Goal: Information Seeking & Learning: Find contact information

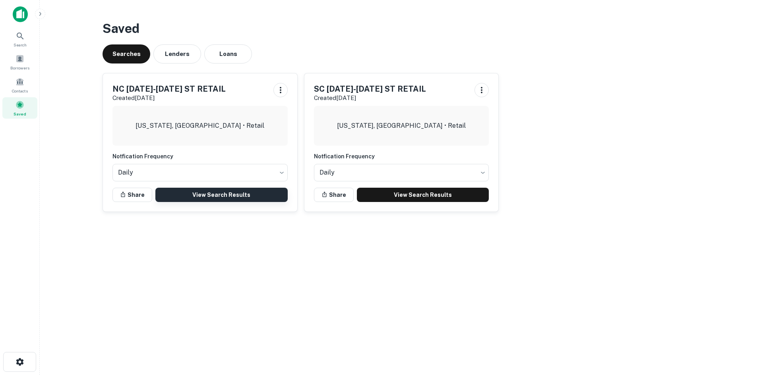
click at [268, 199] on link "View Search Results" at bounding box center [221, 195] width 132 height 14
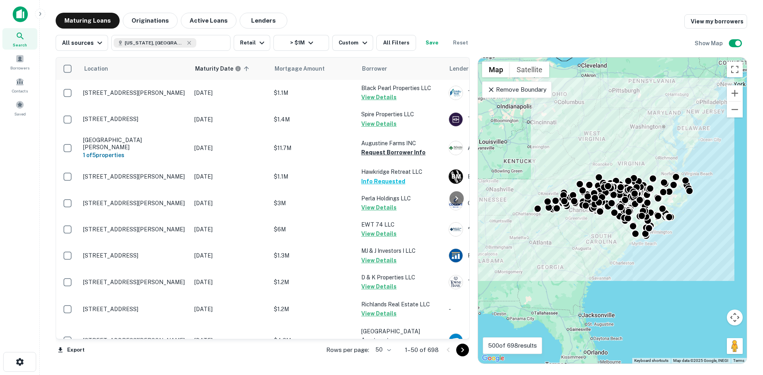
click at [389, 350] on body "Search Borrowers Contacts Saved Maturing Loans Originations Active Loans Lender…" at bounding box center [381, 187] width 763 height 375
click at [390, 360] on li "100" at bounding box center [383, 359] width 23 height 14
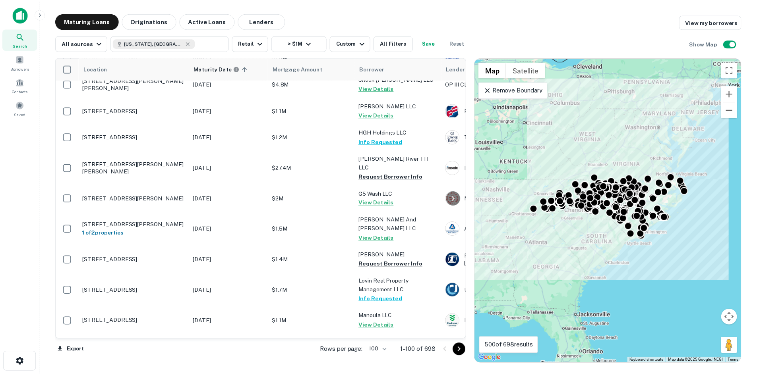
scroll to position [795, 0]
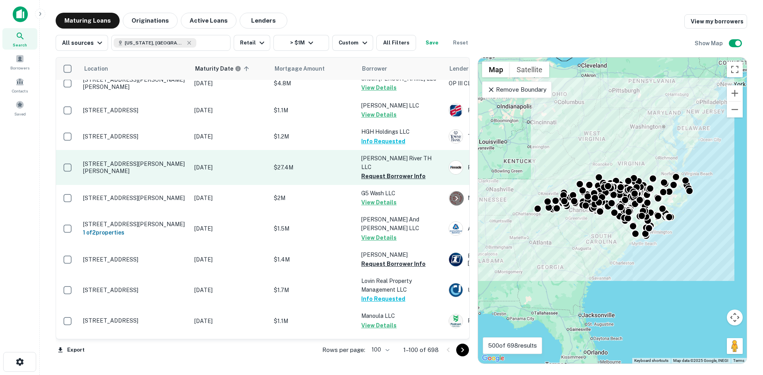
click at [148, 161] on p "2035 Jeffress Rd Mills River, NC28759" at bounding box center [134, 168] width 103 height 14
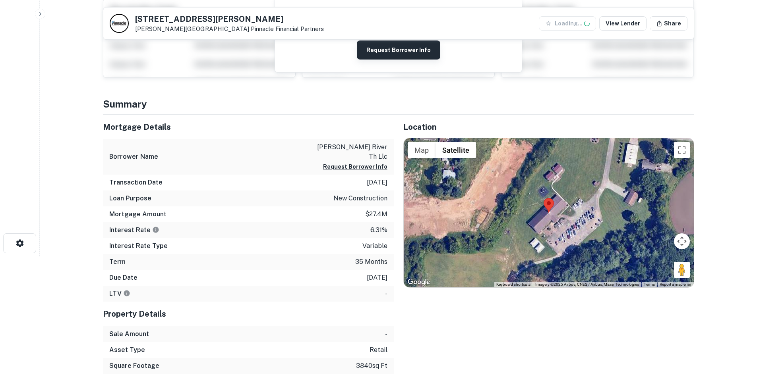
scroll to position [119, 0]
drag, startPoint x: 677, startPoint y: 274, endPoint x: 519, endPoint y: 196, distance: 176.1
click at [515, 198] on div "To activate drag with keyboard, press Alt + Enter. Once in keyboard drag state,…" at bounding box center [549, 212] width 290 height 149
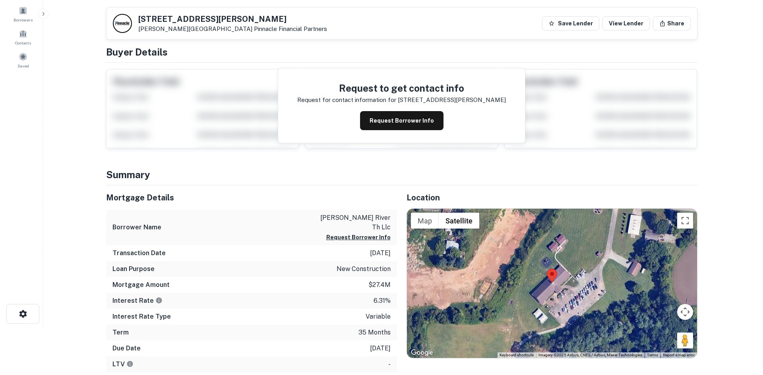
scroll to position [0, 0]
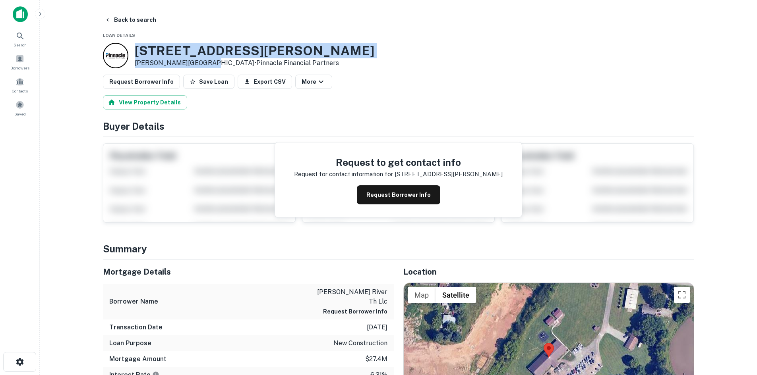
drag, startPoint x: 132, startPoint y: 49, endPoint x: 199, endPoint y: 64, distance: 68.4
click at [199, 64] on div "2035 Jeffress Rd Mills River, NC28759 • Pinnacle Financial Partners" at bounding box center [238, 55] width 271 height 25
copy div "2035 Jeffress Rd Mills River, NC28759"
click at [125, 19] on button "Back to search" at bounding box center [130, 20] width 58 height 14
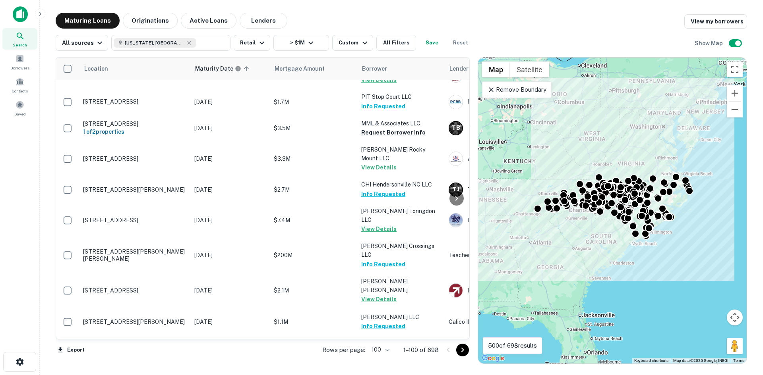
scroll to position [2545, 0]
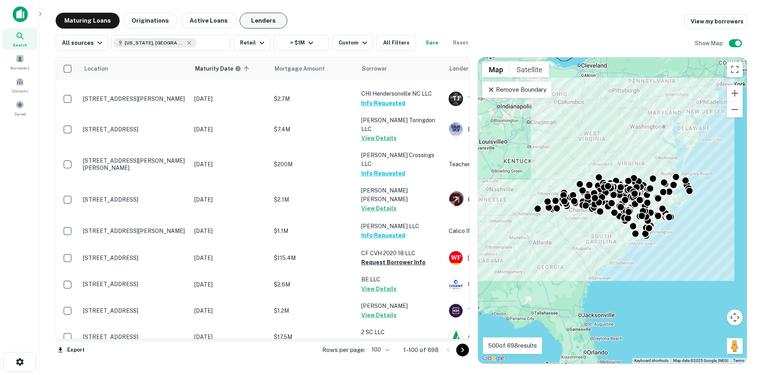
click at [261, 18] on button "Lenders" at bounding box center [264, 21] width 48 height 16
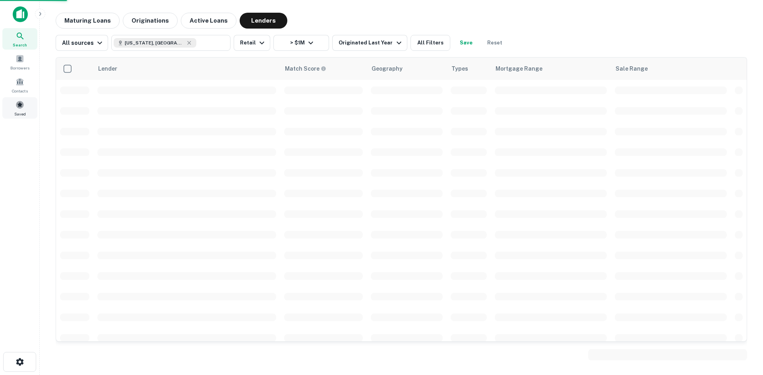
click at [182, 19] on button "Active Loans" at bounding box center [209, 21] width 56 height 16
click at [184, 19] on button "Active Loans" at bounding box center [209, 21] width 56 height 16
click at [189, 17] on button "Active Loans" at bounding box center [209, 21] width 56 height 16
click at [24, 108] on span at bounding box center [19, 105] width 9 height 9
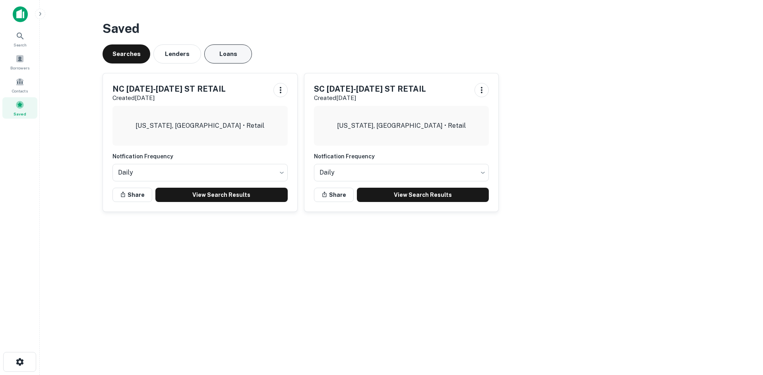
click at [232, 58] on button "Loans" at bounding box center [228, 53] width 48 height 19
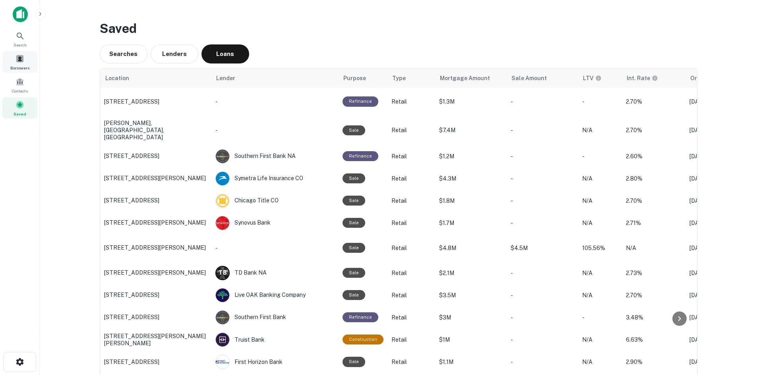
click at [26, 56] on div "Borrowers" at bounding box center [19, 61] width 35 height 21
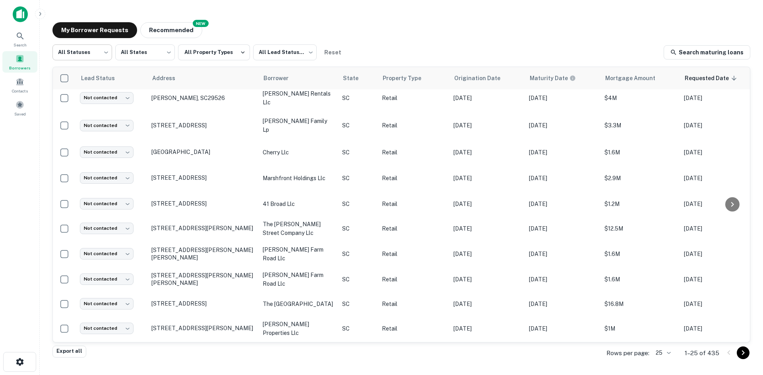
click at [105, 50] on body "Search Borrowers Contacts Saved My Borrower Requests NEW Recommended All Status…" at bounding box center [381, 187] width 763 height 375
click at [252, 52] on div at bounding box center [381, 187] width 763 height 375
click at [85, 60] on body "Search Borrowers Contacts Saved My Borrower Requests NEW Recommended All Status…" at bounding box center [381, 187] width 763 height 375
click at [77, 98] on li "Fulfilled" at bounding box center [82, 102] width 60 height 14
type input "*********"
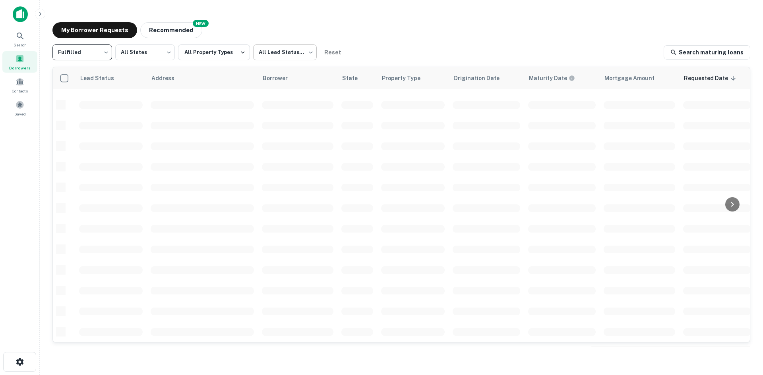
click at [304, 53] on body "Search Borrowers Contacts Saved My Borrower Requests NEW Recommended Fulfilled …" at bounding box center [381, 187] width 763 height 375
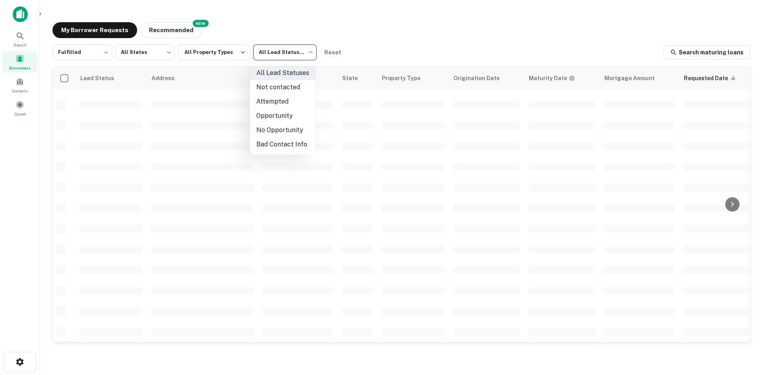
click at [282, 89] on li "Not contacted" at bounding box center [283, 87] width 66 height 14
type input "****"
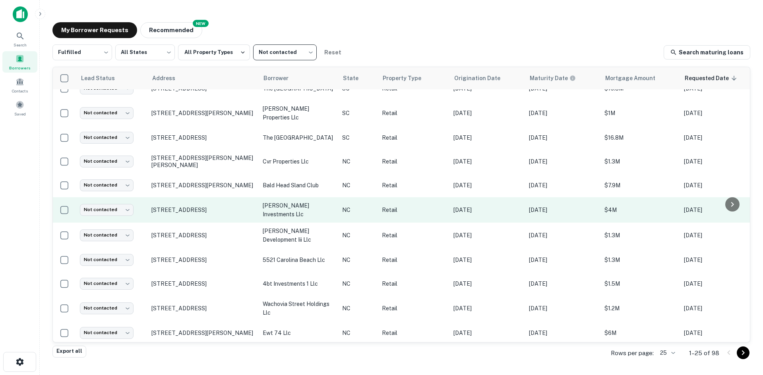
click at [207, 213] on td "415 E Main St Sylva, NC28779" at bounding box center [202, 209] width 111 height 25
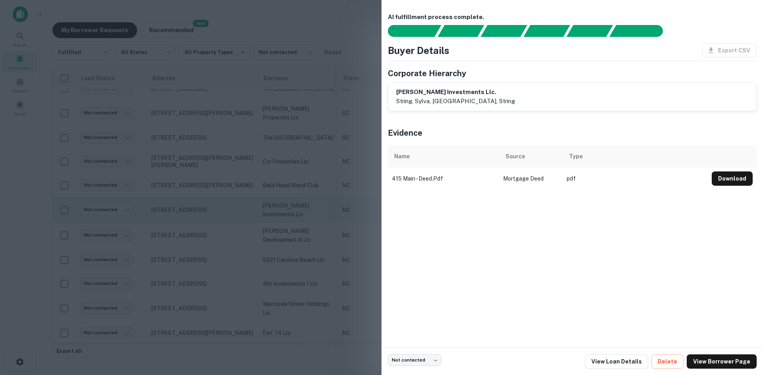
click at [207, 213] on div at bounding box center [381, 187] width 763 height 375
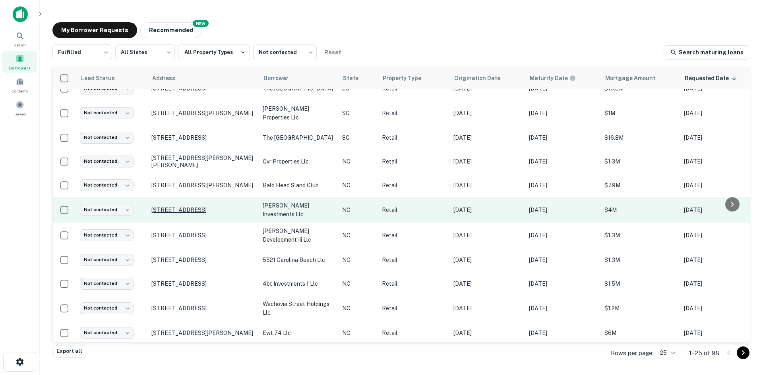
click at [162, 207] on p "415 E Main St Sylva, NC28779" at bounding box center [202, 210] width 103 height 7
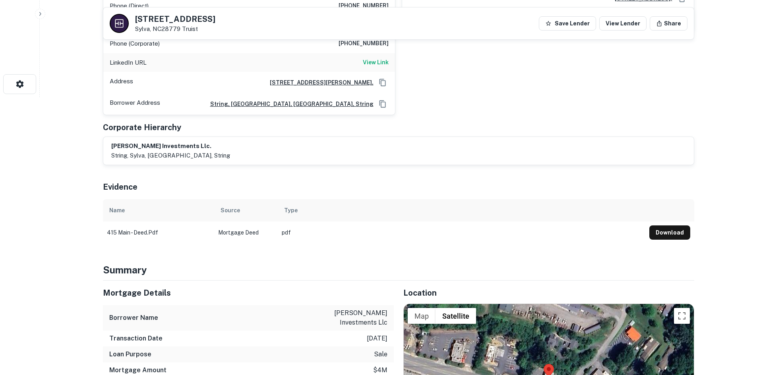
scroll to position [397, 0]
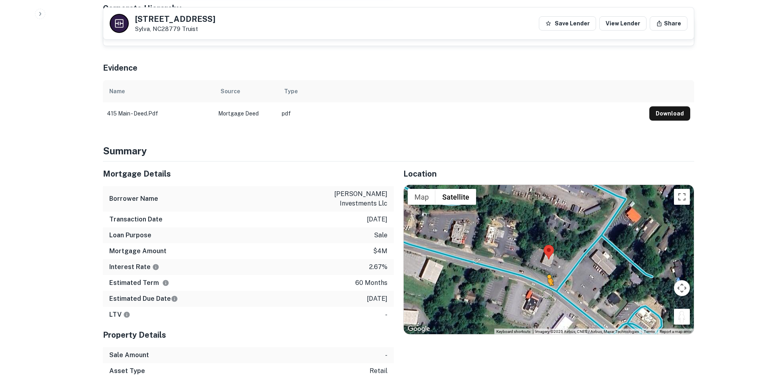
drag, startPoint x: 680, startPoint y: 308, endPoint x: 543, endPoint y: 271, distance: 141.5
click at [543, 271] on div "To activate drag with keyboard, press Alt + Enter. Once in keyboard drag state,…" at bounding box center [549, 259] width 290 height 149
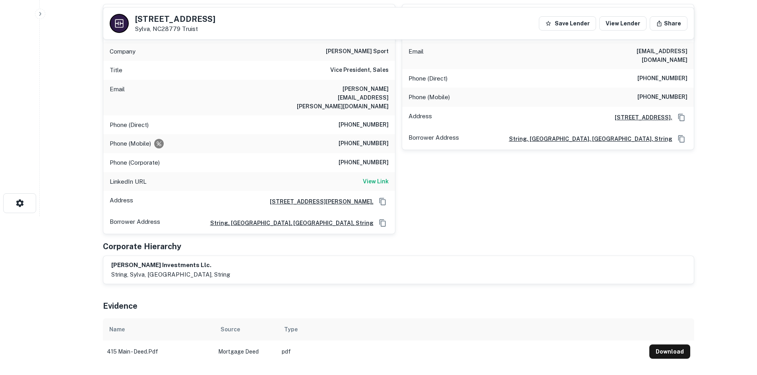
scroll to position [0, 0]
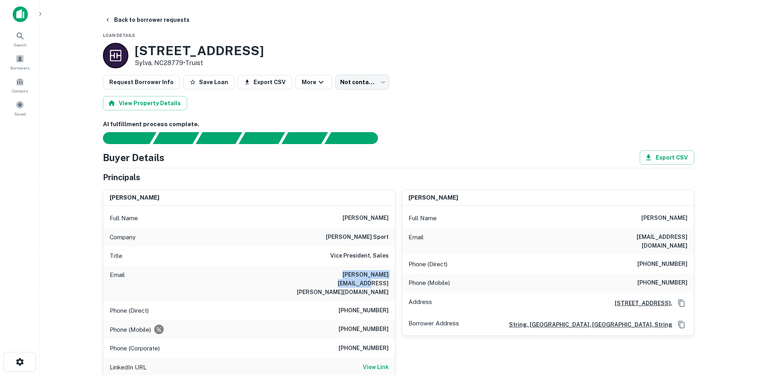
drag, startPoint x: 327, startPoint y: 274, endPoint x: 389, endPoint y: 273, distance: 62.0
click at [389, 273] on div "Email c.avery@ritter-sport.de" at bounding box center [249, 284] width 292 height 36
copy h6 "c.avery@ritter-sport.de"
drag, startPoint x: 343, startPoint y: 291, endPoint x: 389, endPoint y: 296, distance: 46.0
click at [389, 302] on div "Phone (Direct) (919) 266-4134" at bounding box center [249, 311] width 292 height 19
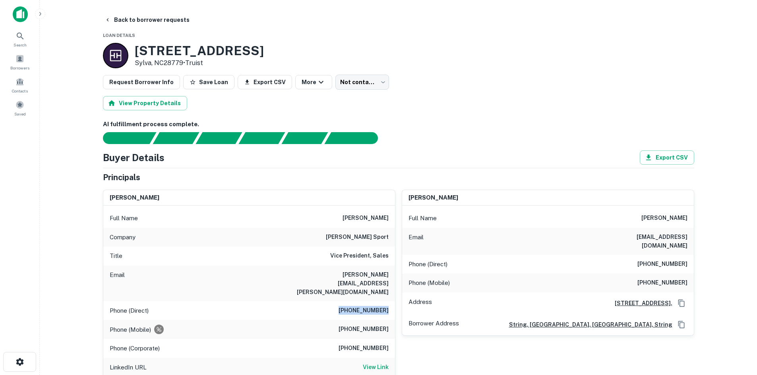
copy h6 "(919) 266-4134"
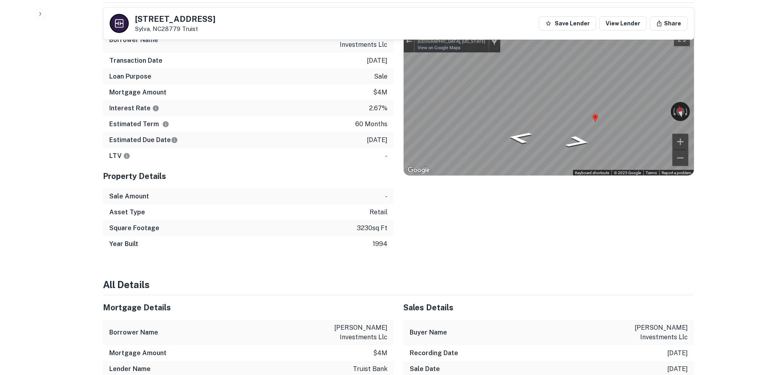
scroll to position [477, 0]
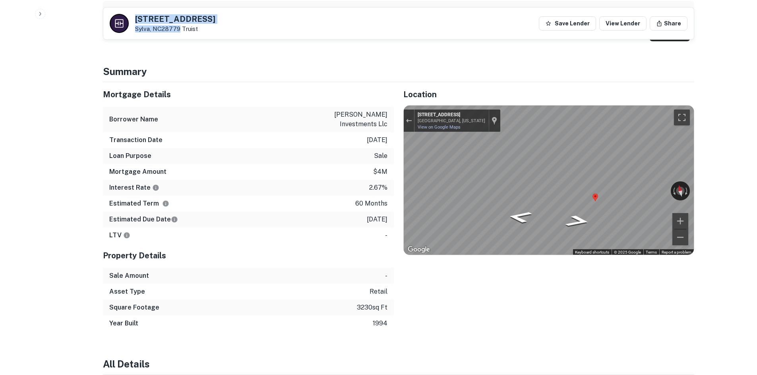
drag, startPoint x: 132, startPoint y: 16, endPoint x: 178, endPoint y: 27, distance: 47.1
click at [178, 27] on div "415 E MAIN ST Sylva, NC28779 Truist" at bounding box center [163, 23] width 106 height 19
copy div "415 E MAIN ST Sylva, NC28779"
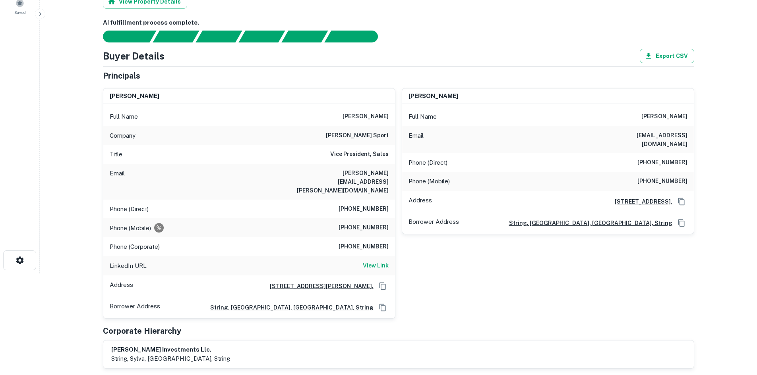
scroll to position [40, 0]
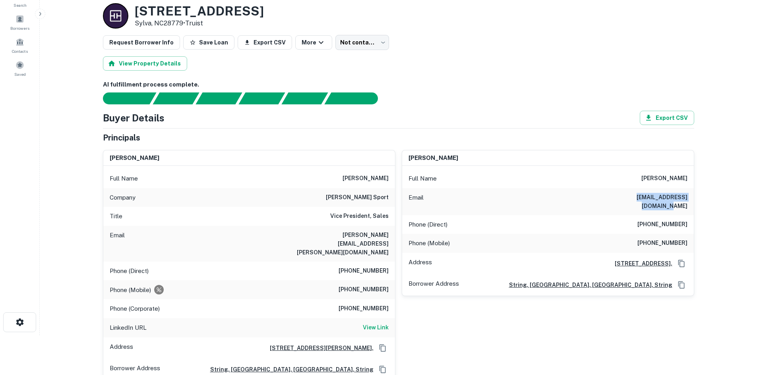
drag, startPoint x: 607, startPoint y: 193, endPoint x: 687, endPoint y: 192, distance: 79.9
click at [687, 192] on div "Email anthonydaviz14@gmail.com" at bounding box center [548, 201] width 292 height 27
copy h6 "anthonydaviz14@gmail.com"
click at [607, 193] on div "Email anthonydaviz14@gmail.com" at bounding box center [548, 201] width 292 height 27
drag, startPoint x: 612, startPoint y: 195, endPoint x: 712, endPoint y: 200, distance: 100.7
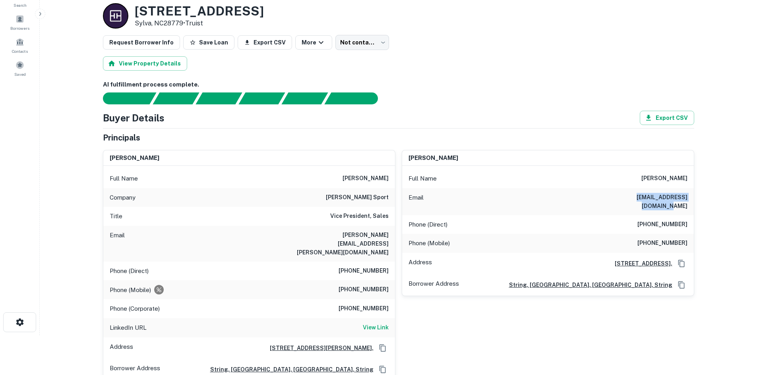
click at [712, 200] on main "Back to borrower requests Loan Details 415 E MAIN ST Sylva, NC28779 • Truist Re…" at bounding box center [398, 147] width 717 height 375
copy h6 "anthonydaviz14@gmail.com"
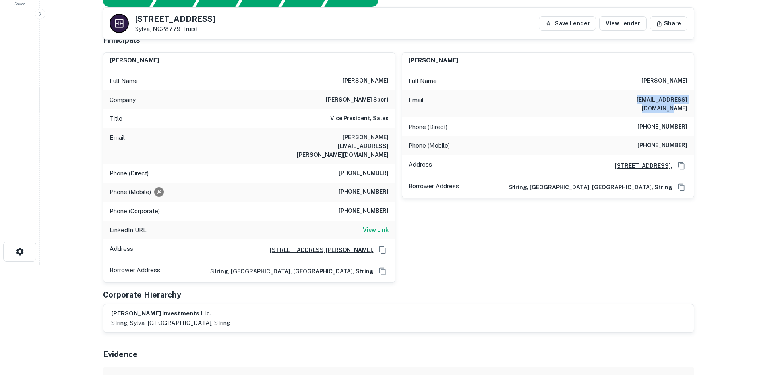
scroll to position [0, 0]
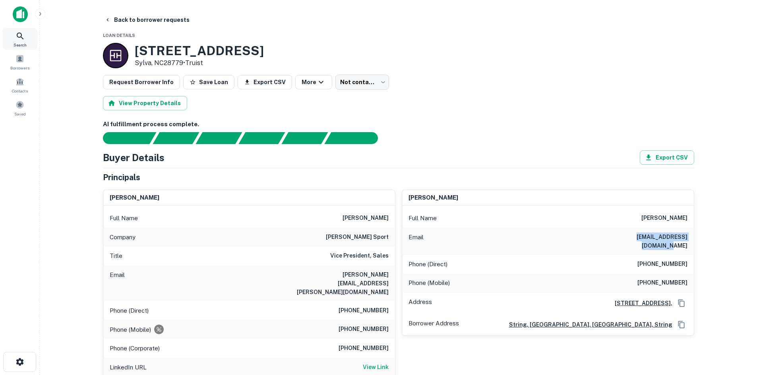
click at [23, 42] on span "Search" at bounding box center [20, 45] width 13 height 6
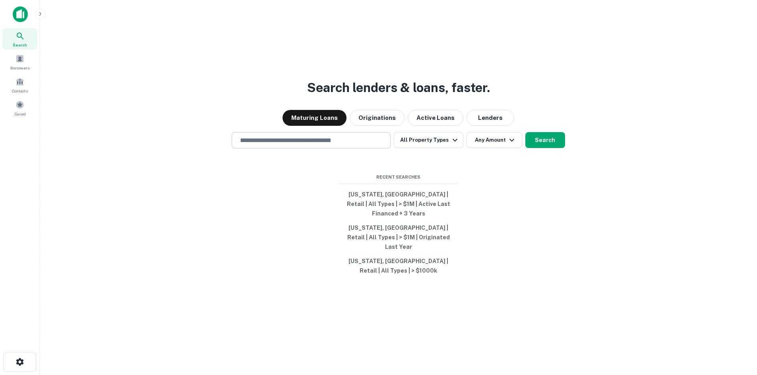
click at [304, 142] on div "Search lenders & loans, faster. Maturing Loans Originations Active Loans Lender…" at bounding box center [398, 206] width 704 height 375
click at [304, 142] on div "​" at bounding box center [311, 140] width 159 height 16
click at [283, 145] on input "text" at bounding box center [311, 140] width 152 height 9
paste input "**********"
type input "**********"
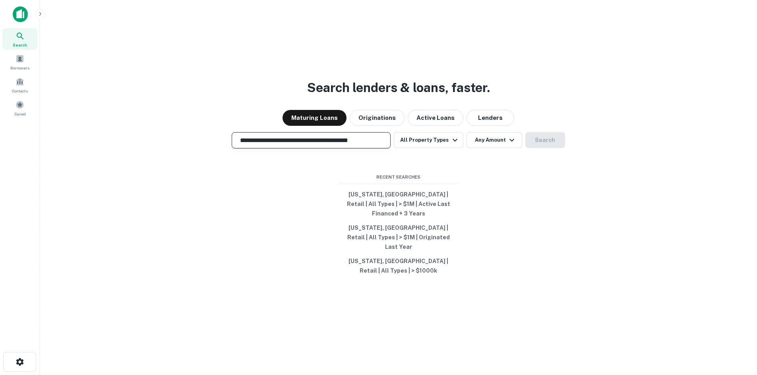
scroll to position [0, 19]
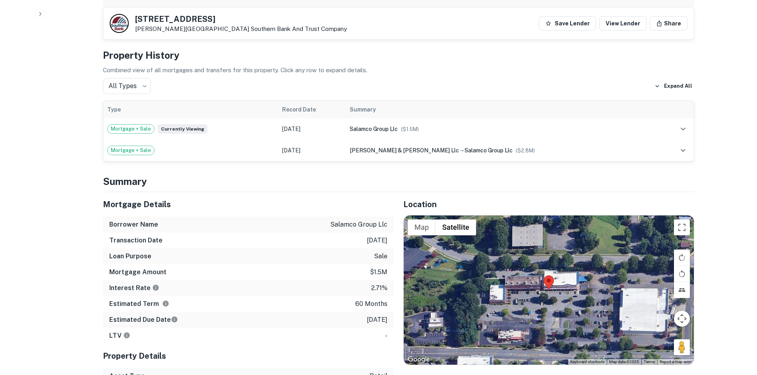
scroll to position [397, 0]
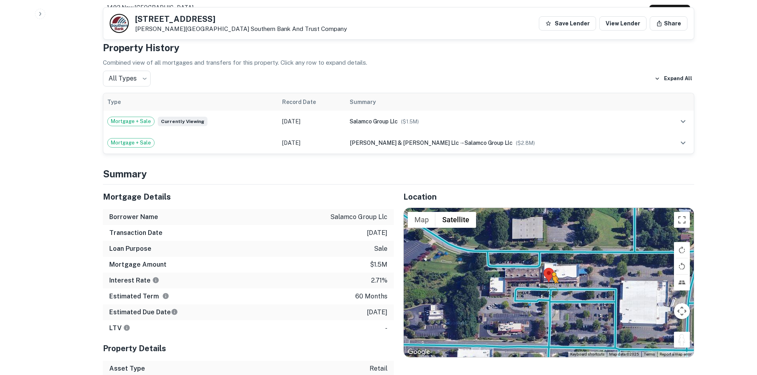
drag, startPoint x: 680, startPoint y: 335, endPoint x: 553, endPoint y: 283, distance: 137.4
click at [553, 283] on div "To activate drag with keyboard, press Alt + Enter. Once in keyboard drag state,…" at bounding box center [549, 282] width 290 height 149
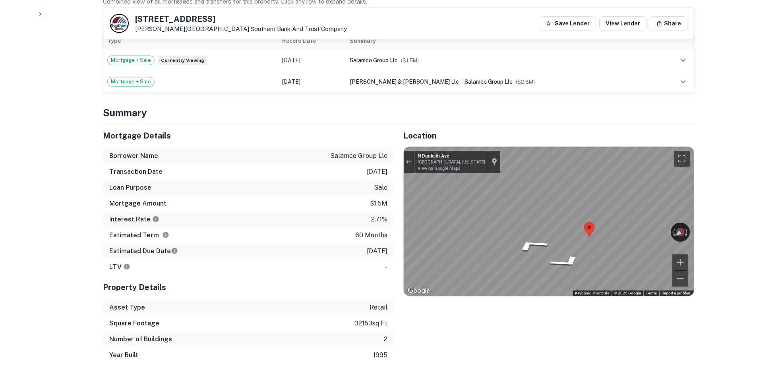
scroll to position [477, 0]
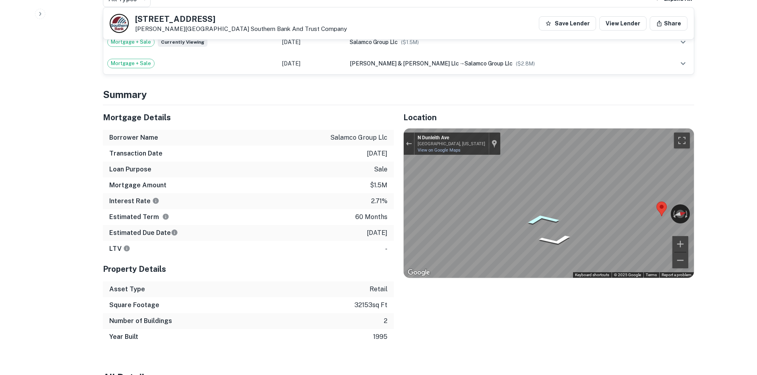
click at [553, 217] on div "Map" at bounding box center [549, 203] width 290 height 149
click at [367, 227] on div "Mortgage Details Borrower Name salamco group llc Transaction Date 12/29/2020 Lo…" at bounding box center [393, 225] width 601 height 240
click at [402, 183] on div "Location ← Move left → Move right ↑ Move up ↓ Move down + Zoom in - Zoom out Ho…" at bounding box center [544, 225] width 300 height 240
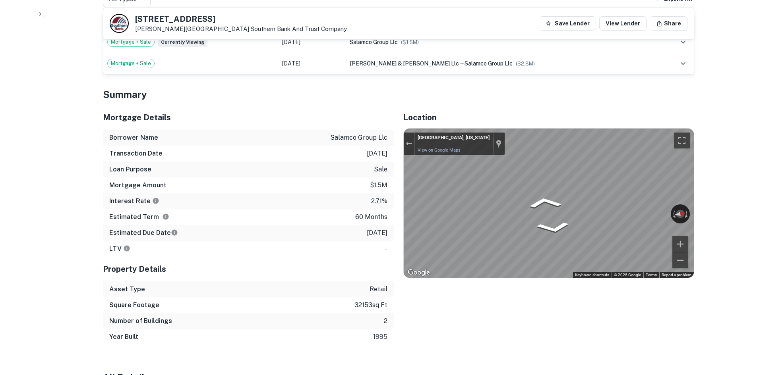
click at [367, 228] on p "12/29/2025" at bounding box center [377, 233] width 21 height 10
drag, startPoint x: 353, startPoint y: 225, endPoint x: 389, endPoint y: 223, distance: 35.8
click at [389, 225] on div "Estimated Due Date 12/29/2025" at bounding box center [248, 233] width 291 height 16
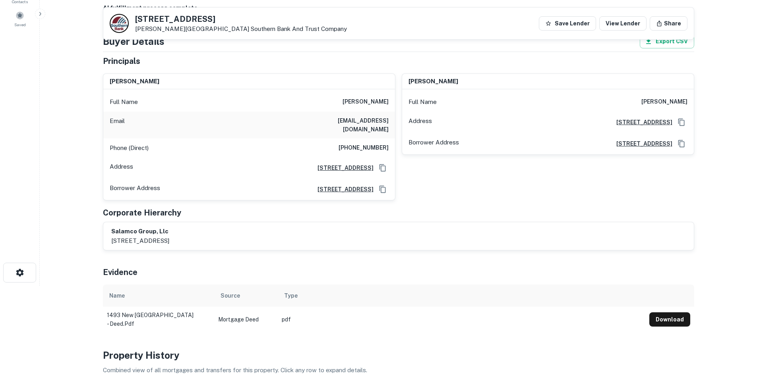
scroll to position [0, 0]
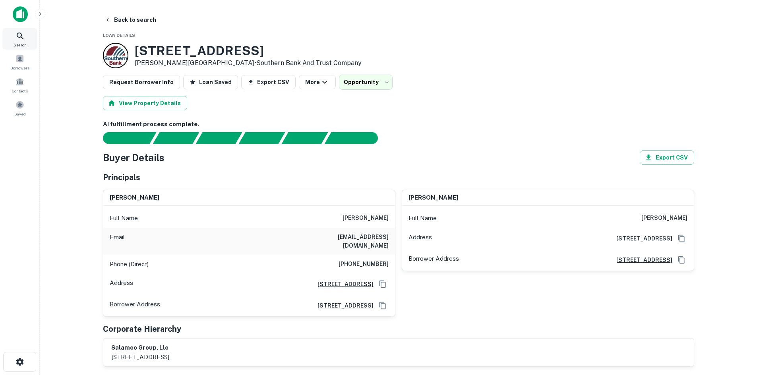
click at [23, 42] on span "Search" at bounding box center [20, 45] width 13 height 6
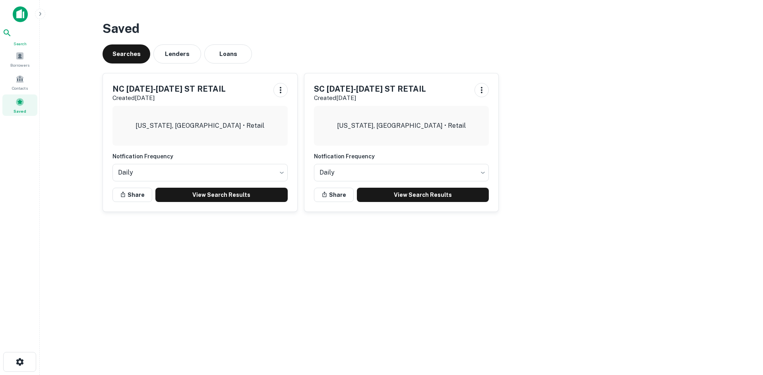
click at [26, 46] on span "Search" at bounding box center [19, 44] width 35 height 6
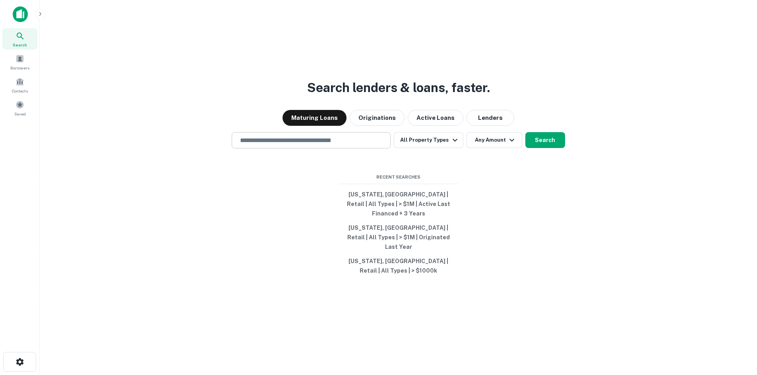
click at [269, 145] on input "text" at bounding box center [311, 140] width 152 height 9
paste input "**********"
type input "**********"
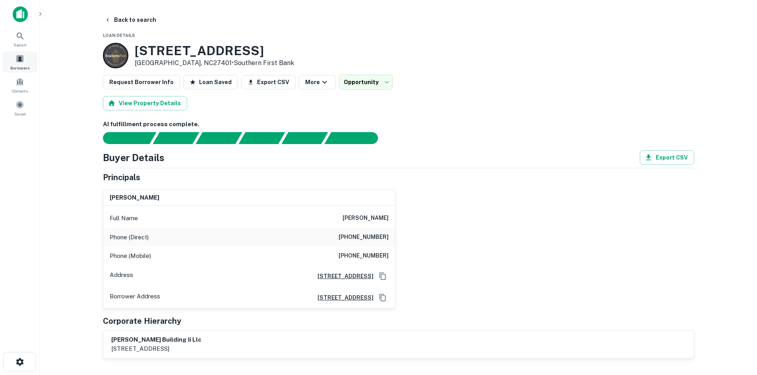
click at [25, 71] on span "Borrowers" at bounding box center [19, 68] width 19 height 6
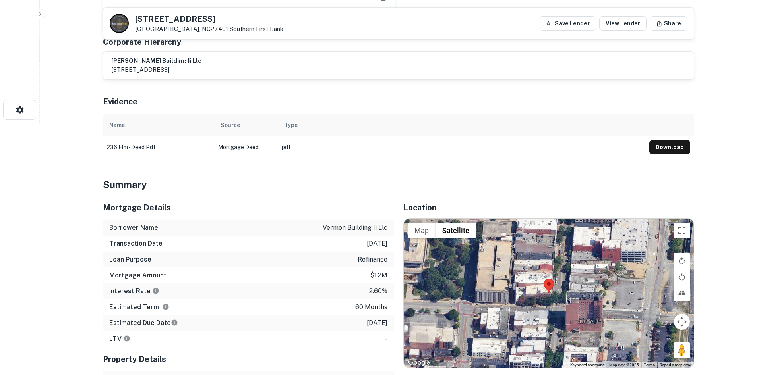
scroll to position [278, 0]
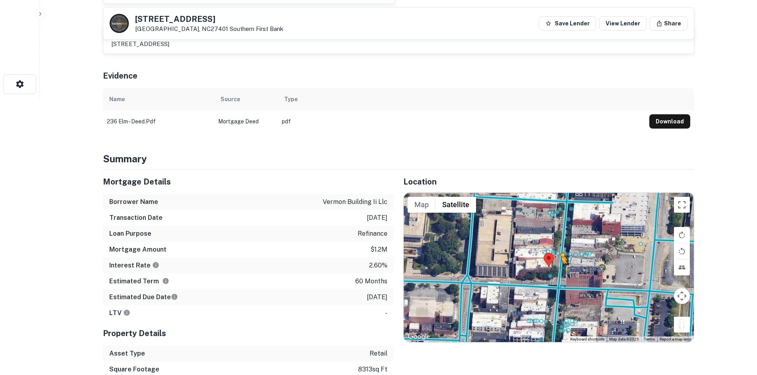
drag, startPoint x: 686, startPoint y: 326, endPoint x: 557, endPoint y: 271, distance: 140.4
click at [557, 271] on div "To activate drag with keyboard, press Alt + Enter. Once in keyboard drag state,…" at bounding box center [549, 267] width 290 height 149
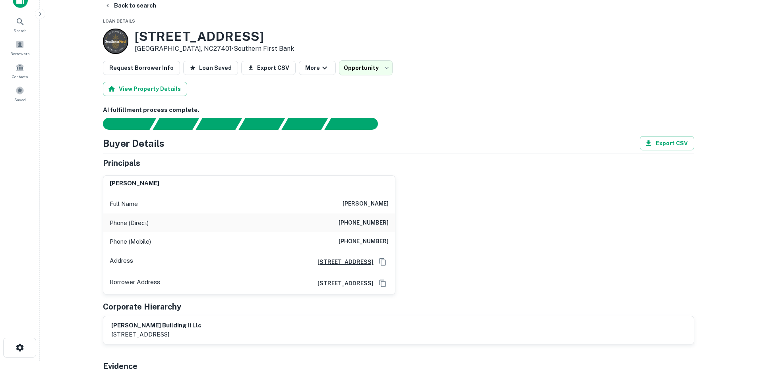
scroll to position [0, 0]
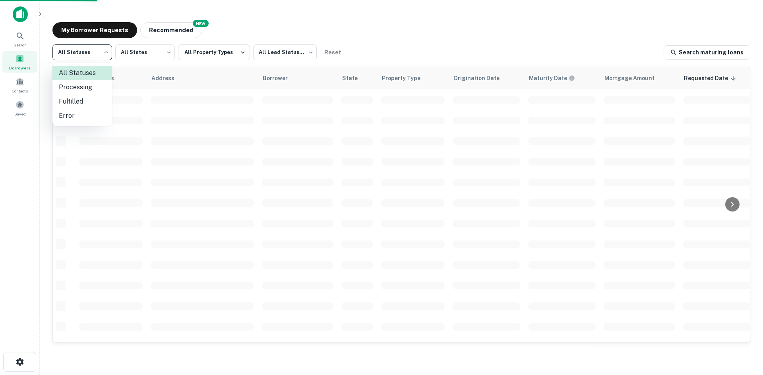
click at [87, 99] on li "Fulfilled" at bounding box center [82, 102] width 60 height 14
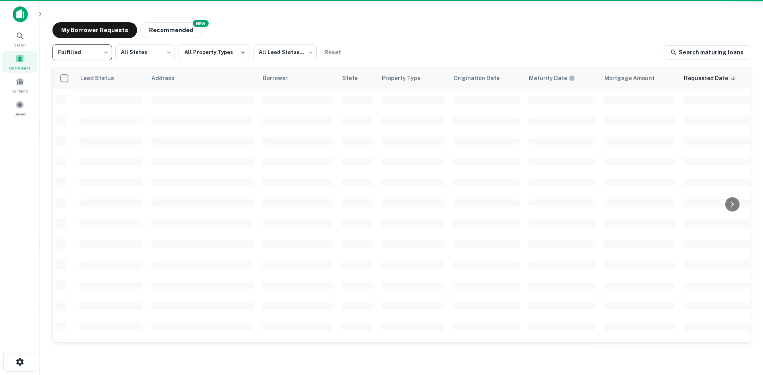
type input "*********"
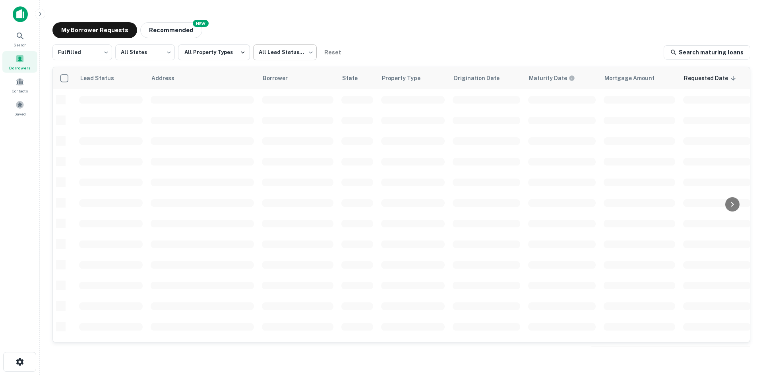
click at [280, 54] on body "Search Borrowers Contacts Saved My Borrower Requests NEW Recommended Fulfilled …" at bounding box center [381, 187] width 763 height 375
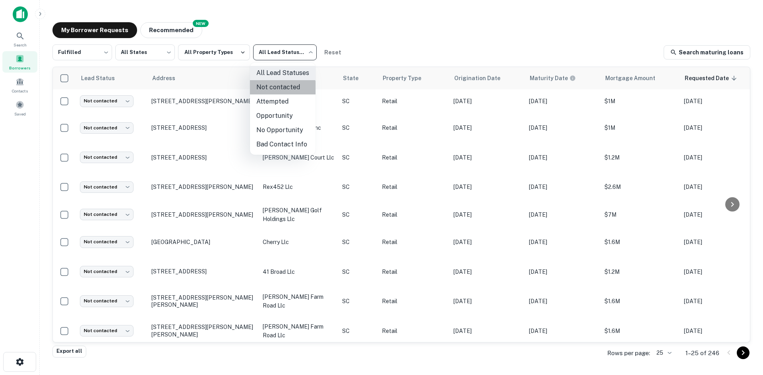
click at [280, 89] on li "Not contacted" at bounding box center [283, 87] width 66 height 14
type input "****"
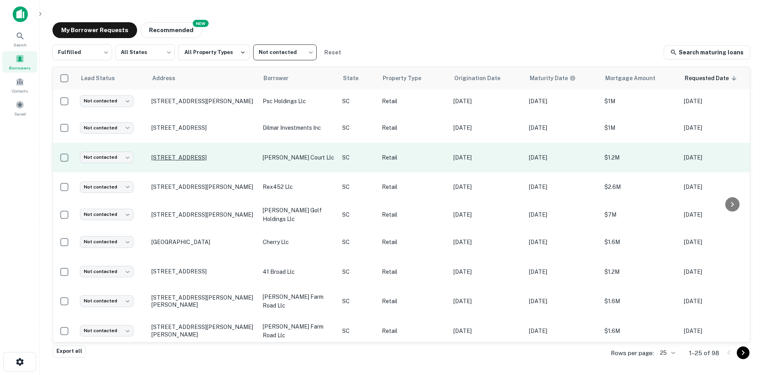
click at [199, 155] on p "18 Lindsay Ave Greenville, SC29607" at bounding box center [202, 157] width 103 height 7
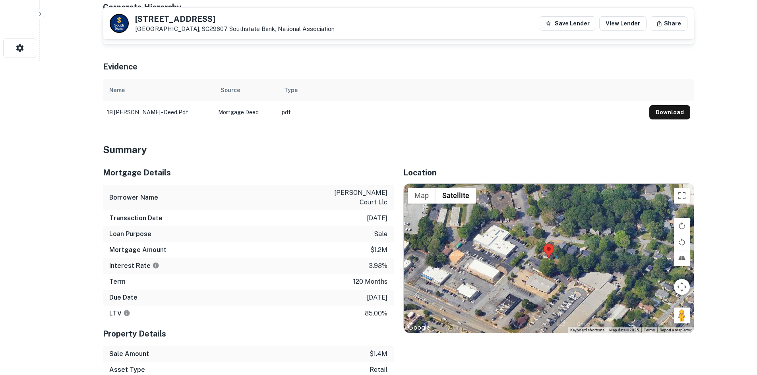
scroll to position [318, 0]
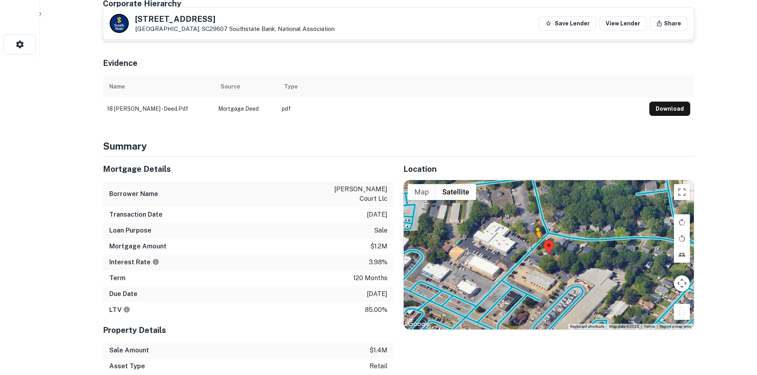
drag, startPoint x: 681, startPoint y: 304, endPoint x: 535, endPoint y: 238, distance: 160.2
click at [535, 238] on div "To activate drag with keyboard, press Alt + Enter. Once in keyboard drag state,…" at bounding box center [549, 254] width 290 height 149
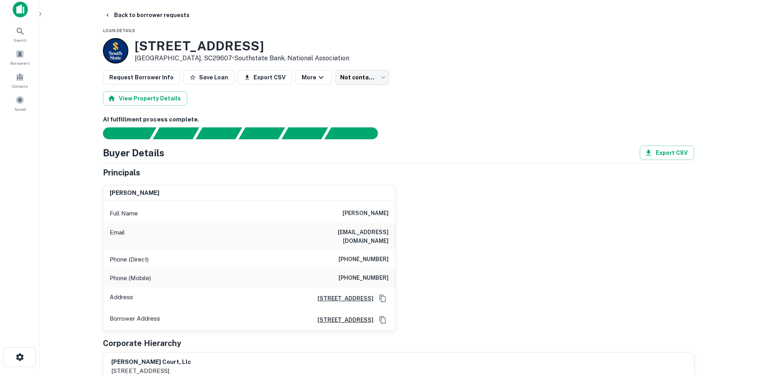
scroll to position [0, 0]
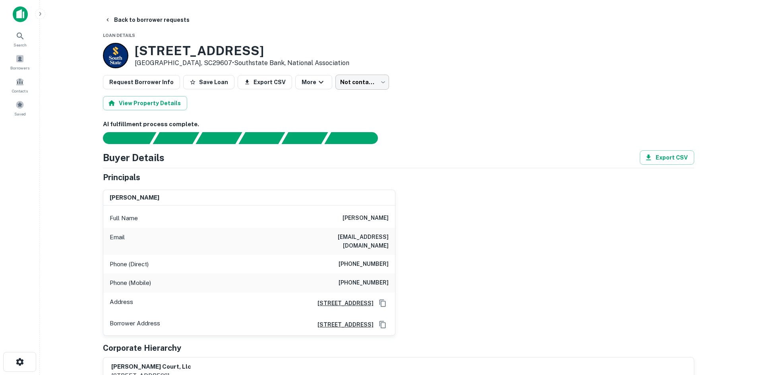
click at [357, 82] on body "Search Borrowers Contacts Saved Back to borrower requests Loan Details 18 Linds…" at bounding box center [378, 187] width 757 height 375
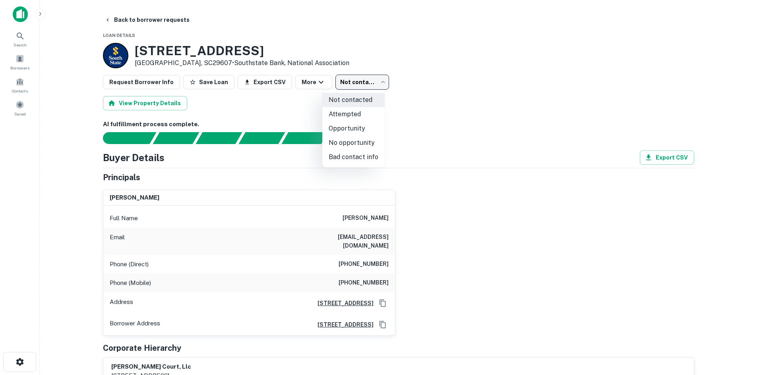
click at [346, 141] on li "No opportunity" at bounding box center [353, 143] width 62 height 14
type input "**********"
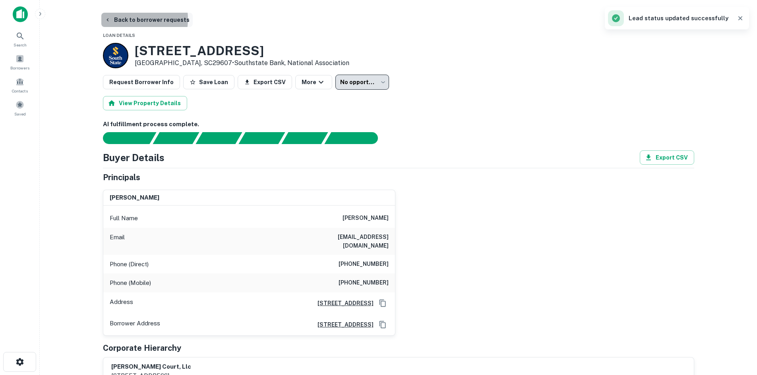
click at [124, 19] on button "Back to borrower requests" at bounding box center [146, 20] width 91 height 14
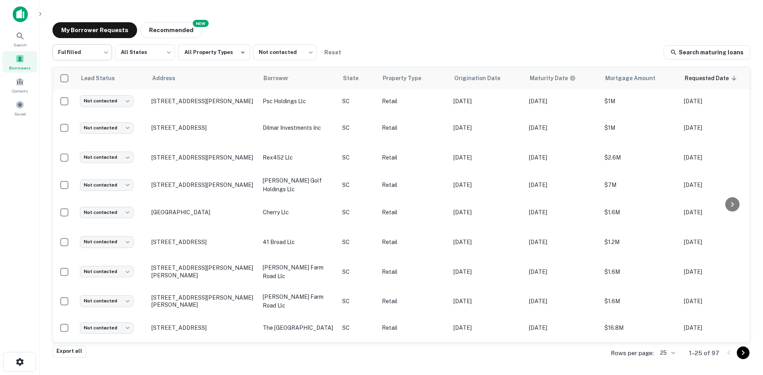
click at [104, 57] on body "Search Borrowers Contacts Saved My Borrower Requests NEW Recommended Fulfilled …" at bounding box center [381, 187] width 763 height 375
drag, startPoint x: 294, startPoint y: 361, endPoint x: 287, endPoint y: 357, distance: 8.0
click at [294, 361] on div at bounding box center [381, 187] width 763 height 375
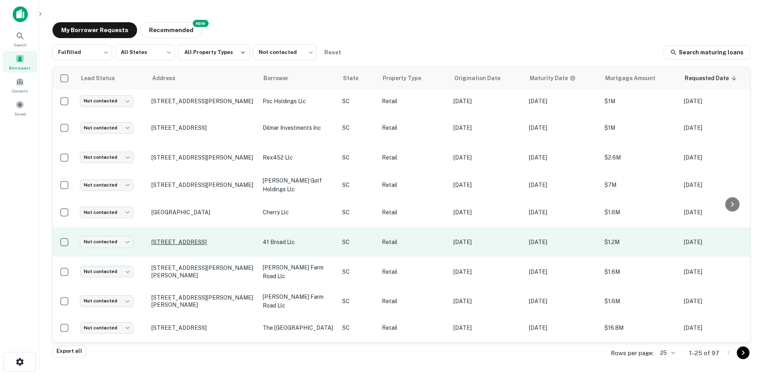
click at [186, 241] on p "41 Broad St Charleston, SC29401" at bounding box center [202, 242] width 103 height 7
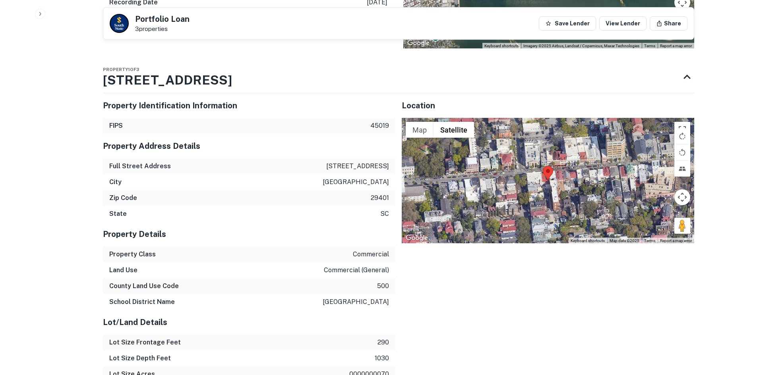
scroll to position [834, 0]
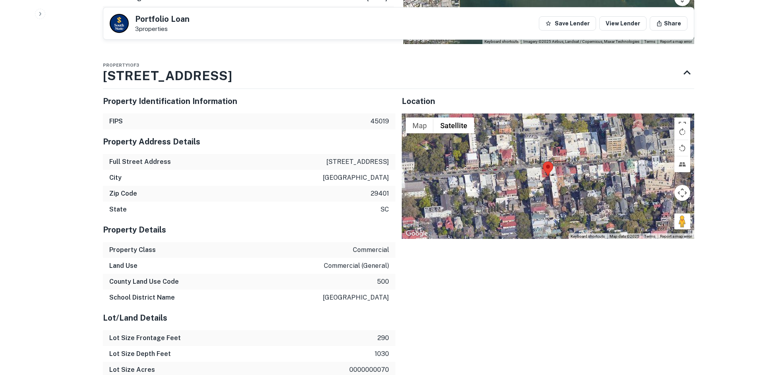
drag, startPoint x: 681, startPoint y: 222, endPoint x: 674, endPoint y: 205, distance: 18.5
click at [556, 183] on div "Map Terrain Satellite Labels Keyboard shortcuts Map Data Map data ©2025 Map dat…" at bounding box center [548, 177] width 292 height 126
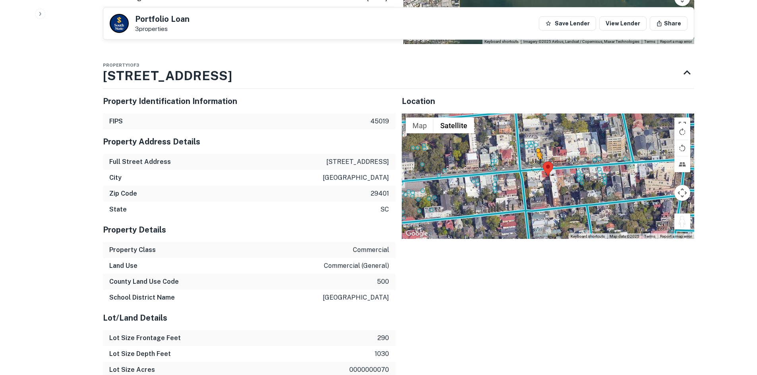
drag, startPoint x: 681, startPoint y: 220, endPoint x: 533, endPoint y: 166, distance: 158.4
click at [533, 166] on div "To activate drag with keyboard, press Alt + Enter. Once in keyboard drag state,…" at bounding box center [548, 177] width 292 height 126
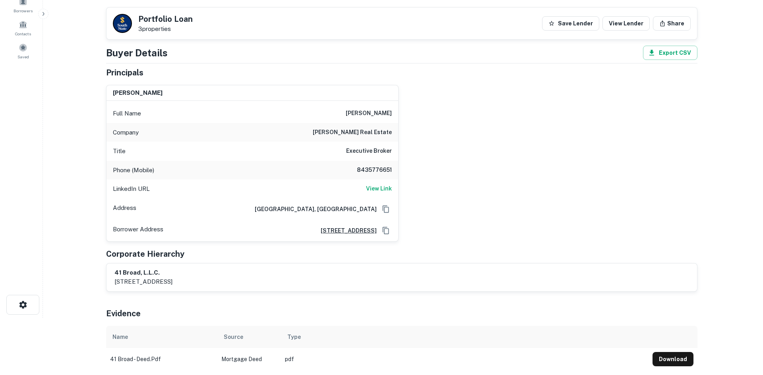
scroll to position [0, 0]
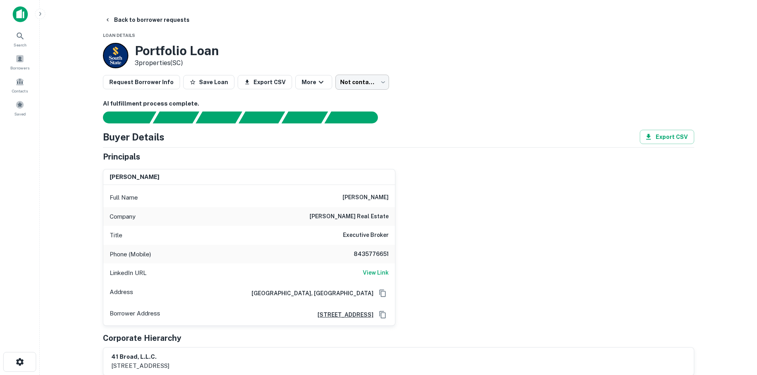
click at [371, 82] on body "Search Borrowers Contacts Saved Back to borrower requests Loan Details Portfoli…" at bounding box center [378, 187] width 757 height 375
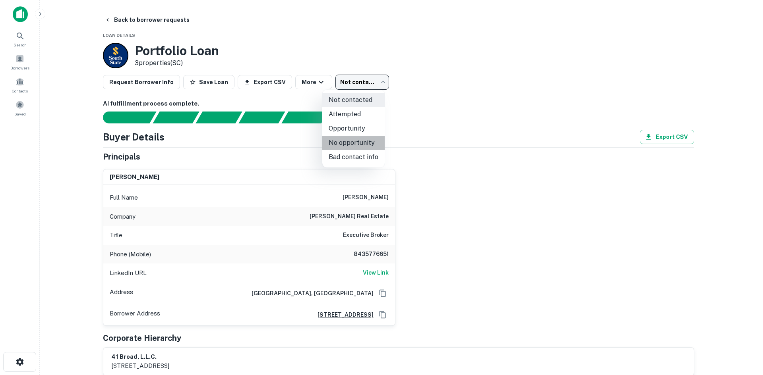
click at [356, 140] on li "No opportunity" at bounding box center [353, 143] width 62 height 14
type input "**********"
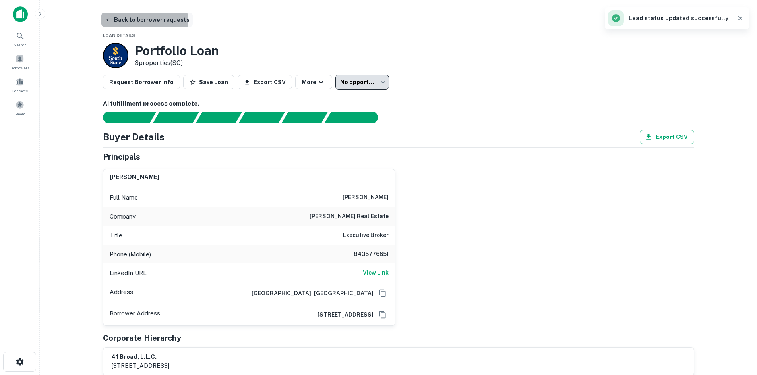
click at [128, 21] on button "Back to borrower requests" at bounding box center [146, 20] width 91 height 14
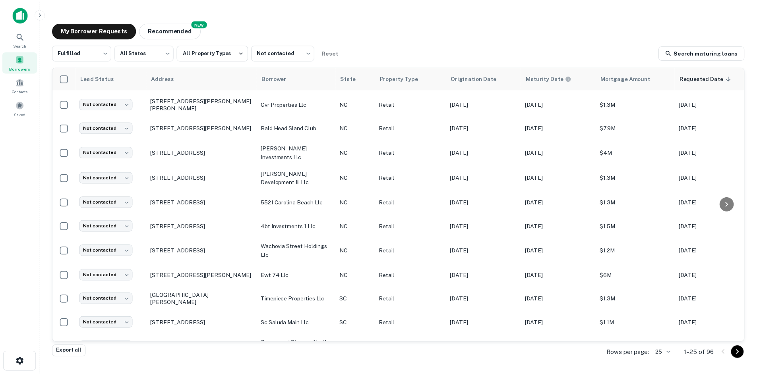
scroll to position [318, 0]
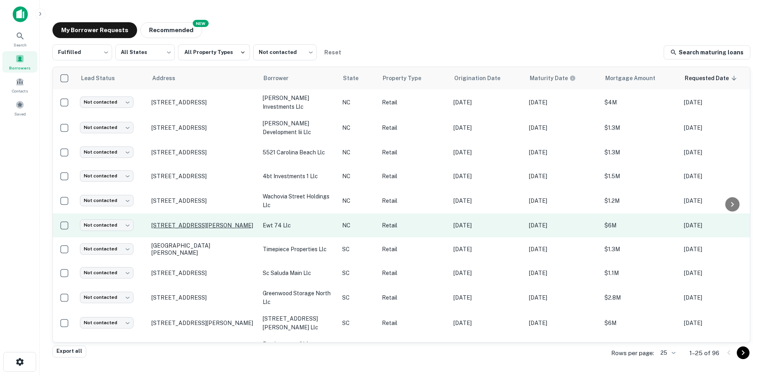
click at [198, 223] on p "2205 Woodleaf Rd Salisbury, NC28147" at bounding box center [202, 225] width 103 height 7
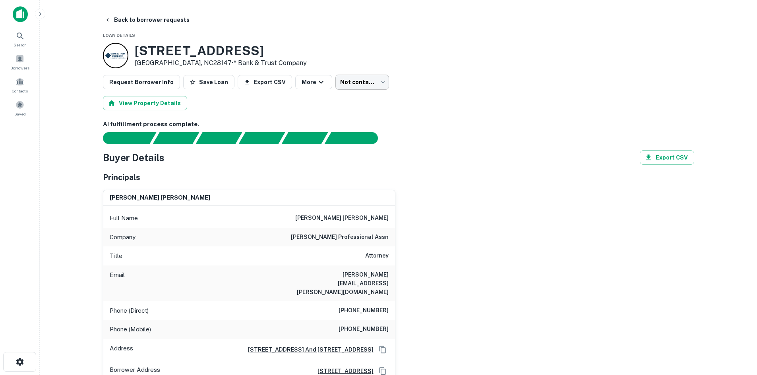
click at [342, 76] on body "Search Borrowers Contacts Saved Back to borrower requests Loan Details 2205 Woo…" at bounding box center [378, 187] width 757 height 375
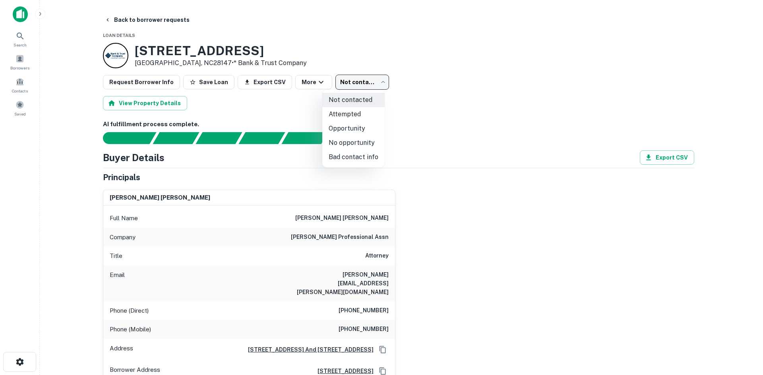
click at [335, 139] on li "No opportunity" at bounding box center [353, 143] width 62 height 14
type input "**********"
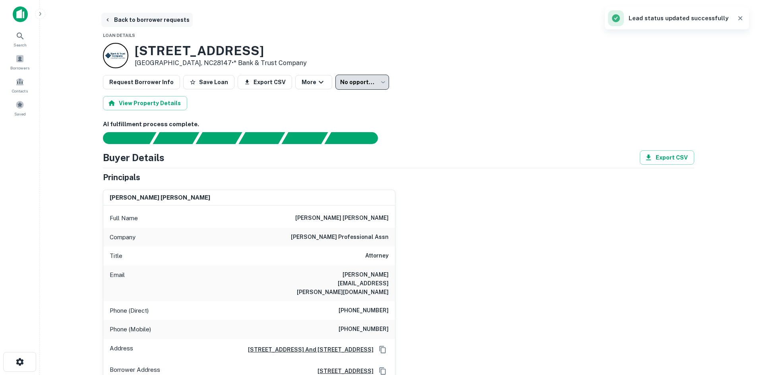
click at [146, 23] on button "Back to borrower requests" at bounding box center [146, 20] width 91 height 14
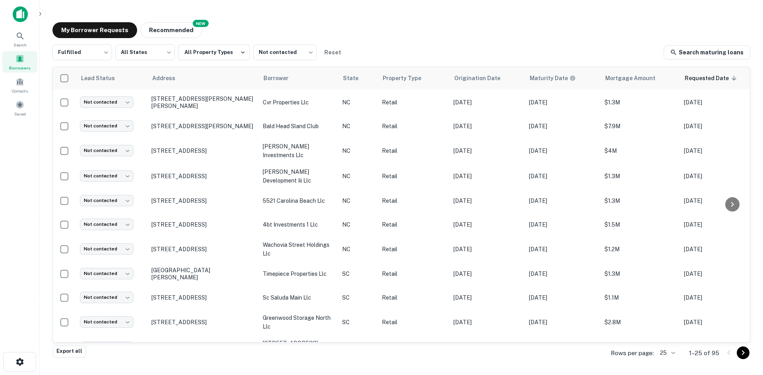
scroll to position [393, 0]
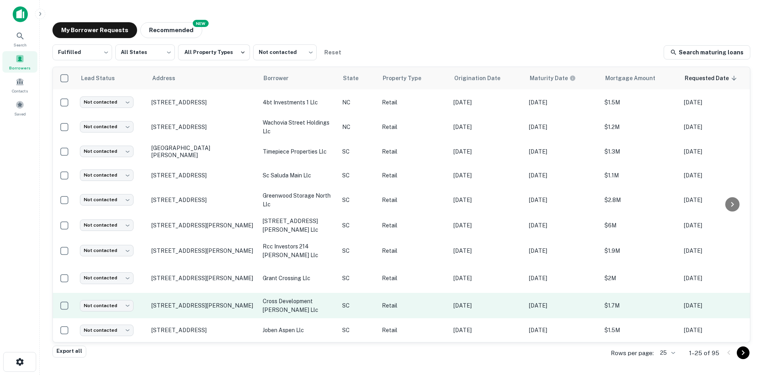
click at [189, 294] on td "1715 E Greenville St Anderson, SC29621" at bounding box center [202, 305] width 111 height 25
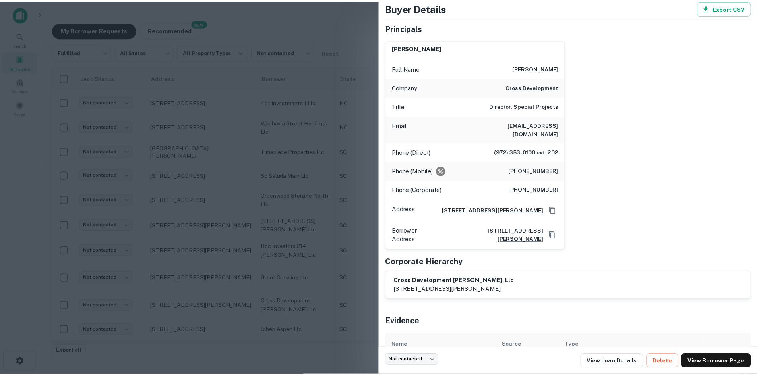
scroll to position [0, 0]
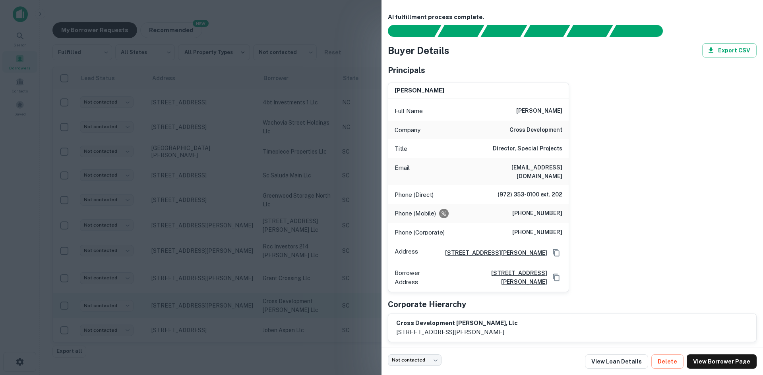
click at [227, 288] on div at bounding box center [381, 187] width 763 height 375
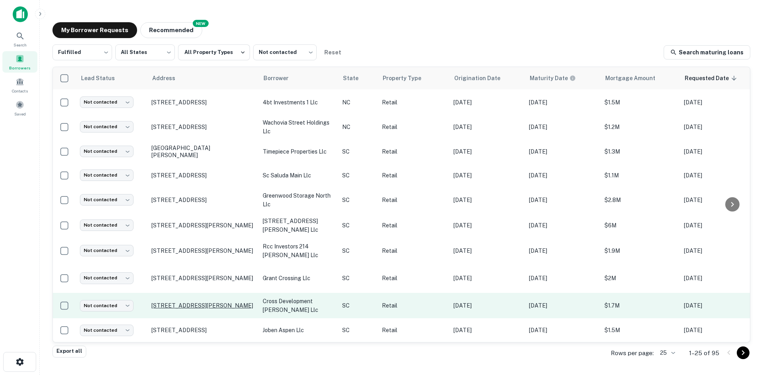
click at [208, 303] on p "1715 E Greenville St Anderson, SC29621" at bounding box center [202, 305] width 103 height 7
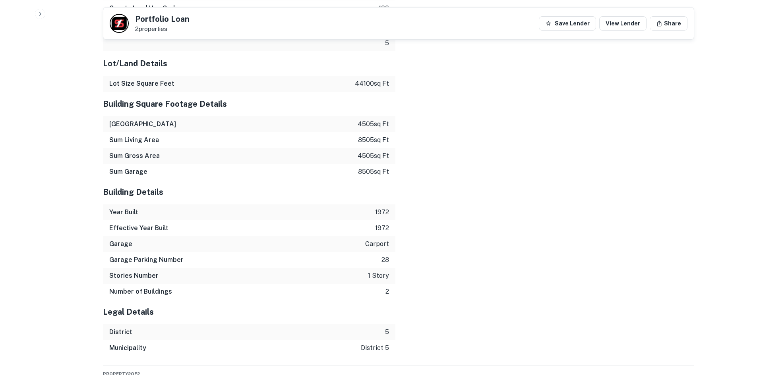
scroll to position [1243, 0]
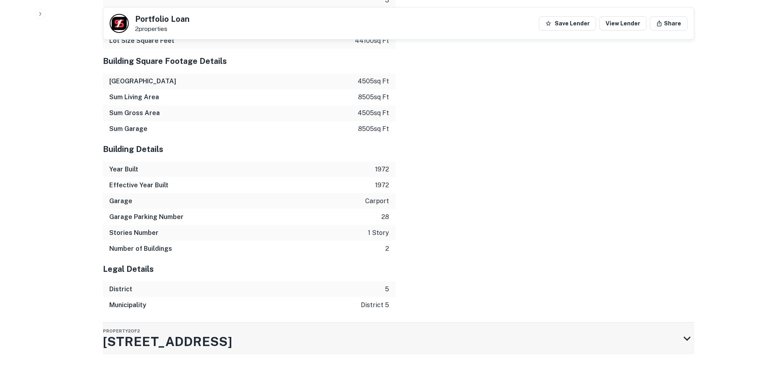
click at [227, 323] on div "Property 2 of 2 1801 E Greenville St" at bounding box center [391, 339] width 577 height 32
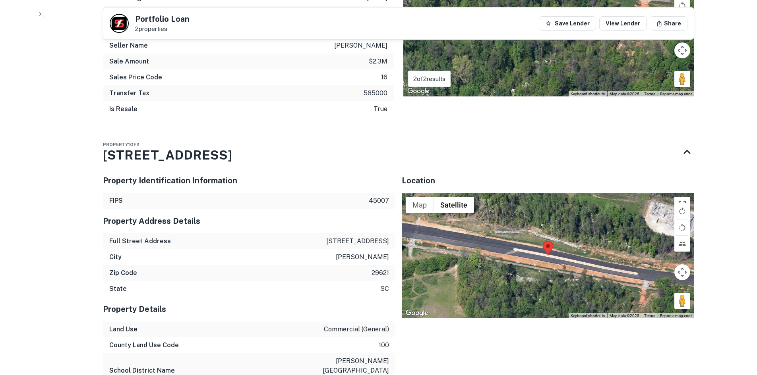
scroll to position [766, 0]
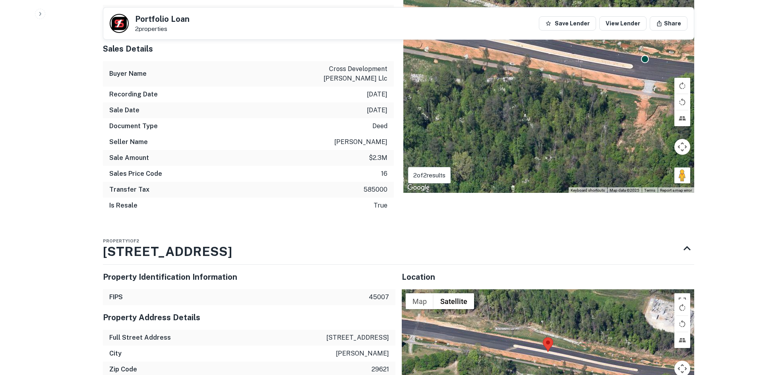
drag, startPoint x: 255, startPoint y: 244, endPoint x: 102, endPoint y: 227, distance: 153.6
click at [102, 226] on div "Back to borrower requests Portfolio Loan 2 properties Save Lender View Lender S…" at bounding box center [398, 265] width 610 height 2039
drag, startPoint x: 109, startPoint y: 244, endPoint x: 212, endPoint y: 247, distance: 102.5
click at [212, 248] on h3 "1715 E GREENVILLE ST" at bounding box center [167, 251] width 129 height 19
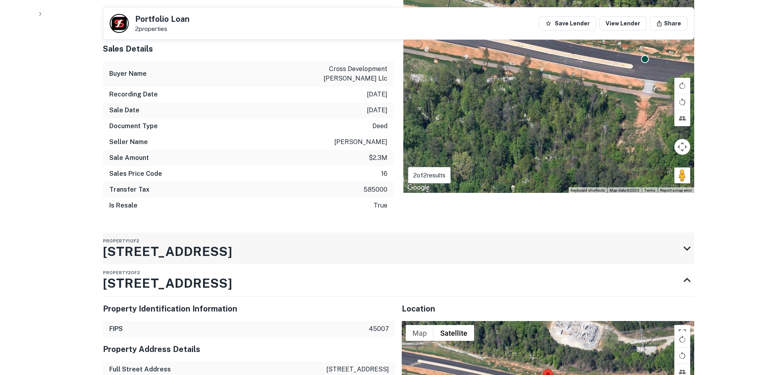
click at [212, 247] on h3 "1715 E GREENVILLE ST" at bounding box center [167, 251] width 129 height 19
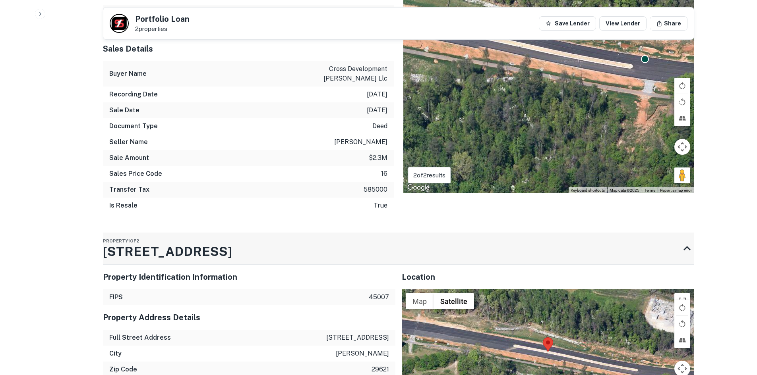
click at [212, 247] on h3 "1715 E GREENVILLE ST" at bounding box center [167, 251] width 129 height 19
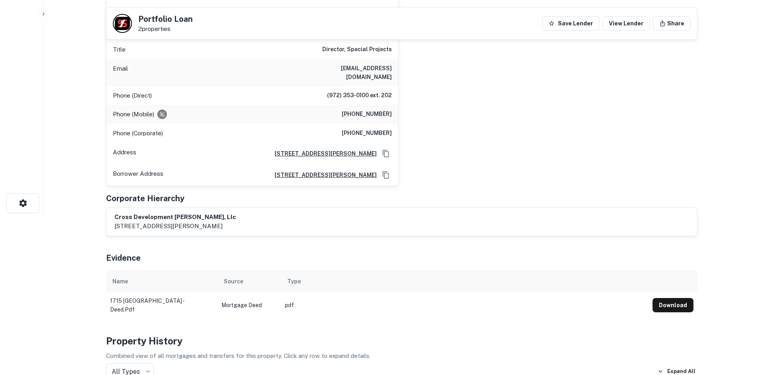
scroll to position [0, 0]
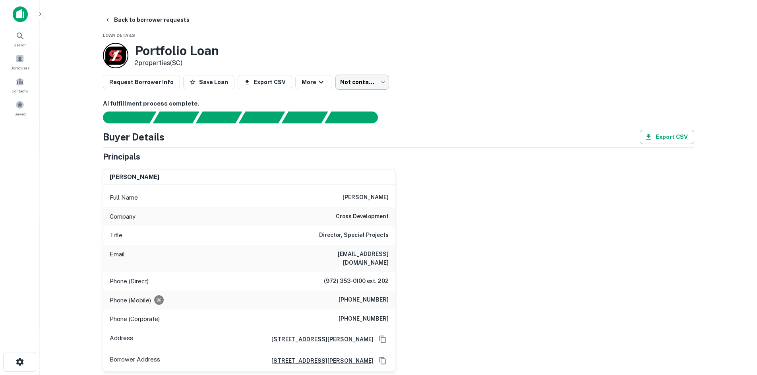
click at [369, 79] on body "Search Borrowers Contacts Saved Back to borrower requests Loan Details Portfoli…" at bounding box center [378, 187] width 757 height 375
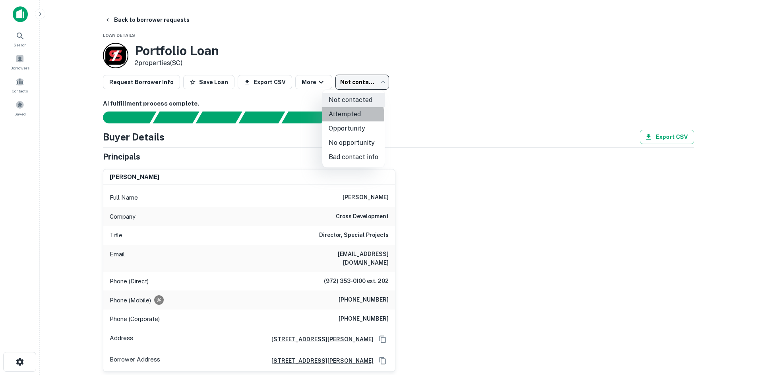
click at [347, 115] on li "Attempted" at bounding box center [353, 114] width 62 height 14
type input "*********"
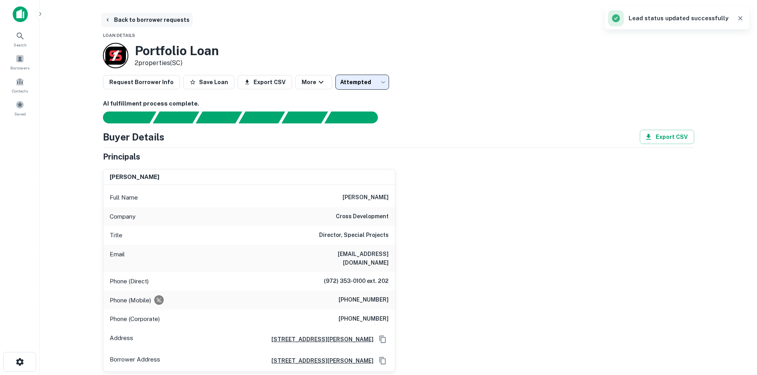
click at [141, 19] on button "Back to borrower requests" at bounding box center [146, 20] width 91 height 14
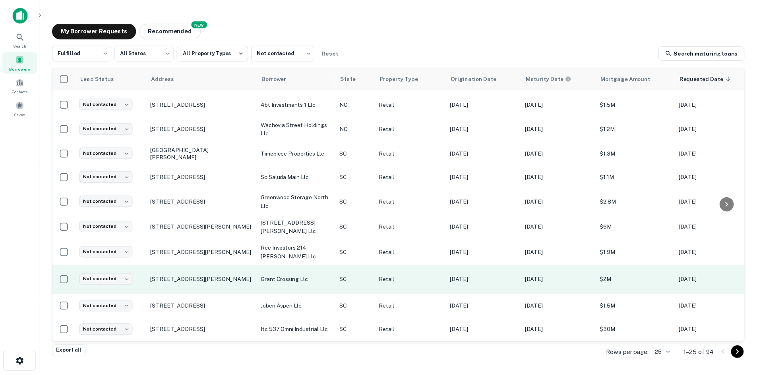
scroll to position [391, 0]
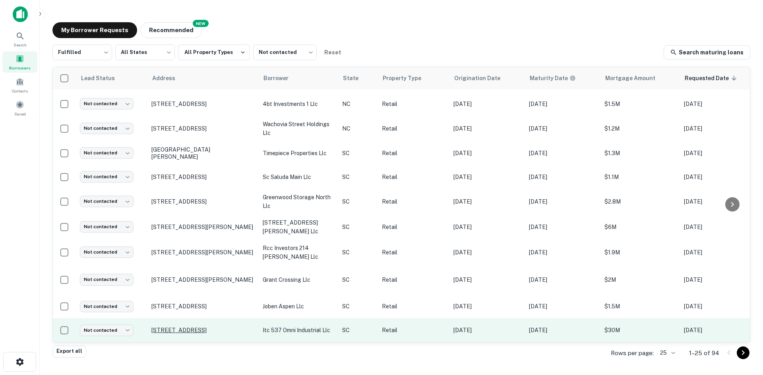
click at [187, 327] on p "[STREET_ADDRESS]" at bounding box center [202, 330] width 103 height 7
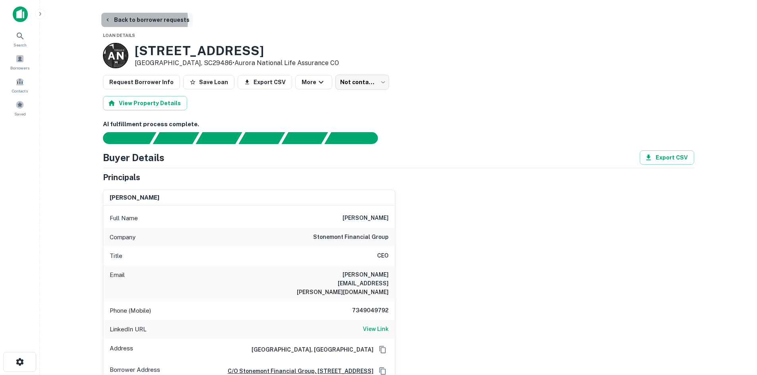
click at [135, 20] on button "Back to borrower requests" at bounding box center [146, 20] width 91 height 14
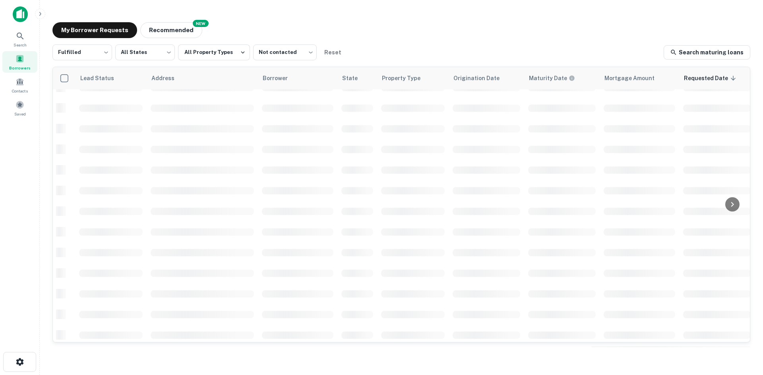
scroll to position [269, 0]
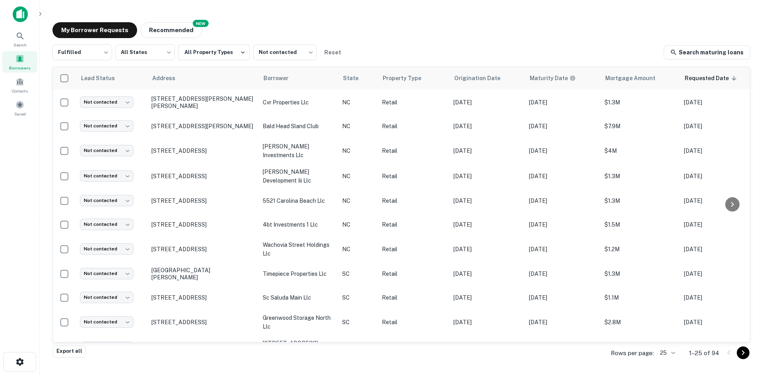
click at [663, 354] on body "Search Borrowers Contacts Saved My Borrower Requests NEW Recommended Fulfilled …" at bounding box center [381, 187] width 763 height 375
click at [665, 314] on li "100" at bounding box center [667, 316] width 27 height 14
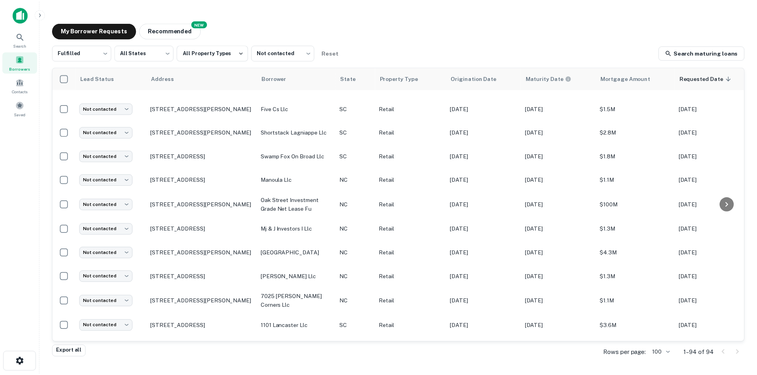
scroll to position [1947, 0]
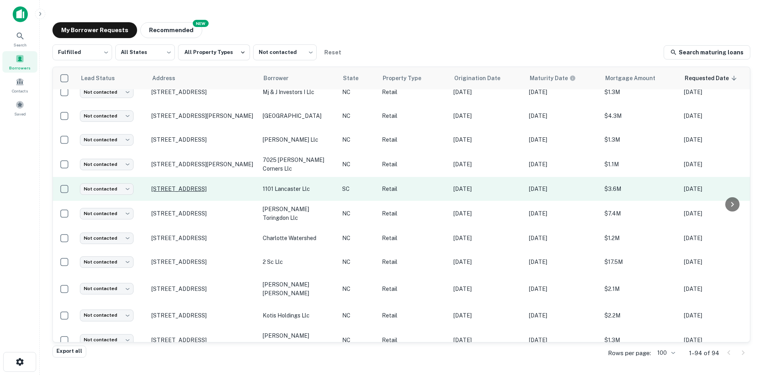
click at [170, 186] on p "1101 Highway 9 Byp W Lancaster, SC29720" at bounding box center [202, 189] width 103 height 7
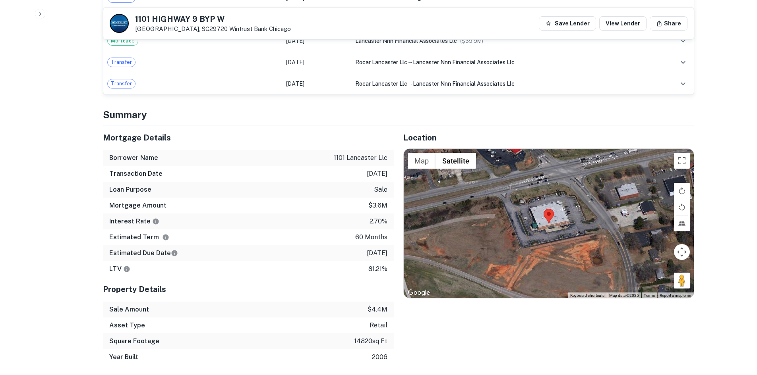
scroll to position [636, 0]
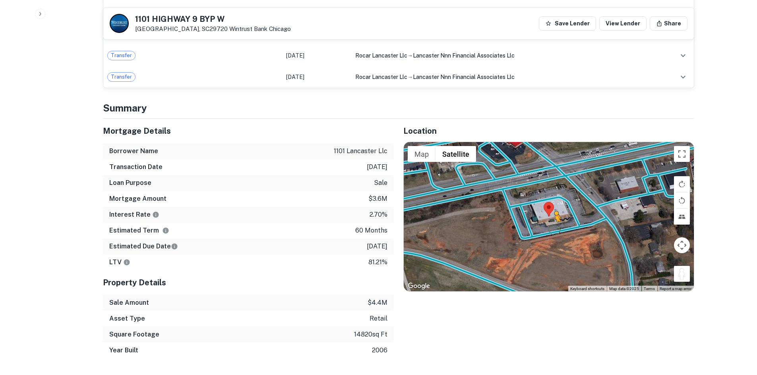
drag, startPoint x: 684, startPoint y: 266, endPoint x: 552, endPoint y: 220, distance: 139.6
click at [552, 220] on div "To activate drag with keyboard, press Alt + Enter. Once in keyboard drag state,…" at bounding box center [549, 216] width 290 height 149
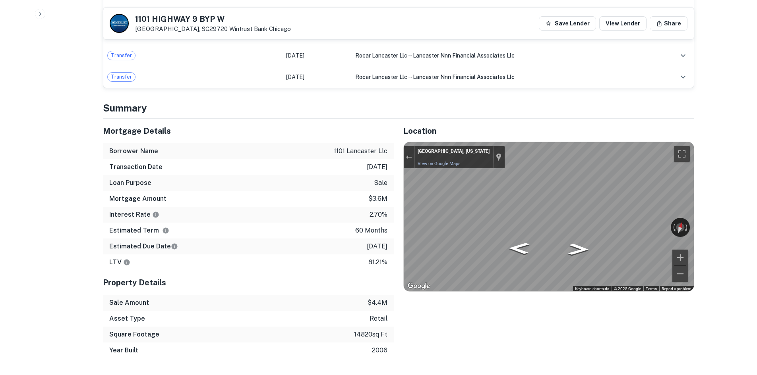
click at [359, 217] on div "Mortgage Details Borrower Name 1101 lancaster llc Transaction Date 1/3/2021 Loa…" at bounding box center [393, 239] width 601 height 240
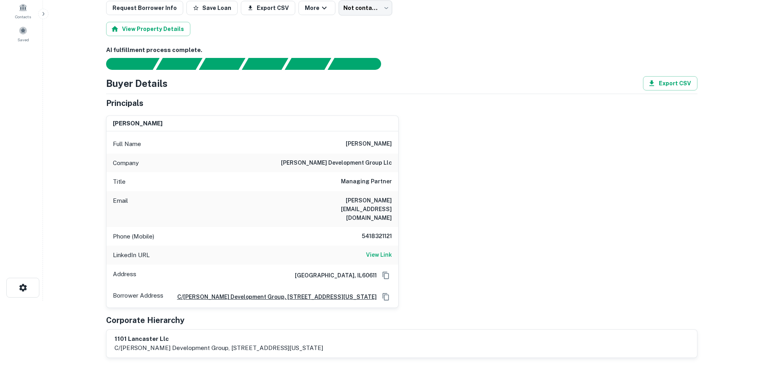
scroll to position [0, 0]
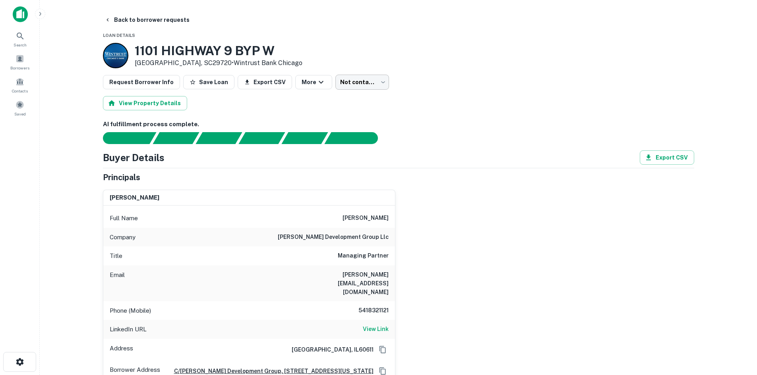
click at [346, 81] on body "Search Borrowers Contacts Saved Back to borrower requests Loan Details 1101 HIG…" at bounding box center [378, 187] width 757 height 375
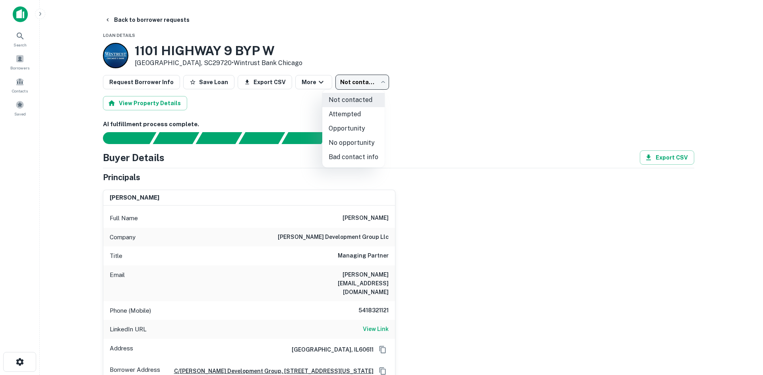
click at [345, 112] on li "Attempted" at bounding box center [353, 114] width 62 height 14
type input "*********"
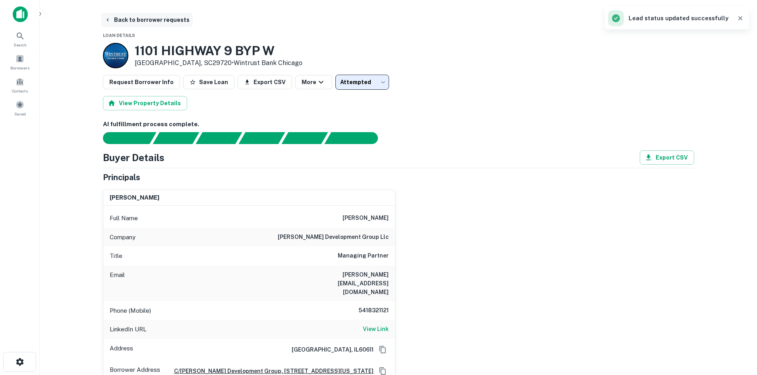
click at [130, 20] on button "Back to borrower requests" at bounding box center [146, 20] width 91 height 14
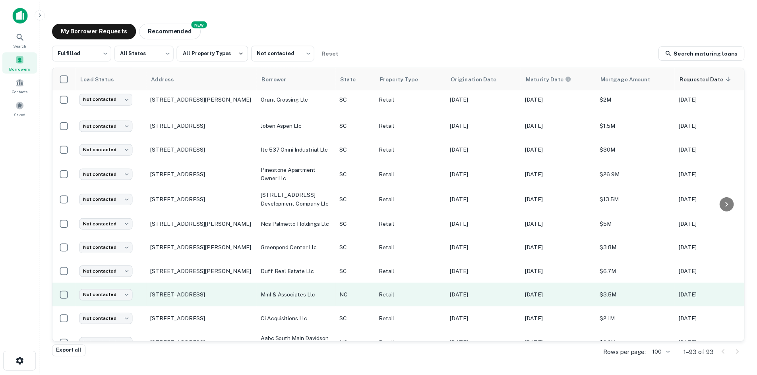
scroll to position [627, 0]
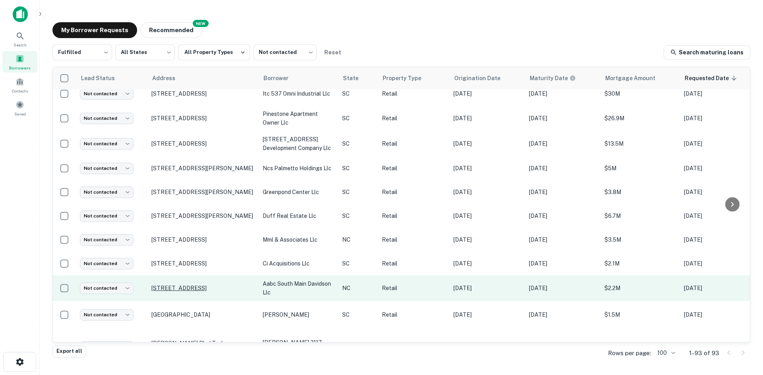
click at [217, 285] on p "402 S Main St Davidson, NC28036" at bounding box center [202, 288] width 103 height 7
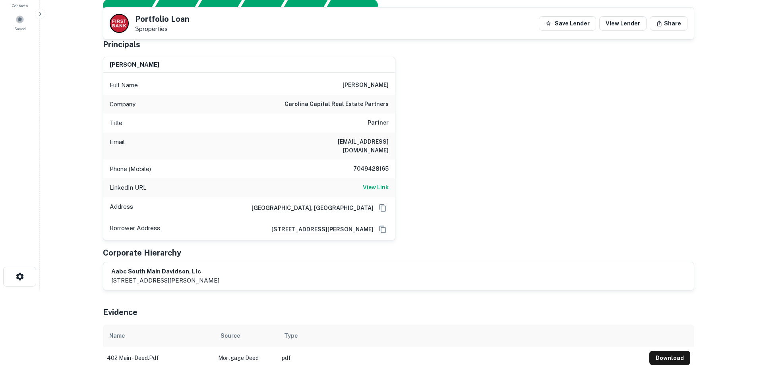
scroll to position [40, 0]
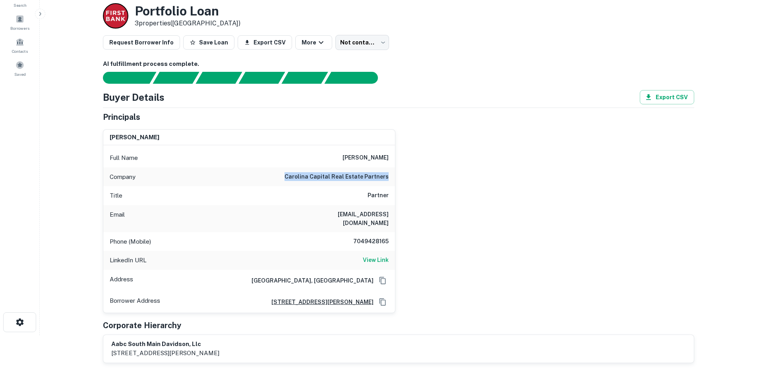
drag, startPoint x: 279, startPoint y: 173, endPoint x: 404, endPoint y: 177, distance: 125.2
click at [404, 177] on div "john ash Full Name john ash Company carolina capital real estate partners Title…" at bounding box center [396, 218] width 598 height 190
copy h6 "carolina capital real estate partners"
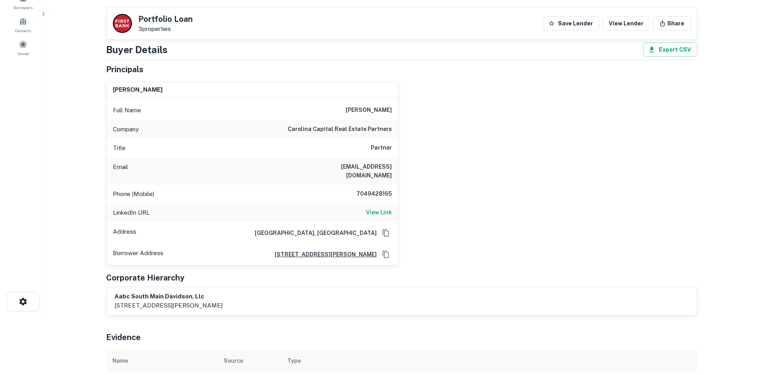
scroll to position [0, 0]
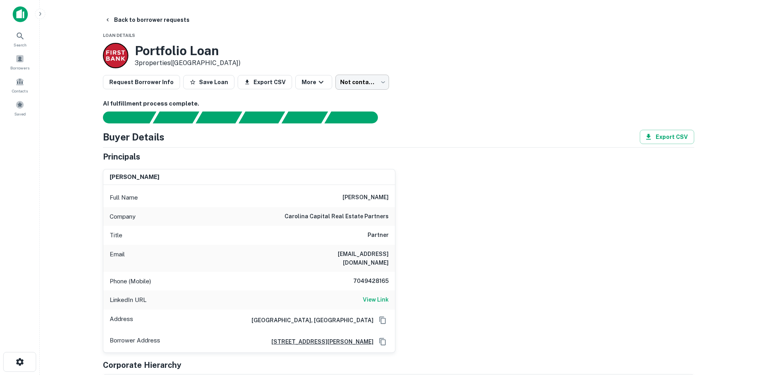
click at [353, 85] on body "Search Borrowers Contacts Saved Back to borrower requests Loan Details Portfoli…" at bounding box center [378, 187] width 757 height 375
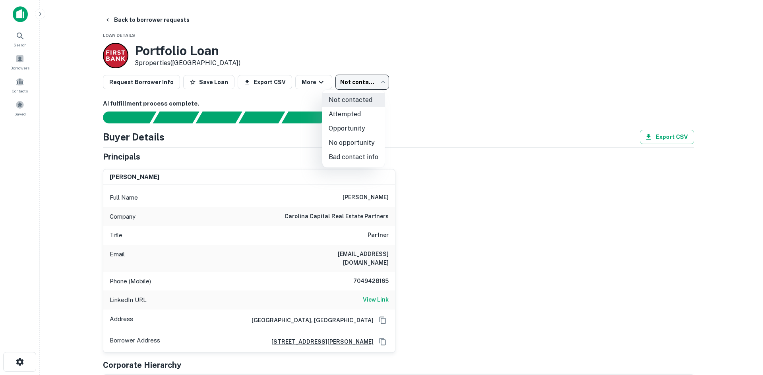
click at [354, 112] on li "Attempted" at bounding box center [353, 114] width 62 height 14
type input "*********"
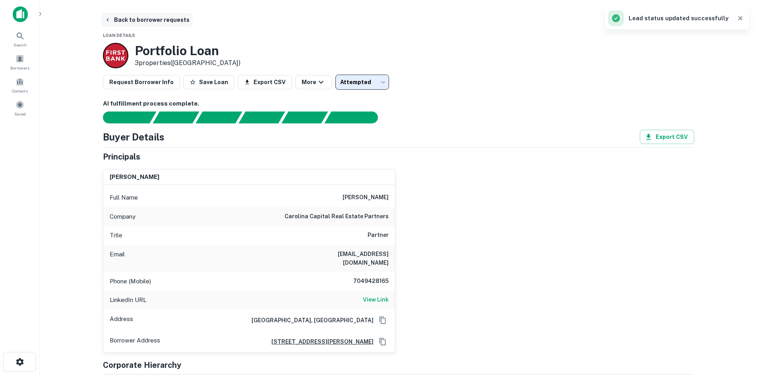
click at [151, 21] on button "Back to borrower requests" at bounding box center [146, 20] width 91 height 14
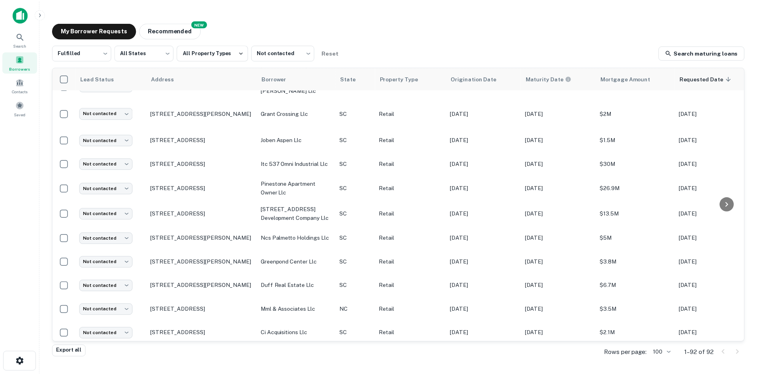
scroll to position [627, 0]
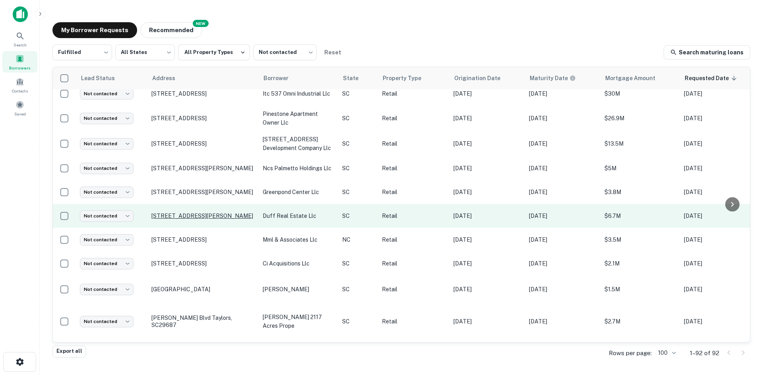
click at [206, 214] on p "9606 Charleston Hwy Saint George, SC29477" at bounding box center [202, 216] width 103 height 7
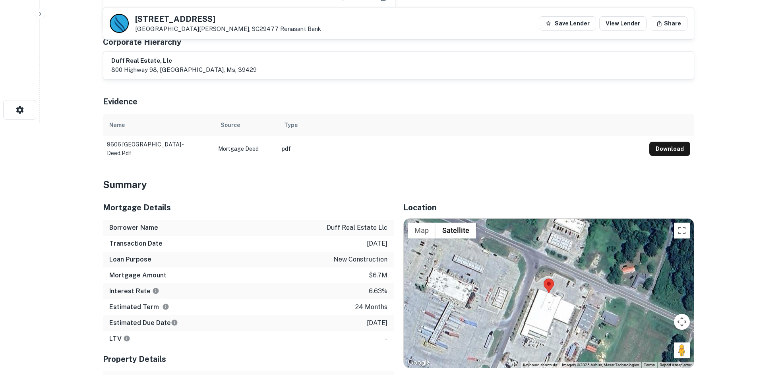
scroll to position [278, 0]
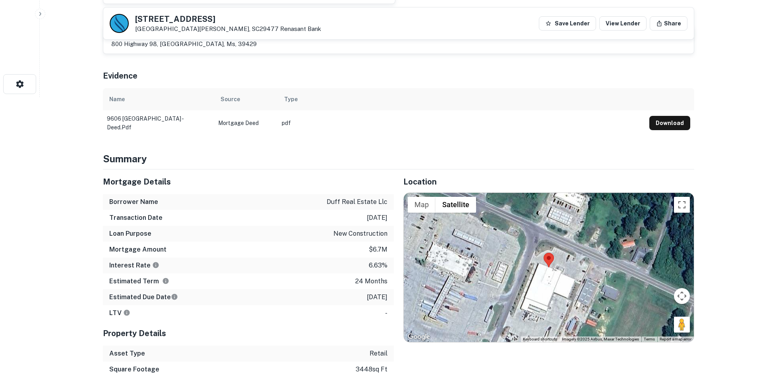
drag, startPoint x: 674, startPoint y: 329, endPoint x: 587, endPoint y: 252, distance: 116.2
click at [587, 252] on div "Map Terrain Satellite Labels Keyboard shortcuts Map Data Imagery ©2025 Airbus, …" at bounding box center [549, 267] width 290 height 149
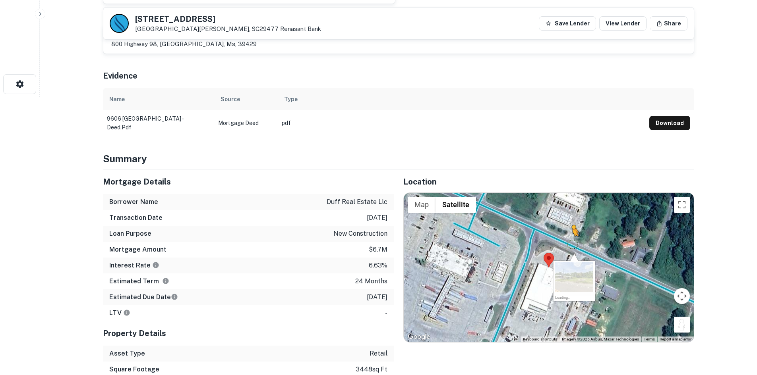
drag, startPoint x: 680, startPoint y: 321, endPoint x: 572, endPoint y: 241, distance: 134.5
click at [572, 241] on div "To activate drag with keyboard, press Alt + Enter. Once in keyboard drag state,…" at bounding box center [549, 267] width 290 height 149
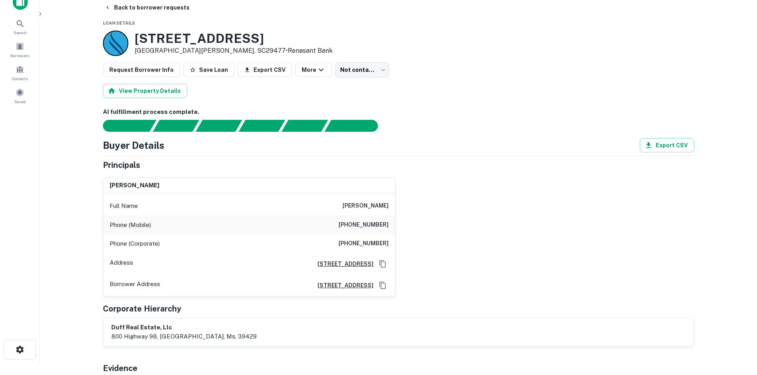
scroll to position [0, 0]
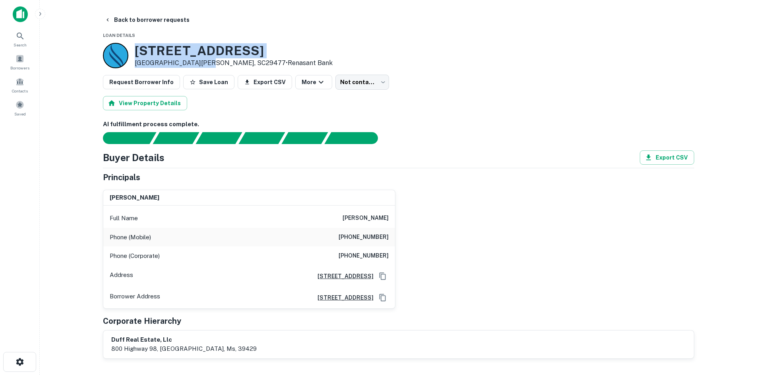
drag, startPoint x: 133, startPoint y: 49, endPoint x: 204, endPoint y: 60, distance: 71.5
click at [204, 60] on div "9606 Charleston Hwy Saint George, SC29477 • Renasant Bank" at bounding box center [218, 55] width 230 height 25
copy div "9606 Charleston Hwy Saint George, SC29477"
click at [358, 87] on body "Search Borrowers Contacts Saved Back to borrower requests Loan Details 9606 Cha…" at bounding box center [378, 187] width 757 height 375
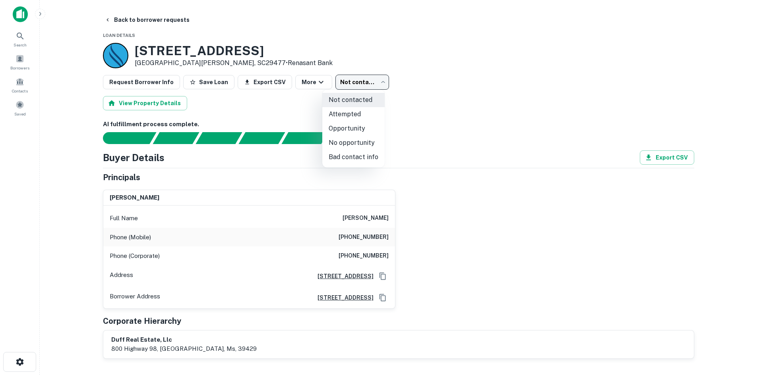
click at [352, 114] on li "Attempted" at bounding box center [353, 114] width 62 height 14
type input "*********"
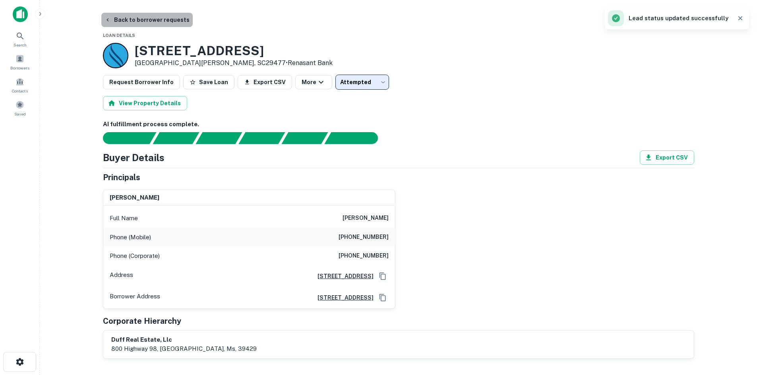
click at [153, 19] on button "Back to borrower requests" at bounding box center [146, 20] width 91 height 14
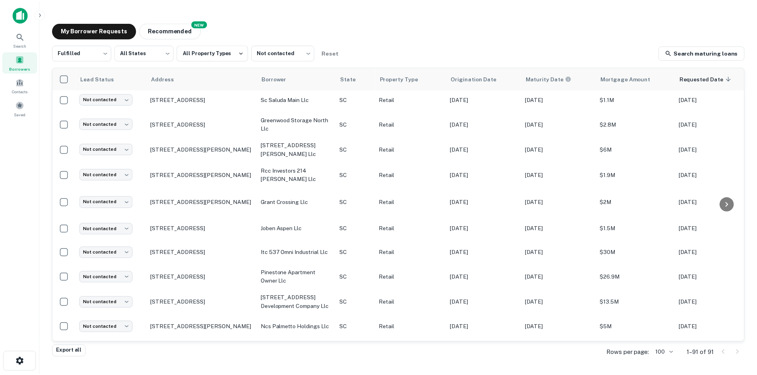
scroll to position [627, 0]
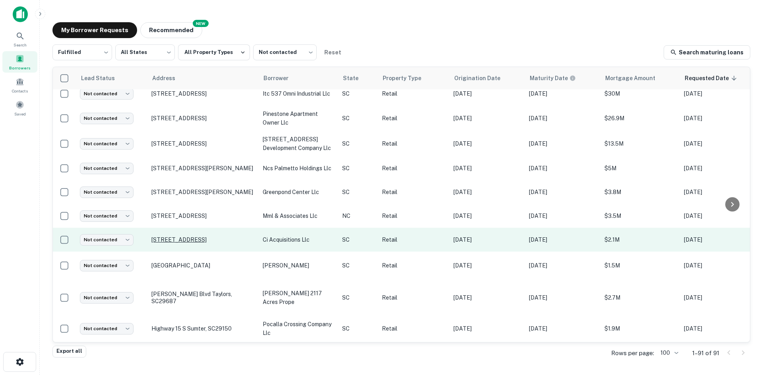
click at [161, 236] on p "2628 Broad River Rd Columbia, SC29210" at bounding box center [202, 239] width 103 height 7
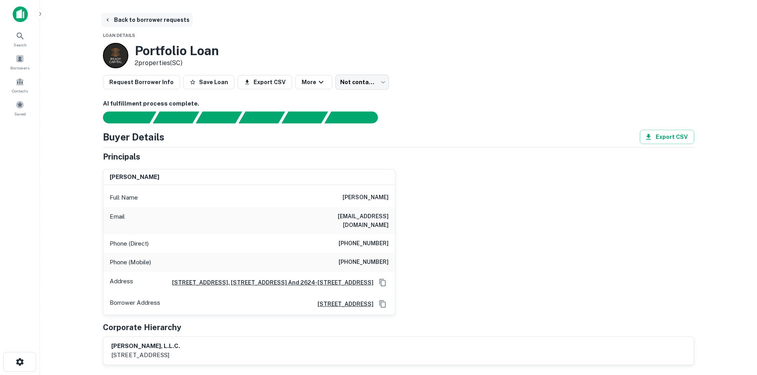
click at [139, 22] on button "Back to borrower requests" at bounding box center [146, 20] width 91 height 14
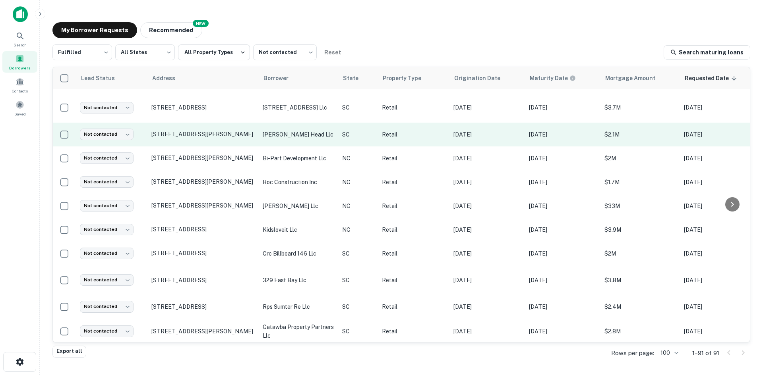
scroll to position [1064, 0]
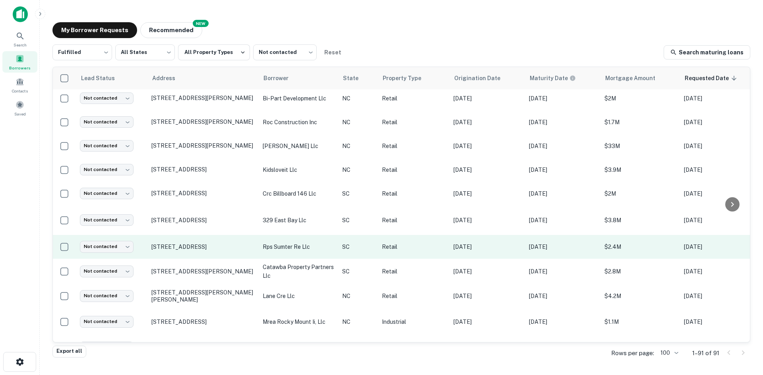
click at [211, 235] on td "395 W Wesmark Blvd Sumter, SC29150" at bounding box center [202, 247] width 111 height 24
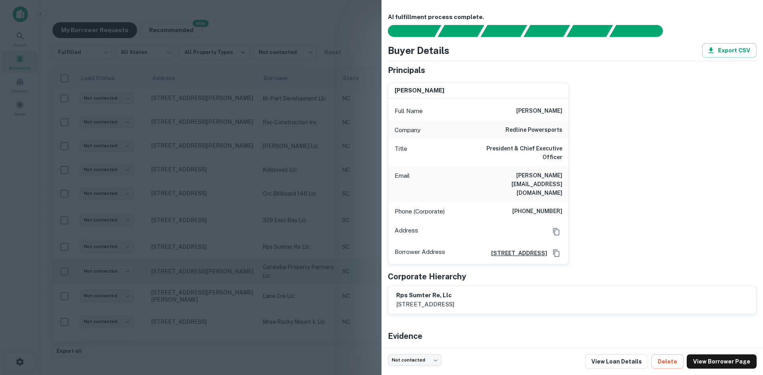
drag, startPoint x: 88, startPoint y: 258, endPoint x: 99, endPoint y: 255, distance: 11.1
click at [88, 258] on div at bounding box center [381, 187] width 763 height 375
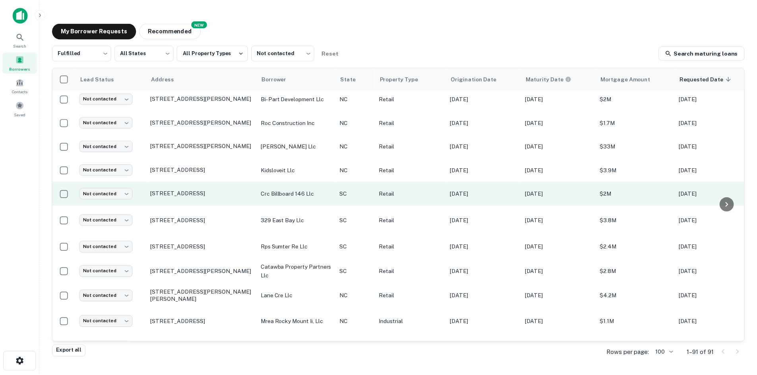
scroll to position [1024, 0]
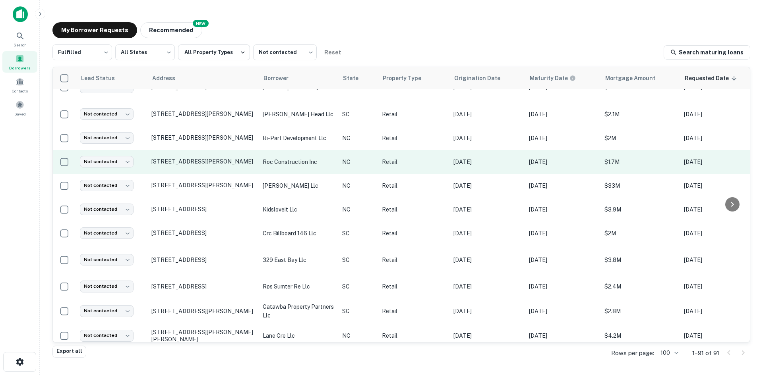
click at [192, 158] on p "400 Upchurch St Apex, NC27502" at bounding box center [202, 161] width 103 height 7
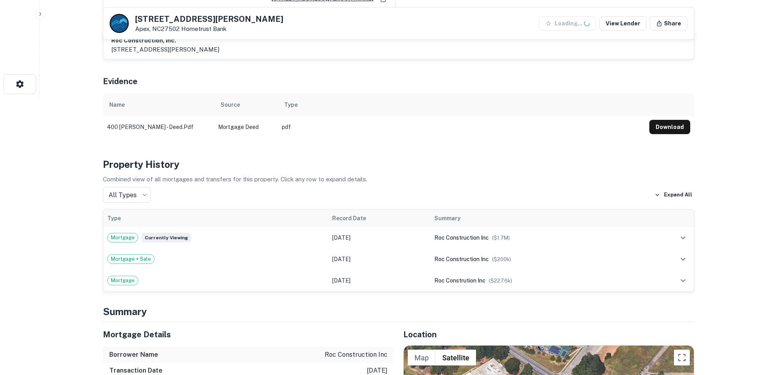
scroll to position [477, 0]
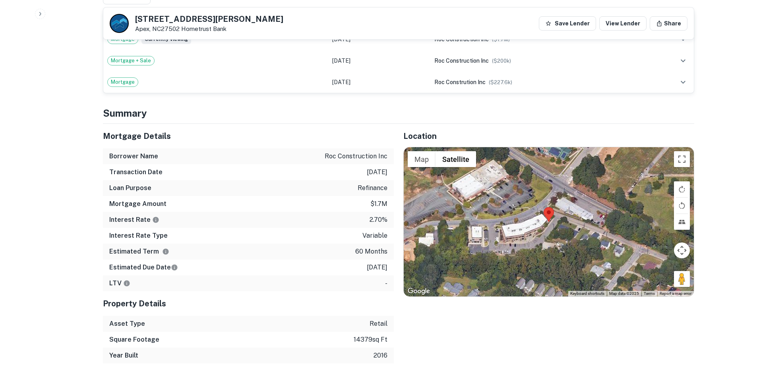
drag, startPoint x: 675, startPoint y: 275, endPoint x: 541, endPoint y: 211, distance: 148.7
click at [541, 211] on div "Map Terrain Satellite Labels Keyboard shortcuts Map Data Map data ©2025 Map dat…" at bounding box center [549, 221] width 290 height 149
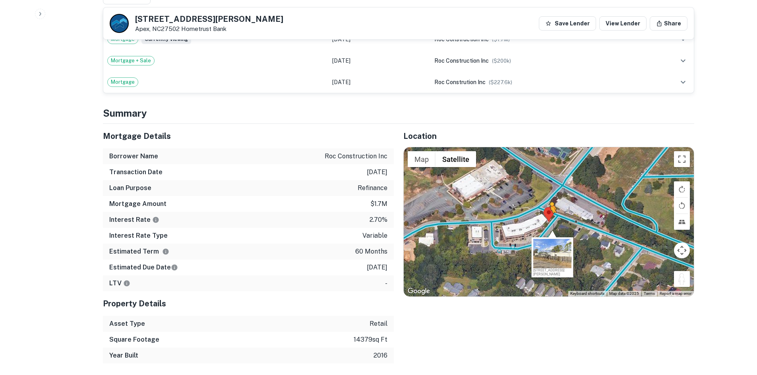
drag, startPoint x: 675, startPoint y: 283, endPoint x: 550, endPoint y: 218, distance: 140.7
click at [550, 218] on div "To activate drag with keyboard, press Alt + Enter. Once in keyboard drag state,…" at bounding box center [549, 221] width 290 height 149
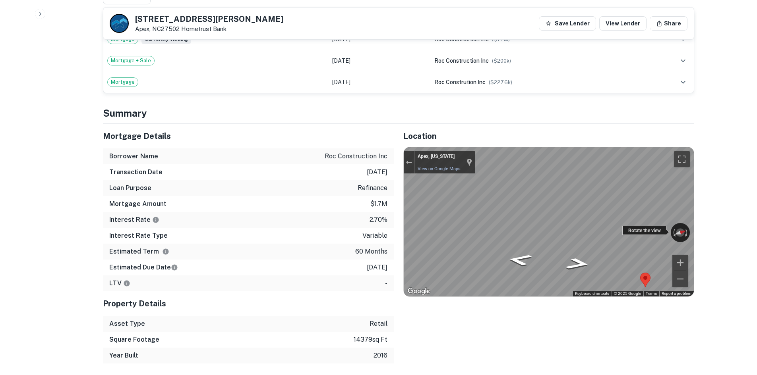
click at [652, 229] on div "← Move left → Move right ↑ Move up ↓ Move down + Zoom in - Zoom out Apex, North…" at bounding box center [549, 221] width 290 height 149
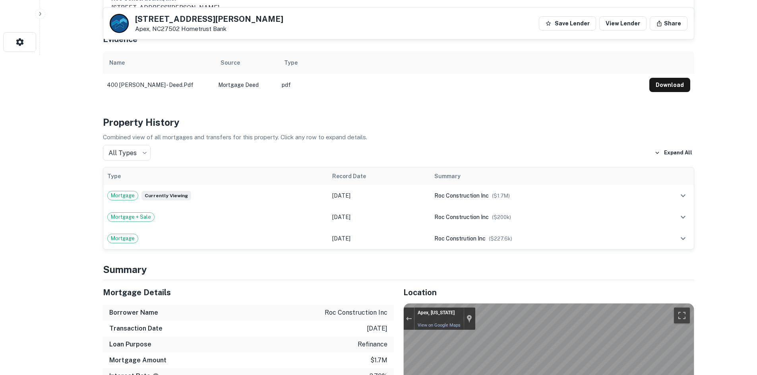
scroll to position [318, 0]
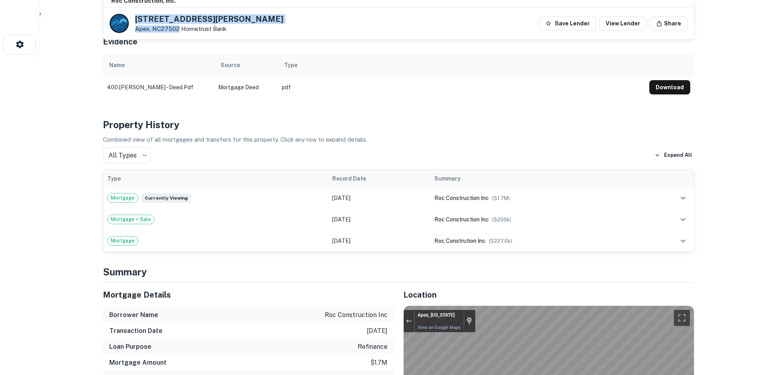
drag, startPoint x: 135, startPoint y: 15, endPoint x: 177, endPoint y: 31, distance: 44.5
click at [177, 31] on div "400 Upchurch St Apex, NC27502 Hometrust Bank" at bounding box center [209, 23] width 148 height 17
copy div "400 Upchurch St Apex, NC27502"
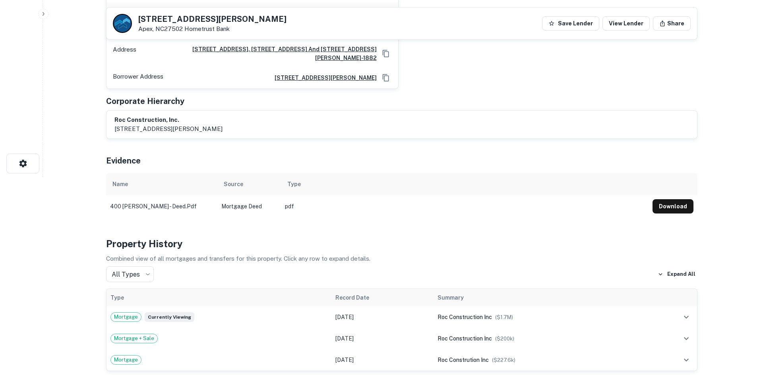
scroll to position [0, 0]
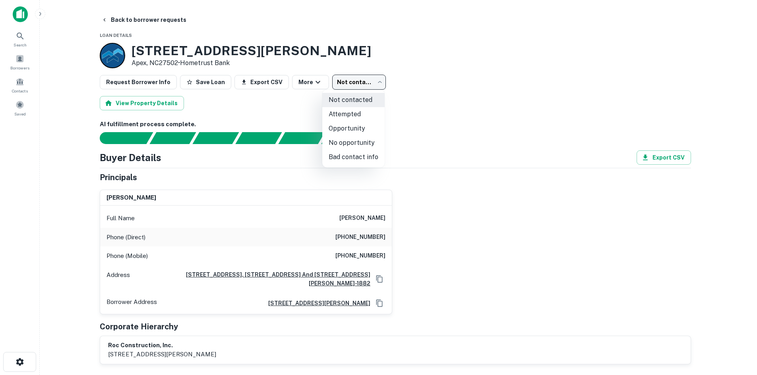
click at [356, 75] on body "Search Borrowers Contacts Saved Back to borrower requests Loan Details 400 Upch…" at bounding box center [378, 187] width 757 height 375
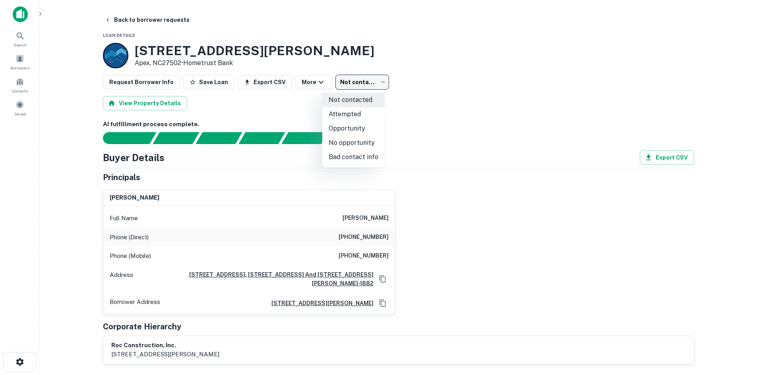
click at [356, 114] on li "Attempted" at bounding box center [353, 114] width 62 height 14
type input "*********"
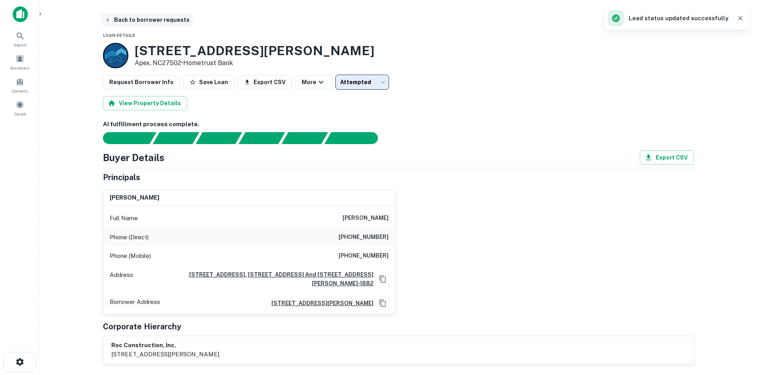
click at [155, 19] on button "Back to borrower requests" at bounding box center [146, 20] width 91 height 14
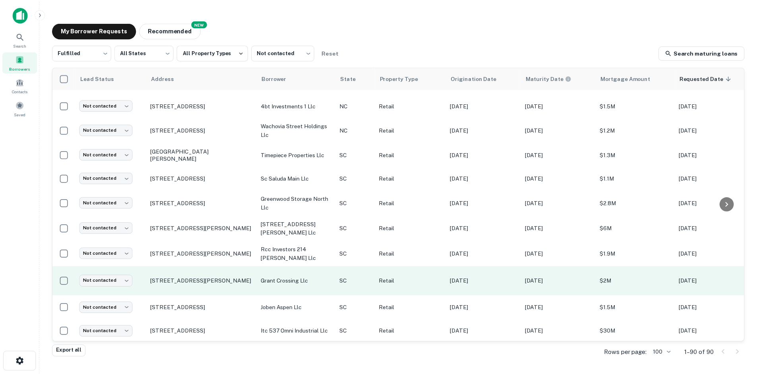
scroll to position [627, 0]
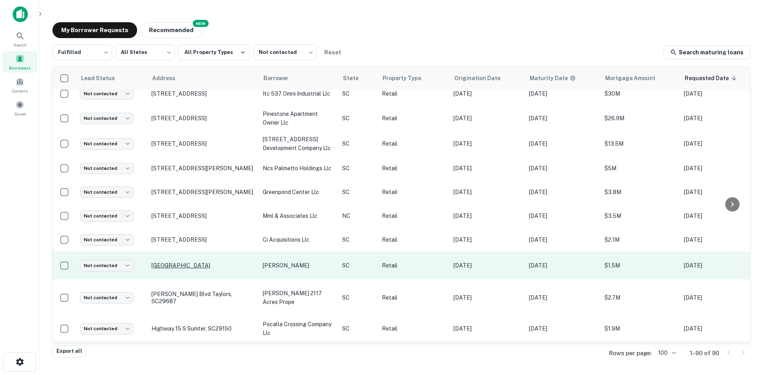
click at [211, 262] on p "May River Rd Bluffton, SC29910" at bounding box center [202, 265] width 103 height 7
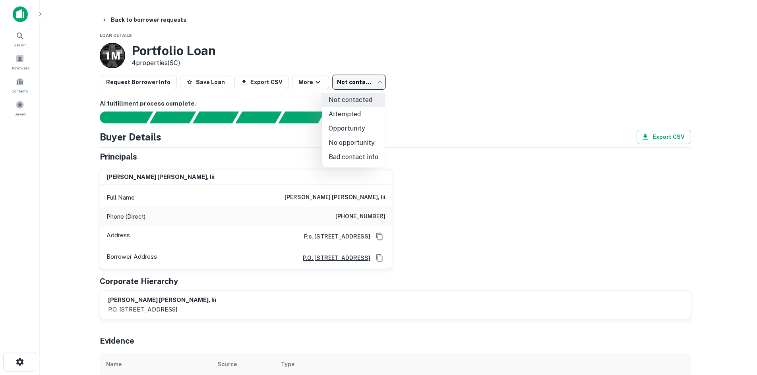
click at [354, 88] on body "Search Borrowers Contacts Saved Back to borrower requests Loan Details 1 M Port…" at bounding box center [378, 187] width 757 height 375
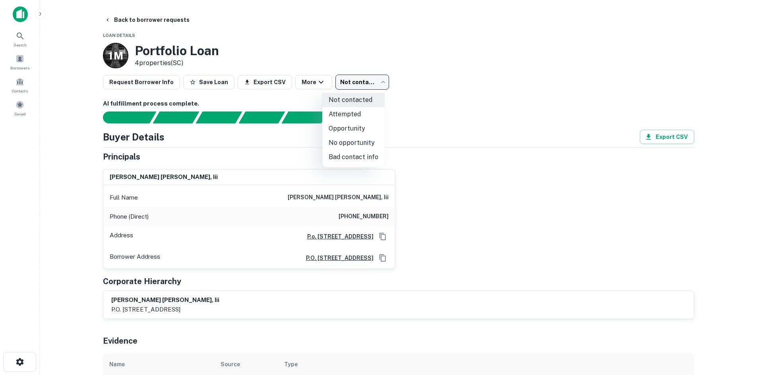
click at [345, 140] on li "No opportunity" at bounding box center [353, 143] width 62 height 14
type input "**********"
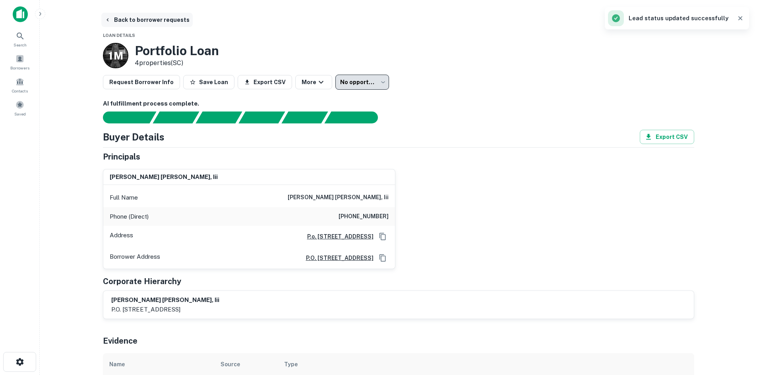
click at [141, 24] on button "Back to borrower requests" at bounding box center [146, 20] width 91 height 14
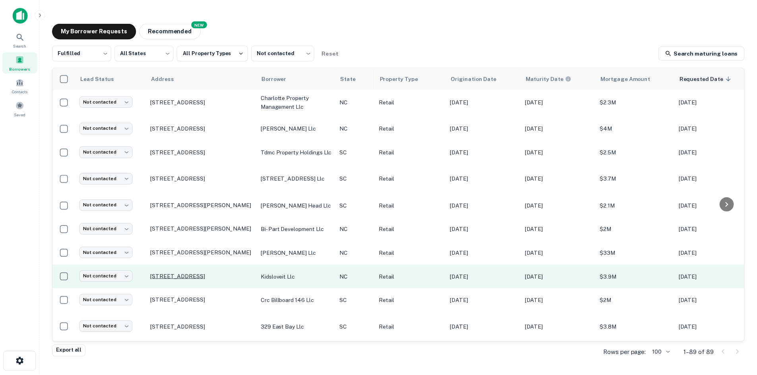
scroll to position [985, 0]
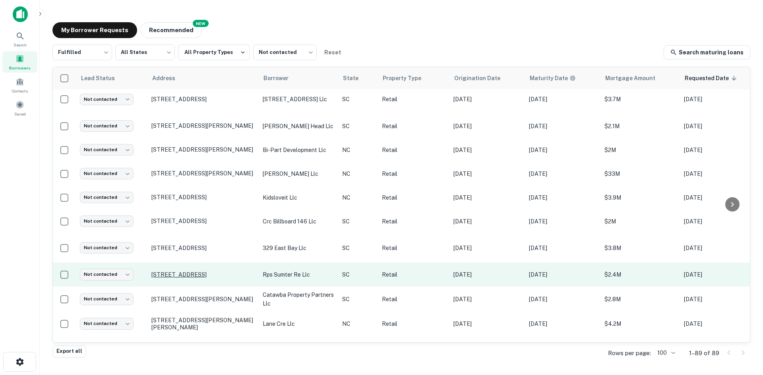
click at [186, 271] on p "395 W Wesmark Blvd Sumter, SC29150" at bounding box center [202, 274] width 103 height 7
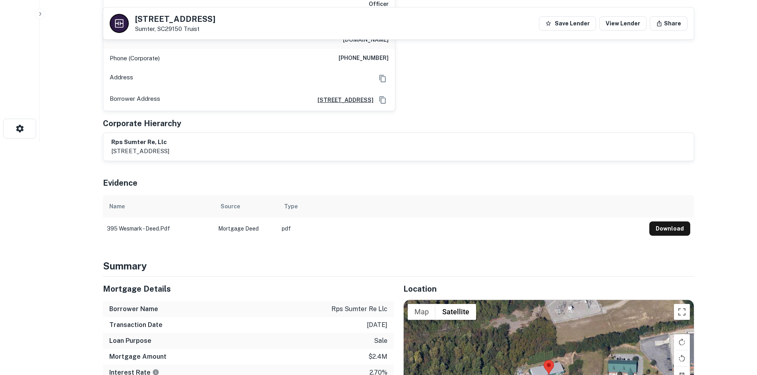
scroll to position [358, 0]
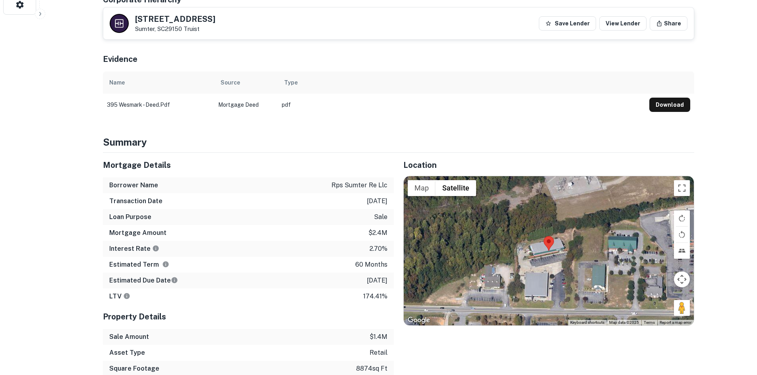
drag, startPoint x: 677, startPoint y: 285, endPoint x: 594, endPoint y: 261, distance: 85.9
click at [579, 257] on div "Map Terrain Satellite Labels Keyboard shortcuts Map Data Map data ©2025 Map dat…" at bounding box center [549, 250] width 290 height 149
drag, startPoint x: 677, startPoint y: 279, endPoint x: 667, endPoint y: 285, distance: 11.2
click at [577, 282] on div "Map Terrain Satellite Labels Keyboard shortcuts Map Data Map data ©2025 Map dat…" at bounding box center [549, 250] width 290 height 149
drag, startPoint x: 683, startPoint y: 282, endPoint x: 655, endPoint y: 277, distance: 28.7
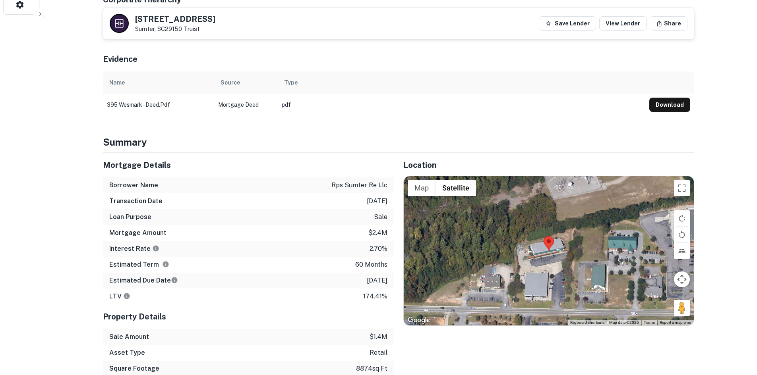
click at [595, 284] on div "Map Terrain Satellite Labels Keyboard shortcuts Map Data Map data ©2025 Map dat…" at bounding box center [549, 250] width 290 height 149
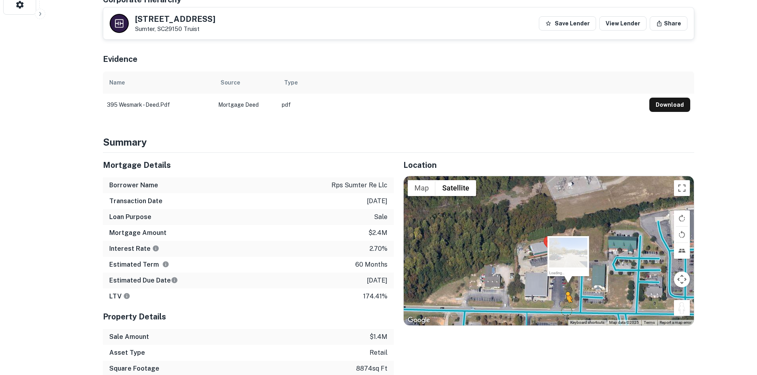
drag, startPoint x: 686, startPoint y: 281, endPoint x: 565, endPoint y: 286, distance: 121.3
click at [565, 286] on div "To activate drag with keyboard, press Alt + Enter. Once in keyboard drag state,…" at bounding box center [549, 250] width 290 height 149
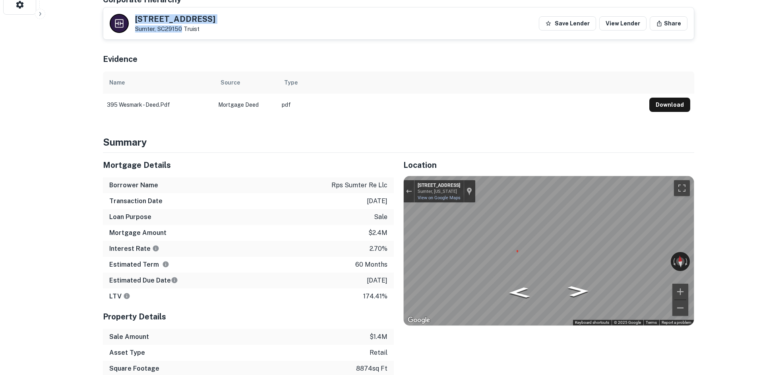
drag, startPoint x: 134, startPoint y: 16, endPoint x: 181, endPoint y: 31, distance: 49.5
click at [181, 31] on div "395 W WESMARK BLVD Sumter, SC29150 Truist" at bounding box center [163, 23] width 106 height 19
copy div "395 W WESMARK BLVD Sumter, SC29150"
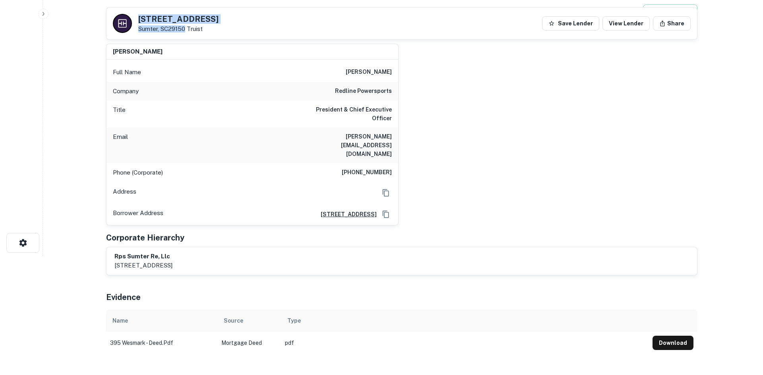
scroll to position [0, 0]
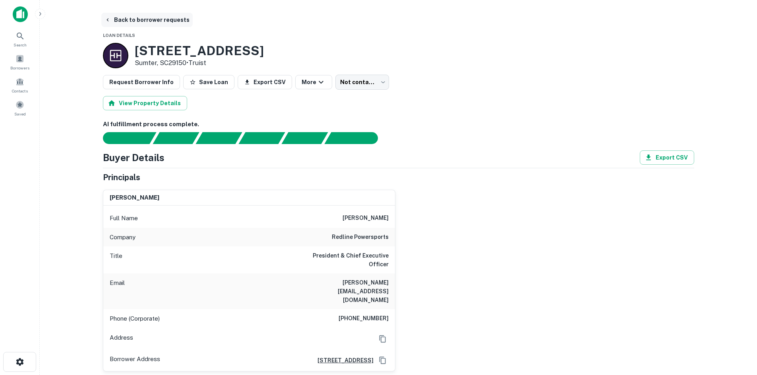
click at [136, 20] on button "Back to borrower requests" at bounding box center [146, 20] width 91 height 14
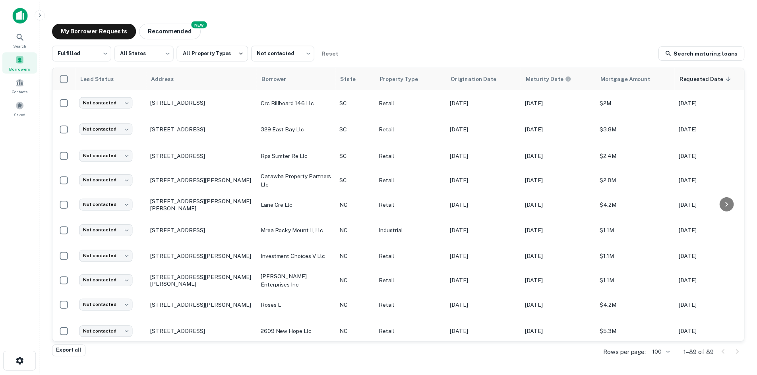
scroll to position [1342, 0]
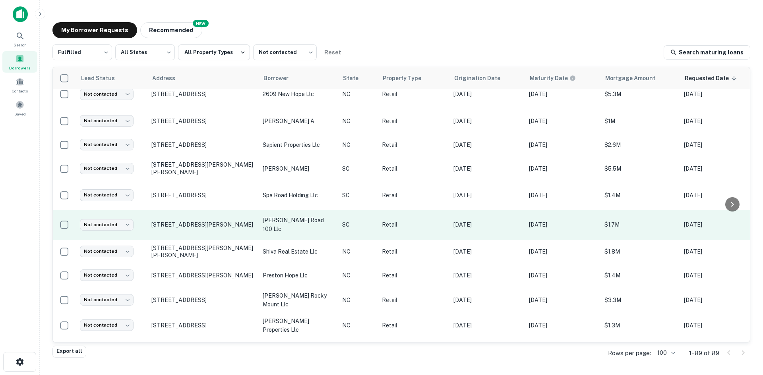
click at [163, 210] on td "[STREET_ADDRESS][PERSON_NAME]" at bounding box center [202, 225] width 111 height 30
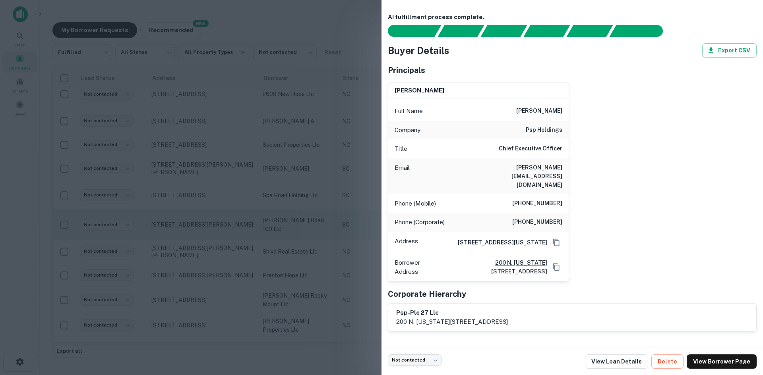
click at [163, 209] on div at bounding box center [381, 187] width 763 height 375
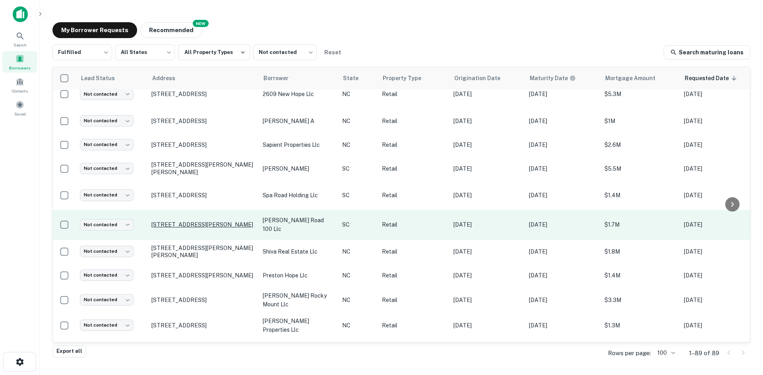
click at [163, 221] on p "[STREET_ADDRESS][PERSON_NAME]" at bounding box center [202, 224] width 103 height 7
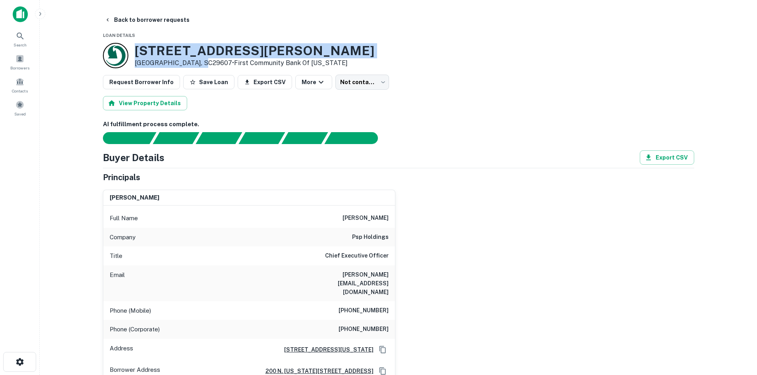
drag, startPoint x: 137, startPoint y: 46, endPoint x: 197, endPoint y: 66, distance: 63.6
click at [197, 66] on div "516 Haywood Rd Greenville, SC29607 • First Community Bank Of South Carolina" at bounding box center [255, 55] width 240 height 25
copy div "[STREET_ADDRESS][PERSON_NAME]"
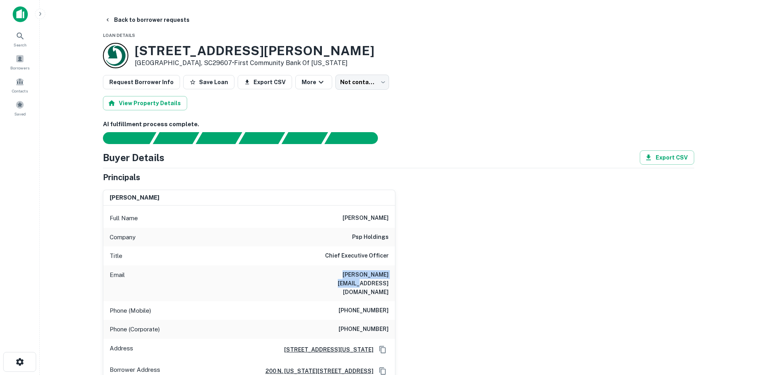
drag, startPoint x: 328, startPoint y: 273, endPoint x: 403, endPoint y: 279, distance: 74.9
click at [402, 279] on div "rick w. fisher Full Name rick w. fisher Company psp holdings Title Chief Execut…" at bounding box center [396, 283] width 598 height 199
copy h6 "rick@pspholdings.com"
click at [23, 47] on span "Search" at bounding box center [20, 45] width 13 height 6
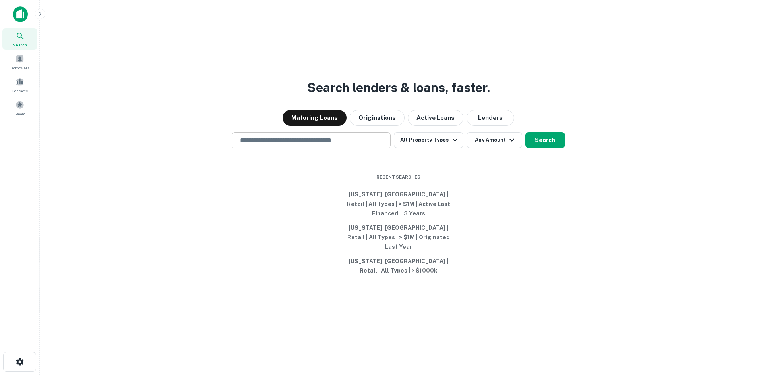
click at [268, 145] on input "text" at bounding box center [311, 140] width 152 height 9
paste input "**********"
type input "**********"
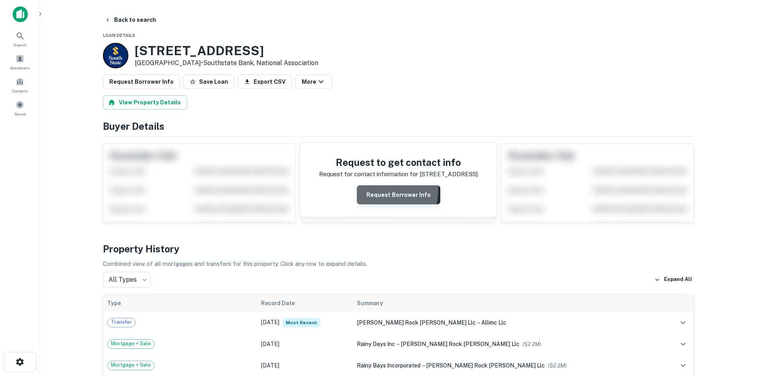
click at [377, 190] on button "Request Borrower Info" at bounding box center [398, 195] width 83 height 19
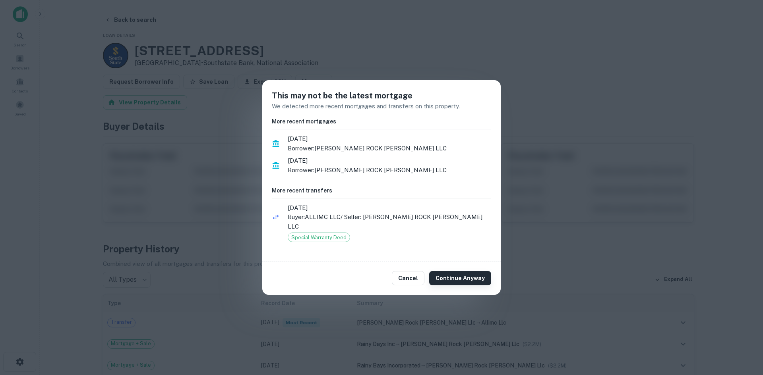
click at [439, 271] on button "Continue Anyway" at bounding box center [460, 278] width 62 height 14
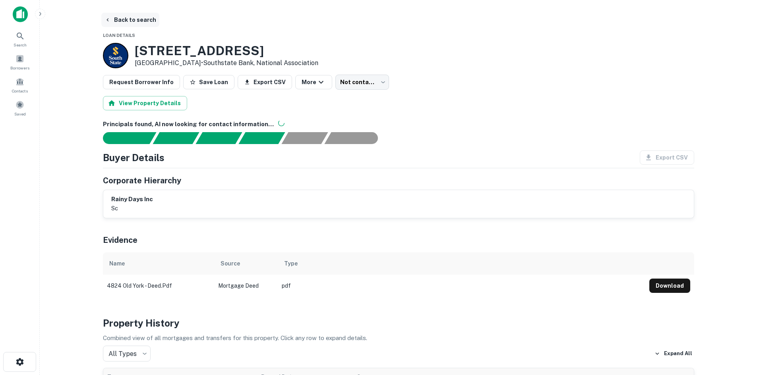
click at [122, 23] on button "Back to search" at bounding box center [130, 20] width 58 height 14
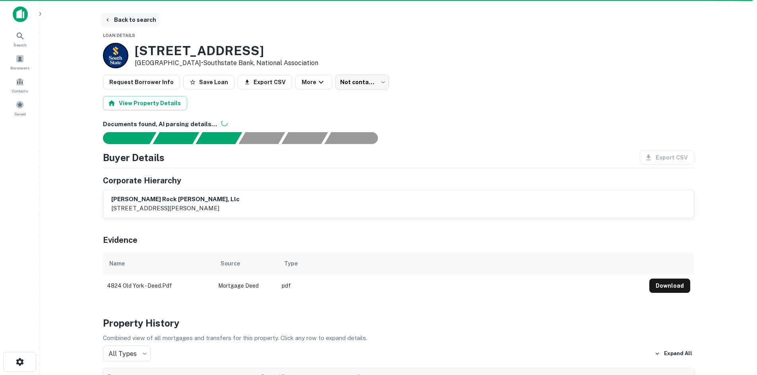
click at [132, 15] on button "Back to search" at bounding box center [130, 20] width 58 height 14
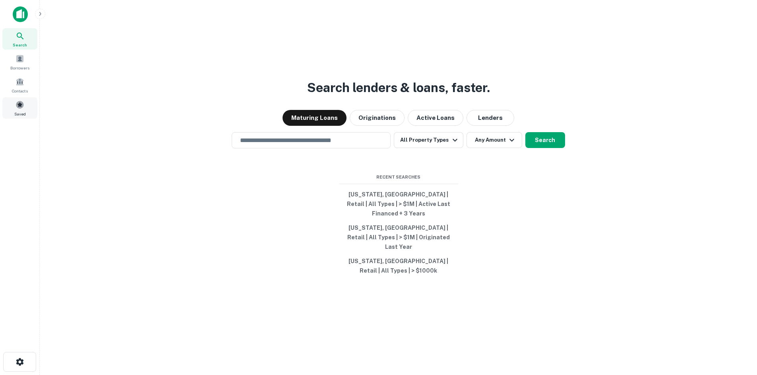
click at [27, 101] on div "Saved" at bounding box center [19, 107] width 35 height 21
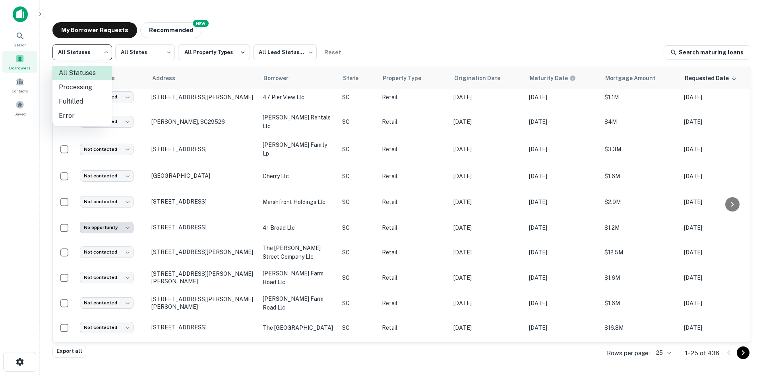
click at [85, 95] on li "Fulfilled" at bounding box center [82, 102] width 60 height 14
type input "*********"
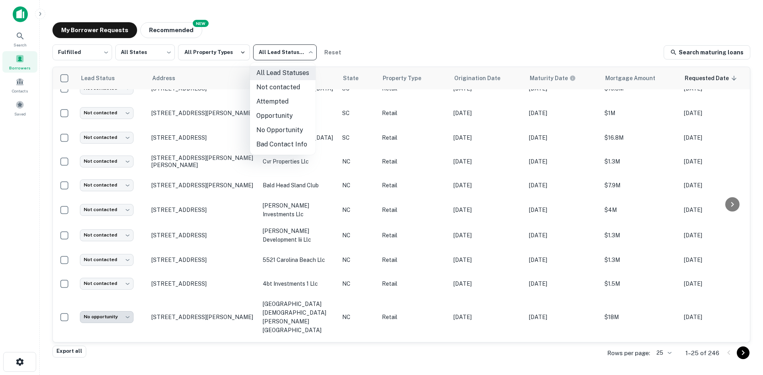
click at [277, 53] on body "**********" at bounding box center [381, 187] width 763 height 375
click at [270, 94] on li "Not contacted" at bounding box center [283, 87] width 66 height 14
type input "****"
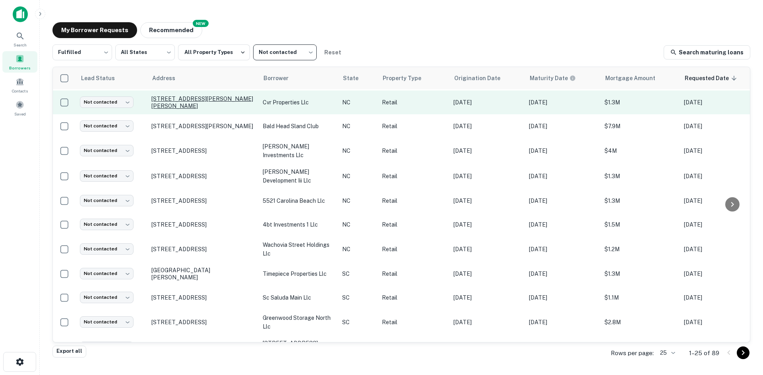
click at [157, 100] on p "3640 N Glenn Ave Winston Salem, NC27105" at bounding box center [202, 102] width 103 height 14
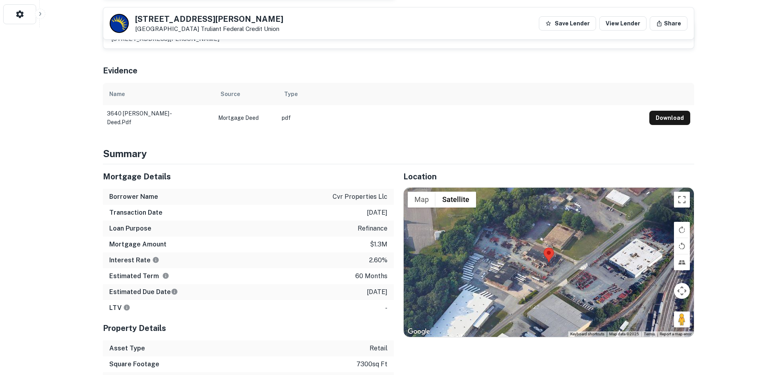
scroll to position [358, 0]
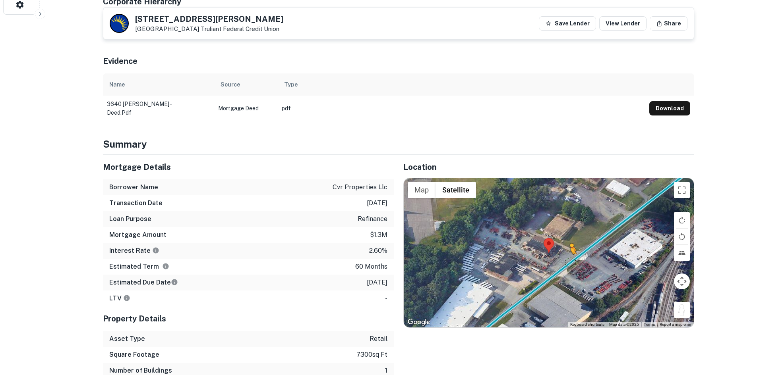
drag, startPoint x: 675, startPoint y: 304, endPoint x: 570, endPoint y: 254, distance: 116.0
click at [570, 254] on div "To activate drag with keyboard, press Alt + Enter. Once in keyboard drag state,…" at bounding box center [549, 252] width 290 height 149
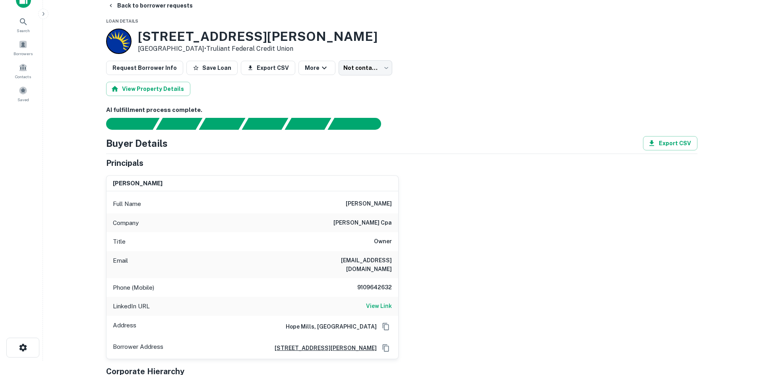
scroll to position [0, 0]
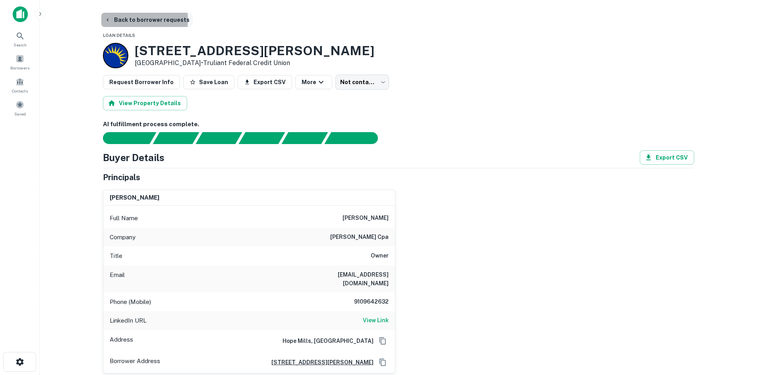
click at [132, 20] on button "Back to borrower requests" at bounding box center [146, 20] width 91 height 14
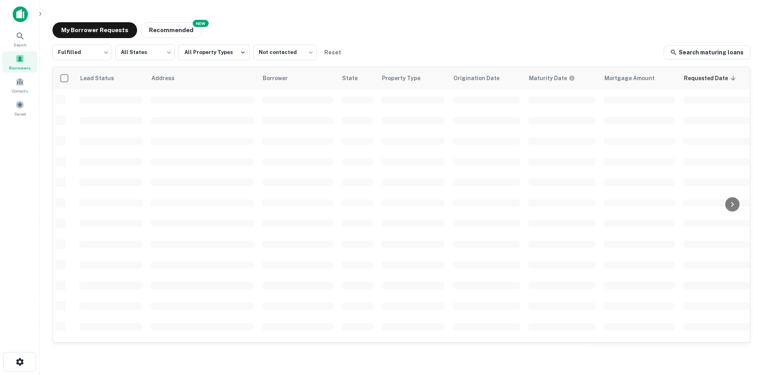
scroll to position [269, 0]
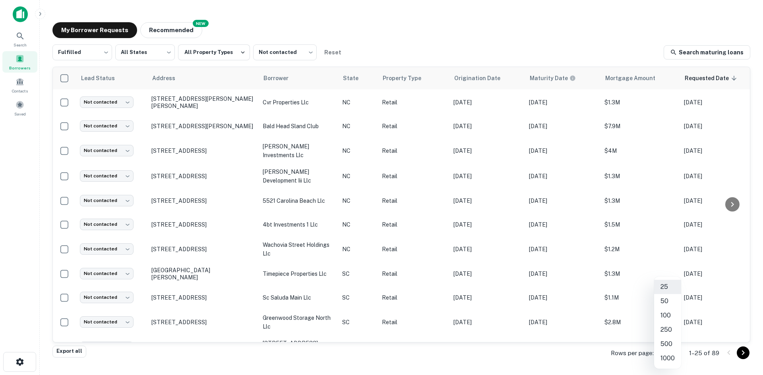
click at [664, 350] on body "Search Borrowers Contacts Saved My Borrower Requests NEW Recommended Fulfilled …" at bounding box center [381, 187] width 763 height 375
click at [665, 358] on li "1000" at bounding box center [667, 359] width 27 height 14
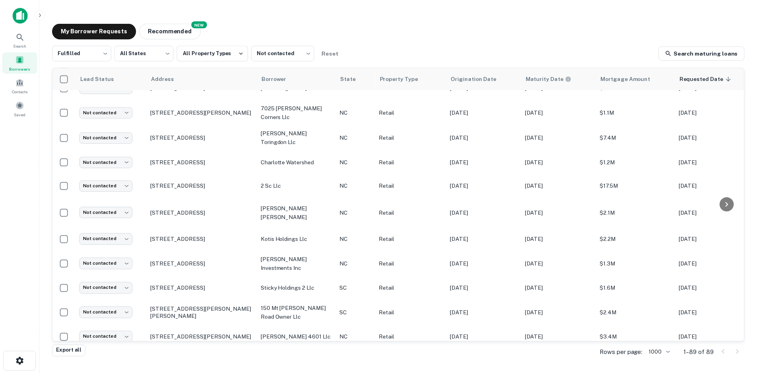
scroll to position [1990, 0]
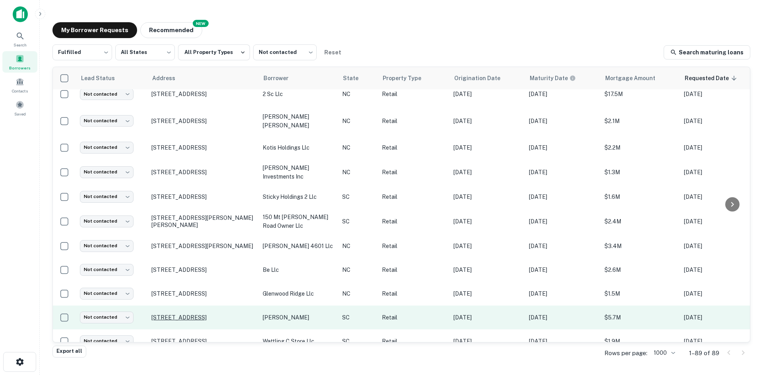
click at [190, 314] on p "304 S Pine St Summerville, SC29483" at bounding box center [202, 317] width 103 height 7
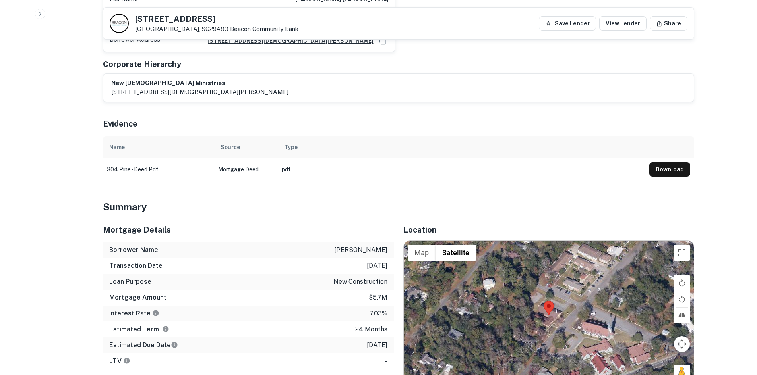
scroll to position [715, 0]
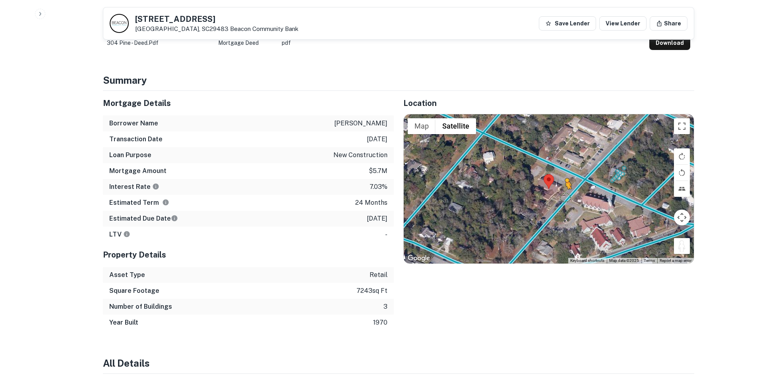
drag, startPoint x: 678, startPoint y: 248, endPoint x: 565, endPoint y: 197, distance: 124.3
click at [565, 197] on div "To activate drag with keyboard, press Alt + Enter. Once in keyboard drag state,…" at bounding box center [549, 188] width 290 height 149
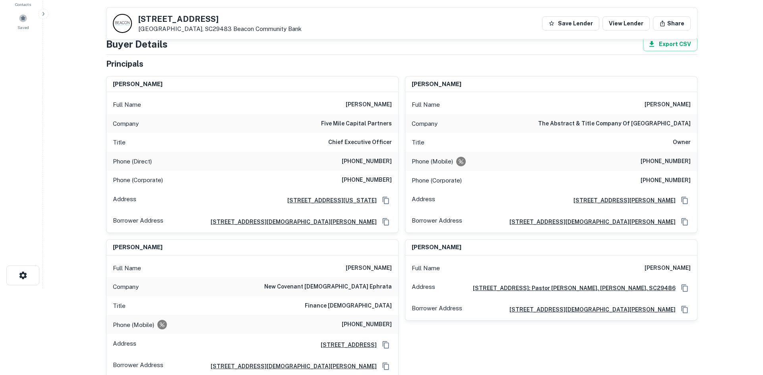
scroll to position [0, 0]
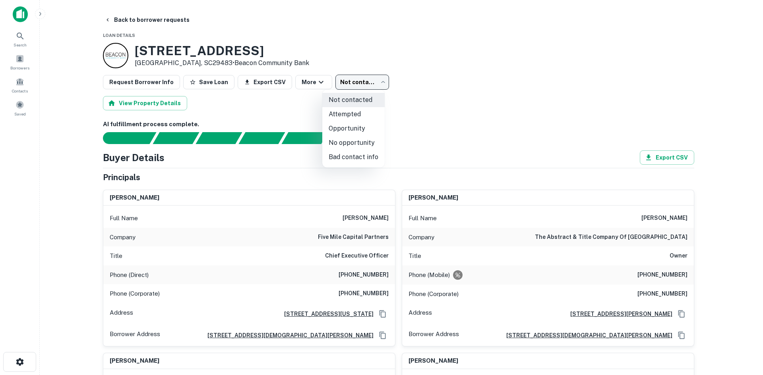
click at [359, 89] on body "Search Borrowers Contacts Saved Back to borrower requests Loan Details 304 S PI…" at bounding box center [381, 187] width 763 height 375
click at [346, 139] on li "No opportunity" at bounding box center [353, 143] width 62 height 14
type input "**********"
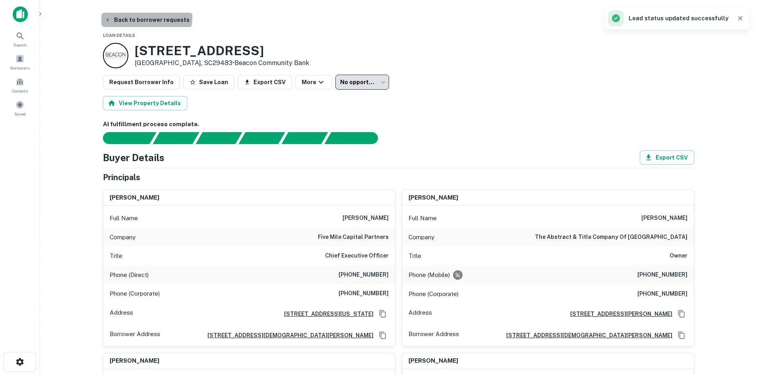
click at [146, 17] on button "Back to borrower requests" at bounding box center [146, 20] width 91 height 14
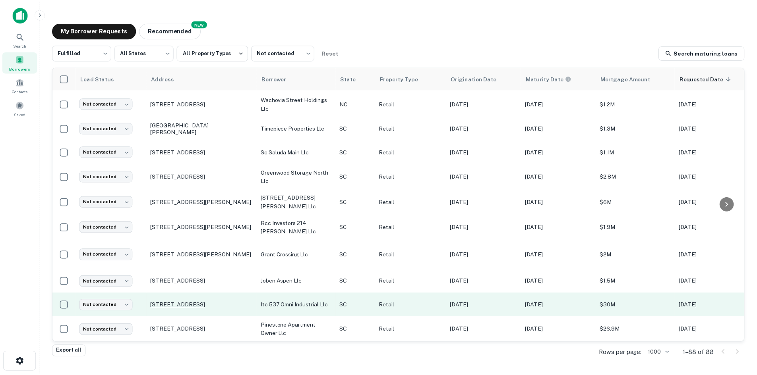
scroll to position [587, 0]
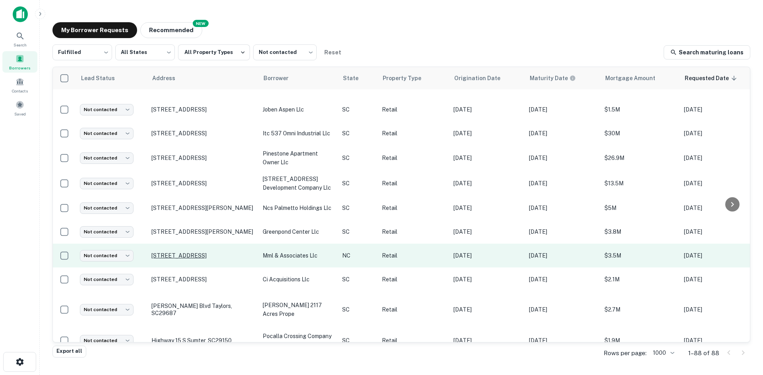
click at [170, 252] on p "1688 S Main St Laurinburg, NC28352" at bounding box center [202, 255] width 103 height 7
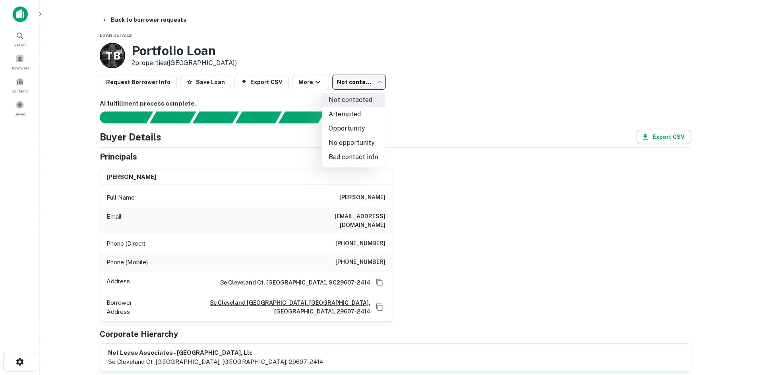
click at [374, 83] on body "Search Borrowers Contacts Saved Back to borrower requests Loan Details T B Port…" at bounding box center [378, 187] width 757 height 375
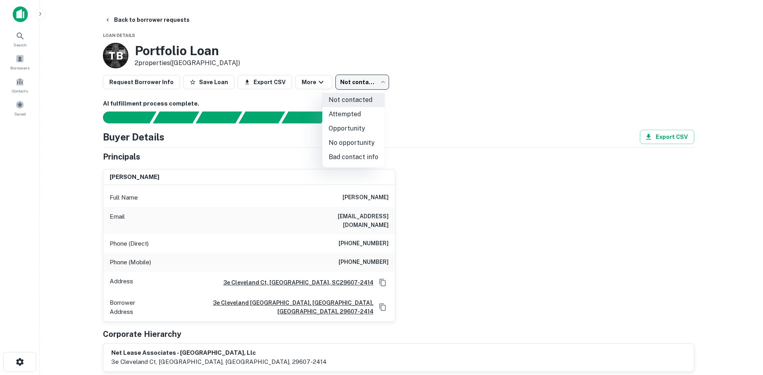
click at [342, 111] on li "Attempted" at bounding box center [353, 114] width 62 height 14
type input "*********"
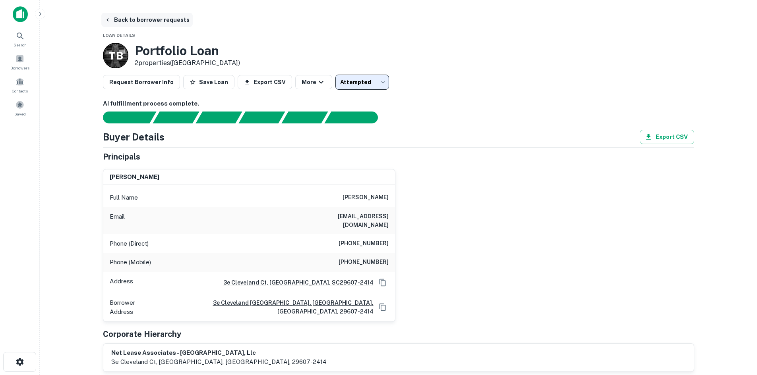
click at [142, 21] on button "Back to borrower requests" at bounding box center [146, 20] width 91 height 14
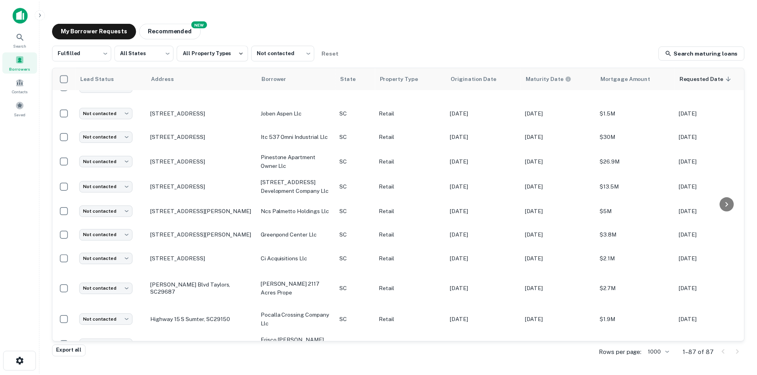
scroll to position [587, 0]
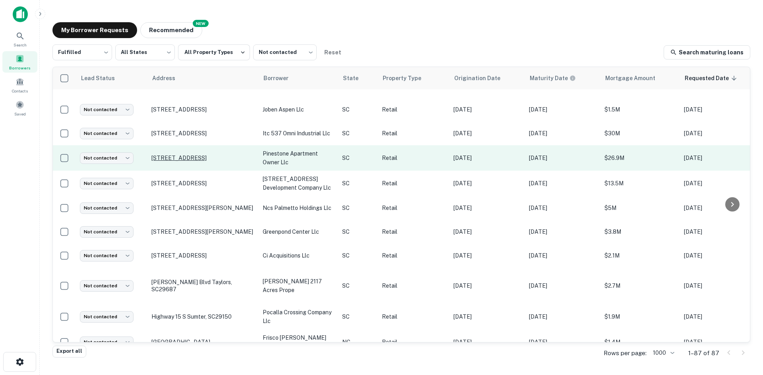
click at [182, 155] on p "6709 State Park Rd Travelers Rest, SC29690" at bounding box center [202, 158] width 103 height 7
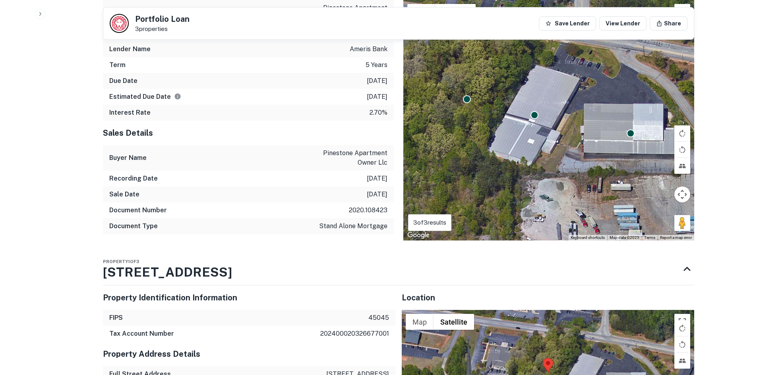
scroll to position [993, 0]
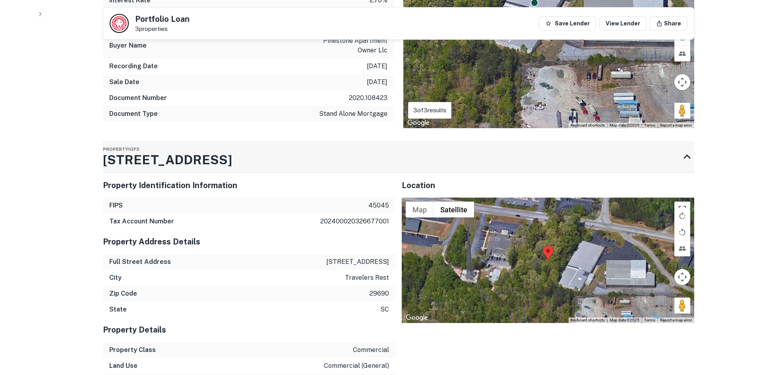
drag, startPoint x: 231, startPoint y: 158, endPoint x: 203, endPoint y: 153, distance: 28.0
click at [203, 153] on div "Property 1 of 3 6709 State Park Rd" at bounding box center [391, 157] width 577 height 32
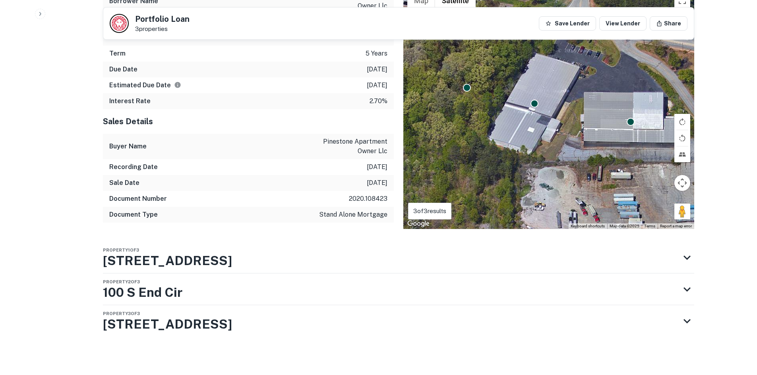
scroll to position [884, 0]
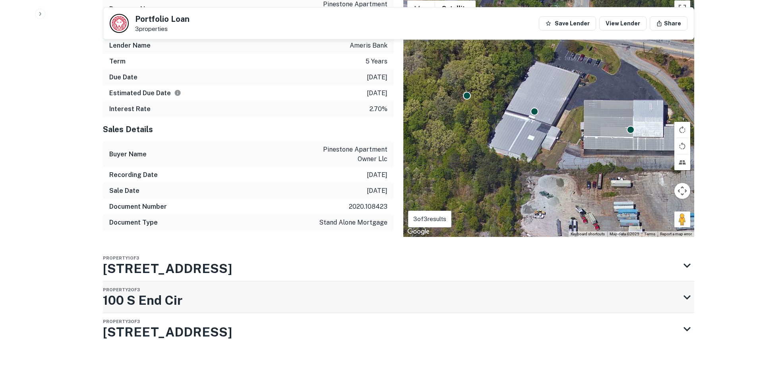
click at [196, 302] on div "Property 2 of 3 100 S End Cir" at bounding box center [391, 298] width 577 height 32
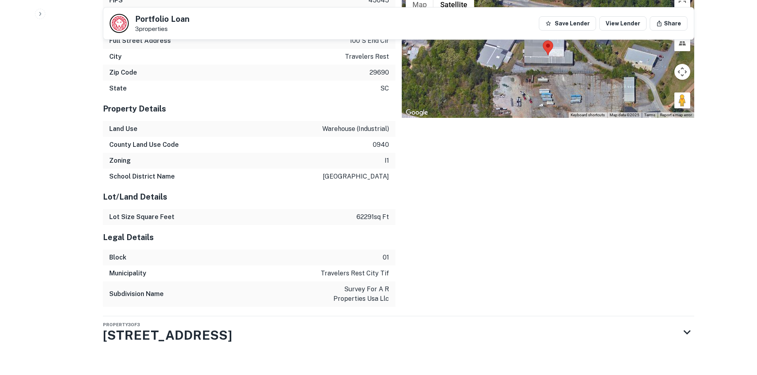
scroll to position [1243, 0]
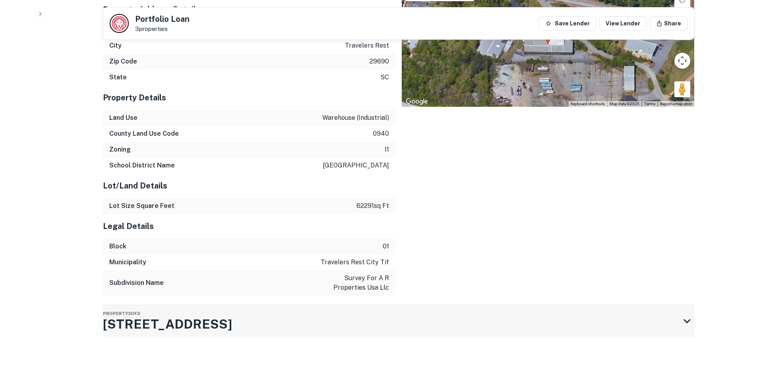
click at [190, 323] on h3 "6701 State Park Rd" at bounding box center [167, 324] width 129 height 19
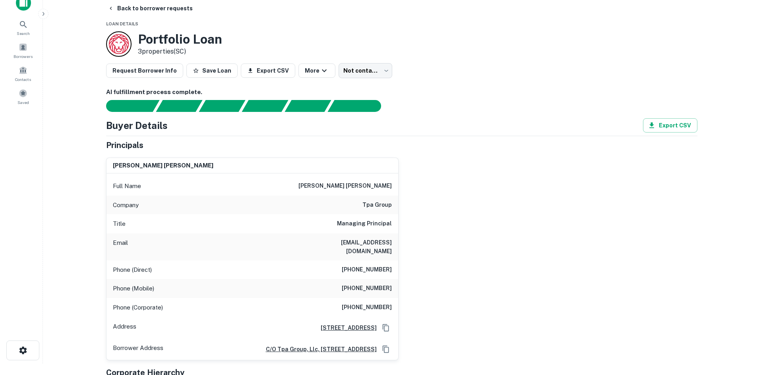
scroll to position [0, 0]
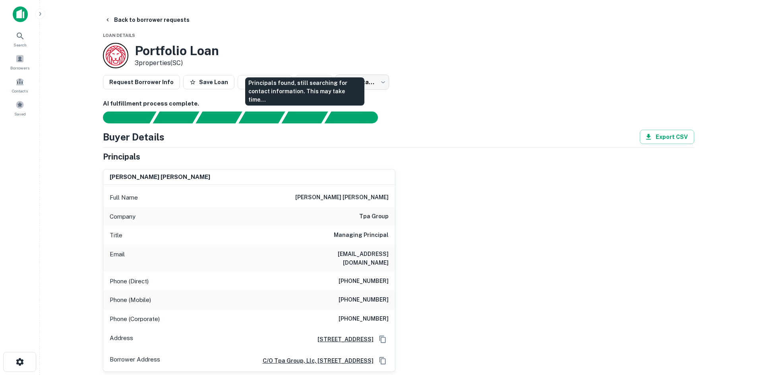
click at [344, 86] on div "Principals found, still searching for contact information. This may take time..." at bounding box center [304, 91] width 119 height 28
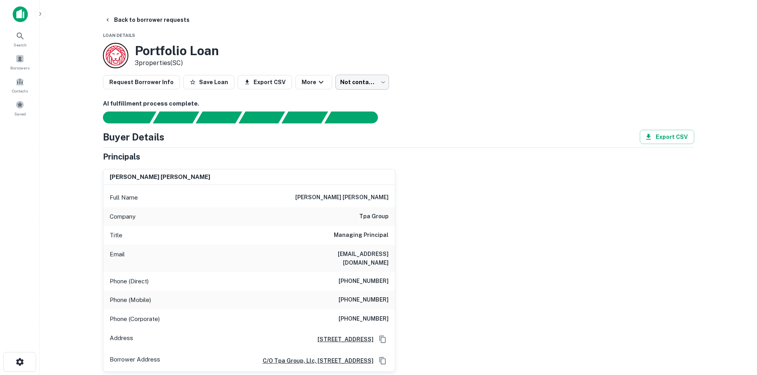
click at [350, 83] on body "Search Borrowers Contacts Saved Back to borrower requests Loan Details Portfoli…" at bounding box center [378, 187] width 757 height 375
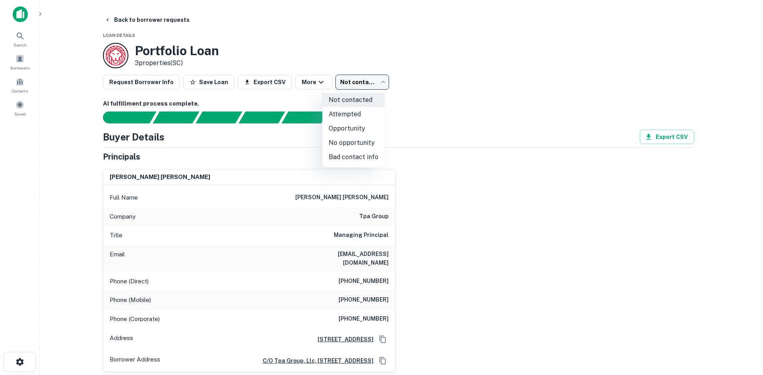
click at [458, 84] on div at bounding box center [381, 187] width 763 height 375
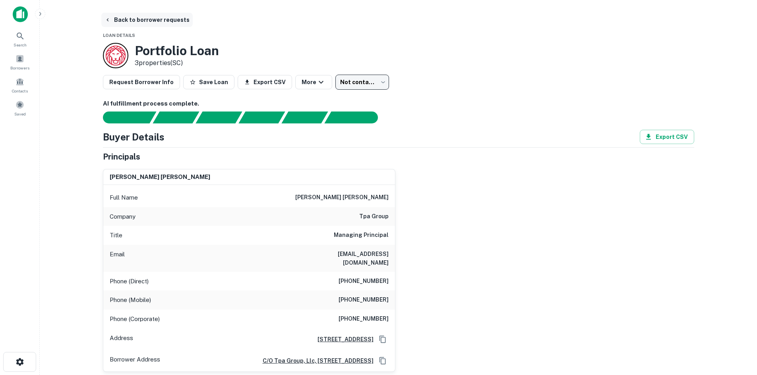
click at [128, 24] on button "Back to borrower requests" at bounding box center [146, 20] width 91 height 14
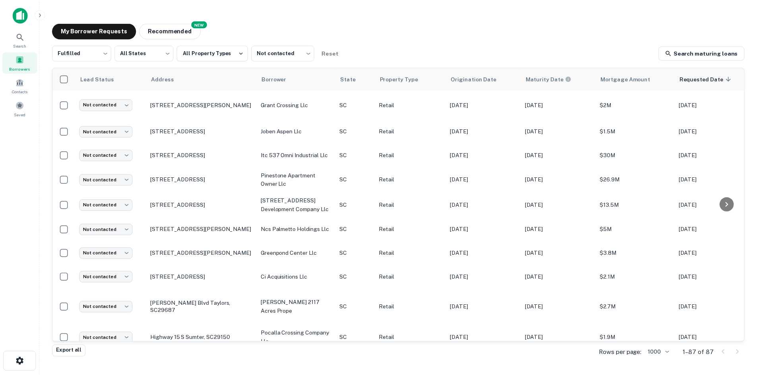
scroll to position [706, 0]
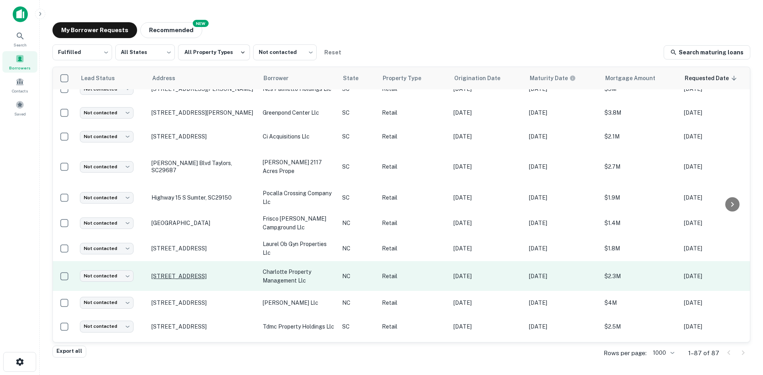
click at [176, 273] on p "444 Tyvola Rd Charlotte, NC28217" at bounding box center [202, 276] width 103 height 7
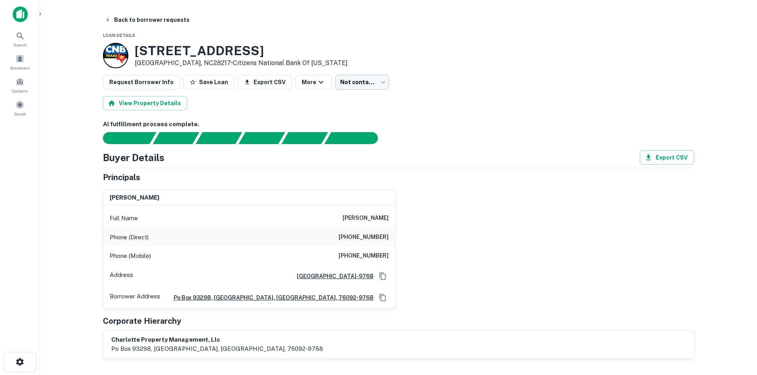
click at [326, 84] on div "Request Borrower Info Save Loan Export CSV More Not contacted **** ​" at bounding box center [398, 82] width 591 height 15
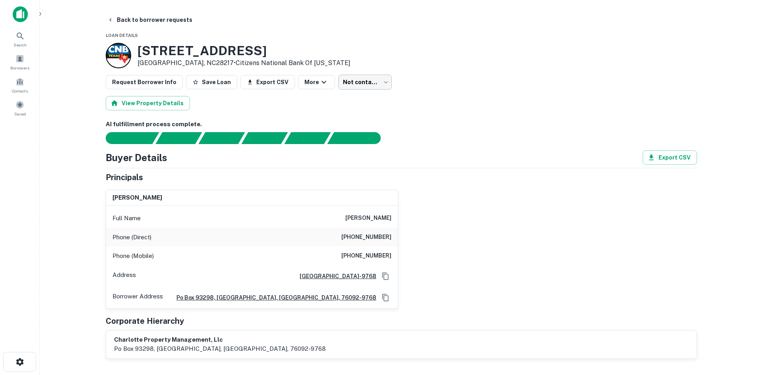
click at [344, 88] on body "Search Borrowers Contacts Saved Back to borrower requests Loan Details 444 Tyvo…" at bounding box center [381, 187] width 763 height 375
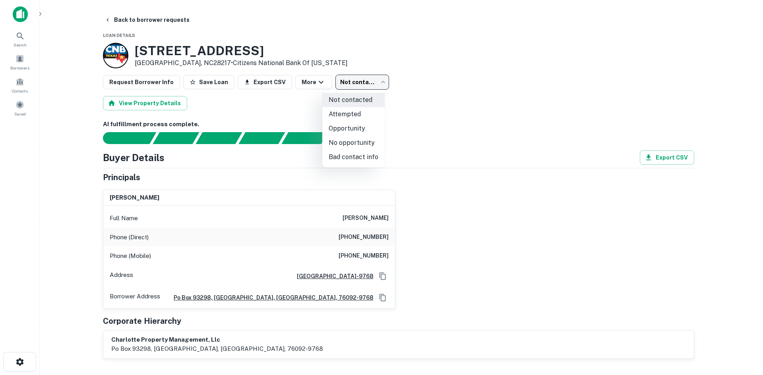
click at [551, 250] on div at bounding box center [381, 187] width 763 height 375
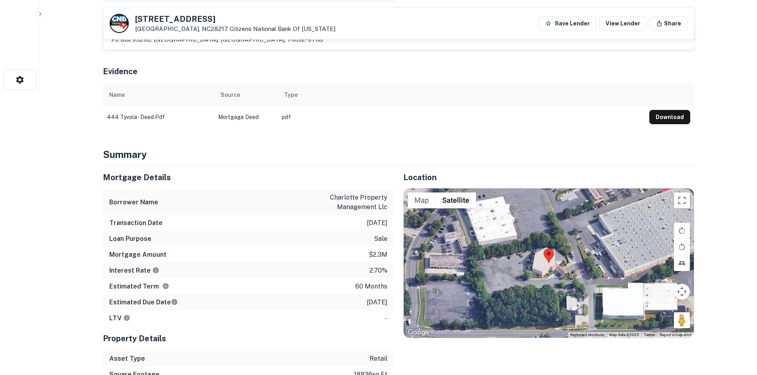
scroll to position [318, 0]
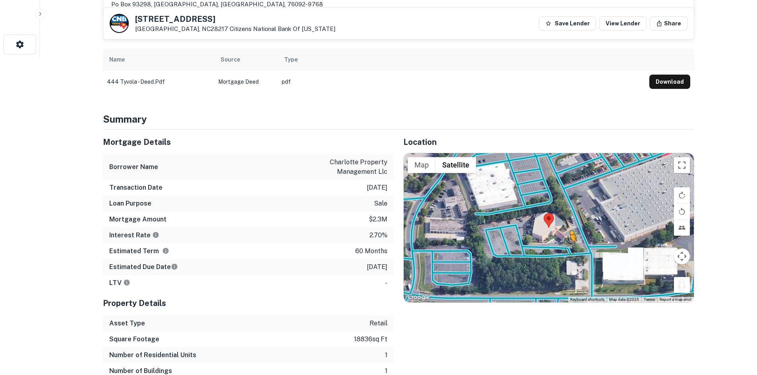
drag, startPoint x: 680, startPoint y: 288, endPoint x: 566, endPoint y: 247, distance: 121.0
click at [566, 247] on div "To activate drag with keyboard, press Alt + Enter. Once in keyboard drag state,…" at bounding box center [549, 227] width 290 height 149
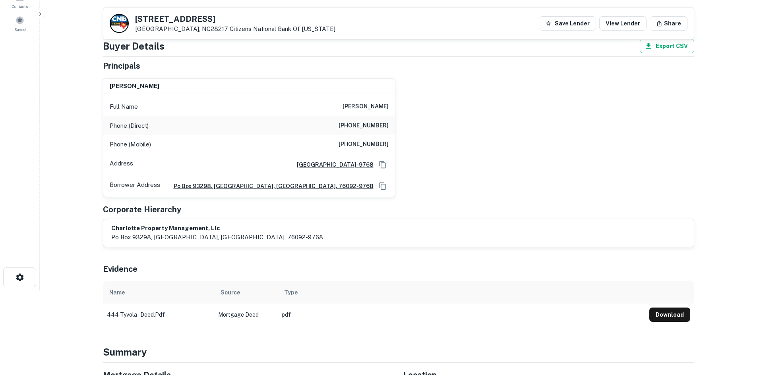
scroll to position [0, 0]
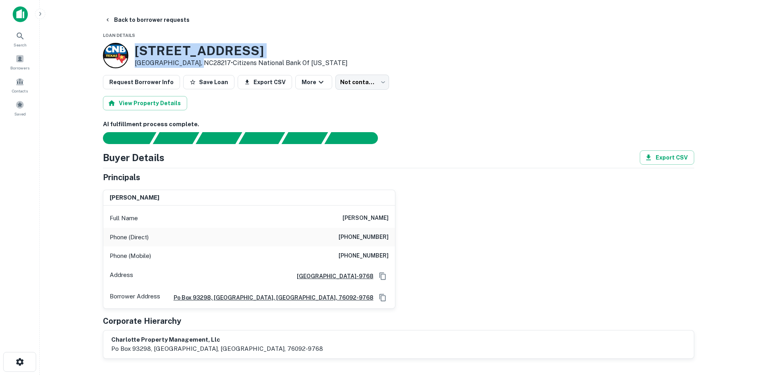
drag, startPoint x: 133, startPoint y: 47, endPoint x: 194, endPoint y: 65, distance: 63.7
click at [194, 65] on div "444 Tyvola Rd Charlotte, NC28217 • Citizens National Bank Of Texas" at bounding box center [225, 55] width 245 height 25
copy div "444 Tyvola Rd Charlotte, NC28217"
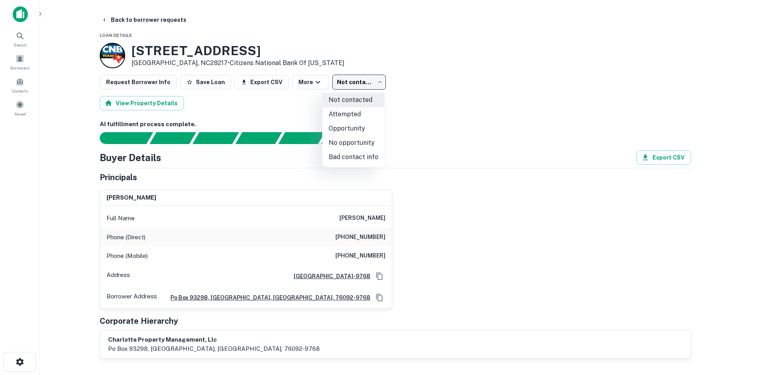
click at [339, 85] on body "Search Borrowers Contacts Saved Back to borrower requests Loan Details 444 Tyvo…" at bounding box center [378, 187] width 757 height 375
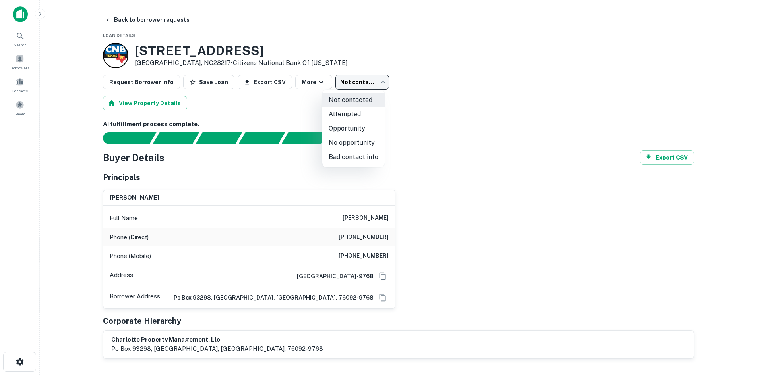
click at [346, 112] on li "Attempted" at bounding box center [353, 114] width 62 height 14
type input "*********"
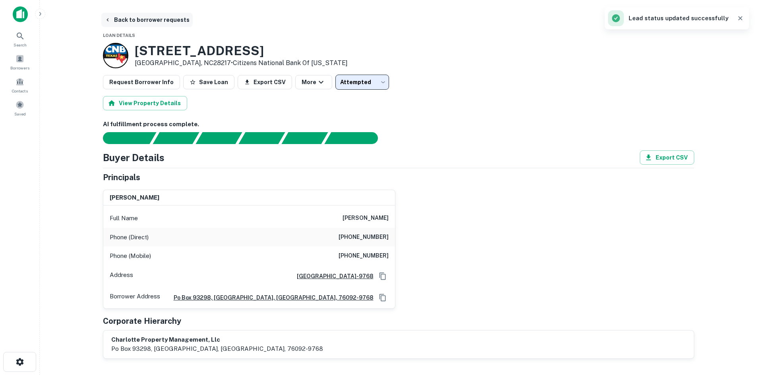
click at [161, 21] on button "Back to borrower requests" at bounding box center [146, 20] width 91 height 14
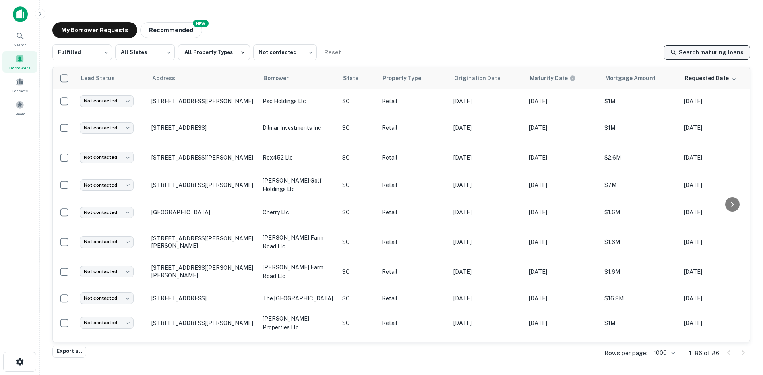
click at [703, 51] on link "Search maturing loans" at bounding box center [706, 52] width 87 height 14
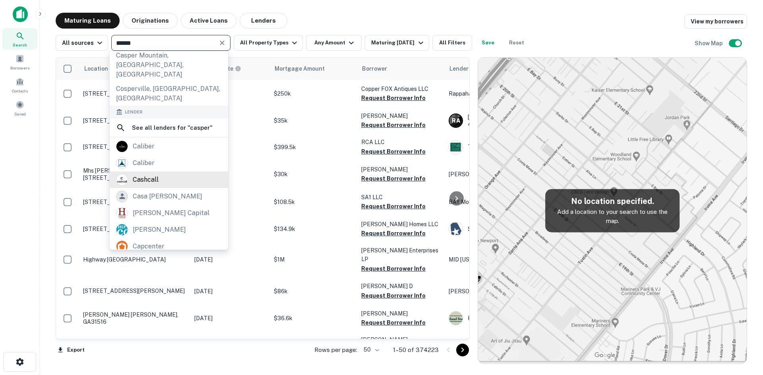
scroll to position [132, 0]
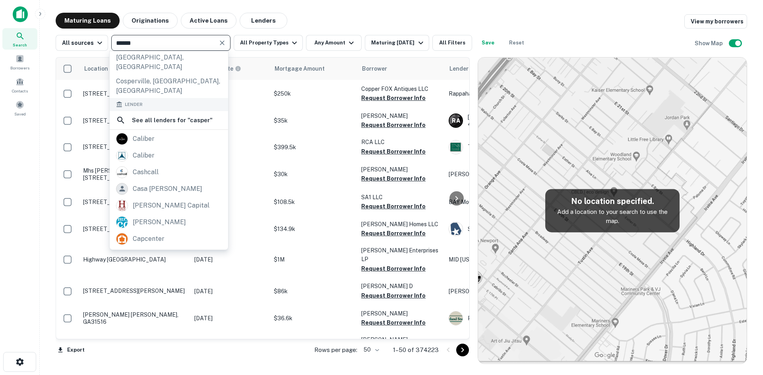
drag, startPoint x: 421, startPoint y: 11, endPoint x: 394, endPoint y: 17, distance: 28.1
click at [421, 11] on main "Maturing Loans Originations Active Loans Lenders View my borrowers All sources …" at bounding box center [401, 187] width 723 height 375
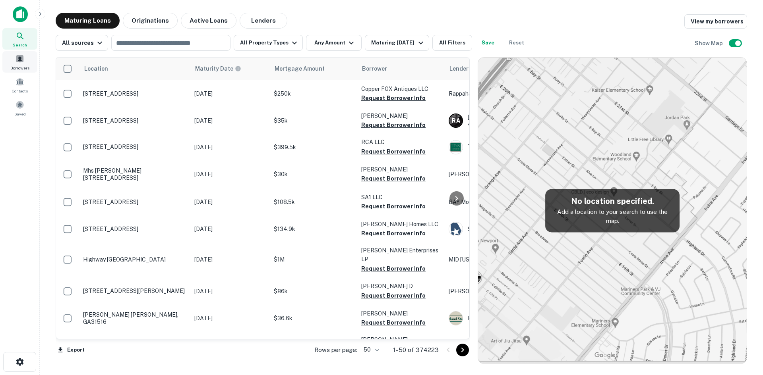
click at [25, 61] on div "Borrowers" at bounding box center [19, 61] width 35 height 21
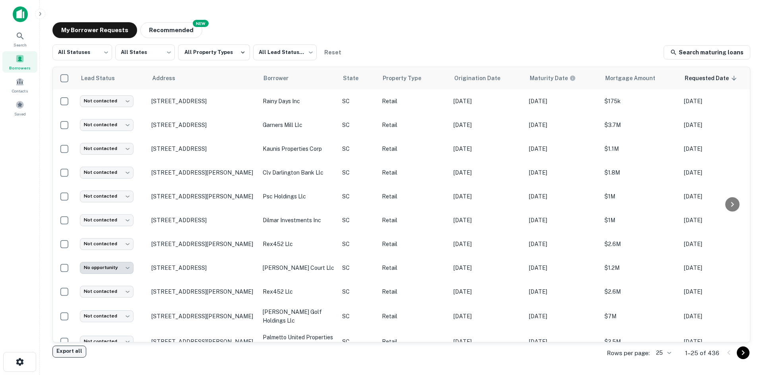
click at [70, 352] on button "Export all" at bounding box center [69, 352] width 34 height 12
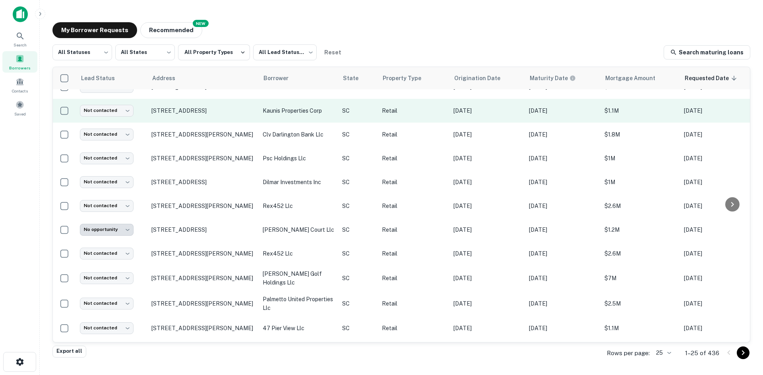
scroll to position [79, 0]
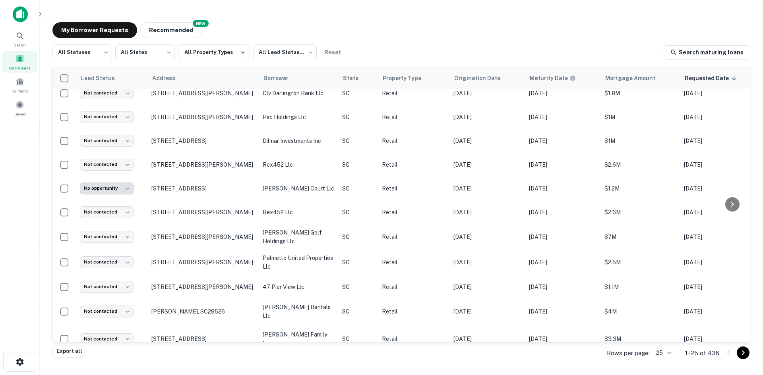
click at [291, 63] on div "All Statuses *** ​ All States *** ​ All Property Types All Lead Statuses *** ​ …" at bounding box center [401, 195] width 698 height 302
click at [290, 54] on body "Search Borrowers Contacts Saved My Borrower Requests NEW Recommended All Status…" at bounding box center [381, 187] width 763 height 375
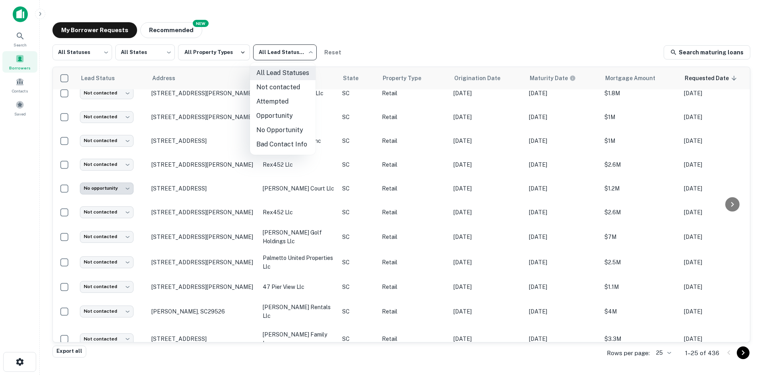
click at [283, 91] on li "Not contacted" at bounding box center [283, 87] width 66 height 14
type input "****"
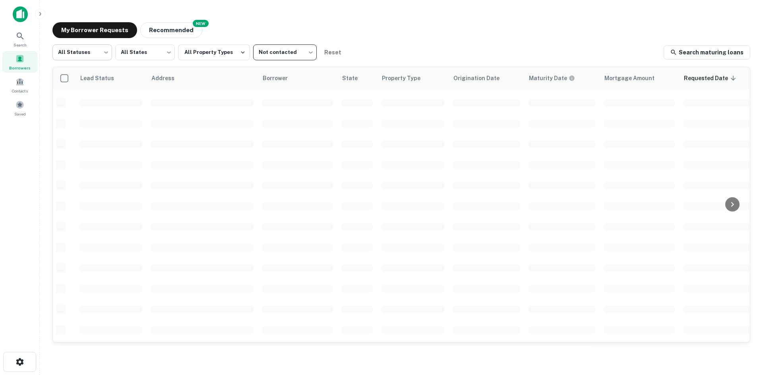
click at [100, 59] on body "Search Borrowers Contacts Saved My Borrower Requests NEW Recommended All Status…" at bounding box center [381, 187] width 763 height 375
click at [92, 97] on li "Fulfilled" at bounding box center [82, 102] width 60 height 14
type input "*********"
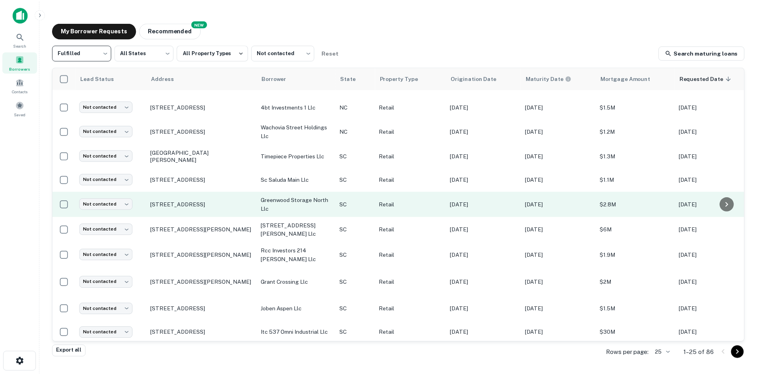
scroll to position [391, 0]
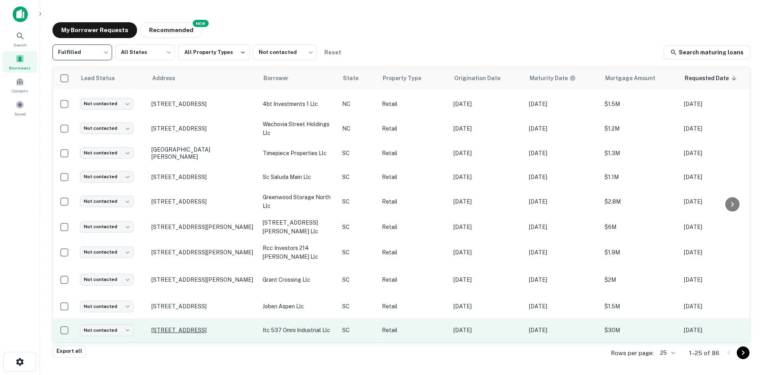
click at [195, 327] on p "[STREET_ADDRESS]" at bounding box center [202, 330] width 103 height 7
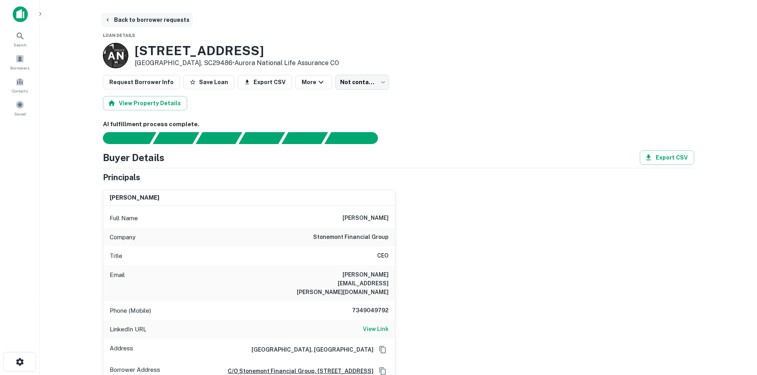
click at [149, 23] on button "Back to borrower requests" at bounding box center [146, 20] width 91 height 14
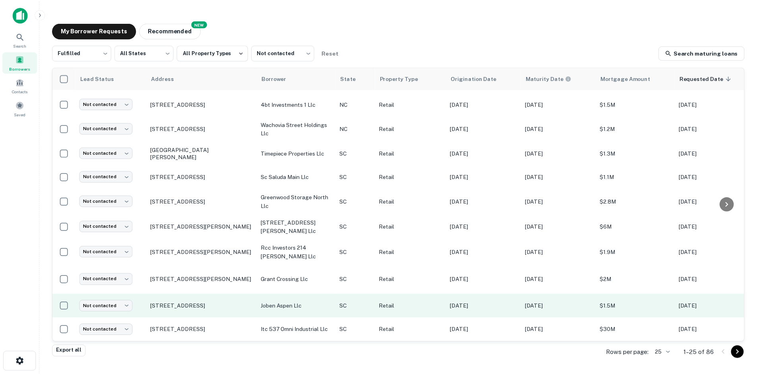
scroll to position [352, 0]
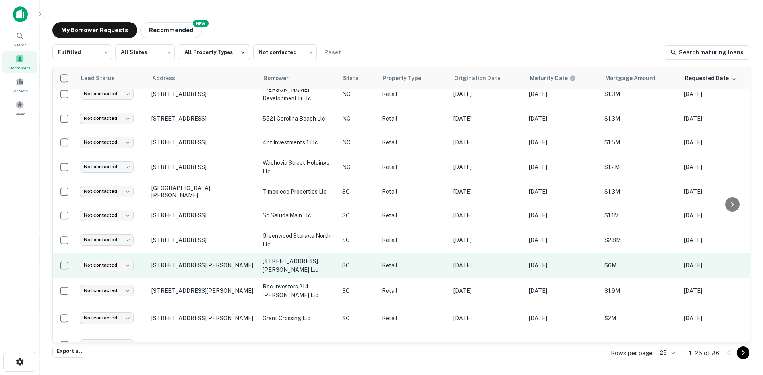
click at [186, 264] on p "[STREET_ADDRESS][PERSON_NAME]" at bounding box center [202, 265] width 103 height 7
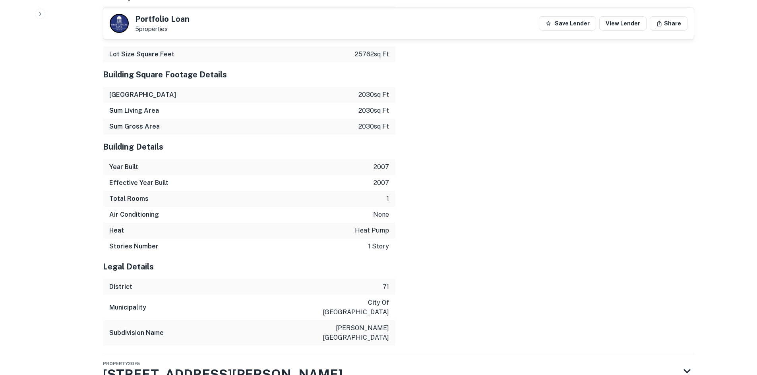
scroll to position [1294, 0]
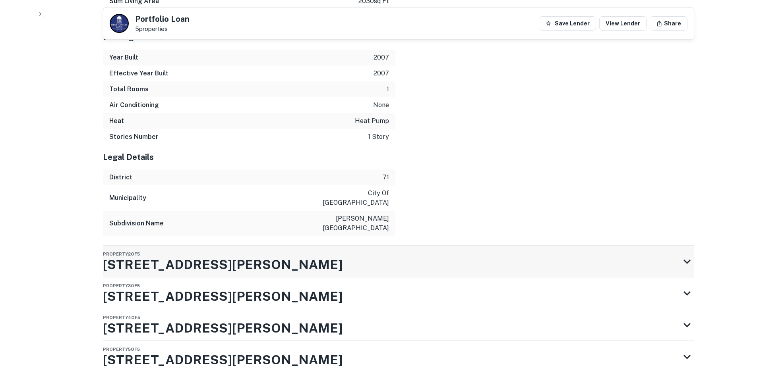
click at [325, 246] on div "Property 2 of 5 59 George St" at bounding box center [391, 262] width 577 height 32
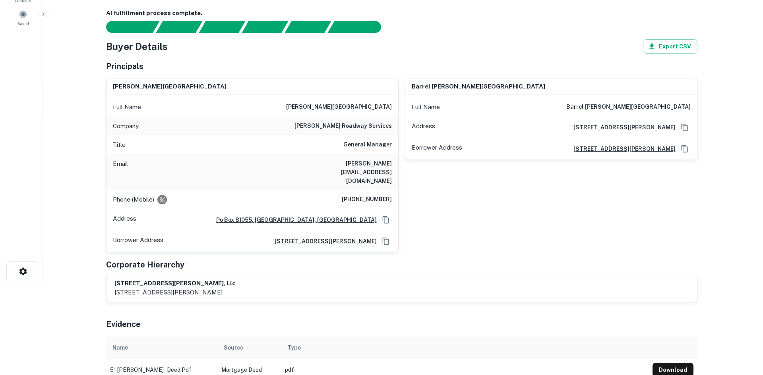
scroll to position [0, 0]
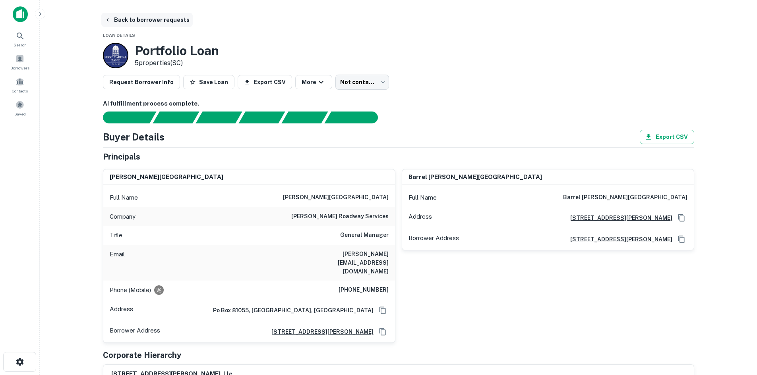
click at [145, 25] on button "Back to borrower requests" at bounding box center [146, 20] width 91 height 14
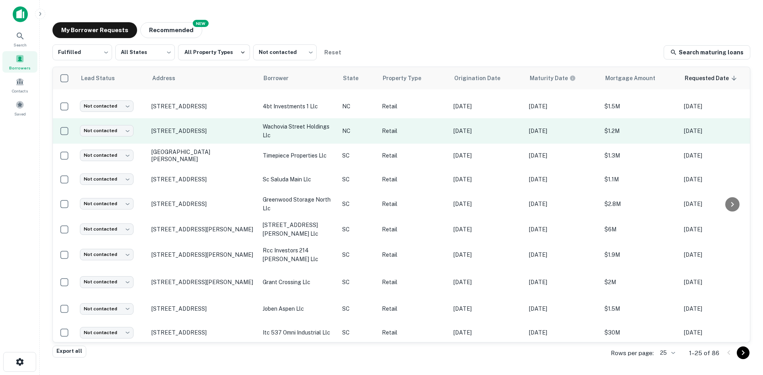
scroll to position [391, 0]
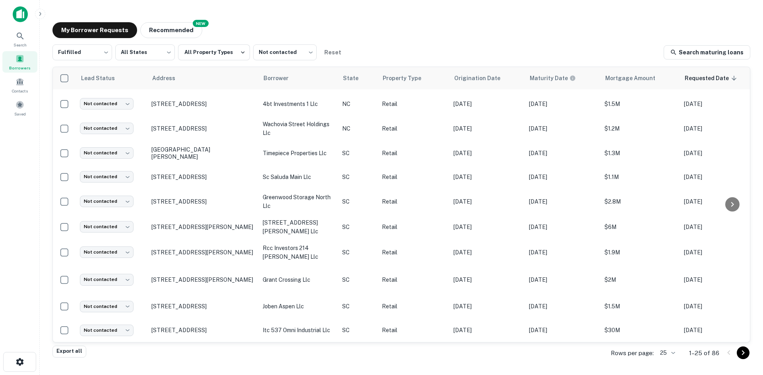
click at [671, 348] on body "Search Borrowers Contacts Saved My Borrower Requests NEW Recommended Fulfilled …" at bounding box center [381, 187] width 763 height 375
click at [666, 357] on li "1000" at bounding box center [667, 359] width 27 height 14
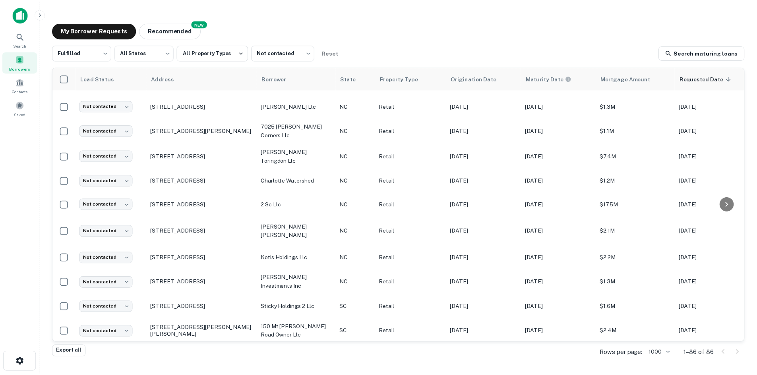
scroll to position [1917, 0]
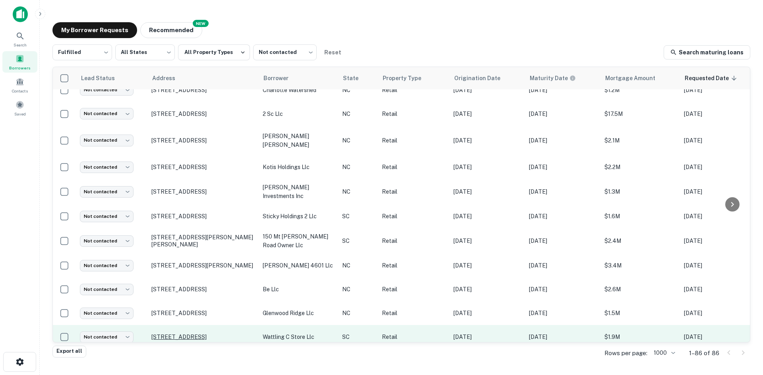
click at [179, 334] on p "[STREET_ADDRESS]" at bounding box center [202, 337] width 103 height 7
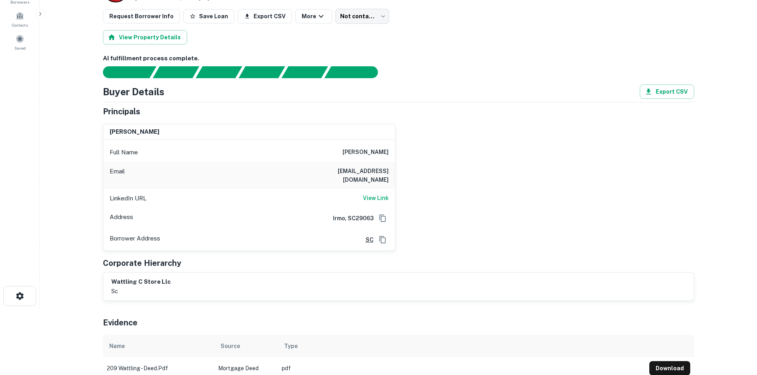
scroll to position [159, 0]
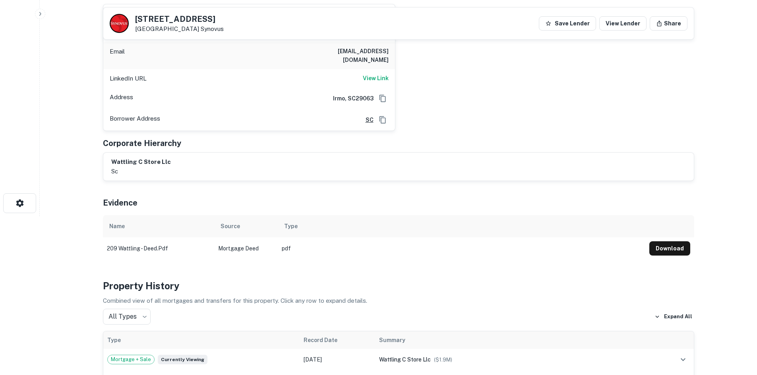
click at [382, 95] on icon "Copy Address" at bounding box center [383, 99] width 8 height 8
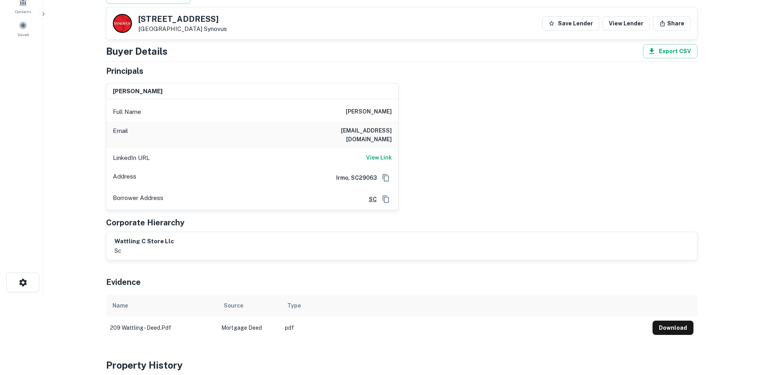
scroll to position [0, 0]
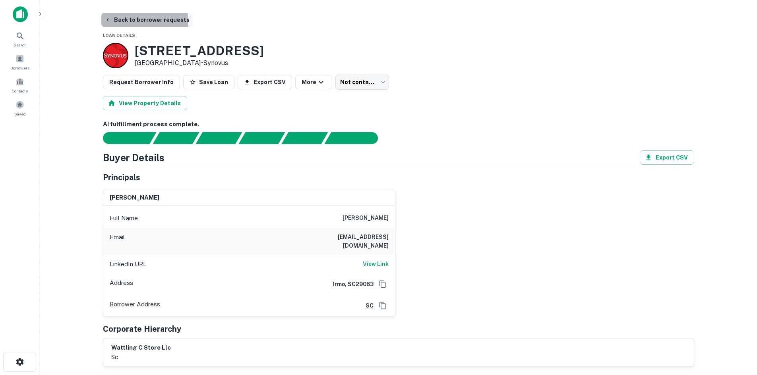
click at [123, 23] on button "Back to borrower requests" at bounding box center [146, 20] width 91 height 14
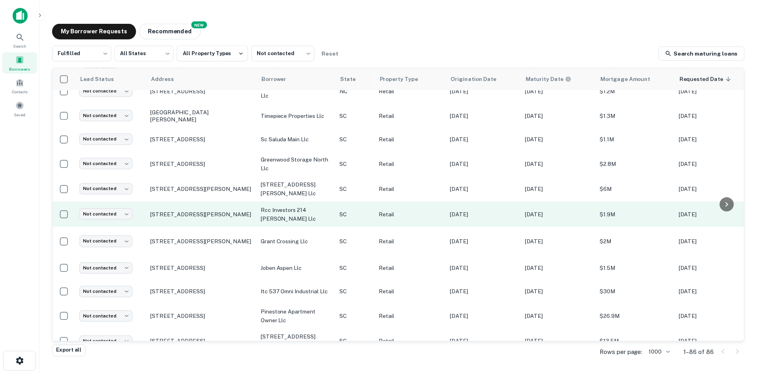
scroll to position [627, 0]
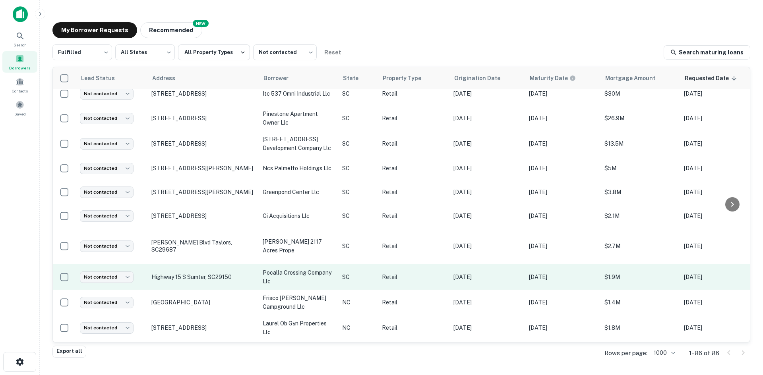
click at [174, 267] on td "Highway 15 S Sumter, SC29150" at bounding box center [202, 277] width 111 height 25
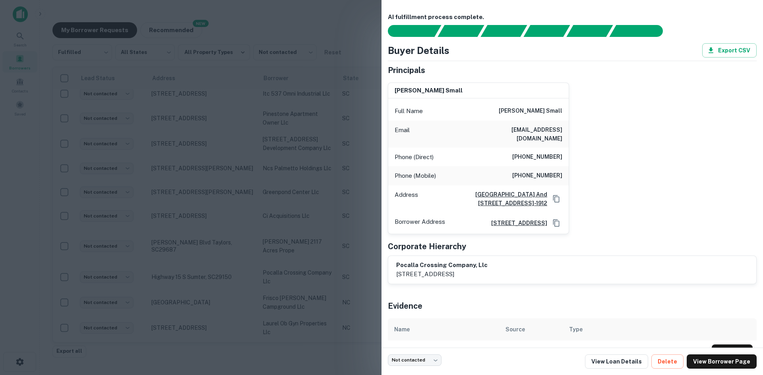
click at [210, 240] on div at bounding box center [381, 187] width 763 height 375
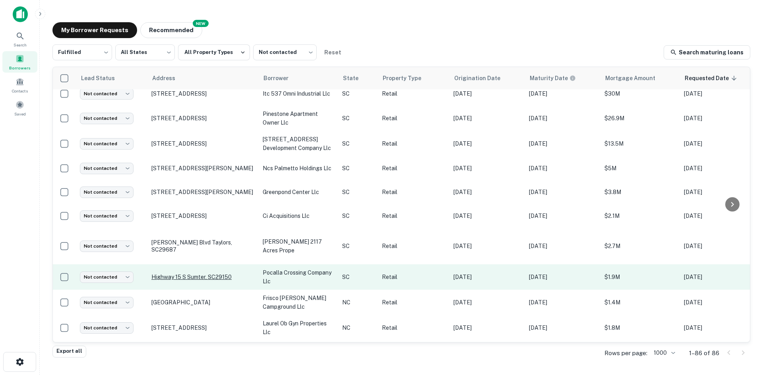
click at [193, 274] on p "Highway 15 S Sumter, SC29150" at bounding box center [202, 277] width 103 height 7
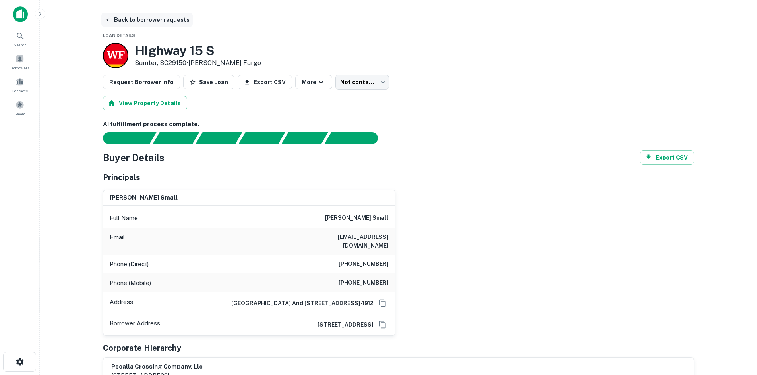
click at [127, 25] on button "Back to borrower requests" at bounding box center [146, 20] width 91 height 14
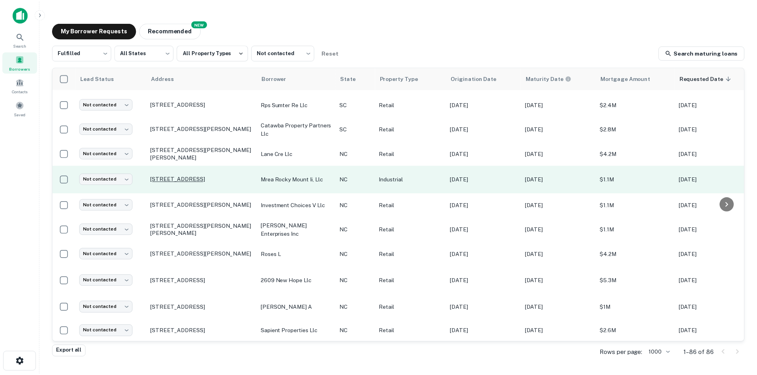
scroll to position [1104, 0]
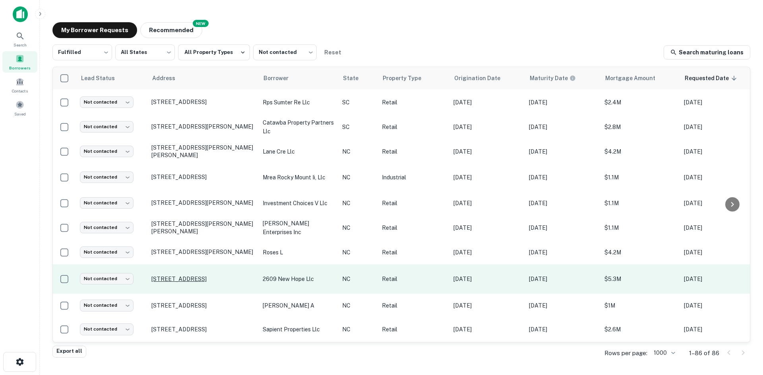
click at [200, 276] on p "2601 S New Hope Rd Gastonia, NC28056" at bounding box center [202, 279] width 103 height 7
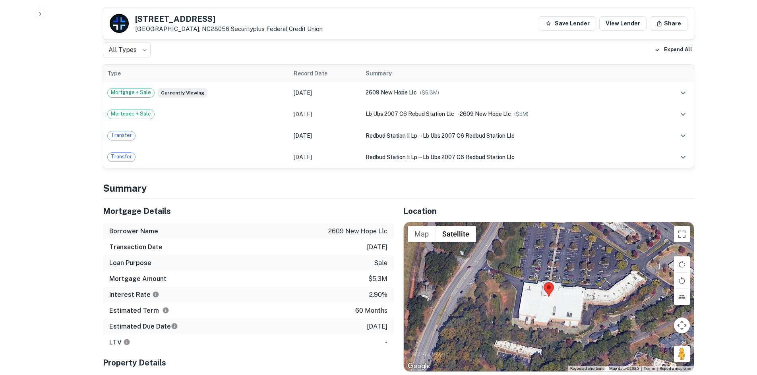
scroll to position [596, 0]
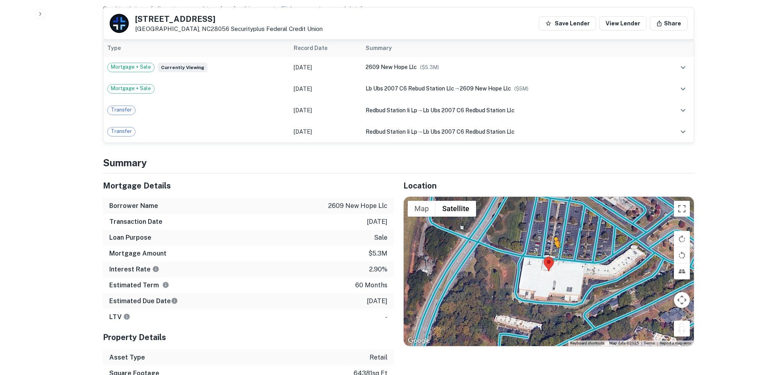
drag, startPoint x: 686, startPoint y: 321, endPoint x: 551, endPoint y: 246, distance: 154.9
click at [551, 246] on div "To activate drag with keyboard, press Alt + Enter. Once in keyboard drag state,…" at bounding box center [549, 271] width 290 height 149
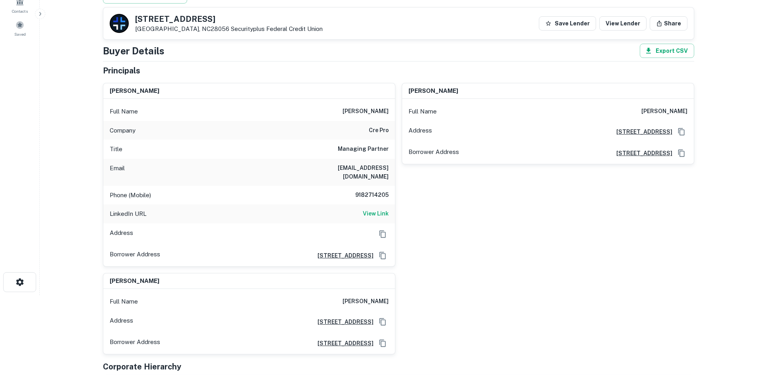
scroll to position [79, 0]
click at [376, 210] on h6 "View Link" at bounding box center [376, 214] width 26 height 9
drag, startPoint x: 361, startPoint y: 134, endPoint x: 387, endPoint y: 131, distance: 26.4
click at [387, 131] on div "Company cre pro" at bounding box center [249, 131] width 292 height 19
copy h6 "cre pro"
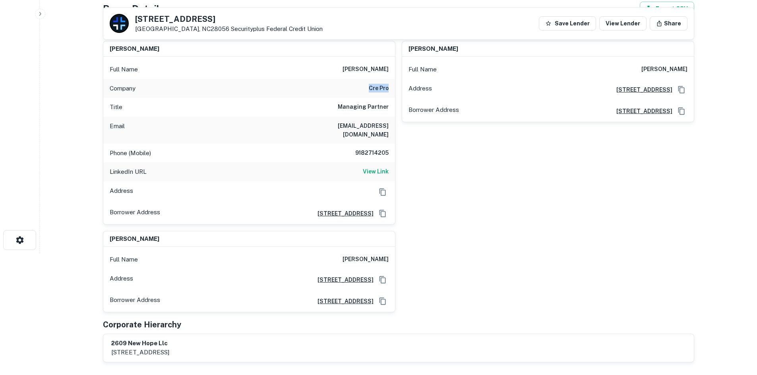
scroll to position [119, 0]
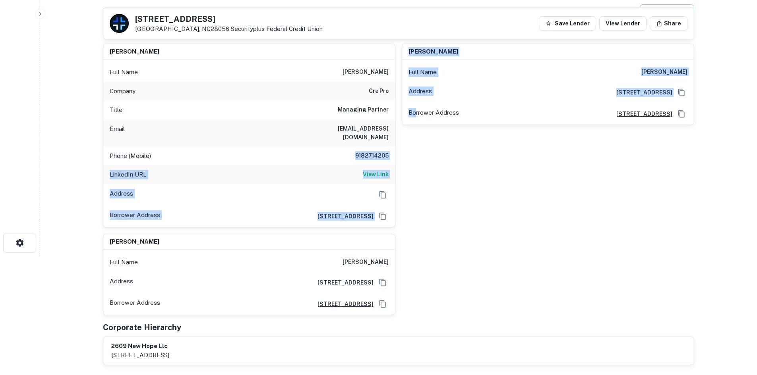
drag, startPoint x: 350, startPoint y: 147, endPoint x: 416, endPoint y: 153, distance: 66.3
click at [416, 153] on div "gideon gratsiani Full Name gideon gratsiani Company cre pro Title Managing Part…" at bounding box center [396, 176] width 598 height 278
click at [411, 152] on div "andres sevilla Full Name andres sevilla Address 4030 Wake Forest Rd., Suite 349…" at bounding box center [544, 132] width 299 height 190
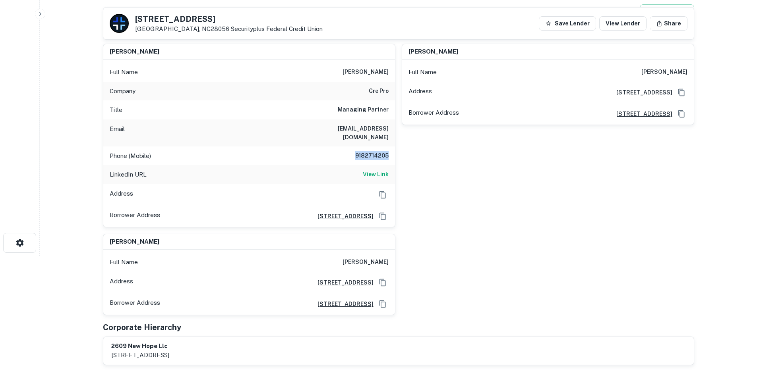
drag, startPoint x: 353, startPoint y: 147, endPoint x: 389, endPoint y: 147, distance: 35.4
click at [389, 147] on div "Phone (Mobile) 9182714205" at bounding box center [249, 156] width 292 height 19
copy h6 "9182714205"
drag, startPoint x: 338, startPoint y: 130, endPoint x: 387, endPoint y: 132, distance: 49.3
click at [387, 132] on div "Email gm@cre-pro.com" at bounding box center [249, 133] width 292 height 27
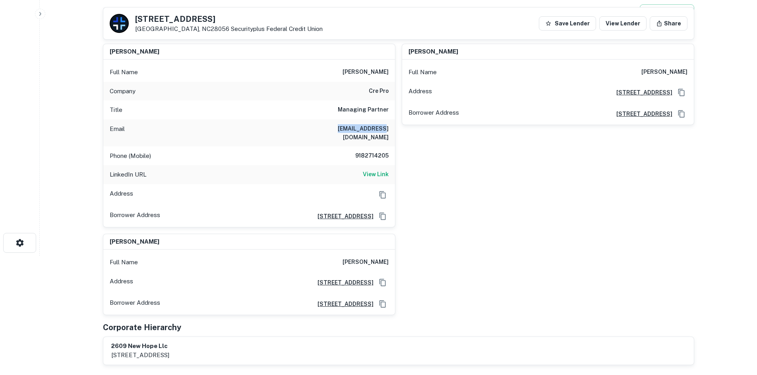
copy h6 "gm@cre-pro.com"
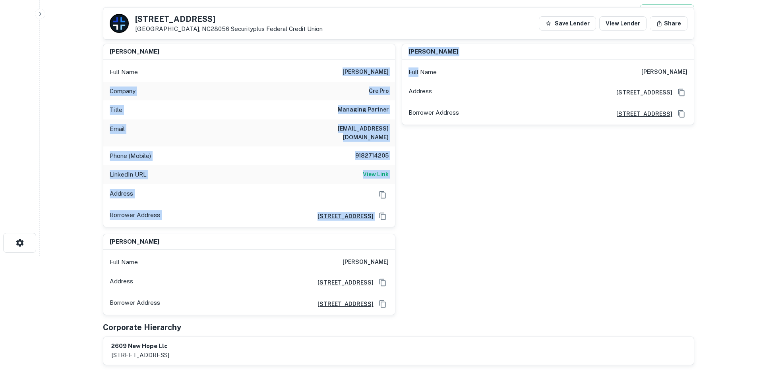
drag, startPoint x: 346, startPoint y: 72, endPoint x: 419, endPoint y: 69, distance: 73.2
click at [419, 69] on div "gideon gratsiani Full Name gideon gratsiani Company cre pro Title Managing Part…" at bounding box center [396, 176] width 598 height 278
drag, startPoint x: 377, startPoint y: 66, endPoint x: 367, endPoint y: 66, distance: 9.9
click at [377, 66] on div "Full Name gideon gratsiani" at bounding box center [249, 72] width 292 height 19
click at [343, 69] on div "Full Name gideon gratsiani" at bounding box center [249, 72] width 292 height 19
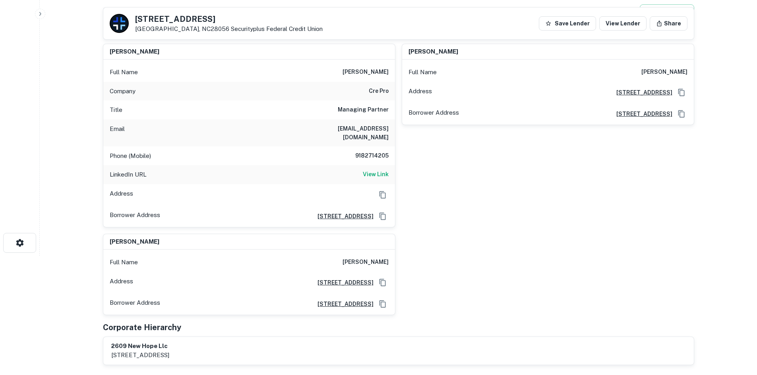
drag, startPoint x: 343, startPoint y: 70, endPoint x: 387, endPoint y: 71, distance: 44.5
click at [387, 71] on div "Full Name gideon gratsiani" at bounding box center [249, 72] width 292 height 19
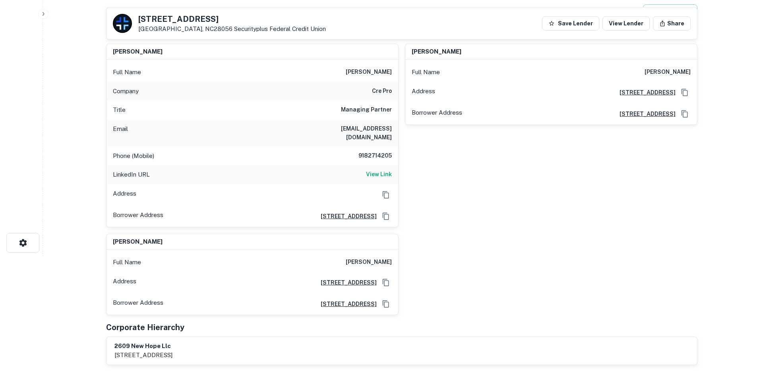
scroll to position [0, 0]
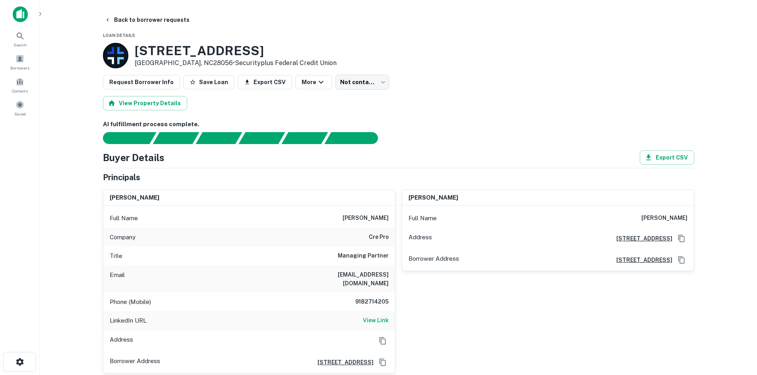
click at [324, 76] on div "Request Borrower Info Save Loan Export CSV More Not contacted **** ​" at bounding box center [398, 82] width 591 height 15
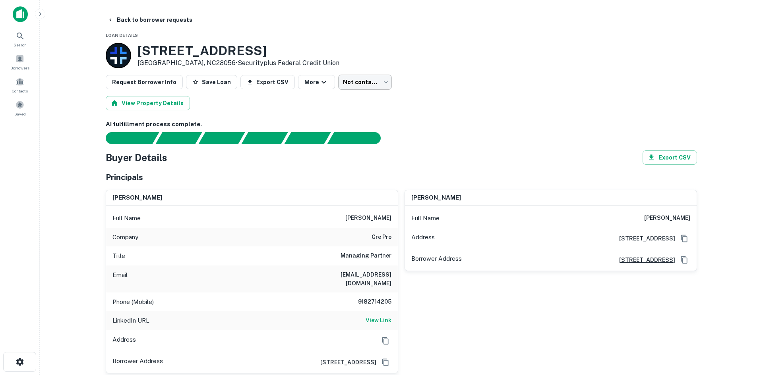
click at [336, 78] on body "Search Borrowers Contacts Saved Back to borrower requests Loan Details 2601 S N…" at bounding box center [381, 187] width 763 height 375
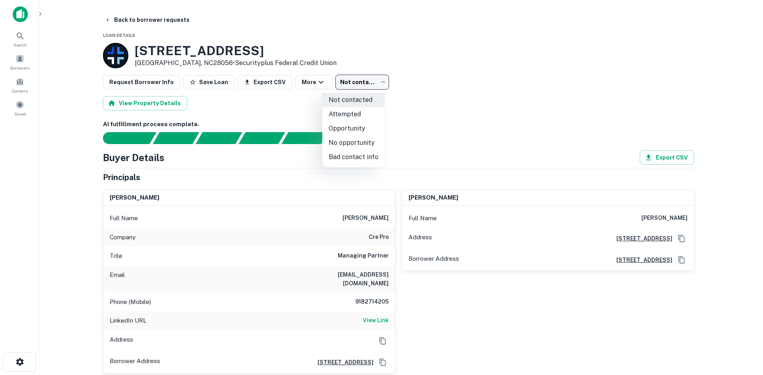
click at [348, 142] on li "No opportunity" at bounding box center [353, 143] width 62 height 14
type input "**********"
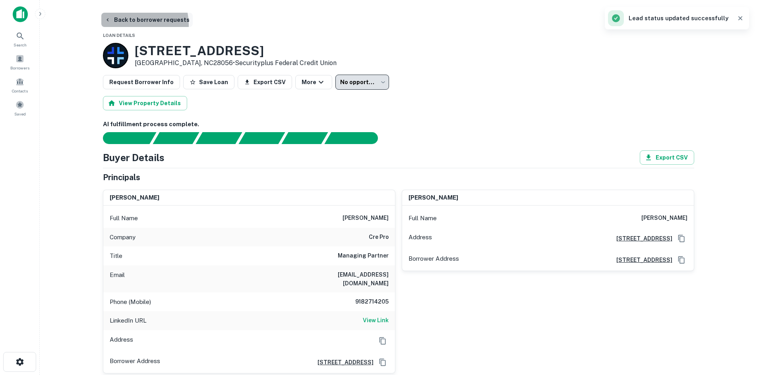
click at [129, 25] on button "Back to borrower requests" at bounding box center [146, 20] width 91 height 14
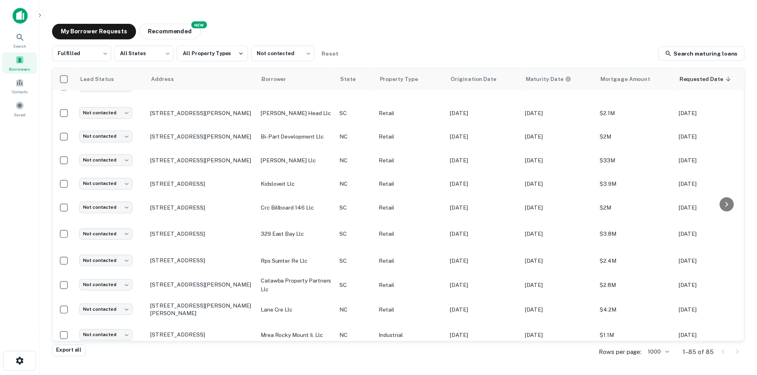
scroll to position [1064, 0]
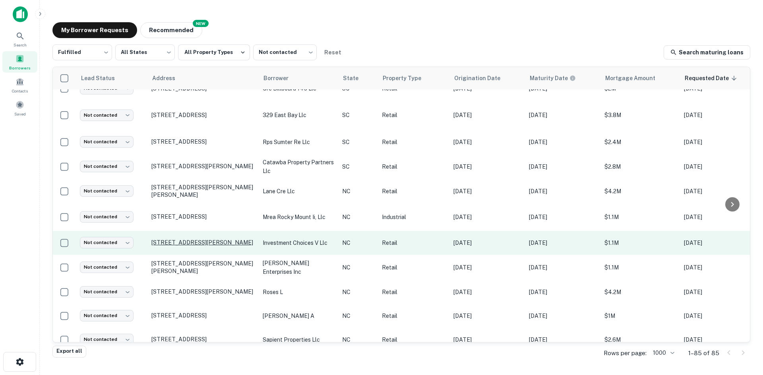
click at [213, 239] on p "9565 Flatrock Park Dr Knightdale, NC27545" at bounding box center [202, 242] width 103 height 7
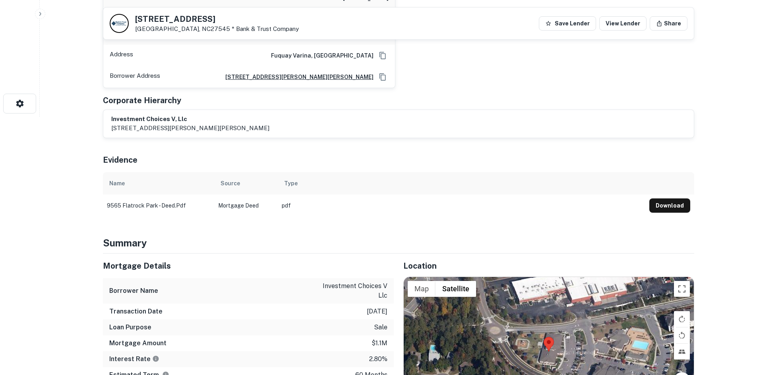
scroll to position [318, 0]
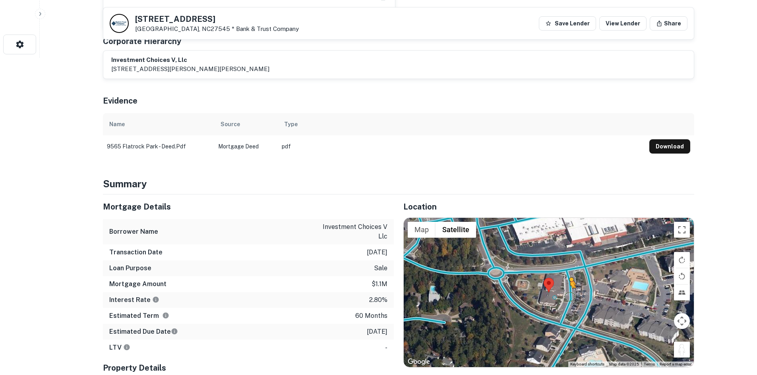
drag, startPoint x: 682, startPoint y: 341, endPoint x: 569, endPoint y: 287, distance: 125.1
click at [569, 287] on div "To activate drag with keyboard, press Alt + Enter. Once in keyboard drag state,…" at bounding box center [549, 292] width 290 height 149
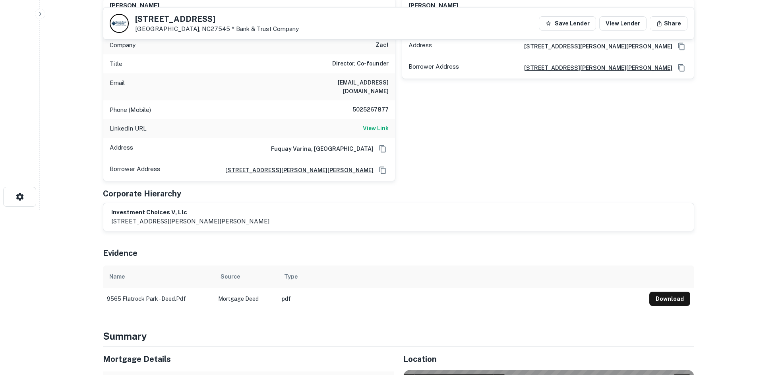
scroll to position [159, 0]
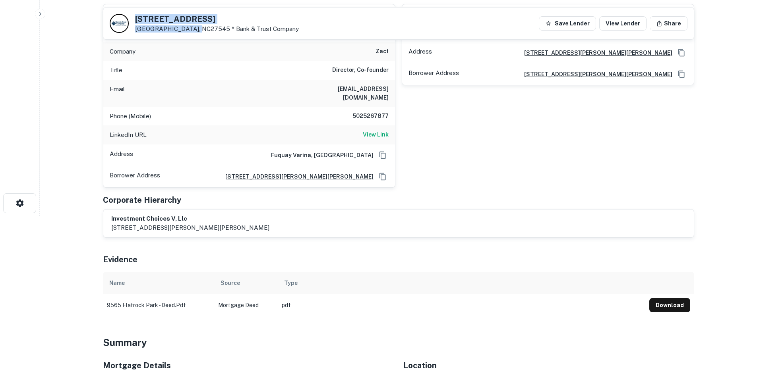
drag, startPoint x: 135, startPoint y: 15, endPoint x: 195, endPoint y: 29, distance: 61.0
click at [195, 29] on div "9565 Flatrock Park Dr Knightdale, NC27545 * Bank & Trust Company" at bounding box center [217, 23] width 164 height 17
copy div "9565 Flatrock Park Dr Knightdale, NC27545"
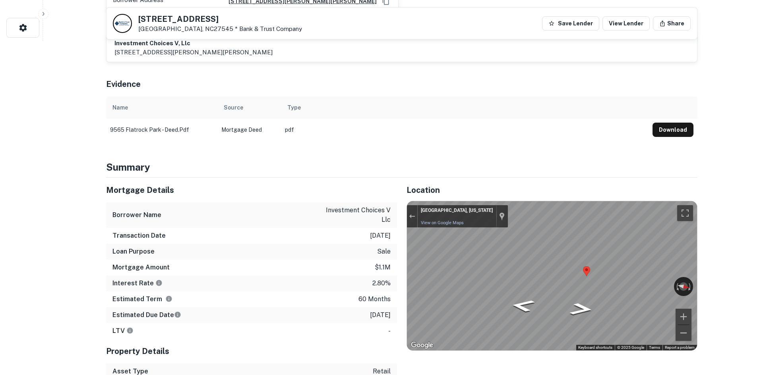
scroll to position [0, 0]
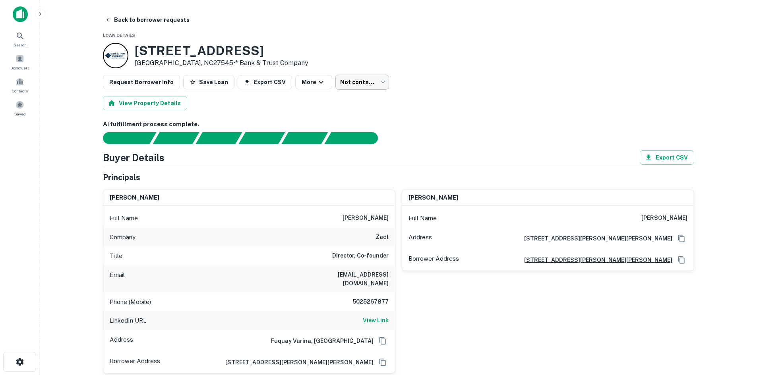
click at [352, 83] on body "Search Borrowers Contacts Saved Back to borrower requests Loan Details 9565 Fla…" at bounding box center [378, 187] width 757 height 375
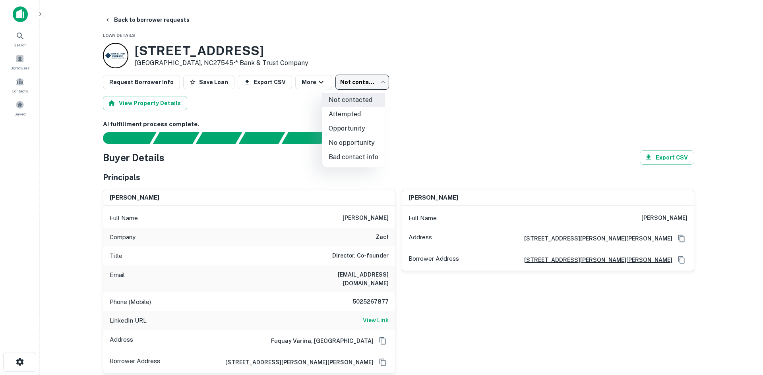
click at [351, 111] on li "Attempted" at bounding box center [353, 114] width 62 height 14
type input "*********"
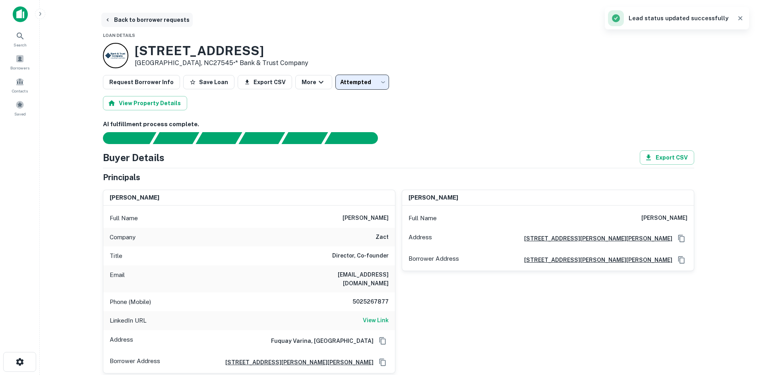
click at [127, 22] on button "Back to borrower requests" at bounding box center [146, 20] width 91 height 14
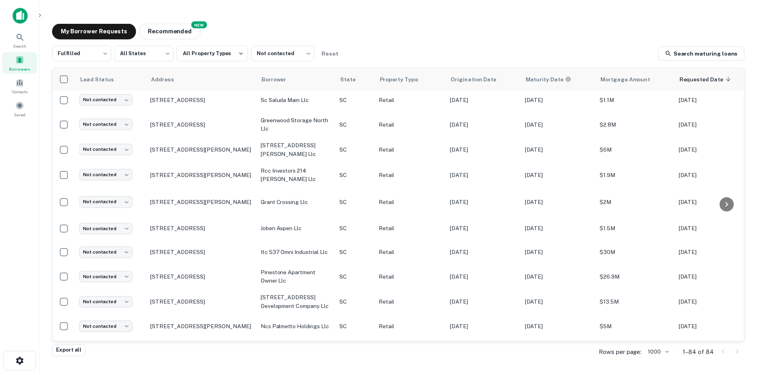
scroll to position [706, 0]
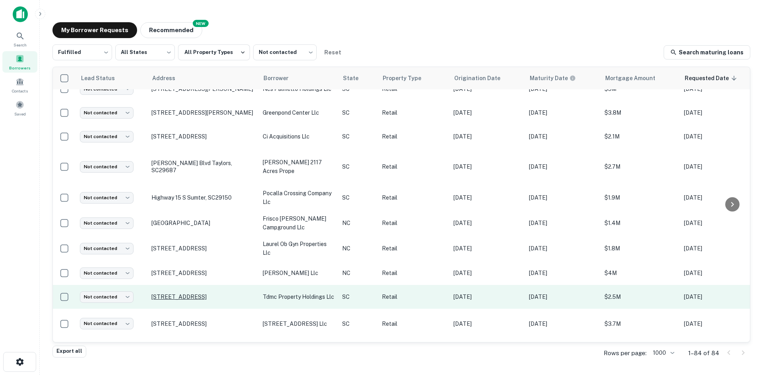
click at [185, 294] on p "500 N Highway 52 Moncks Corner, SC29461" at bounding box center [202, 297] width 103 height 7
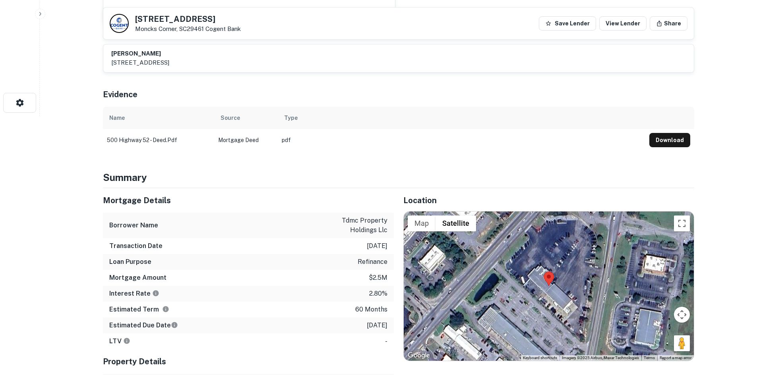
scroll to position [278, 0]
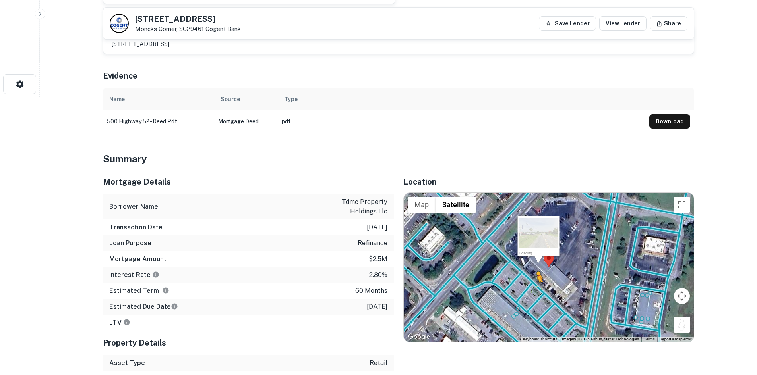
drag, startPoint x: 686, startPoint y: 328, endPoint x: 534, endPoint y: 288, distance: 157.4
click at [534, 288] on div "To activate drag with keyboard, press Alt + Enter. Once in keyboard drag state,…" at bounding box center [549, 267] width 290 height 149
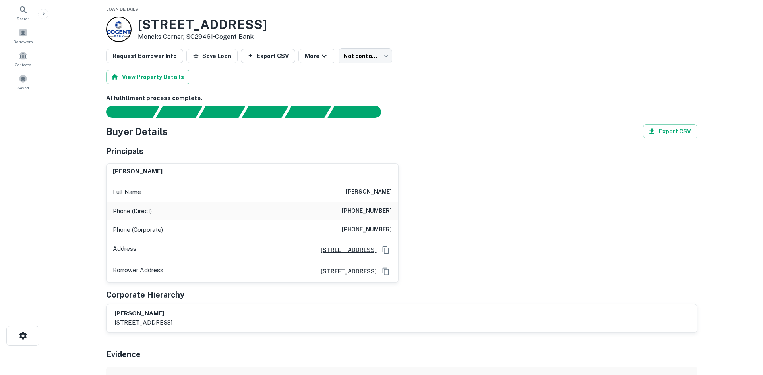
scroll to position [0, 0]
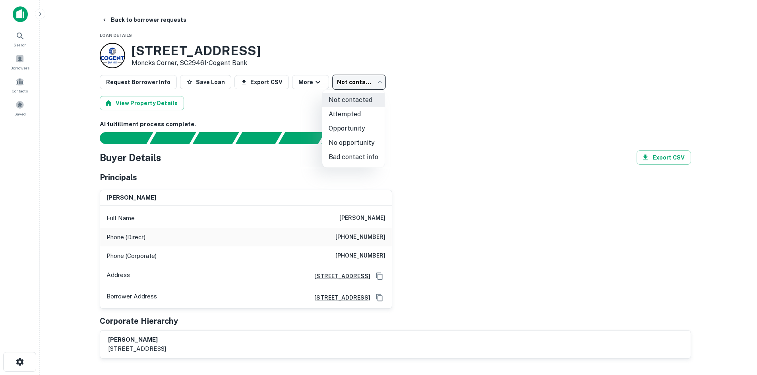
click at [359, 88] on body "Search Borrowers Contacts Saved Back to borrower requests Loan Details 500 N Hi…" at bounding box center [378, 187] width 757 height 375
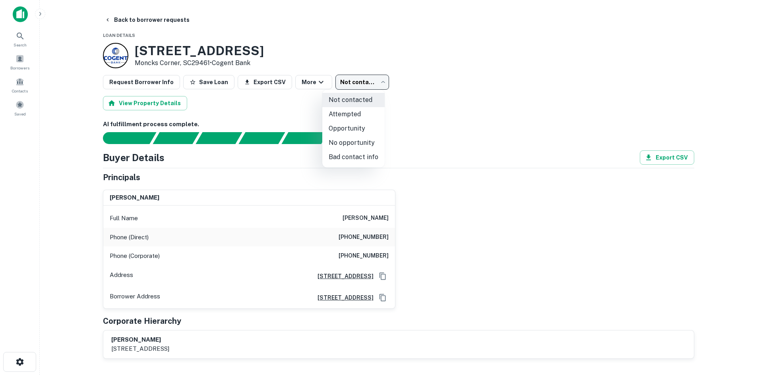
click at [351, 142] on li "No opportunity" at bounding box center [353, 143] width 62 height 14
type input "**********"
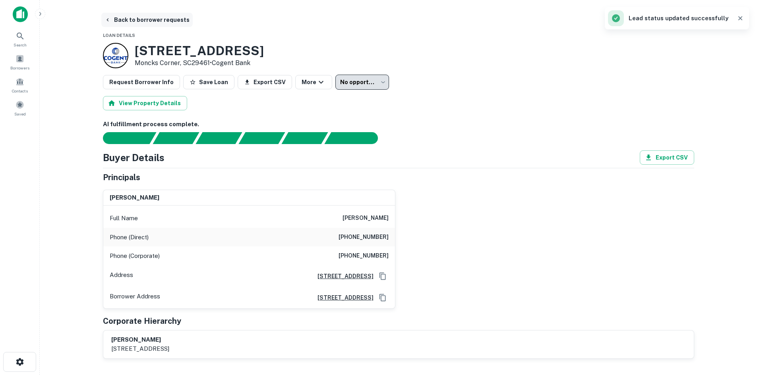
click at [133, 25] on button "Back to borrower requests" at bounding box center [146, 20] width 91 height 14
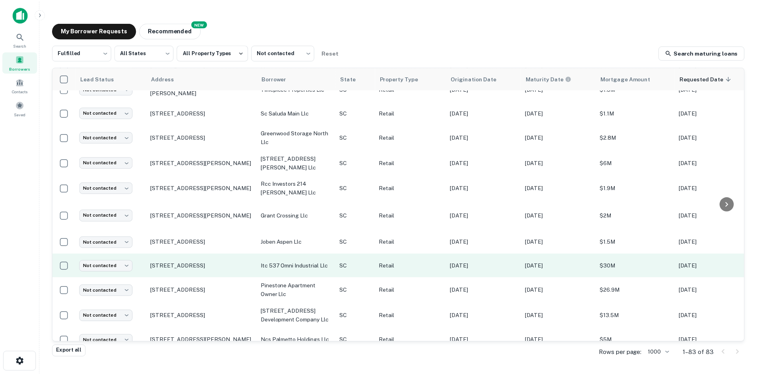
scroll to position [468, 0]
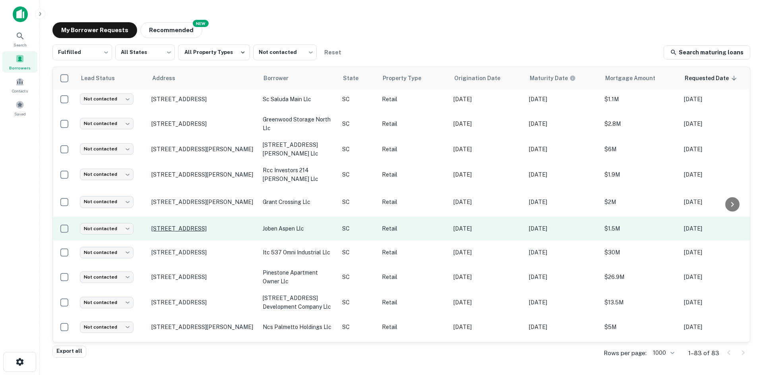
click at [170, 227] on p "742 Cherry Rd Rock Hill, SC29732" at bounding box center [202, 228] width 103 height 7
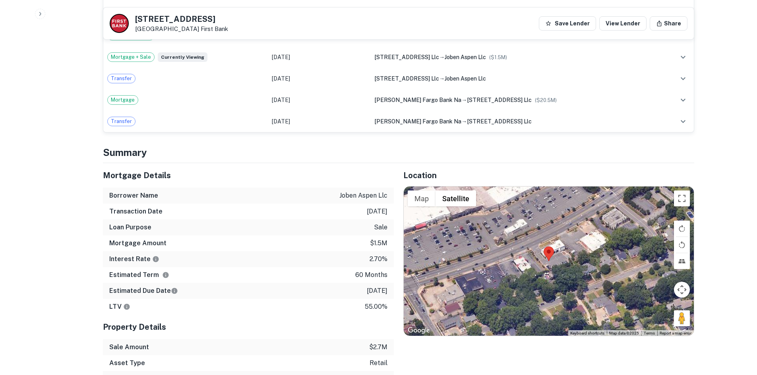
scroll to position [636, 0]
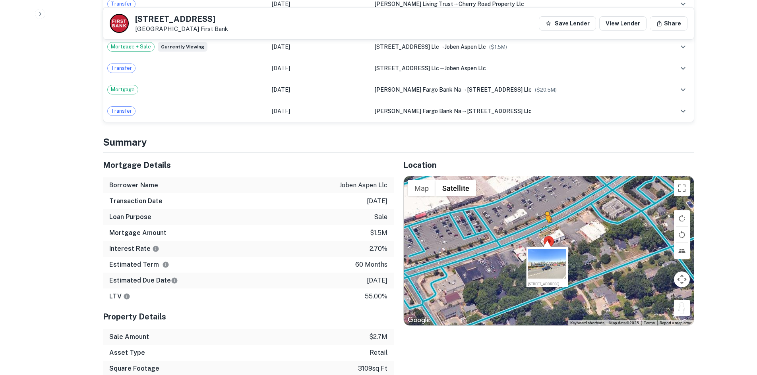
drag, startPoint x: 677, startPoint y: 310, endPoint x: 546, endPoint y: 231, distance: 153.1
click at [546, 231] on div "To activate drag with keyboard, press Alt + Enter. Once in keyboard drag state,…" at bounding box center [549, 250] width 290 height 149
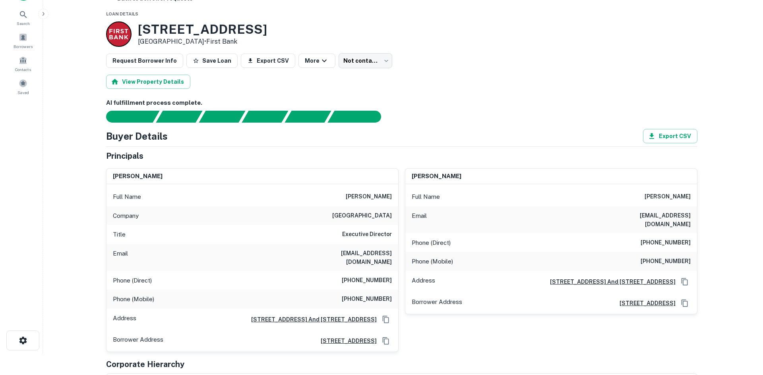
scroll to position [0, 0]
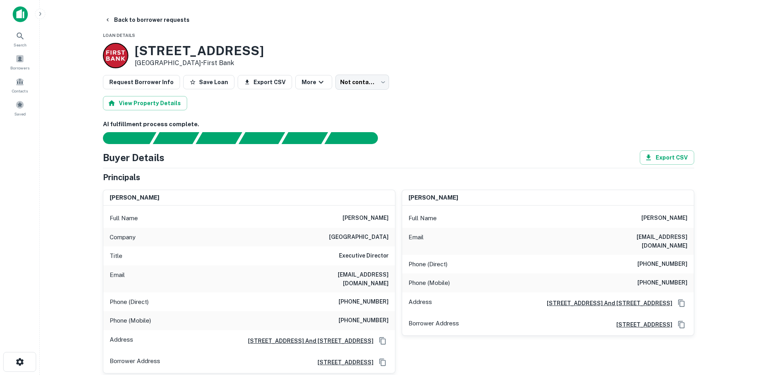
click at [350, 79] on body "Search Borrowers Contacts Saved Back to borrower requests Loan Details 742 Cher…" at bounding box center [378, 187] width 757 height 375
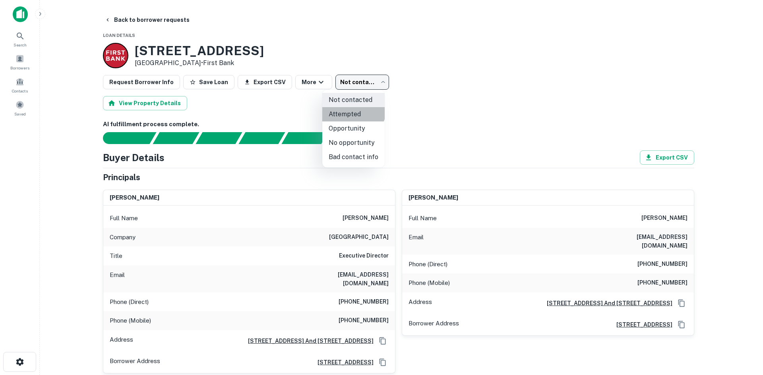
click at [353, 110] on li "Attempted" at bounding box center [353, 114] width 62 height 14
type input "*********"
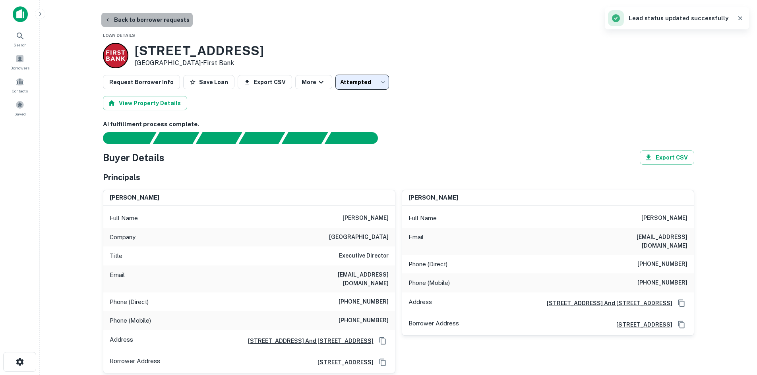
click at [168, 21] on button "Back to borrower requests" at bounding box center [146, 20] width 91 height 14
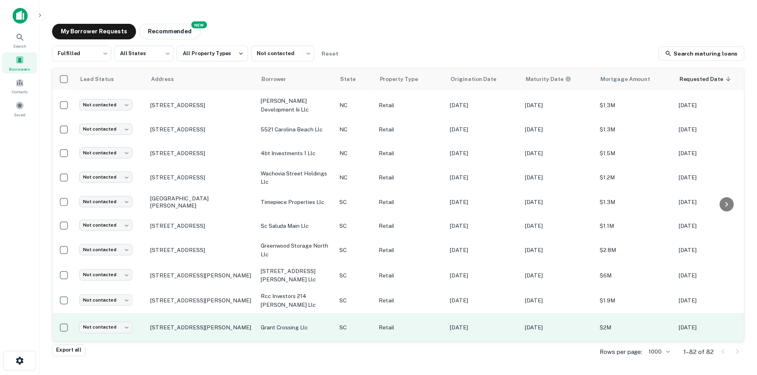
scroll to position [477, 0]
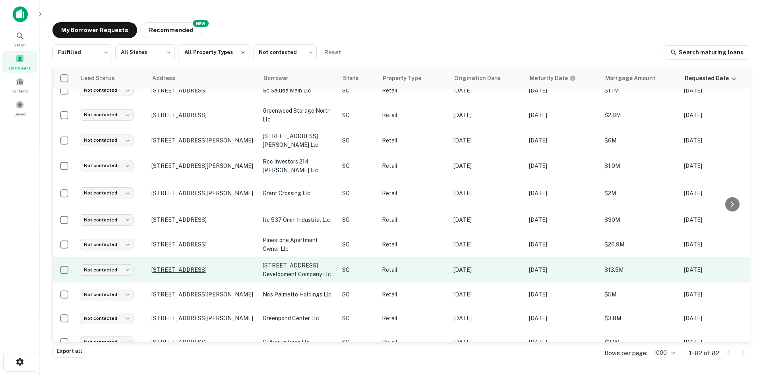
click at [203, 267] on p "270 King St Charleston, SC29401" at bounding box center [202, 270] width 103 height 7
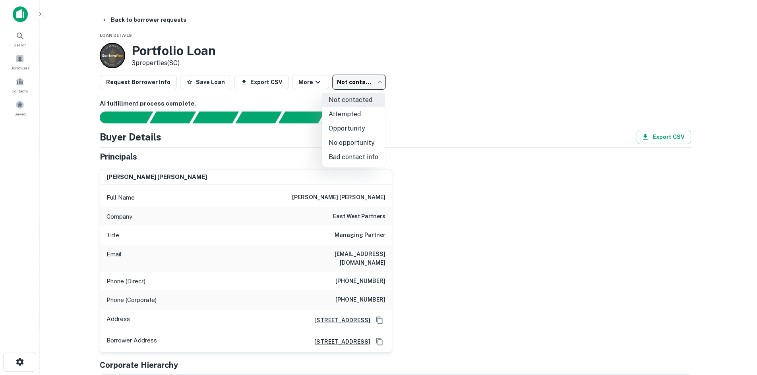
click at [353, 79] on body "Search Borrowers Contacts Saved Back to borrower requests Loan Details Portfoli…" at bounding box center [378, 187] width 757 height 375
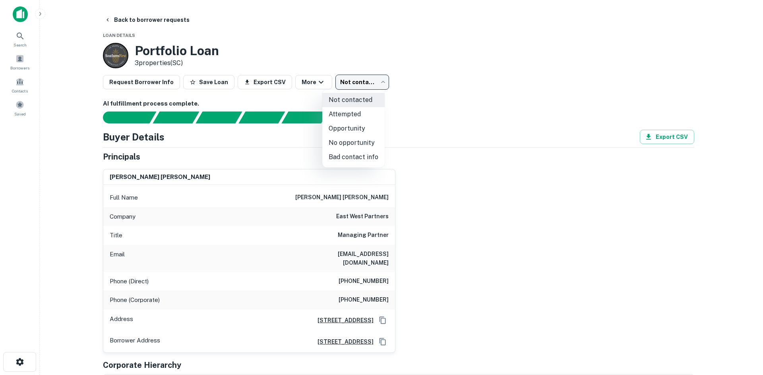
click at [360, 138] on li "No opportunity" at bounding box center [353, 143] width 62 height 14
type input "**********"
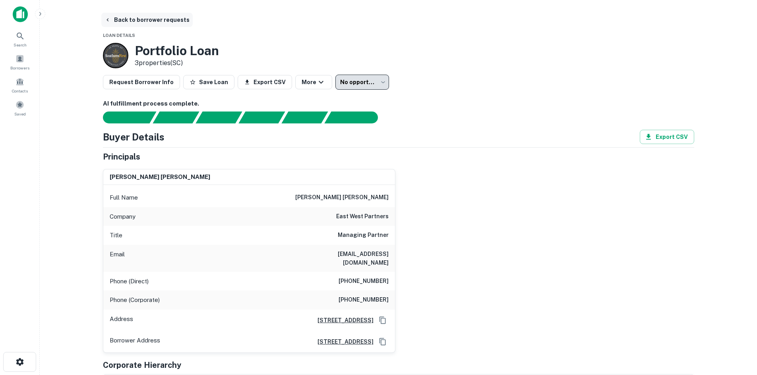
click at [145, 13] on button "Back to borrower requests" at bounding box center [146, 20] width 91 height 14
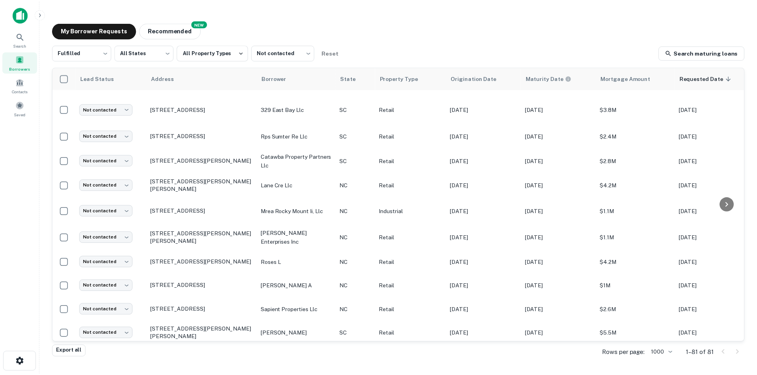
scroll to position [1024, 0]
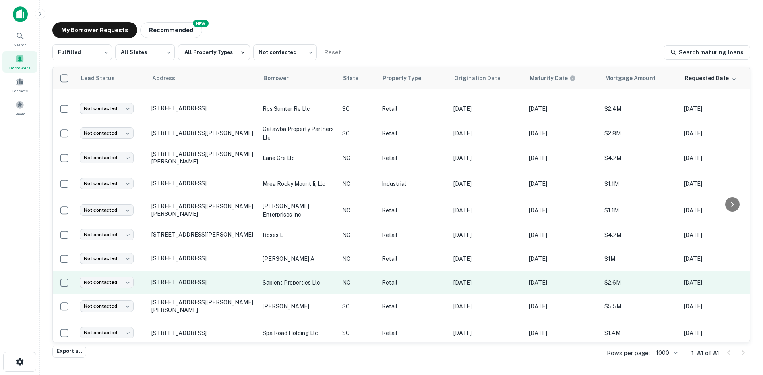
click at [228, 279] on p "2000 Frontis Plaza Blvd Winston Salem, NC27103" at bounding box center [202, 282] width 103 height 7
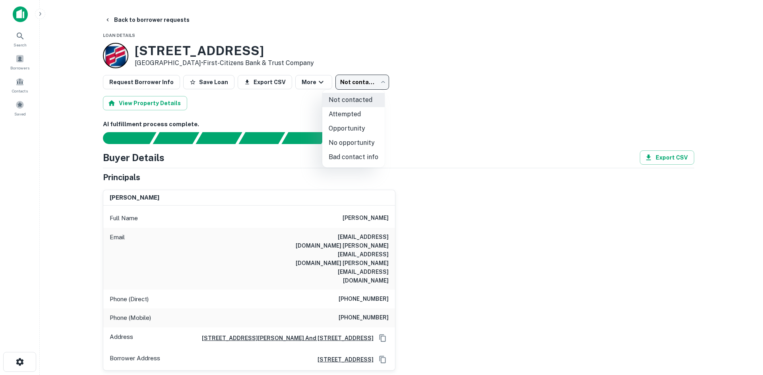
click at [341, 85] on body "Search Borrowers Contacts Saved Back to borrower requests Loan Details 2000 Fro…" at bounding box center [381, 187] width 763 height 375
click at [340, 144] on li "No opportunity" at bounding box center [353, 143] width 62 height 14
type input "**********"
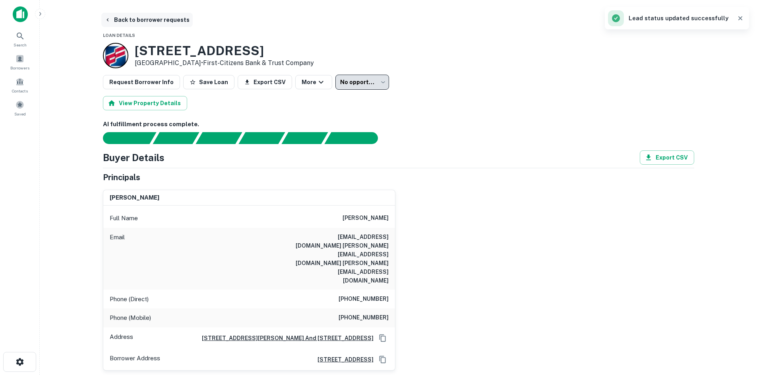
click at [137, 24] on button "Back to borrower requests" at bounding box center [146, 20] width 91 height 14
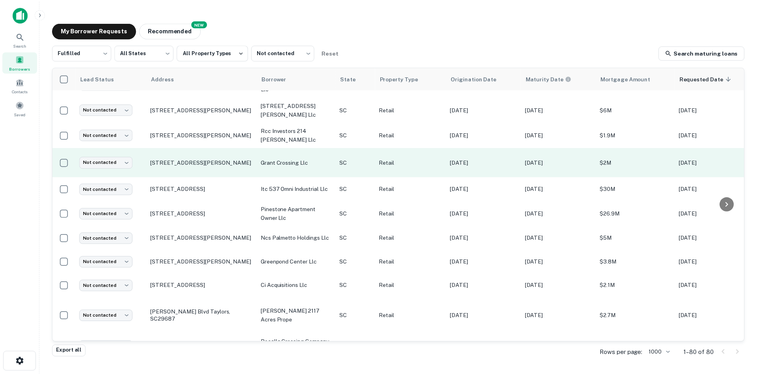
scroll to position [667, 0]
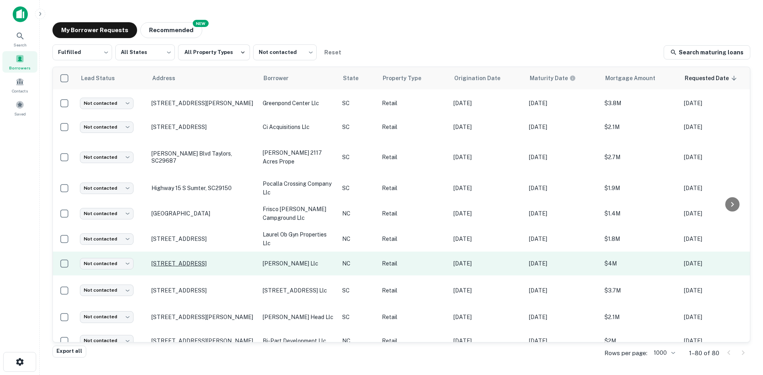
click at [177, 260] on p "929 Concord Pkwy S Concord, NC28027" at bounding box center [202, 263] width 103 height 7
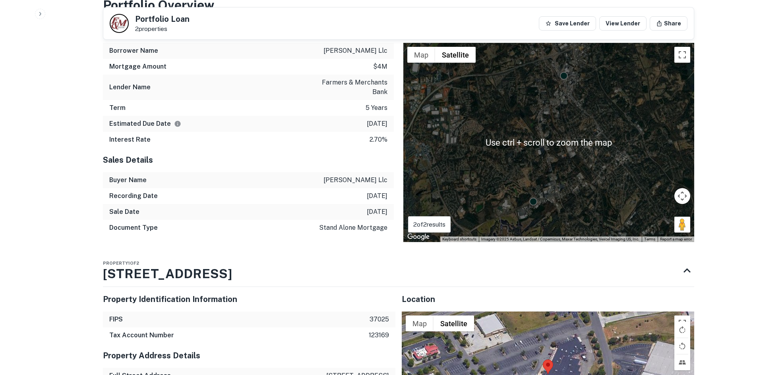
scroll to position [741, 0]
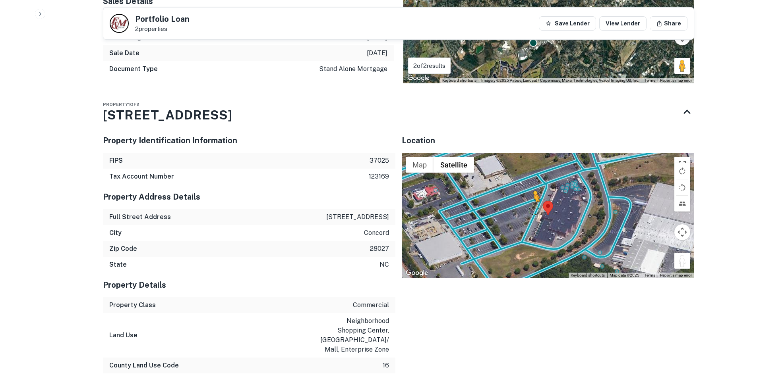
drag, startPoint x: 683, startPoint y: 263, endPoint x: 530, endPoint y: 207, distance: 162.2
click at [530, 207] on div "To activate drag with keyboard, press Alt + Enter. Once in keyboard drag state,…" at bounding box center [548, 216] width 292 height 126
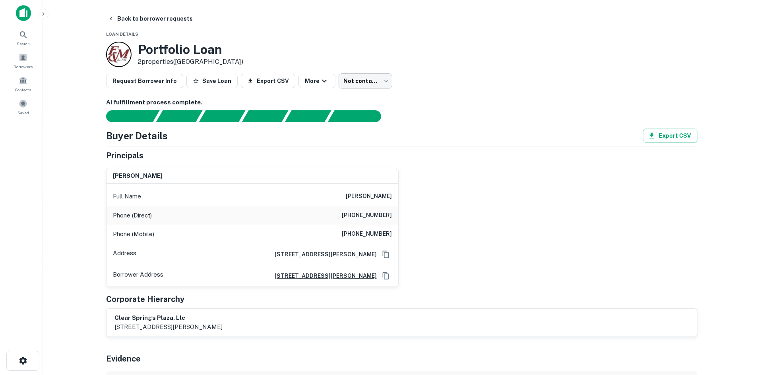
scroll to position [0, 0]
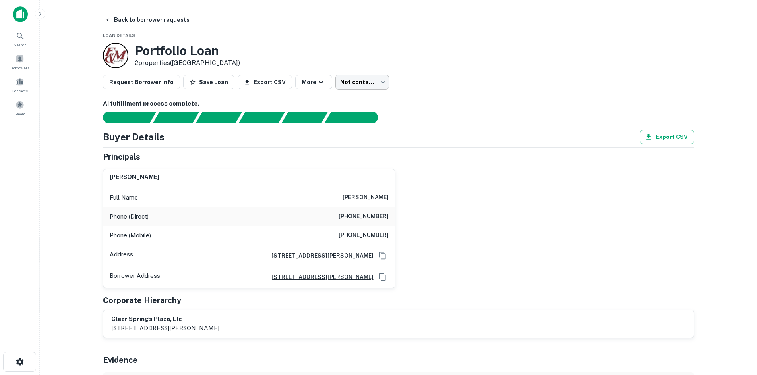
click at [348, 82] on body "Search Borrowers Contacts Saved Back to borrower requests Loan Details Portfoli…" at bounding box center [378, 187] width 757 height 375
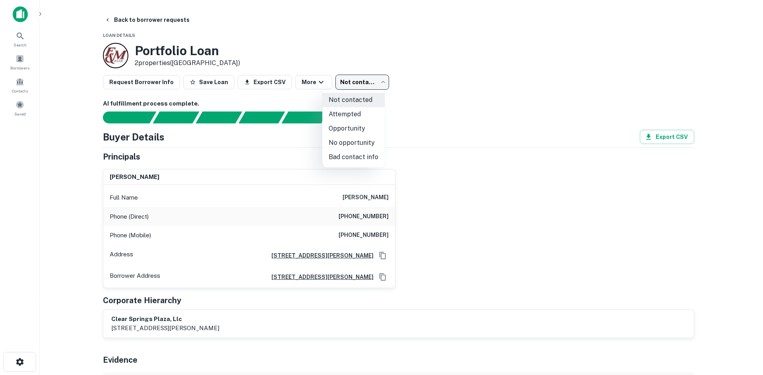
click at [339, 145] on li "No opportunity" at bounding box center [353, 143] width 62 height 14
type input "**********"
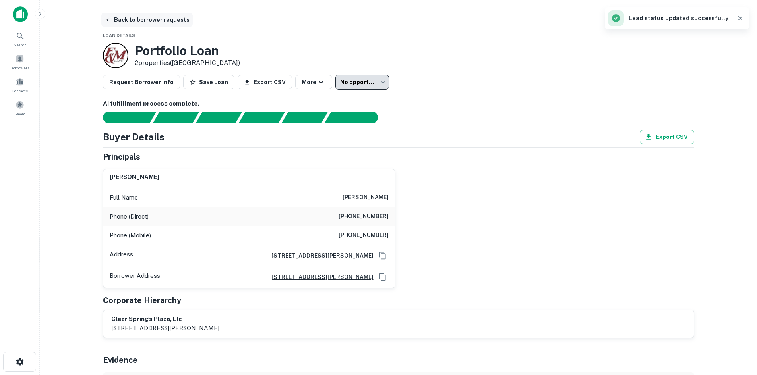
click at [152, 22] on button "Back to borrower requests" at bounding box center [146, 20] width 91 height 14
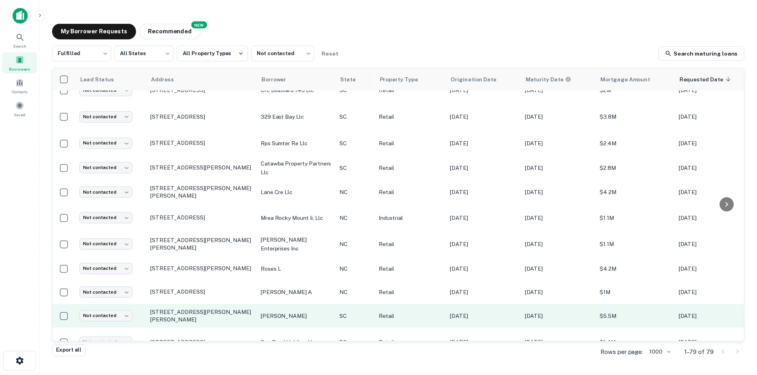
scroll to position [985, 0]
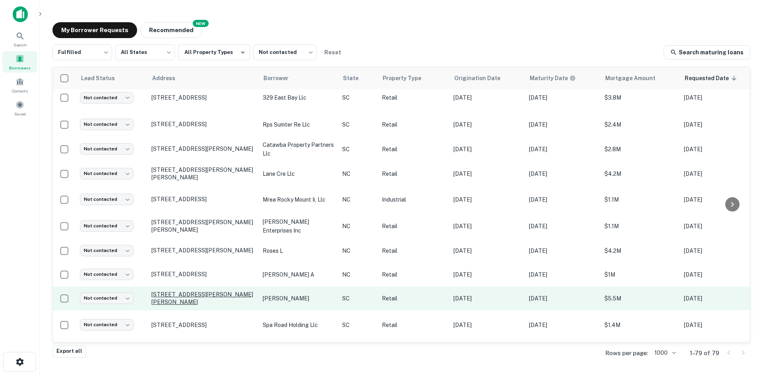
click at [205, 292] on p "106 E Rutherford St Landrum, SC29356" at bounding box center [202, 298] width 103 height 14
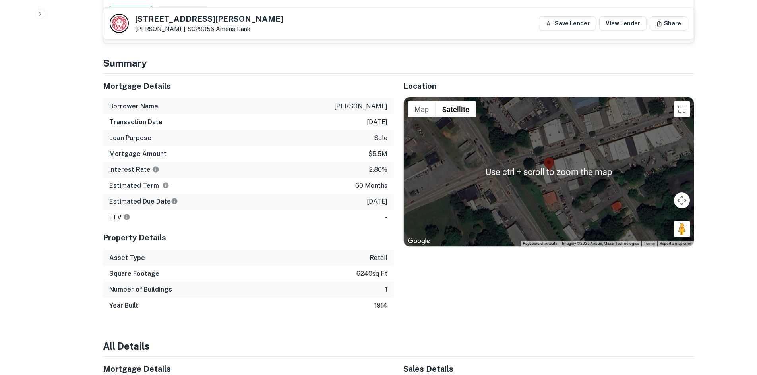
scroll to position [675, 0]
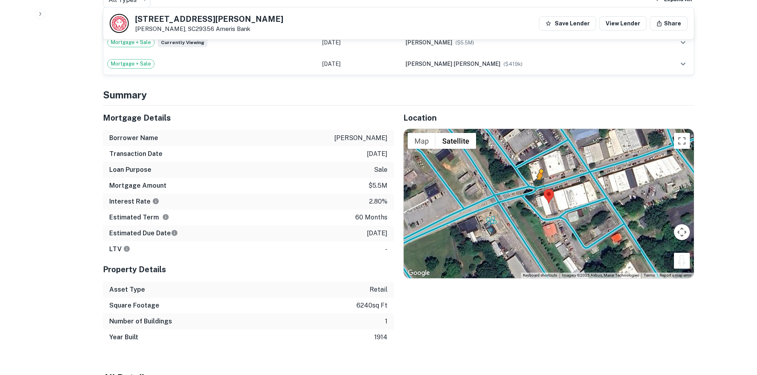
drag, startPoint x: 682, startPoint y: 248, endPoint x: 534, endPoint y: 168, distance: 167.8
click at [534, 168] on div "To activate drag with keyboard, press Alt + Enter. Once in keyboard drag state,…" at bounding box center [549, 203] width 290 height 149
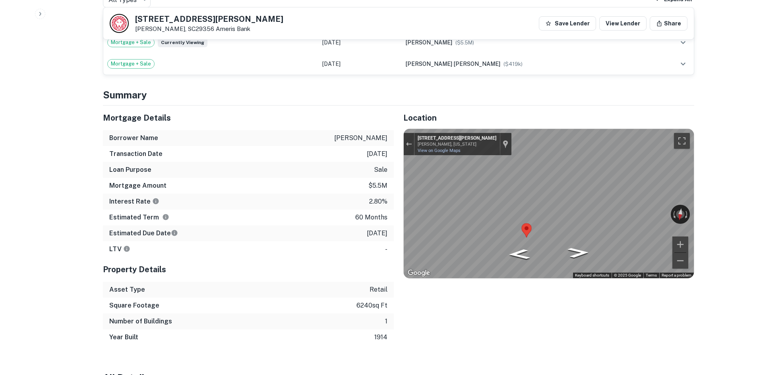
click at [397, 222] on div "Location ← Move left → Move right ↑ Move up ↓ Move down + Zoom in - Zoom out Ho…" at bounding box center [544, 226] width 300 height 240
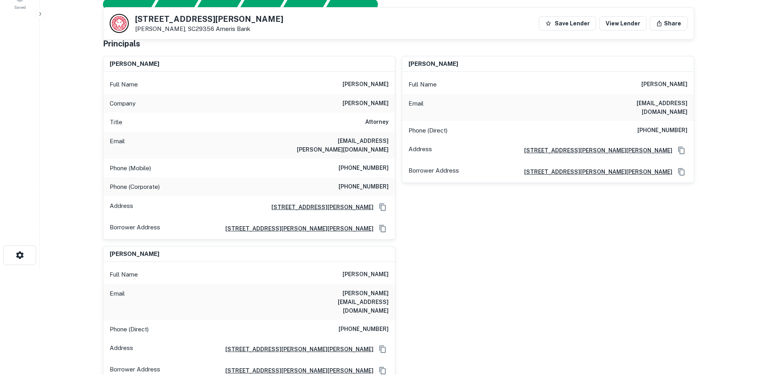
scroll to position [119, 0]
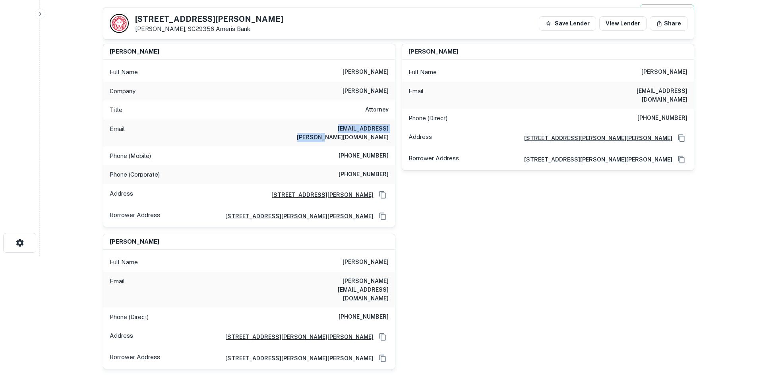
drag, startPoint x: 311, startPoint y: 127, endPoint x: 387, endPoint y: 128, distance: 75.5
click at [387, 128] on div "Email eb@bradshaw-company.com" at bounding box center [249, 133] width 292 height 27
copy h6 "eb@bradshaw-company.com"
drag, startPoint x: 623, startPoint y: 89, endPoint x: 723, endPoint y: 89, distance: 99.7
click at [723, 89] on main "Back to borrower requests 106 E Rutherford St Landrum, SC29356 Ameris Bank Save…" at bounding box center [398, 68] width 717 height 375
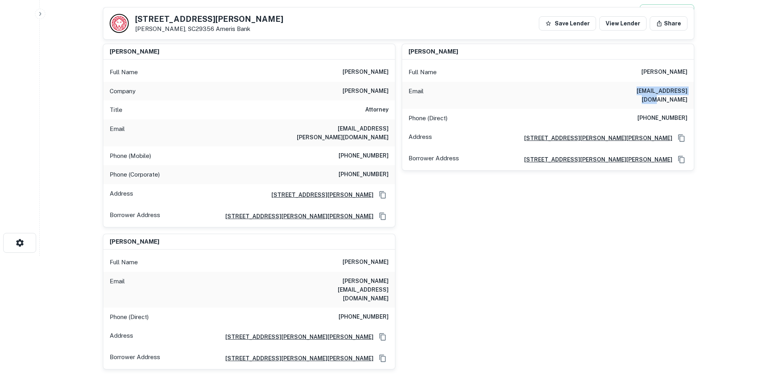
copy h6 "mbvtroyer@yahoo.com"
drag, startPoint x: 289, startPoint y: 272, endPoint x: 388, endPoint y: 284, distance: 99.7
click at [388, 284] on div "Email m.troyer@foothillsamishfurniture.com" at bounding box center [249, 290] width 292 height 36
copy h6 "m.troyer@foothillsamishfurniture.com"
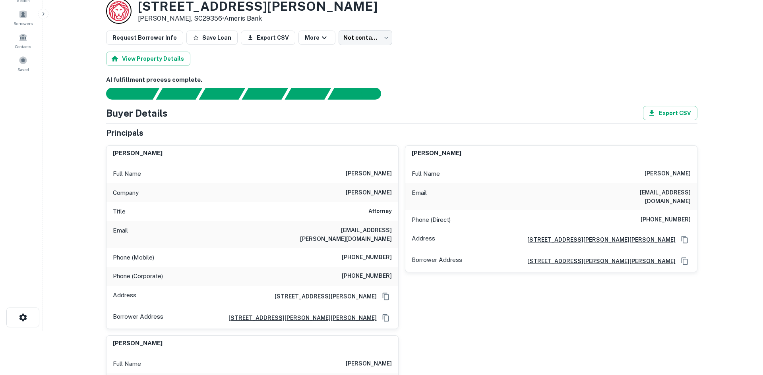
scroll to position [0, 0]
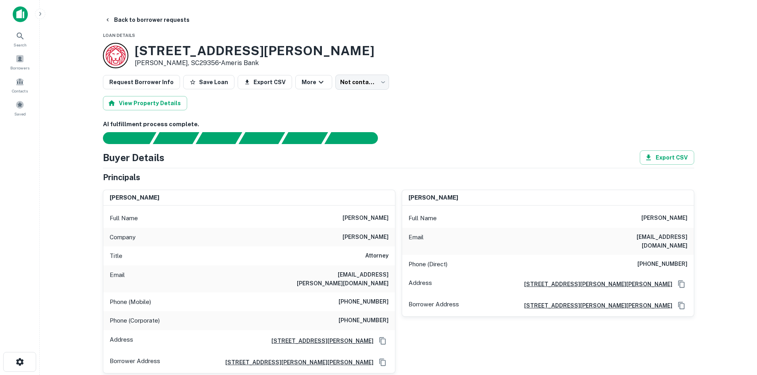
click at [351, 78] on body "Search Borrowers Contacts Saved Back to borrower requests Loan Details 106 E Ru…" at bounding box center [378, 187] width 757 height 375
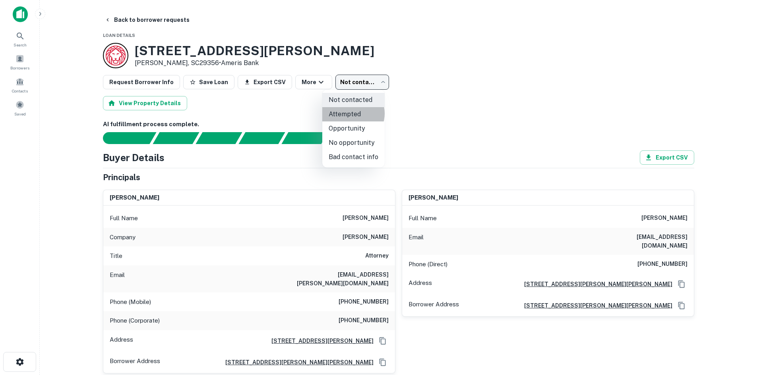
click at [351, 114] on li "Attempted" at bounding box center [353, 114] width 62 height 14
type input "*********"
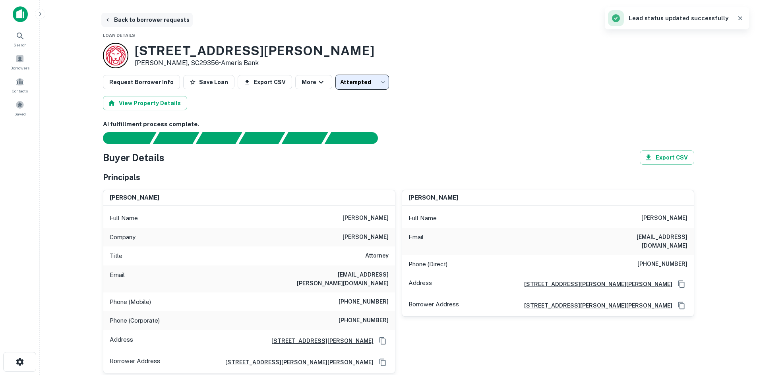
click at [153, 17] on button "Back to borrower requests" at bounding box center [146, 20] width 91 height 14
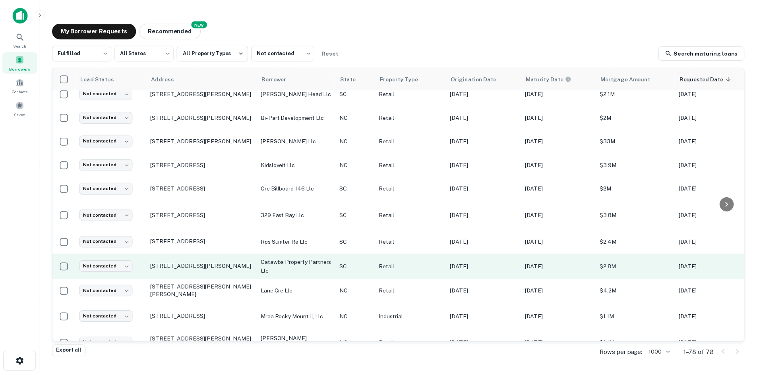
scroll to position [905, 0]
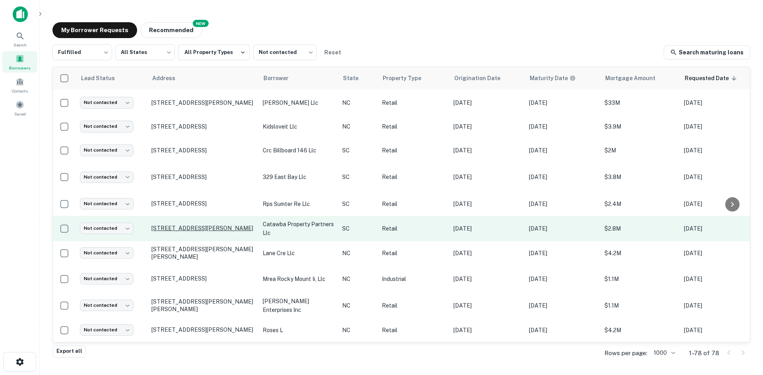
click at [201, 226] on p "8175 Charlotte Hwy Fort Mill, SC29707" at bounding box center [202, 228] width 103 height 7
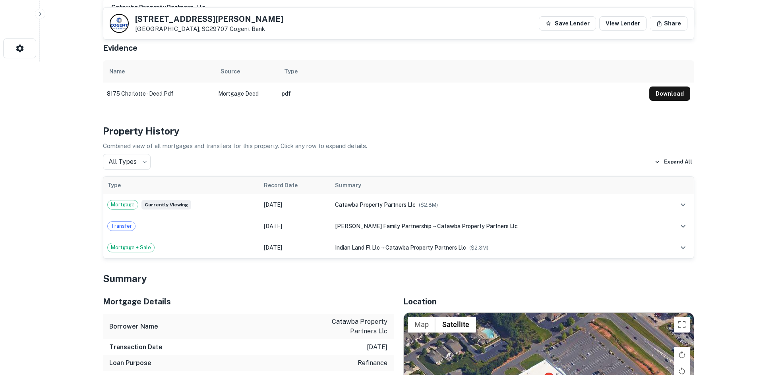
scroll to position [437, 0]
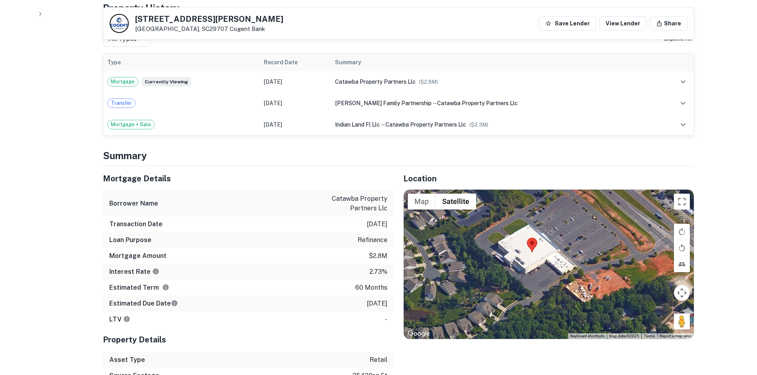
drag, startPoint x: 691, startPoint y: 315, endPoint x: 673, endPoint y: 304, distance: 21.2
click at [673, 304] on div at bounding box center [549, 264] width 290 height 149
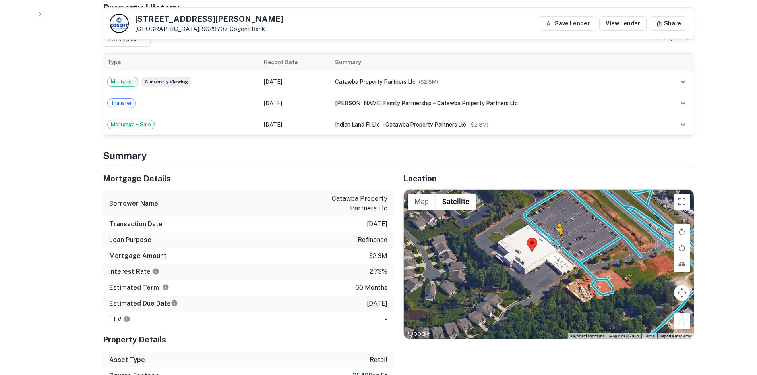
drag, startPoint x: 679, startPoint y: 310, endPoint x: 557, endPoint y: 234, distance: 143.2
click at [557, 234] on div "To activate drag with keyboard, press Alt + Enter. Once in keyboard drag state,…" at bounding box center [549, 264] width 290 height 149
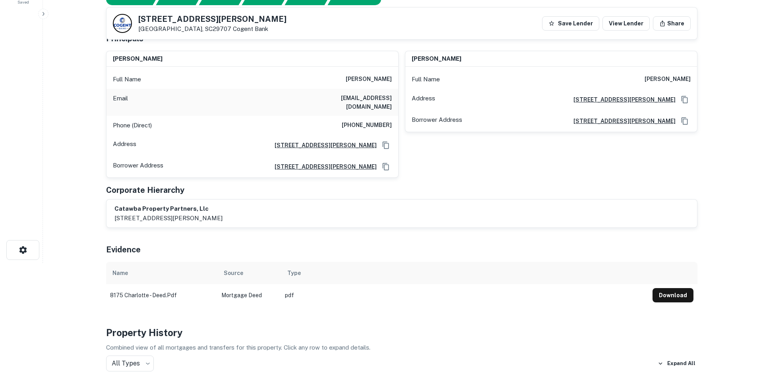
scroll to position [0, 0]
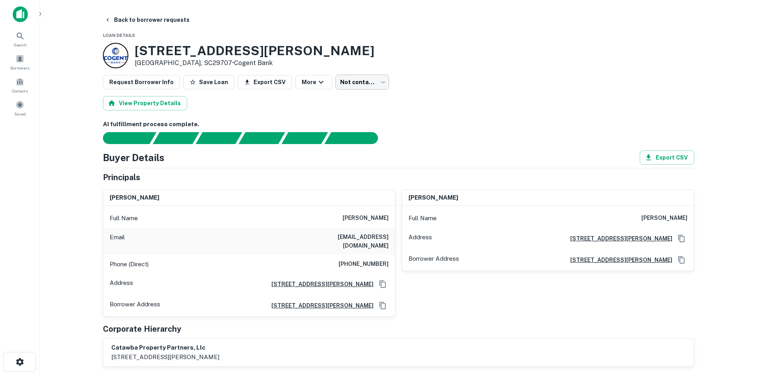
click at [354, 85] on body "Search Borrowers Contacts Saved Back to borrower requests Loan Details 8175 Cha…" at bounding box center [378, 187] width 757 height 375
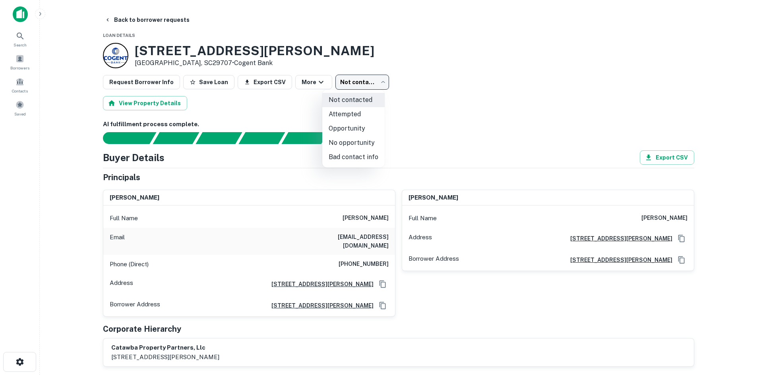
click at [354, 112] on li "Attempted" at bounding box center [353, 114] width 62 height 14
type input "*********"
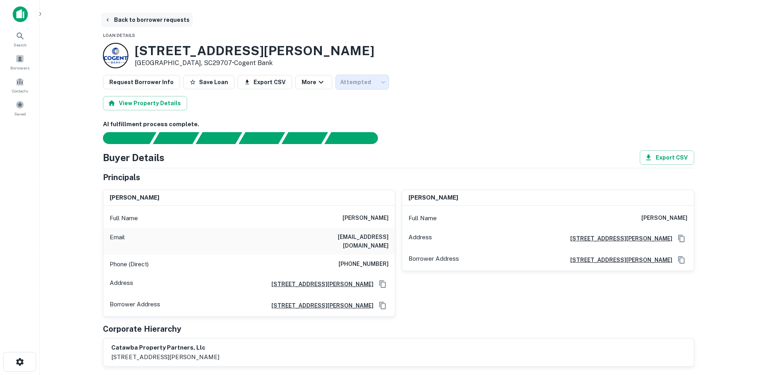
click at [132, 25] on button "Back to borrower requests" at bounding box center [146, 20] width 91 height 14
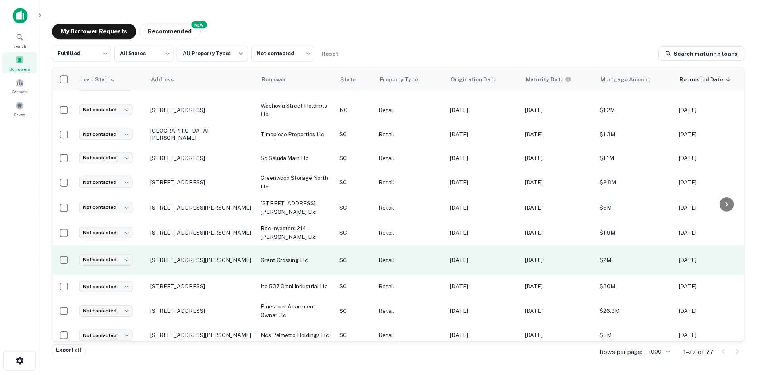
scroll to position [428, 0]
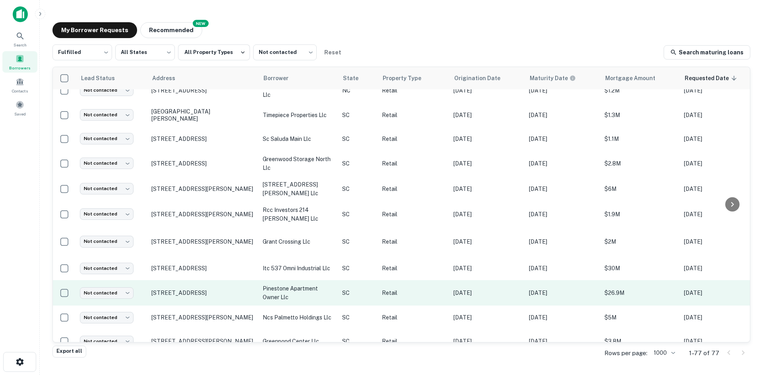
click at [196, 281] on td "6709 State Park Rd Travelers Rest, SC29690" at bounding box center [202, 292] width 111 height 25
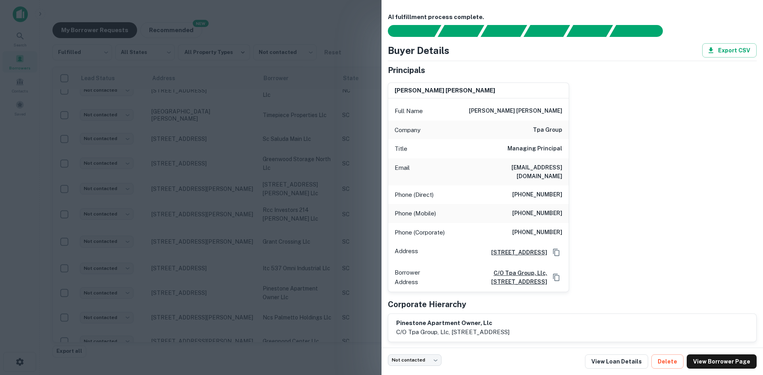
click at [196, 282] on div at bounding box center [381, 187] width 763 height 375
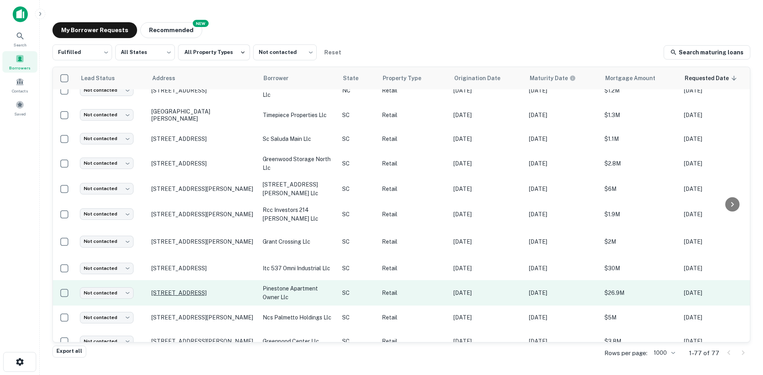
click at [197, 290] on p "6709 State Park Rd Travelers Rest, SC29690" at bounding box center [202, 293] width 103 height 7
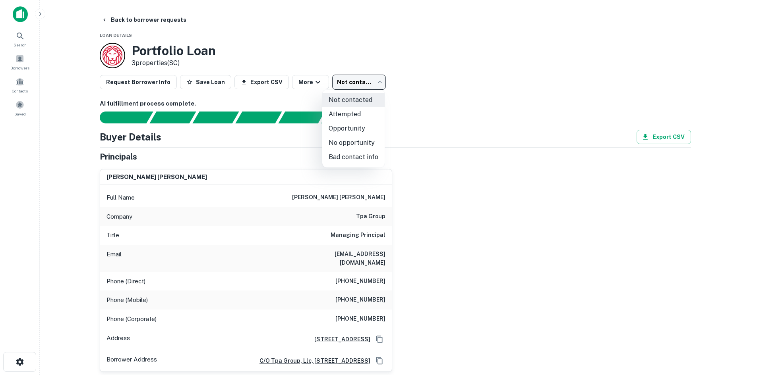
click at [358, 90] on body "Search Borrowers Contacts Saved Back to borrower requests Loan Details Portfoli…" at bounding box center [378, 187] width 757 height 375
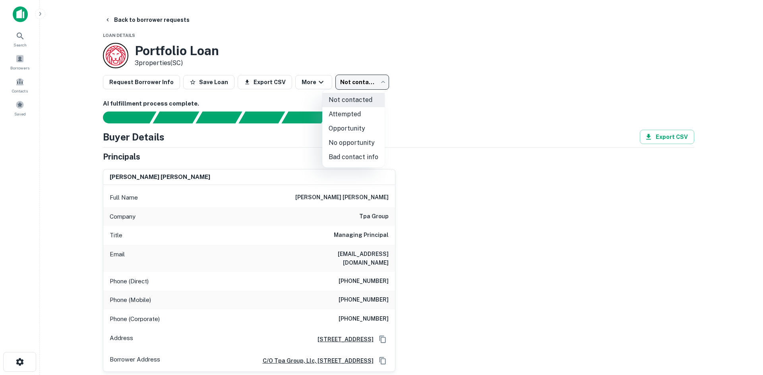
drag, startPoint x: 346, startPoint y: 142, endPoint x: 333, endPoint y: 135, distance: 14.9
click at [345, 142] on li "No opportunity" at bounding box center [353, 143] width 62 height 14
type input "**********"
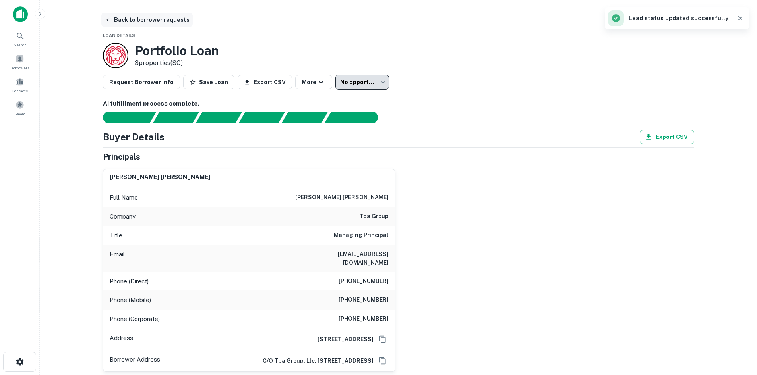
click at [123, 23] on button "Back to borrower requests" at bounding box center [146, 20] width 91 height 14
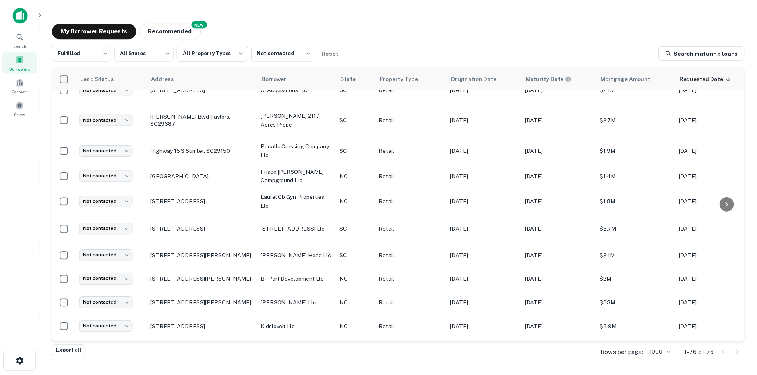
scroll to position [706, 0]
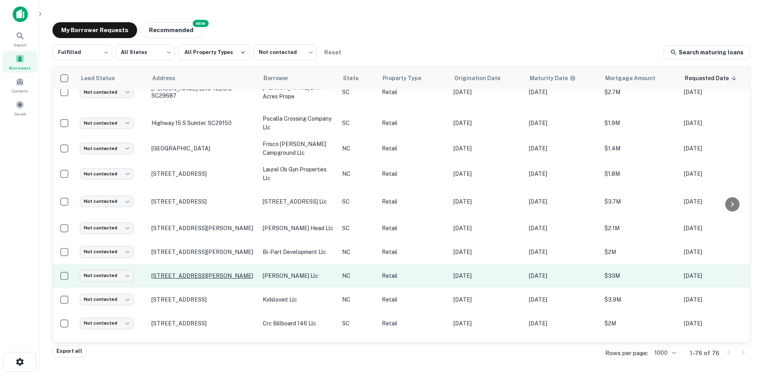
click at [211, 273] on p "10809 E Independence Blvd Matthews, NC28105" at bounding box center [202, 276] width 103 height 7
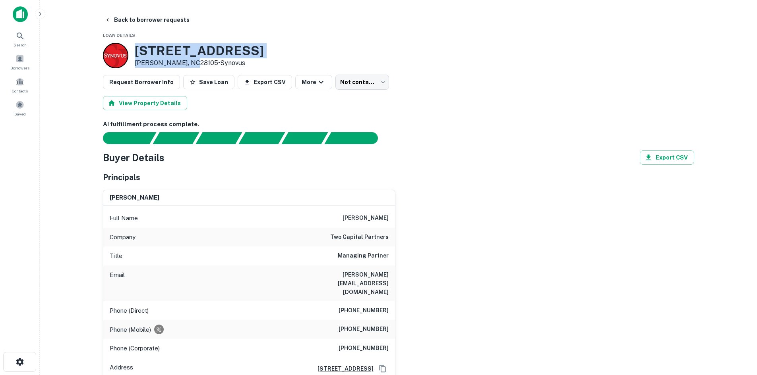
drag, startPoint x: 133, startPoint y: 44, endPoint x: 192, endPoint y: 64, distance: 62.6
click at [192, 64] on div "10809 E INDEPENDENCE BLVD Matthews, NC28105 • Synovus" at bounding box center [183, 55] width 161 height 25
copy div "10809 E INDEPENDENCE BLVD Matthews, NC28105"
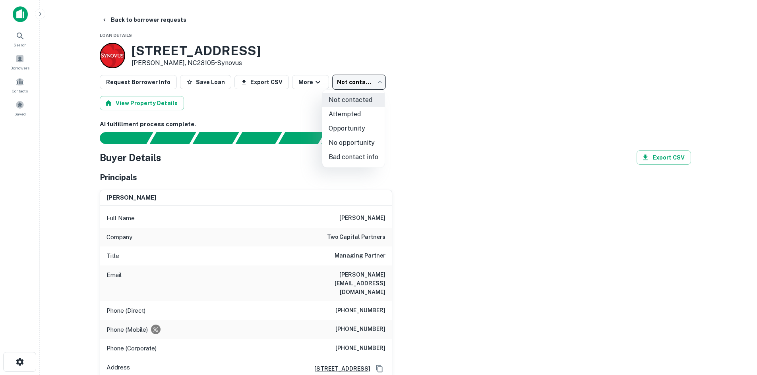
click at [349, 82] on body "Search Borrowers Contacts Saved Back to borrower requests Loan Details 10809 E …" at bounding box center [378, 187] width 757 height 375
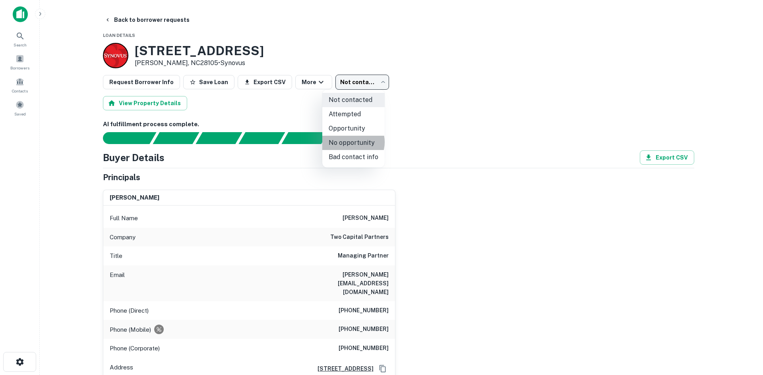
click at [350, 142] on li "No opportunity" at bounding box center [353, 143] width 62 height 14
type input "**********"
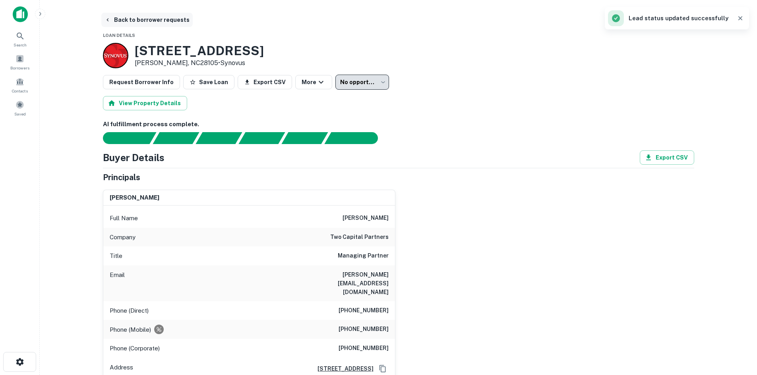
click at [125, 16] on button "Back to borrower requests" at bounding box center [146, 20] width 91 height 14
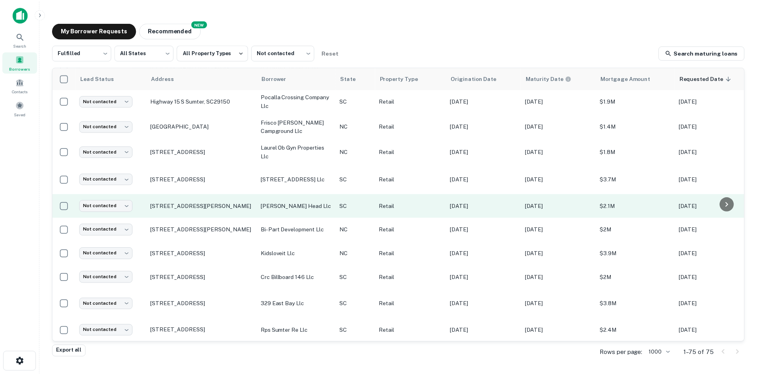
scroll to position [786, 0]
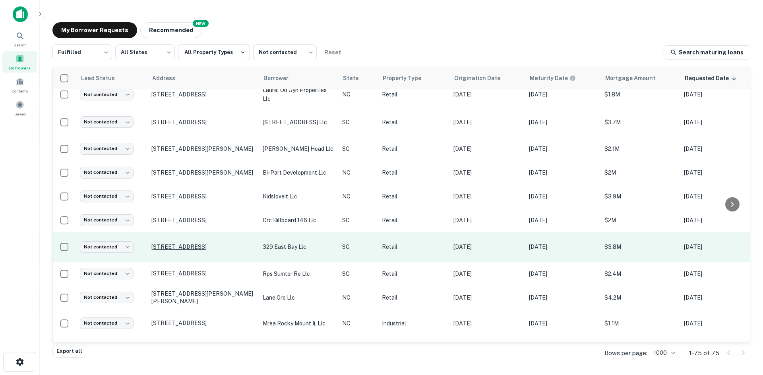
click at [201, 244] on p "[STREET_ADDRESS]" at bounding box center [202, 247] width 103 height 7
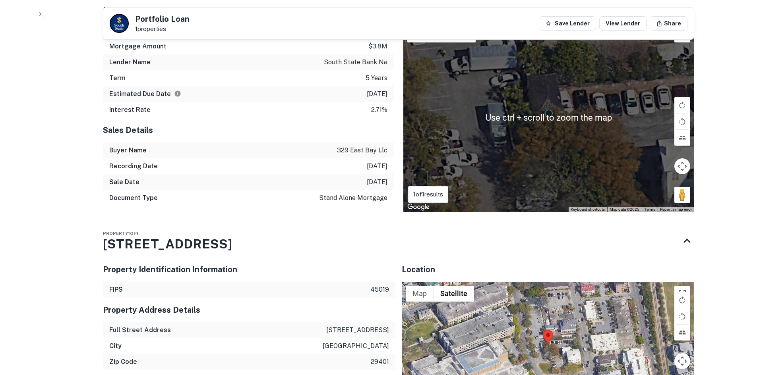
scroll to position [715, 0]
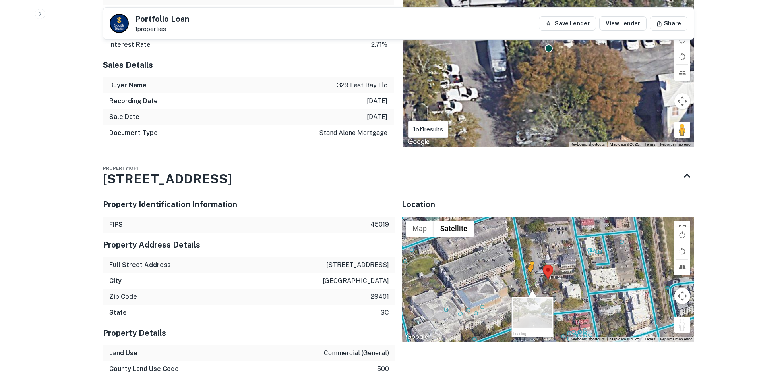
drag, startPoint x: 687, startPoint y: 311, endPoint x: 529, endPoint y: 265, distance: 164.1
click at [529, 265] on div "To activate drag with keyboard, press Alt + Enter. Once in keyboard drag state,…" at bounding box center [548, 280] width 292 height 126
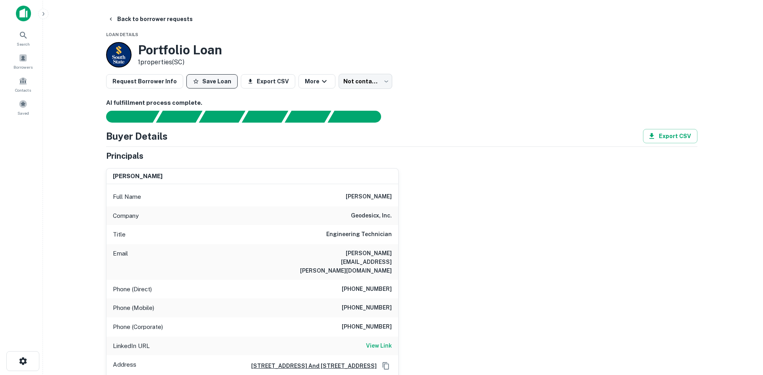
scroll to position [0, 0]
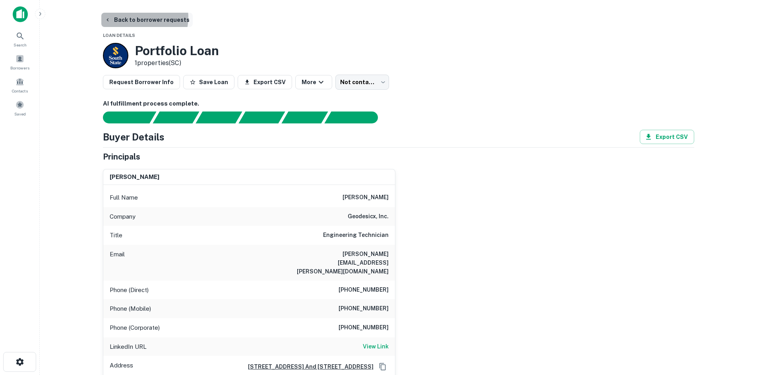
click at [137, 17] on button "Back to borrower requests" at bounding box center [146, 20] width 91 height 14
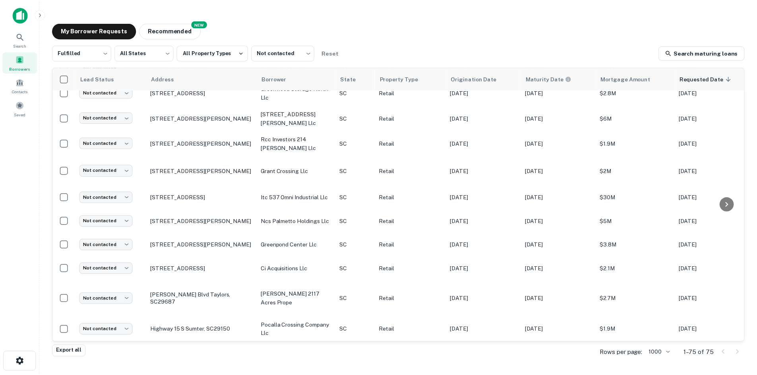
scroll to position [587, 0]
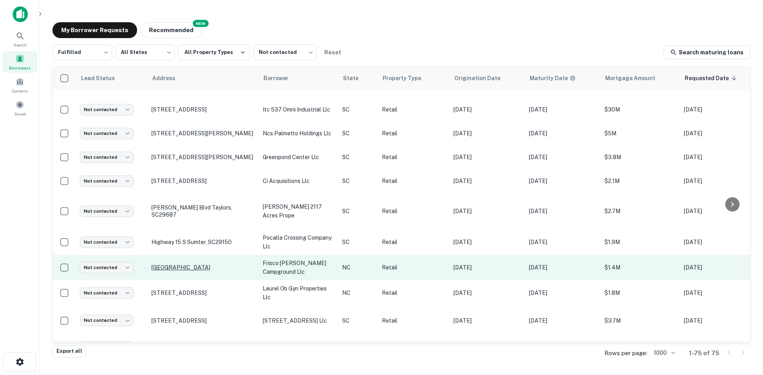
click at [199, 264] on p "[GEOGRAPHIC_DATA]" at bounding box center [202, 267] width 103 height 7
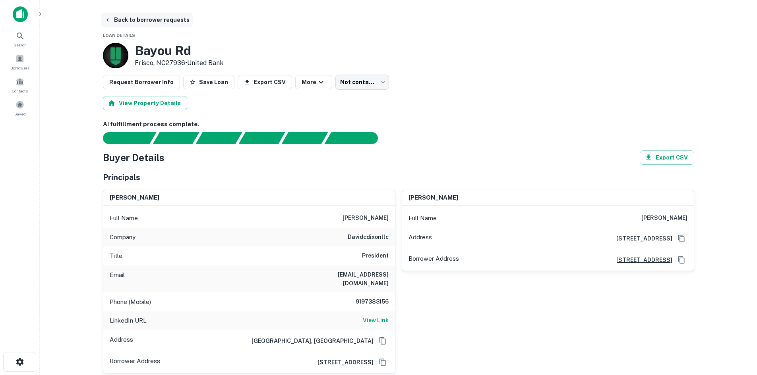
click at [134, 21] on button "Back to borrower requests" at bounding box center [146, 20] width 91 height 14
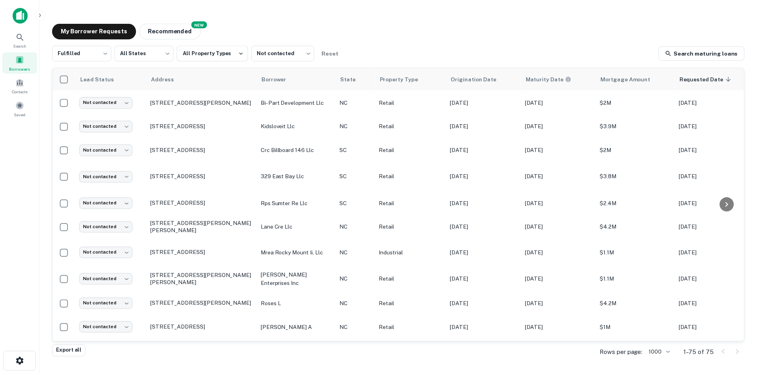
scroll to position [865, 0]
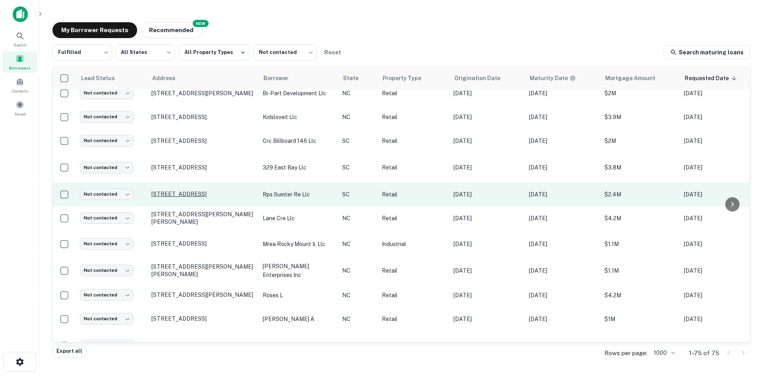
click at [204, 191] on p "395 W Wesmark Blvd Sumter, SC29150" at bounding box center [202, 194] width 103 height 7
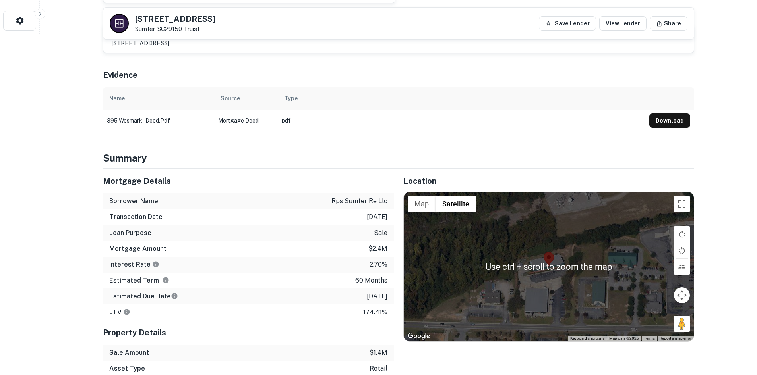
scroll to position [318, 0]
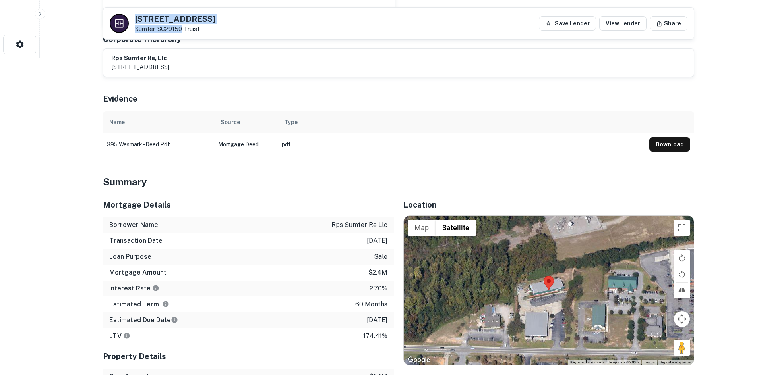
drag, startPoint x: 132, startPoint y: 15, endPoint x: 184, endPoint y: 31, distance: 54.2
click at [184, 31] on div "395 W WESMARK BLVD Sumter, SC29150 Truist" at bounding box center [163, 23] width 106 height 19
copy div "395 W WESMARK BLVD Sumter, SC29150"
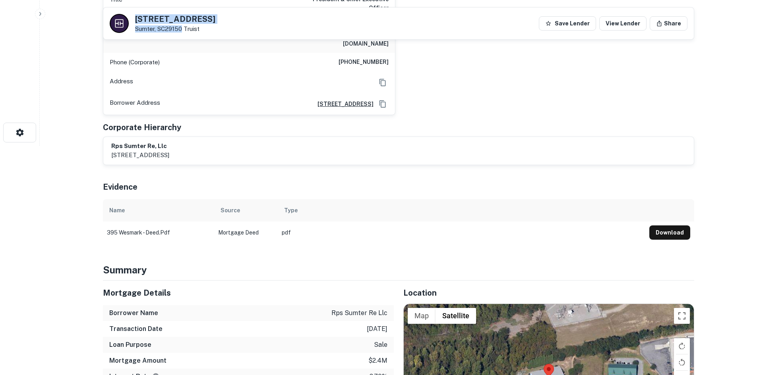
scroll to position [40, 0]
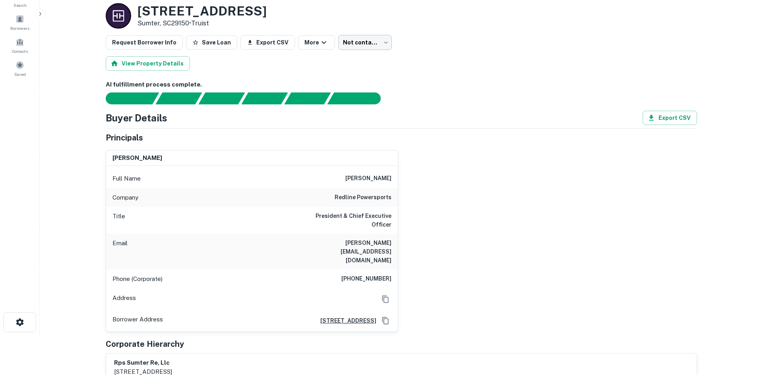
click at [348, 43] on body "Search Borrowers Contacts Saved Back to borrower requests Loan Details 395 W WE…" at bounding box center [381, 147] width 763 height 375
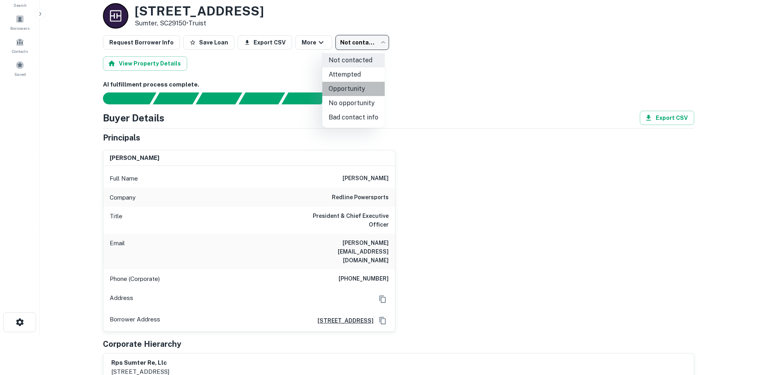
click at [356, 92] on li "Opportunity" at bounding box center [353, 89] width 62 height 14
type input "**********"
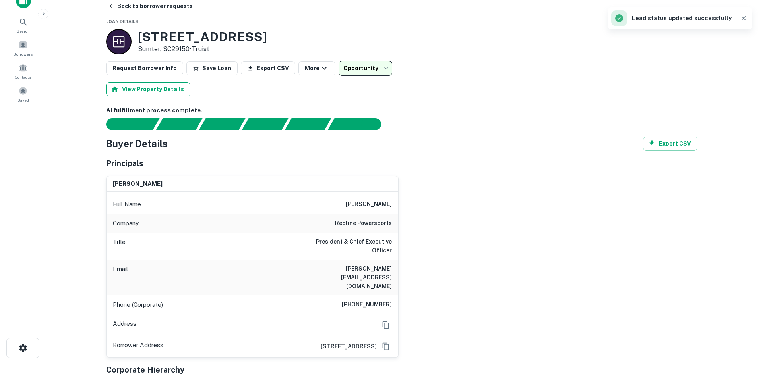
scroll to position [0, 0]
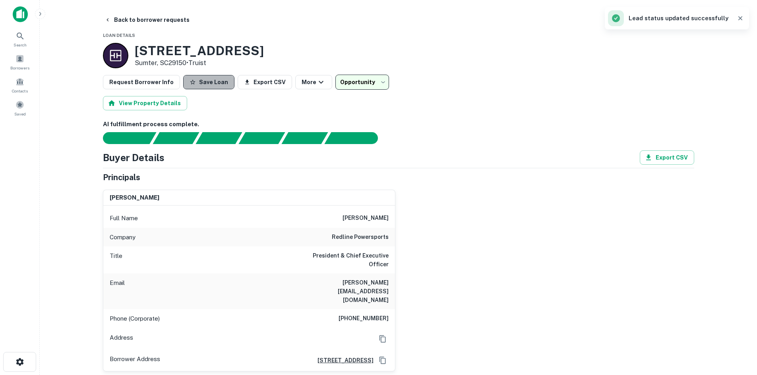
click at [222, 80] on button "Save Loan" at bounding box center [208, 82] width 51 height 14
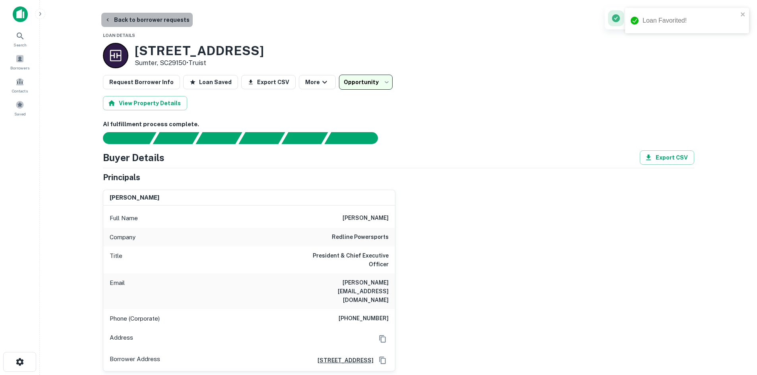
click at [153, 23] on button "Back to borrower requests" at bounding box center [146, 20] width 91 height 14
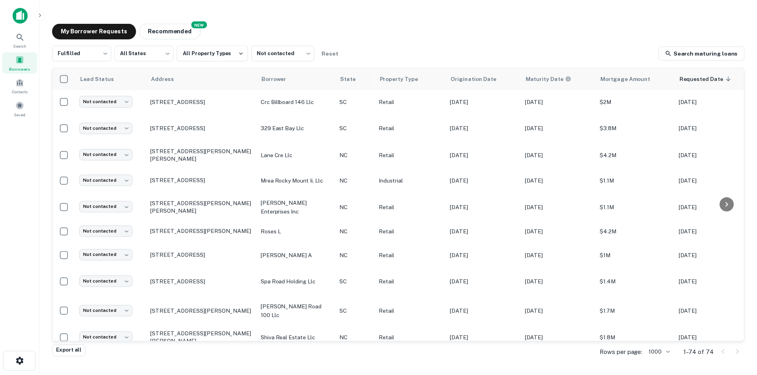
scroll to position [1064, 0]
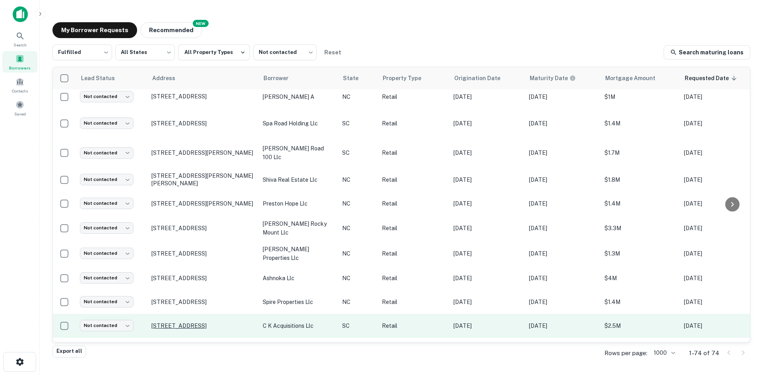
click at [181, 323] on p "2624 Broad River Rd Columbia, SC29210" at bounding box center [202, 326] width 103 height 7
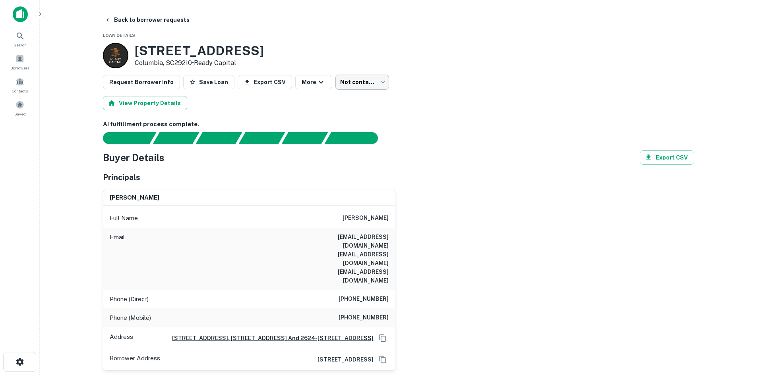
click at [346, 89] on body "Search Borrowers Contacts Saved Back to borrower requests Loan Details 2624 Bro…" at bounding box center [378, 187] width 757 height 375
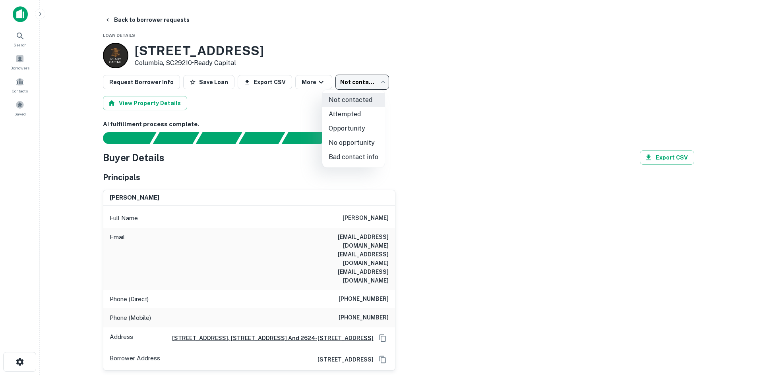
click at [347, 128] on li "Opportunity" at bounding box center [353, 129] width 62 height 14
type input "**********"
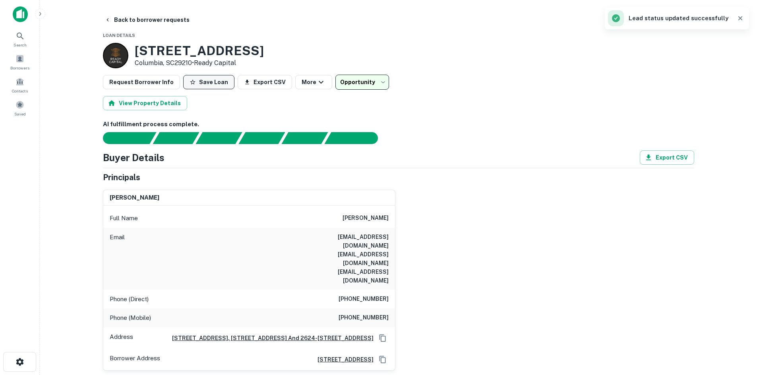
click at [207, 82] on button "Save Loan" at bounding box center [208, 82] width 51 height 14
click at [144, 19] on button "Back to borrower requests" at bounding box center [146, 20] width 91 height 14
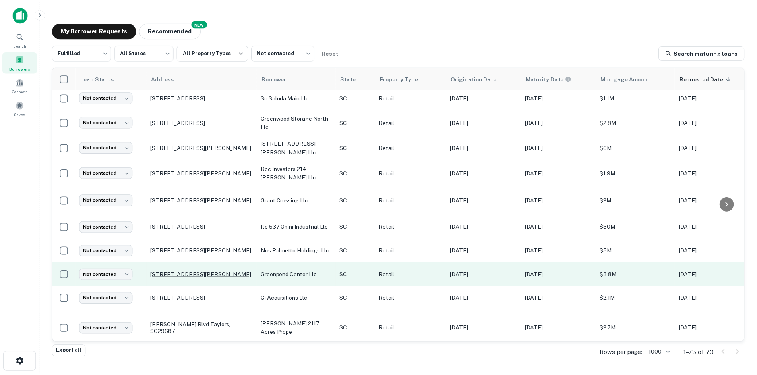
scroll to position [508, 0]
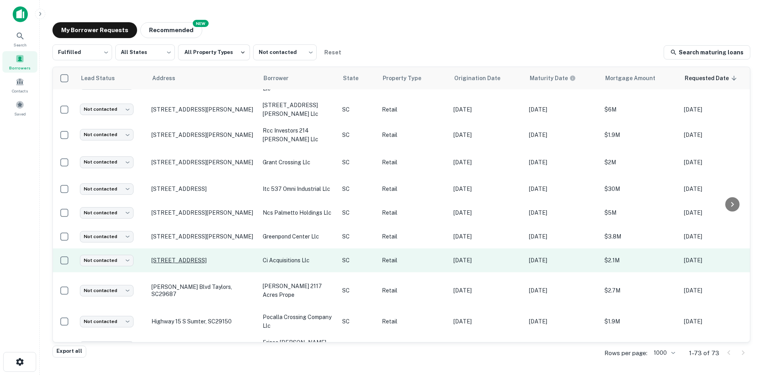
click at [215, 257] on p "2628 Broad River Rd Columbia, SC29210" at bounding box center [202, 260] width 103 height 7
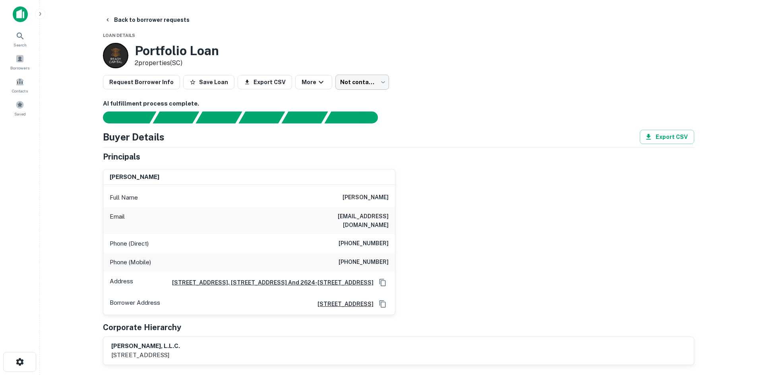
click at [339, 79] on body "Search Borrowers Contacts Saved Back to borrower requests Loan Details Portfoli…" at bounding box center [378, 187] width 757 height 375
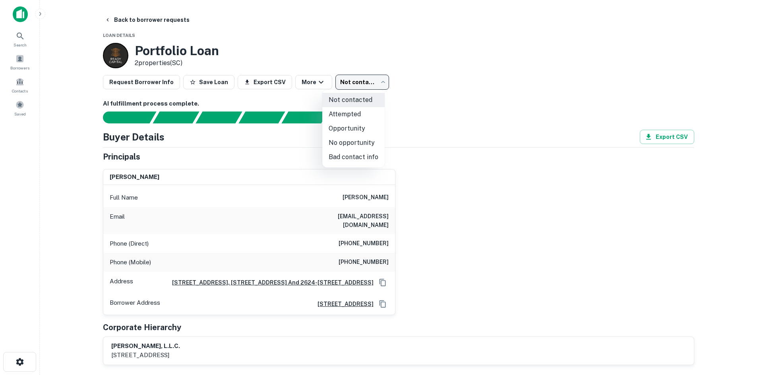
click at [339, 112] on li "Attempted" at bounding box center [353, 114] width 62 height 14
type input "*********"
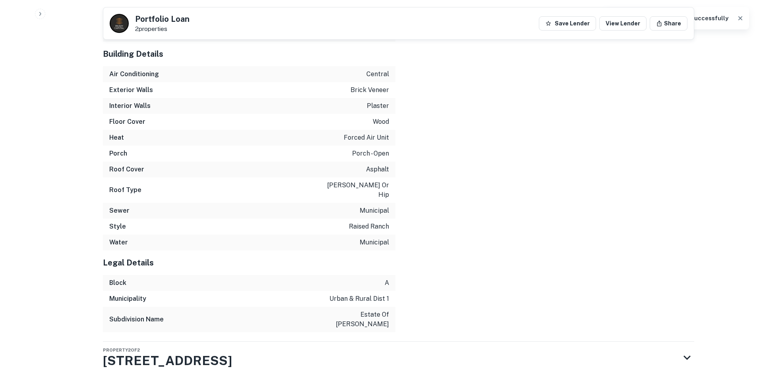
scroll to position [1110, 0]
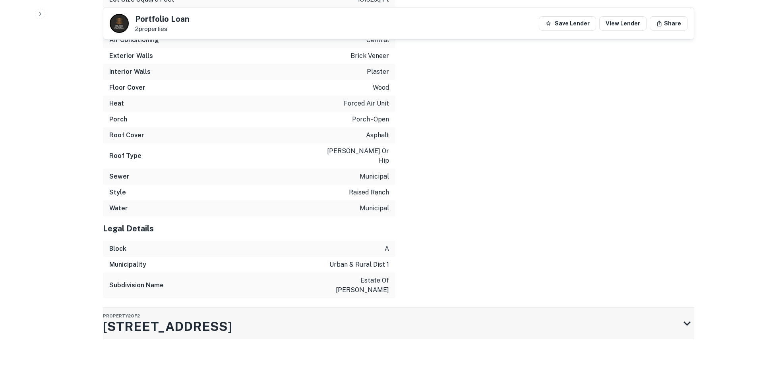
click at [358, 325] on div "Property 2 of 2 2624 Broad River Rd" at bounding box center [391, 324] width 577 height 32
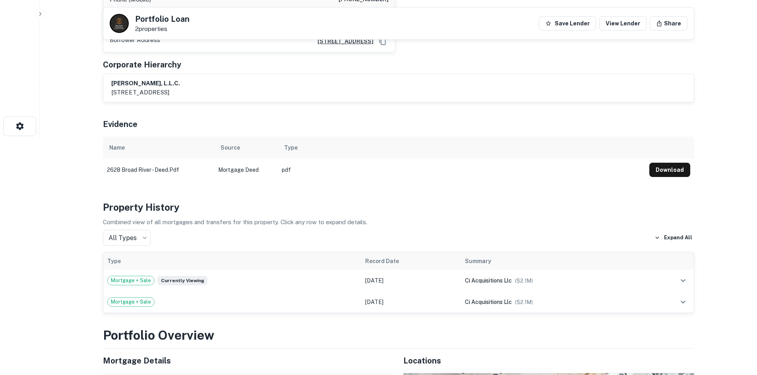
scroll to position [37, 0]
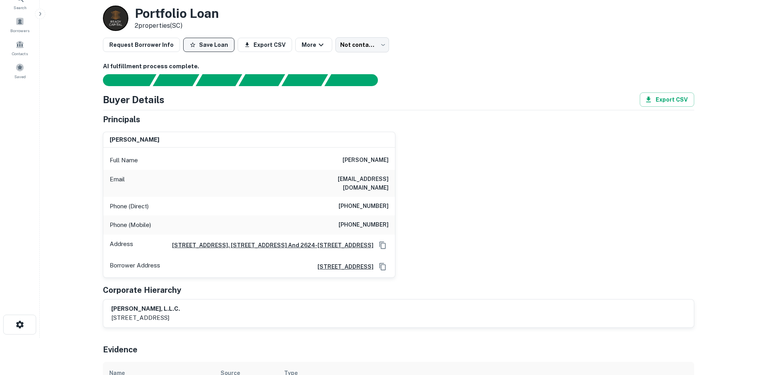
click at [213, 44] on button "Save Loan" at bounding box center [208, 45] width 51 height 14
click at [350, 41] on body "Loan Favorited! Search Borrowers Contacts Saved Back to borrower requests Loan …" at bounding box center [378, 150] width 757 height 375
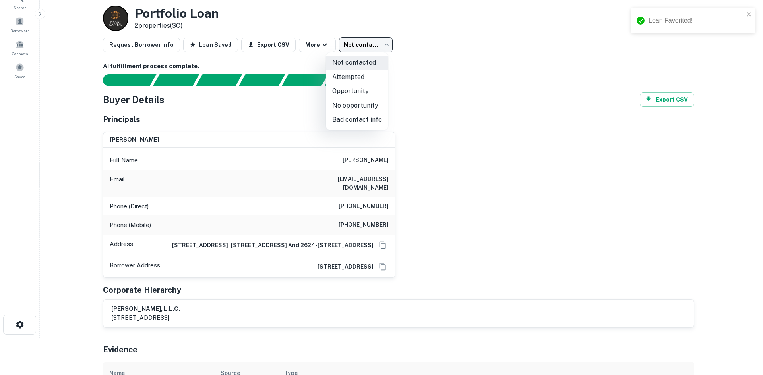
click at [351, 73] on li "Attempted" at bounding box center [357, 77] width 62 height 14
type input "*********"
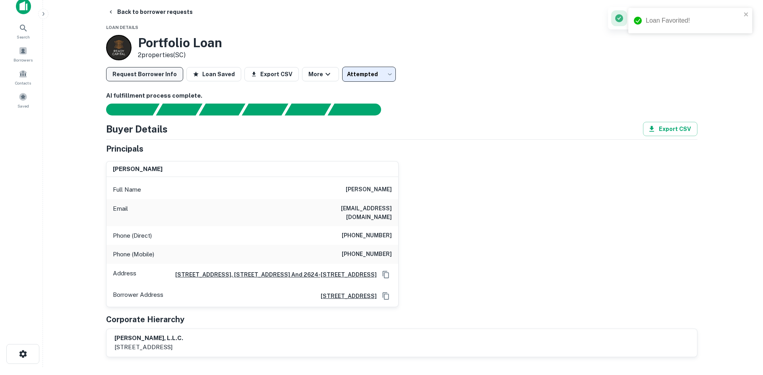
scroll to position [0, 0]
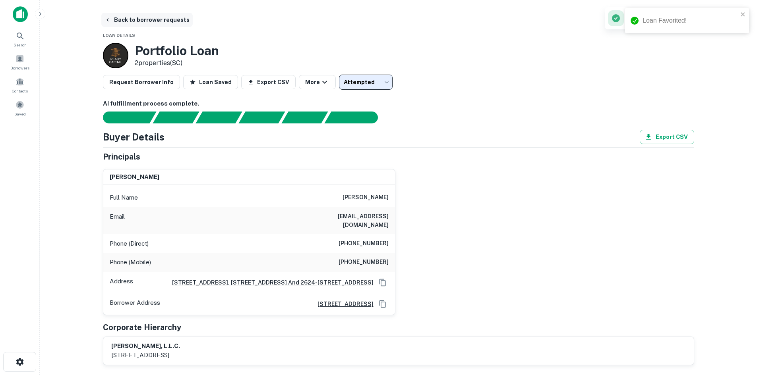
click at [125, 26] on button "Back to borrower requests" at bounding box center [146, 20] width 91 height 14
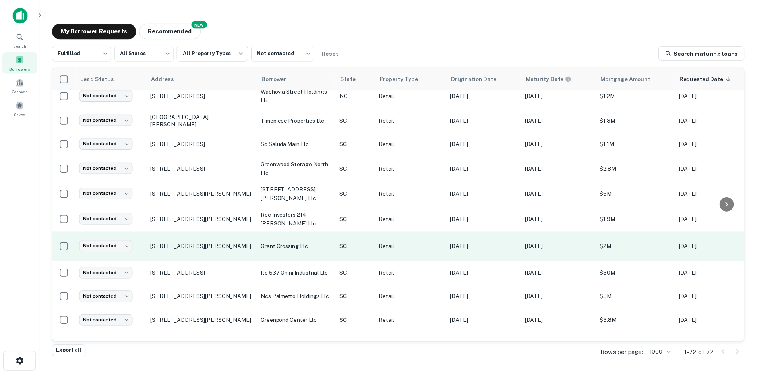
scroll to position [428, 0]
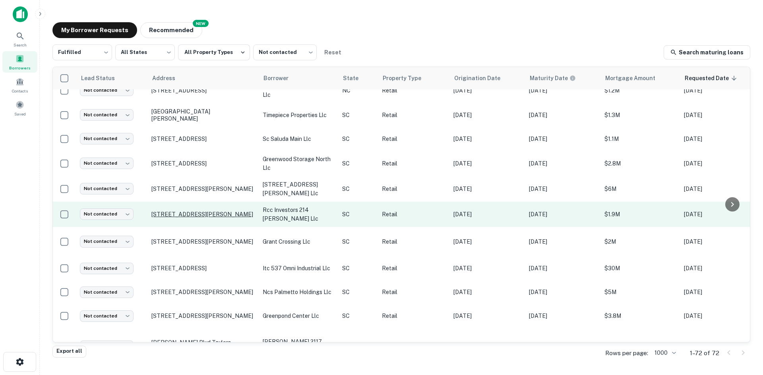
click at [198, 211] on p "214 Rutherford St Greenville, SC29609" at bounding box center [202, 214] width 103 height 7
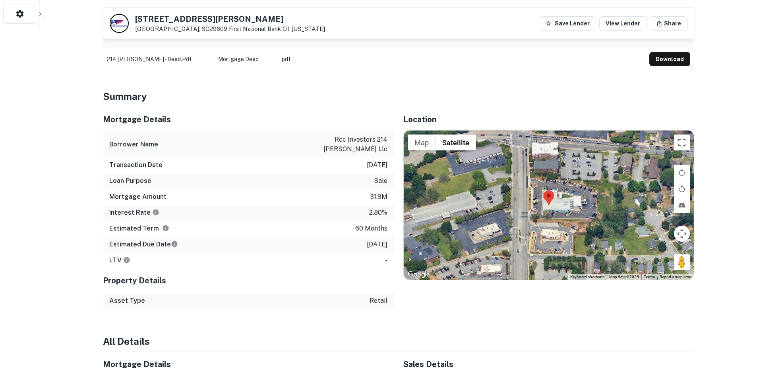
scroll to position [358, 0]
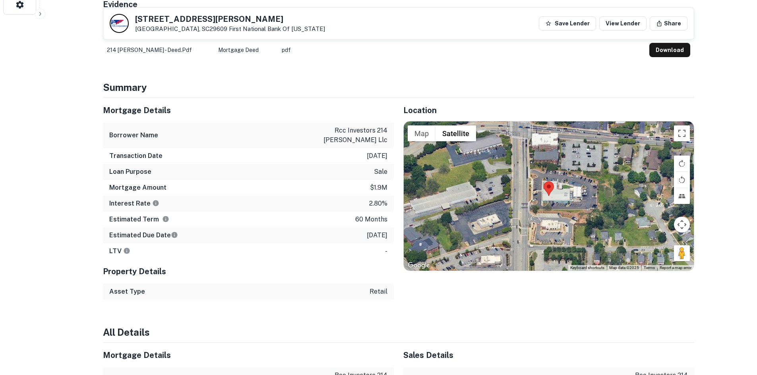
drag, startPoint x: 675, startPoint y: 245, endPoint x: 547, endPoint y: 188, distance: 139.6
click at [545, 187] on div "Map Terrain Satellite Labels Keyboard shortcuts Map Data Map data ©2025 Map dat…" at bounding box center [549, 196] width 290 height 149
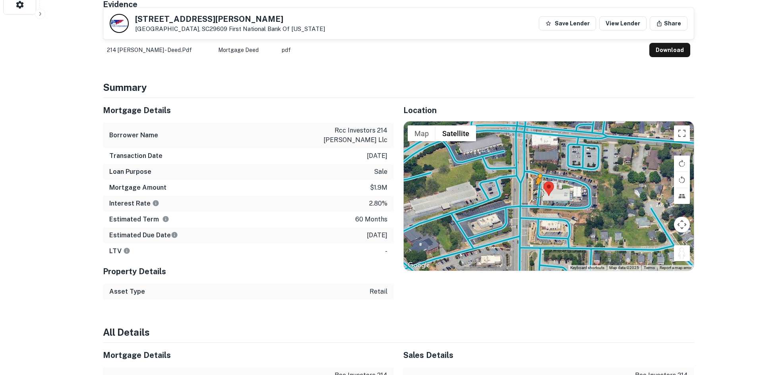
drag, startPoint x: 680, startPoint y: 243, endPoint x: 536, endPoint y: 185, distance: 155.2
click at [536, 185] on div "To activate drag with keyboard, press Alt + Enter. Once in keyboard drag state,…" at bounding box center [549, 196] width 290 height 149
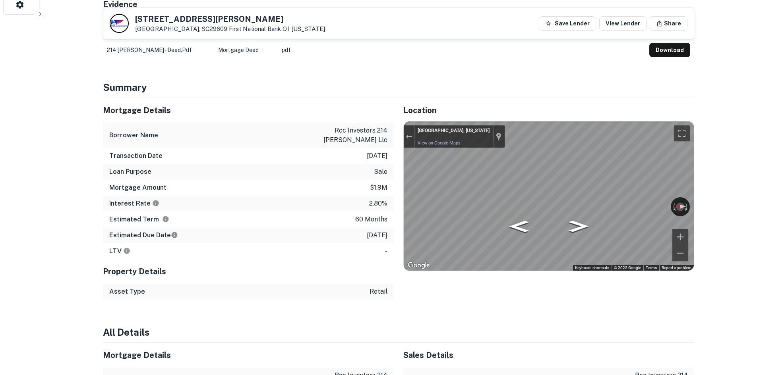
click at [359, 190] on div "Mortgage Details Borrower Name rcc investors 214 rutherford llc Transaction Dat…" at bounding box center [393, 199] width 601 height 202
click at [379, 196] on div "Mortgage Details Borrower Name rcc investors 214 rutherford llc Transaction Dat…" at bounding box center [393, 199] width 601 height 202
click at [640, 200] on div "Rotate the view" at bounding box center [644, 204] width 44 height 9
click at [629, 200] on div "Rotate the view" at bounding box center [644, 204] width 44 height 9
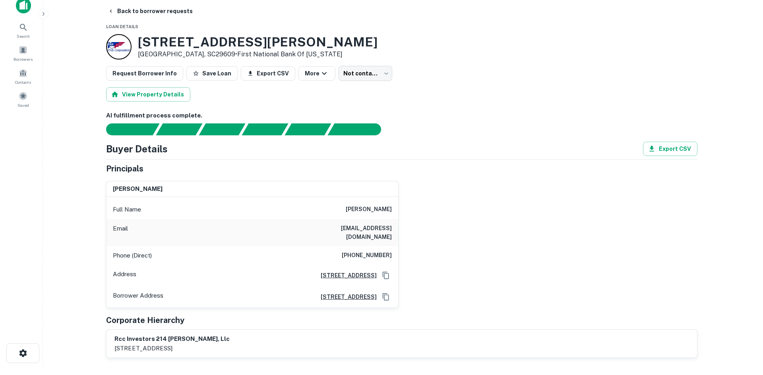
scroll to position [0, 0]
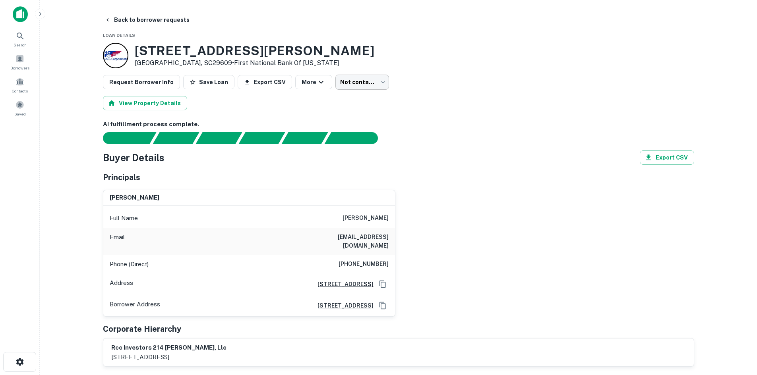
click at [354, 78] on body "Search Borrowers Contacts Saved Back to borrower requests Loan Details 214 Ruth…" at bounding box center [378, 187] width 757 height 375
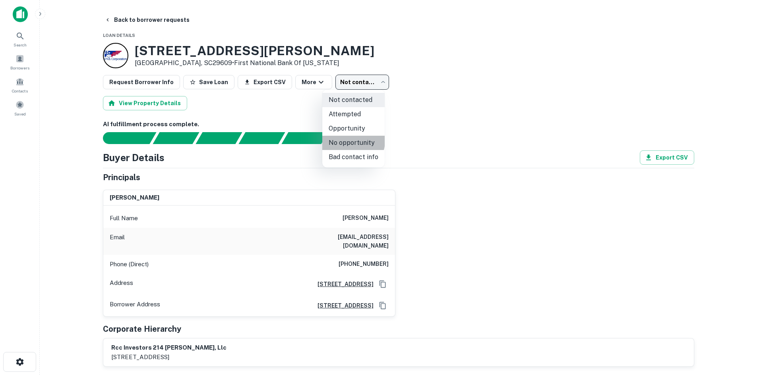
click at [349, 141] on li "No opportunity" at bounding box center [353, 143] width 62 height 14
type input "**********"
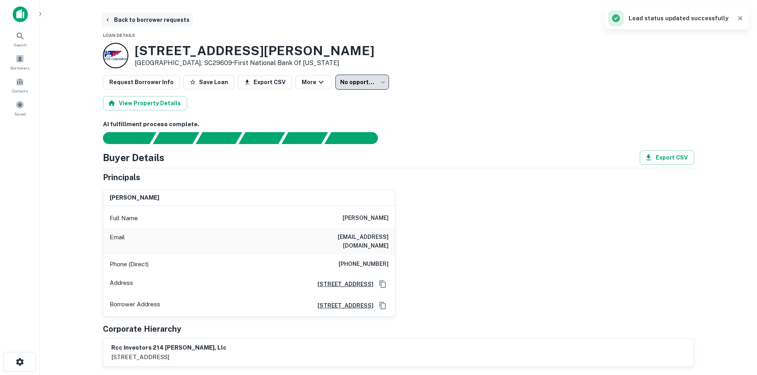
click at [160, 20] on button "Back to borrower requests" at bounding box center [146, 20] width 91 height 14
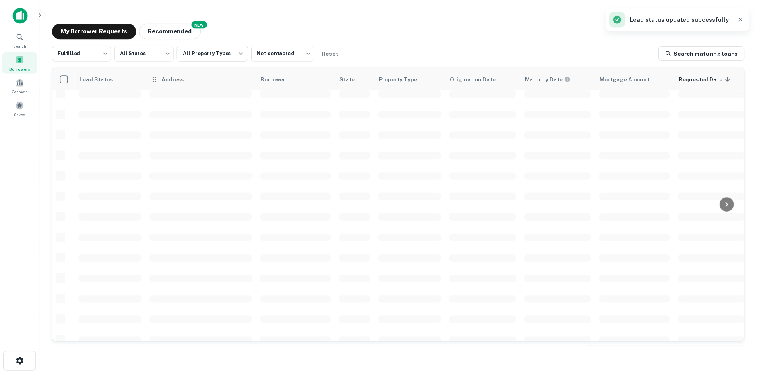
scroll to position [269, 0]
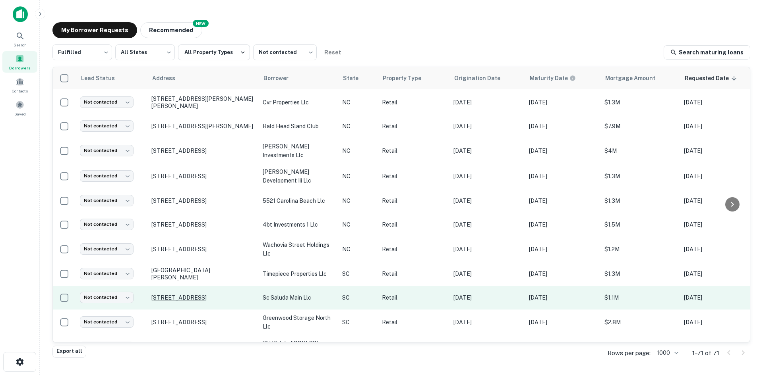
click at [196, 294] on p "300 N Main St Saluda, SC29138" at bounding box center [202, 297] width 103 height 7
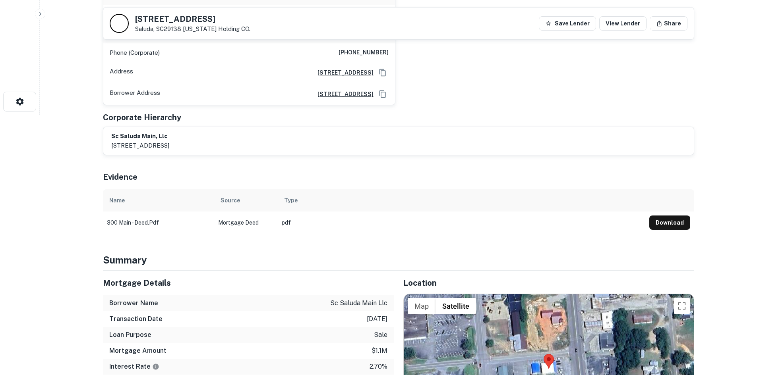
scroll to position [358, 0]
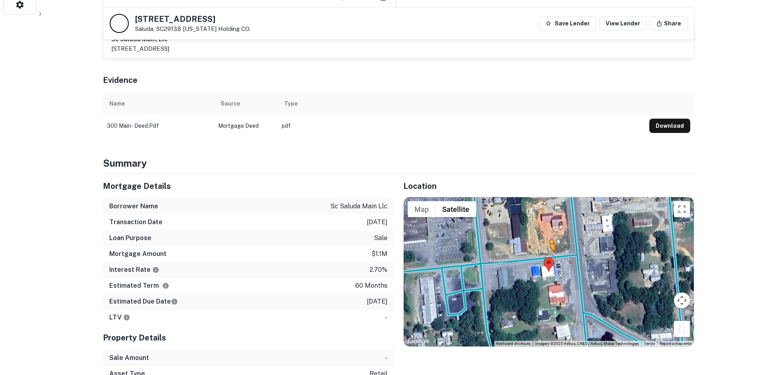
drag, startPoint x: 679, startPoint y: 319, endPoint x: 547, endPoint y: 248, distance: 149.3
click at [547, 248] on div "To activate drag with keyboard, press Alt + Enter. Once in keyboard drag state,…" at bounding box center [549, 271] width 290 height 149
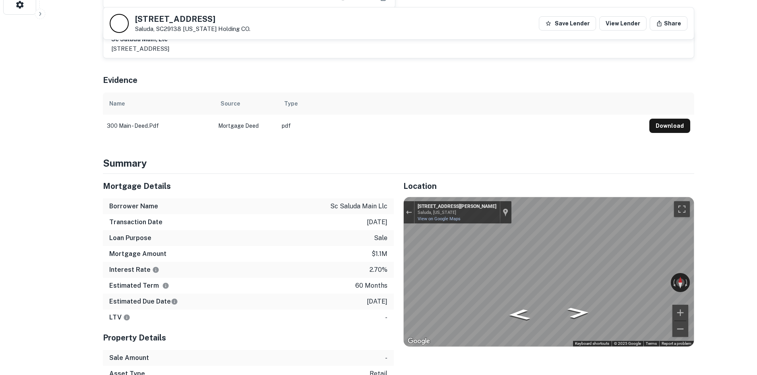
click at [377, 210] on div "Mortgage Details Borrower Name sc saluda main llc Transaction Date 3/22/2021 Lo…" at bounding box center [393, 294] width 601 height 240
click at [375, 211] on div "Mortgage Details Borrower Name sc saluda main llc Transaction Date 3/22/2021 Lo…" at bounding box center [393, 294] width 601 height 240
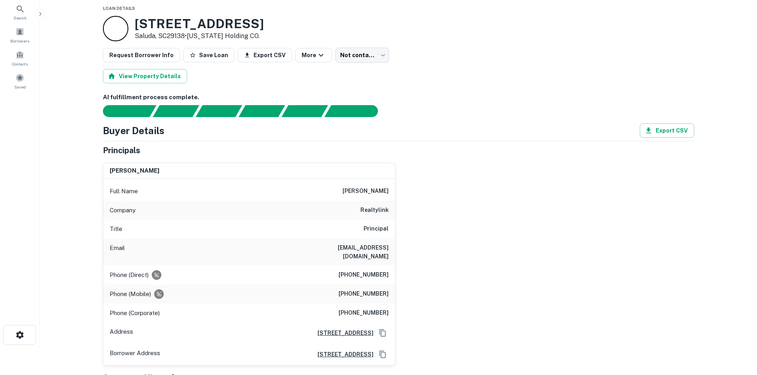
scroll to position [0, 0]
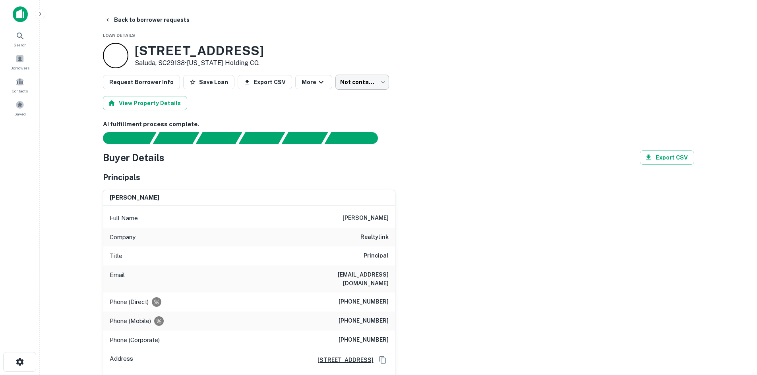
click at [343, 88] on body "Search Borrowers Contacts Saved Back to borrower requests Loan Details 300 N MA…" at bounding box center [378, 187] width 757 height 375
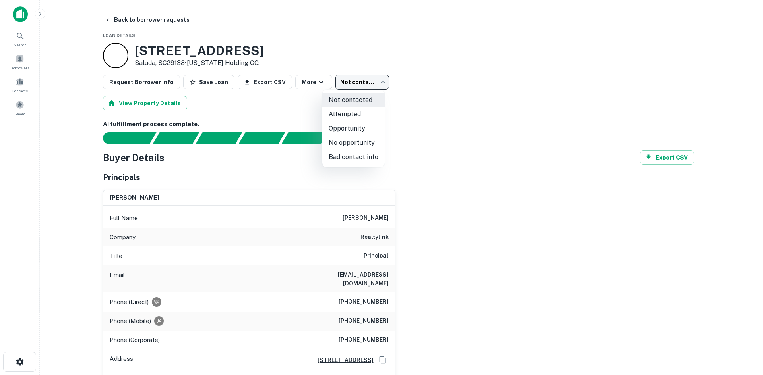
click at [482, 151] on div at bounding box center [381, 187] width 763 height 375
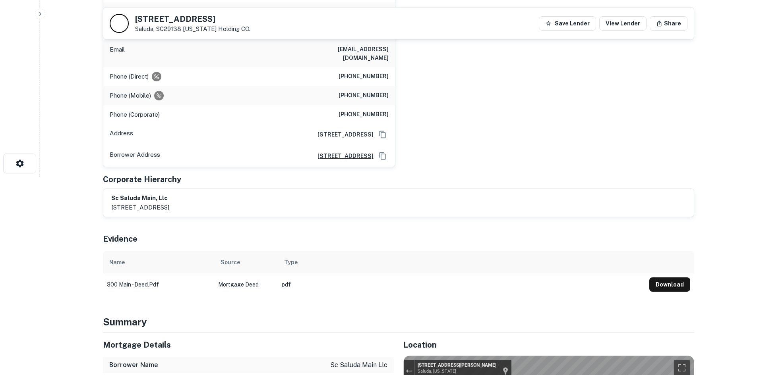
scroll to position [358, 0]
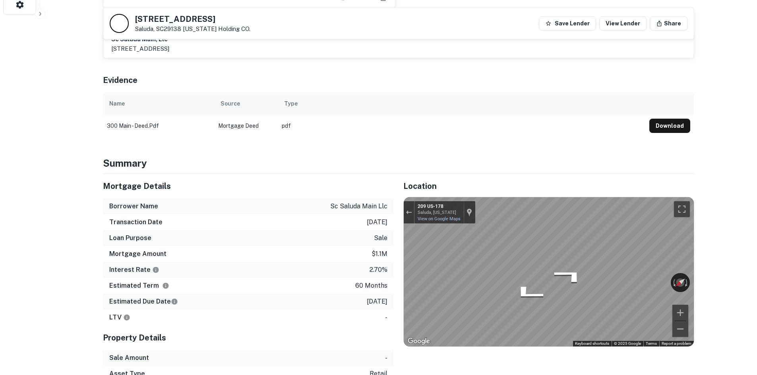
drag, startPoint x: 134, startPoint y: 15, endPoint x: 183, endPoint y: 31, distance: 51.3
click at [183, 31] on div "300 N MAIN ST Saluda, SC29138 Illinois Holding CO." at bounding box center [180, 23] width 141 height 19
copy div "300 N MAIN ST Saluda, SC29138"
click at [233, 223] on div "Mortgage Details Borrower Name sc saluda main llc Transaction Date 3/22/2021 Lo…" at bounding box center [393, 294] width 601 height 240
click at [537, 305] on div "Map" at bounding box center [549, 271] width 290 height 149
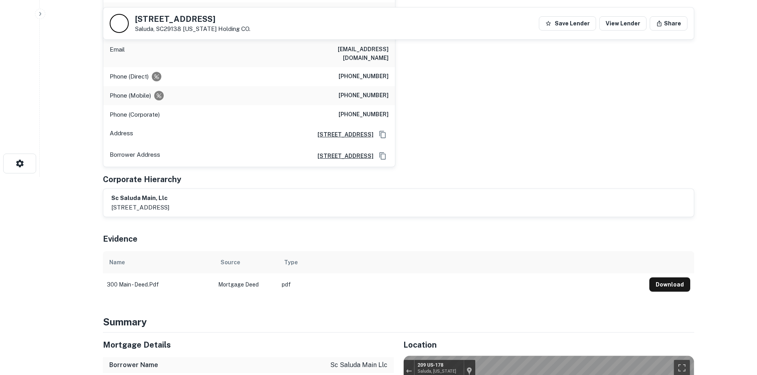
scroll to position [0, 0]
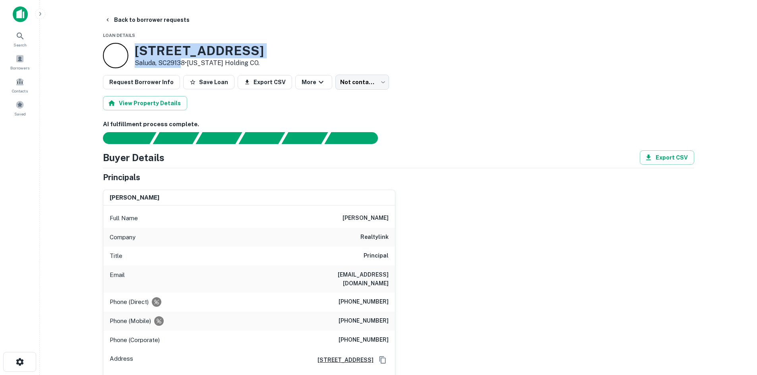
drag, startPoint x: 134, startPoint y: 51, endPoint x: 183, endPoint y: 66, distance: 51.1
click at [183, 66] on div "300 N MAIN ST Saluda, SC29138 • Illinois Holding CO." at bounding box center [183, 55] width 161 height 25
click at [183, 66] on p "Saluda, SC29138 • Illinois Holding CO." at bounding box center [199, 63] width 129 height 10
drag, startPoint x: 183, startPoint y: 64, endPoint x: 137, endPoint y: 42, distance: 51.3
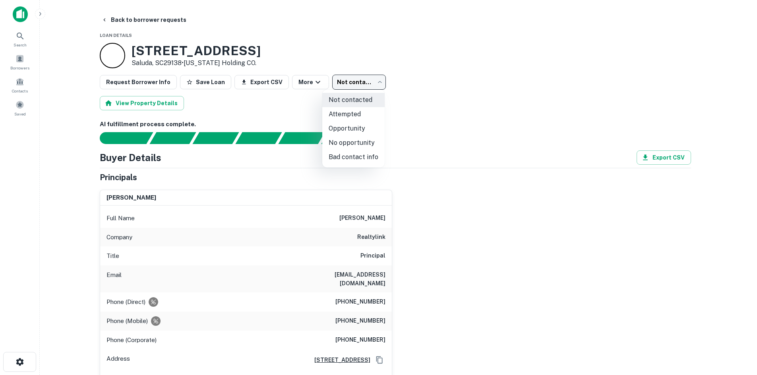
click at [371, 87] on body "Search Borrowers Contacts Saved Back to borrower requests Loan Details 300 N MA…" at bounding box center [378, 187] width 757 height 375
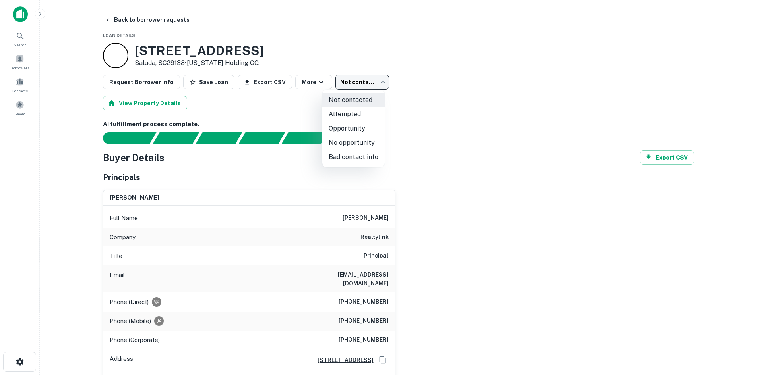
click at [364, 112] on li "Attempted" at bounding box center [353, 114] width 62 height 14
type input "*********"
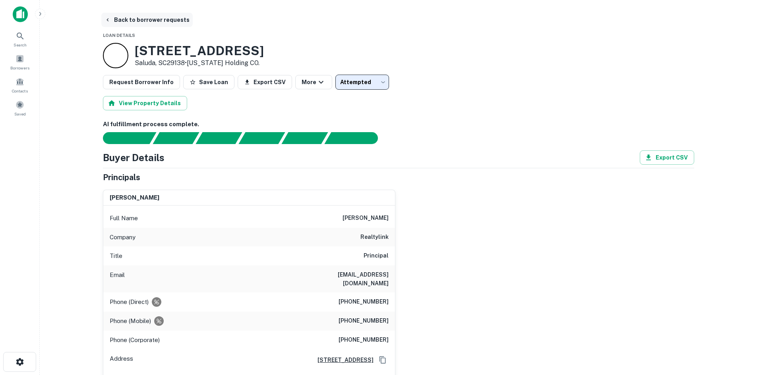
click at [168, 21] on button "Back to borrower requests" at bounding box center [146, 20] width 91 height 14
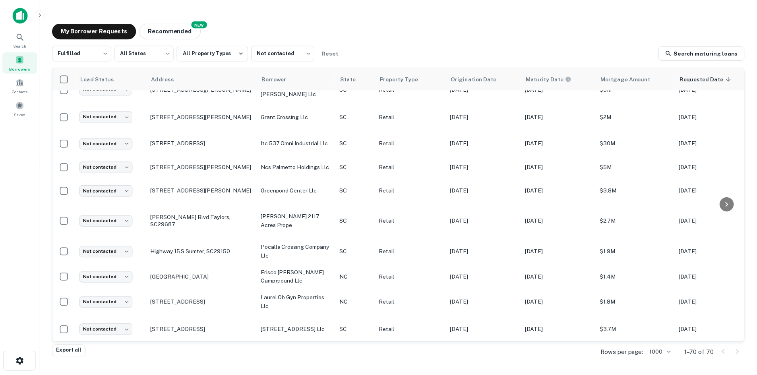
scroll to position [508, 0]
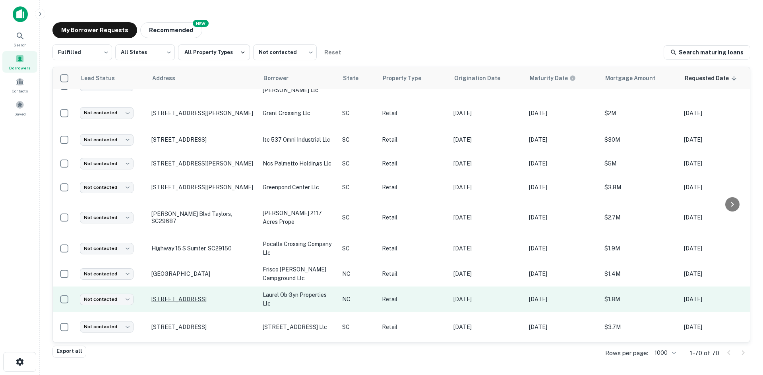
click at [187, 298] on p "41 Oakland Rd Asheville, NC28801" at bounding box center [202, 299] width 103 height 7
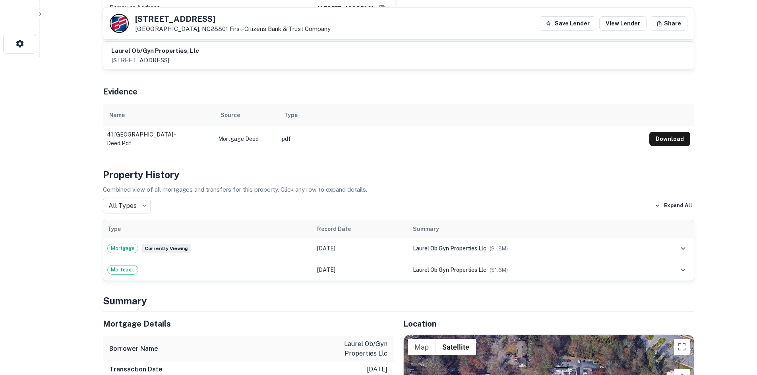
scroll to position [477, 0]
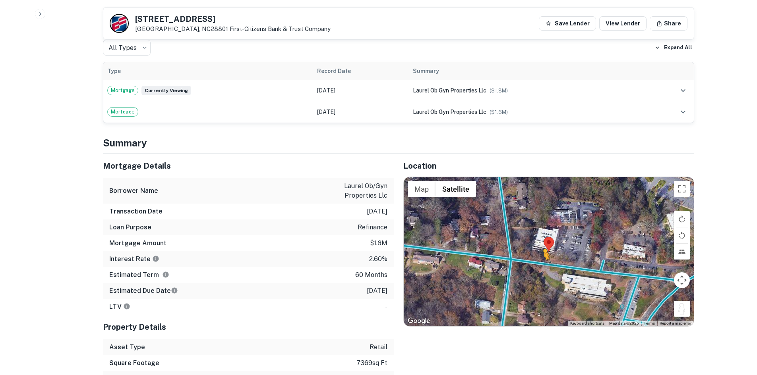
drag, startPoint x: 677, startPoint y: 311, endPoint x: 543, endPoint y: 268, distance: 140.8
click at [543, 268] on div "To activate drag with keyboard, press Alt + Enter. Once in keyboard drag state,…" at bounding box center [549, 251] width 290 height 149
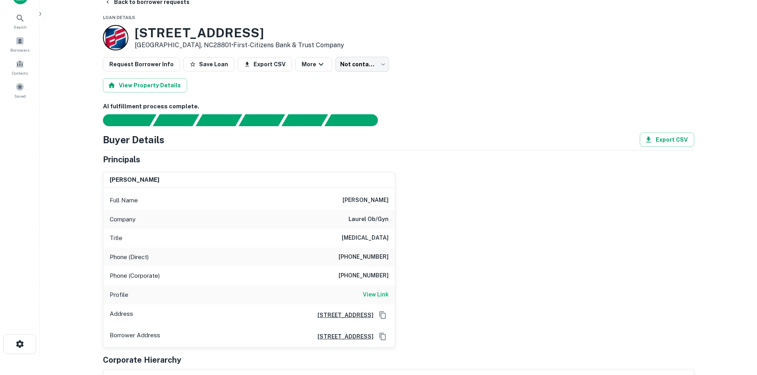
scroll to position [0, 0]
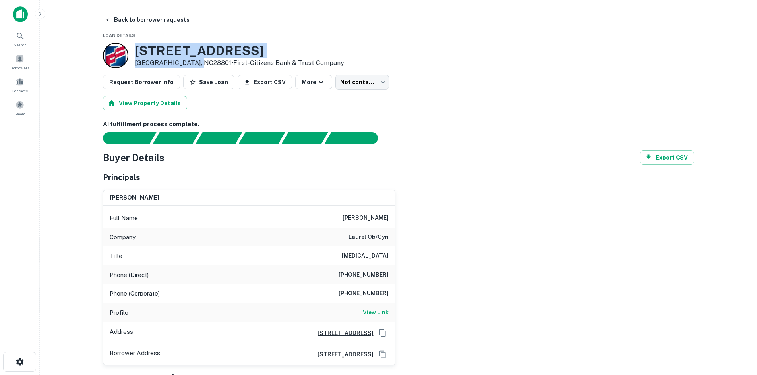
drag, startPoint x: 133, startPoint y: 51, endPoint x: 193, endPoint y: 67, distance: 62.5
click at [193, 67] on div "41 Oakland Rd Asheville, NC28801 • First-citizens Bank & Trust Company" at bounding box center [223, 55] width 241 height 25
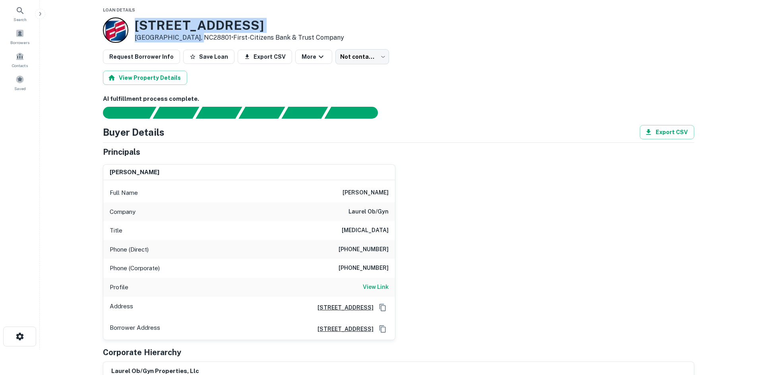
scroll to position [40, 0]
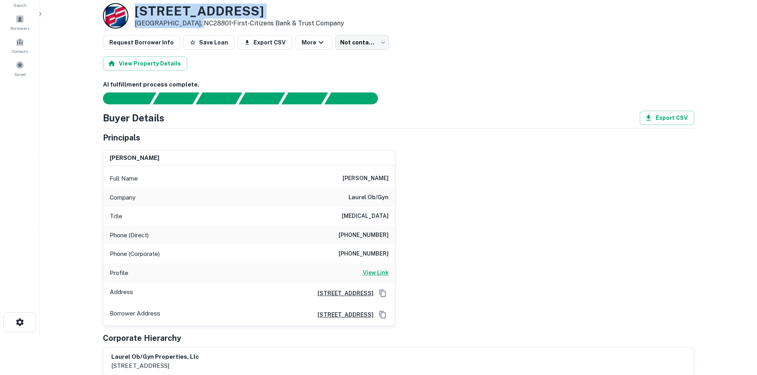
click at [376, 276] on h6 "View Link" at bounding box center [376, 273] width 26 height 9
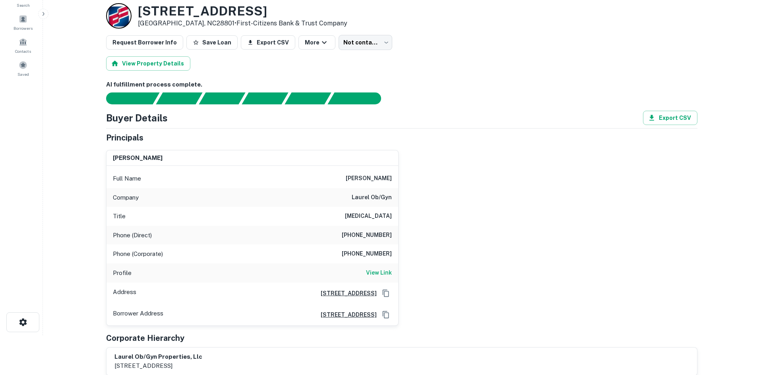
scroll to position [0, 0]
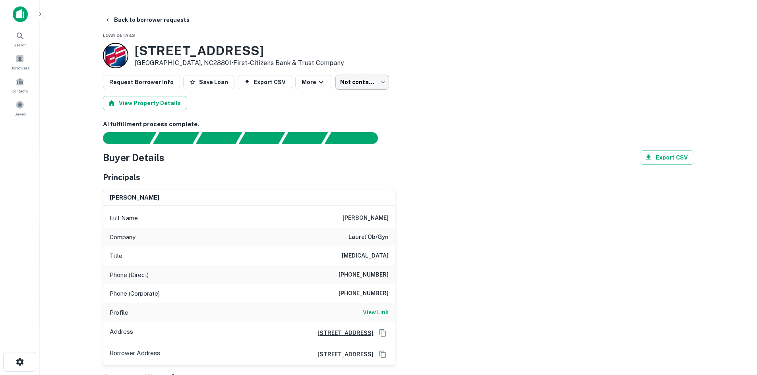
click at [361, 82] on body "Search Borrowers Contacts Saved Back to borrower requests Loan Details 41 Oakla…" at bounding box center [378, 187] width 757 height 375
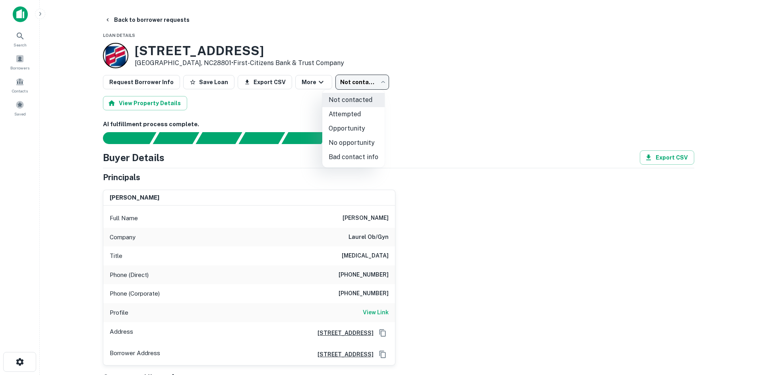
click at [351, 139] on li "No opportunity" at bounding box center [353, 143] width 62 height 14
type input "**********"
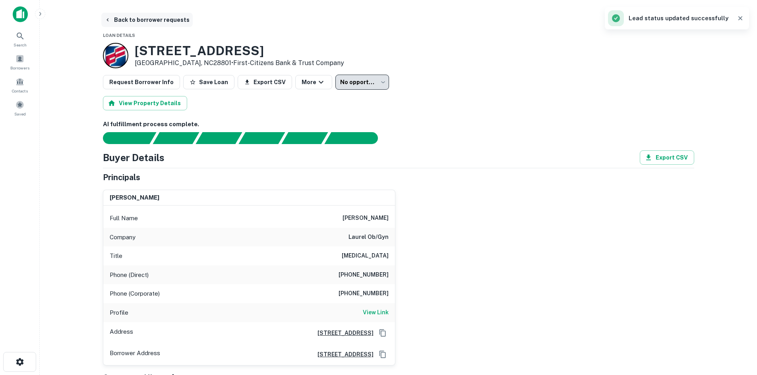
click at [167, 23] on button "Back to borrower requests" at bounding box center [146, 20] width 91 height 14
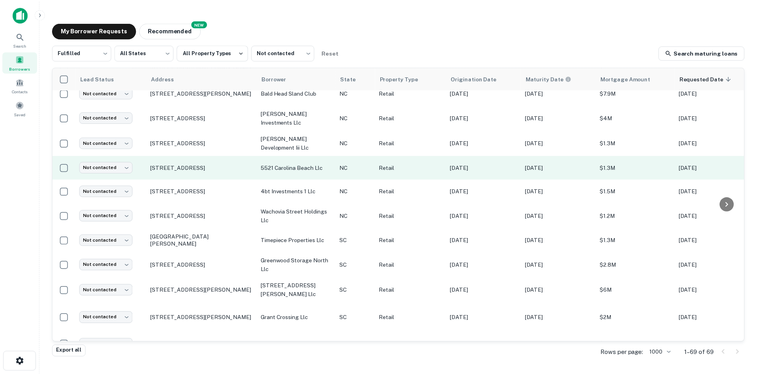
scroll to position [349, 0]
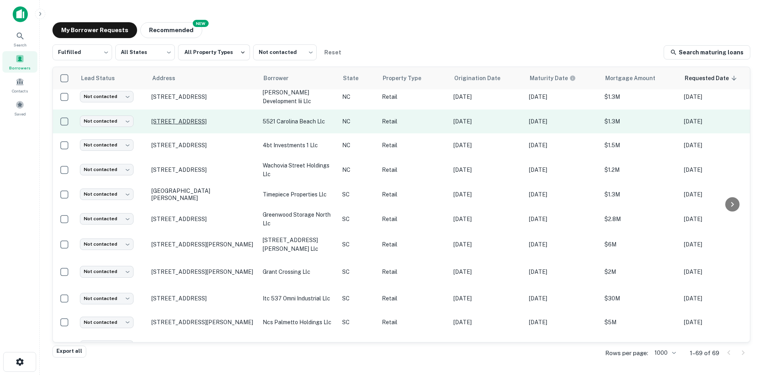
click at [211, 118] on p "[STREET_ADDRESS]" at bounding box center [202, 121] width 103 height 7
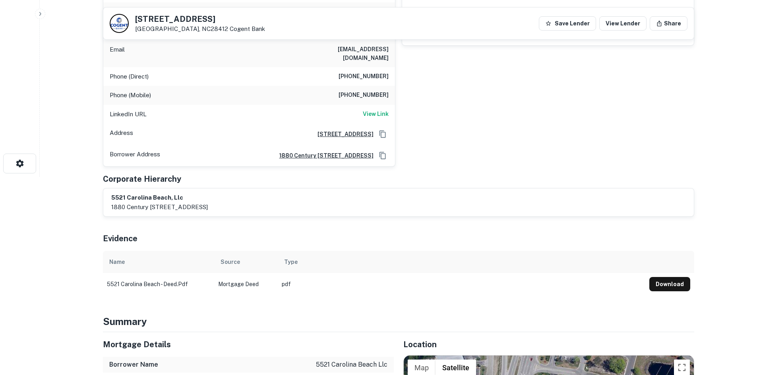
scroll to position [397, 0]
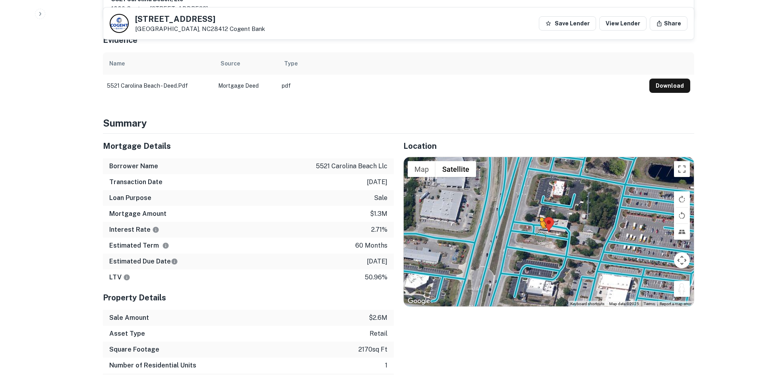
scroll to position [397, 0]
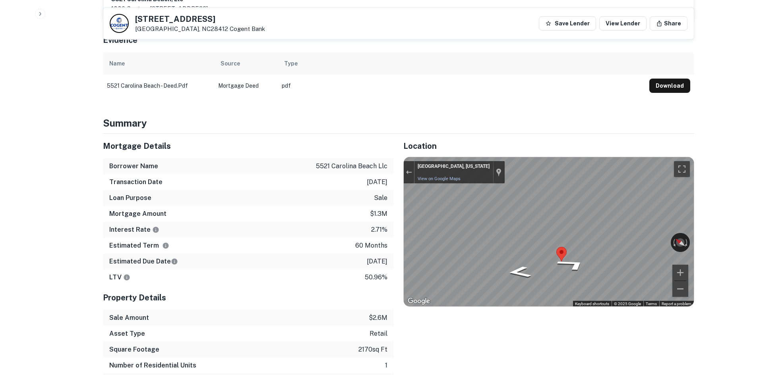
click at [381, 214] on div "Mortgage Details Borrower Name 5521 carolina beach llc Transaction Date [DATE] …" at bounding box center [393, 262] width 601 height 256
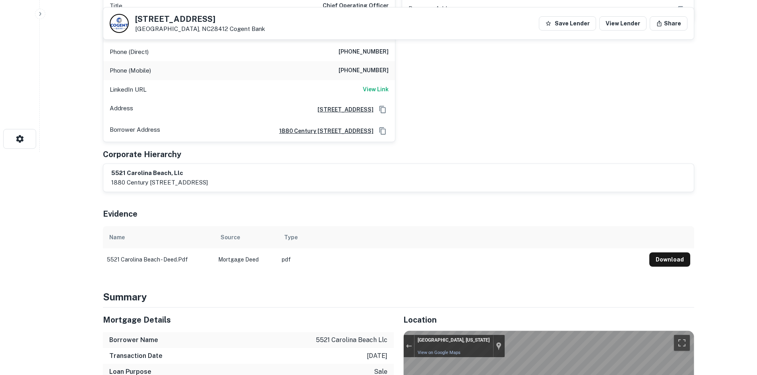
scroll to position [79, 0]
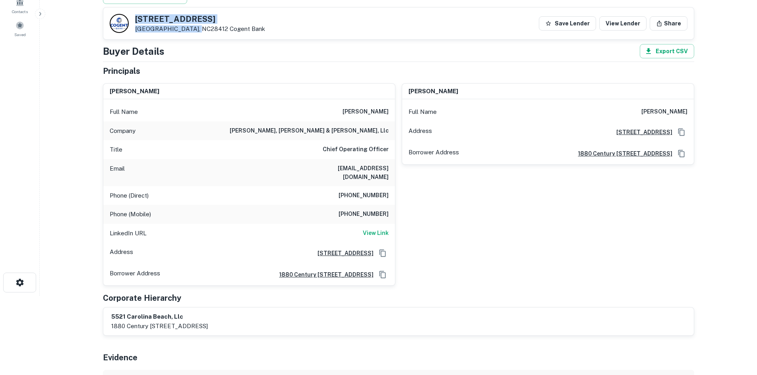
drag, startPoint x: 136, startPoint y: 13, endPoint x: 194, endPoint y: 29, distance: 60.4
click at [194, 29] on div "[STREET_ADDRESS] Cogent Bank Save Lender View Lender Share" at bounding box center [398, 24] width 590 height 32
copy div "[STREET_ADDRESS]"
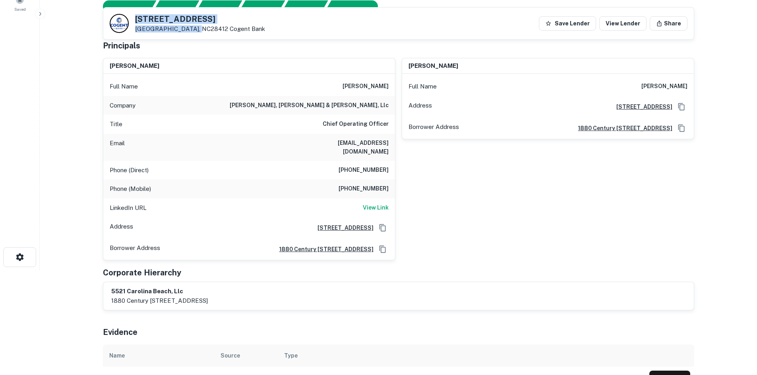
scroll to position [119, 0]
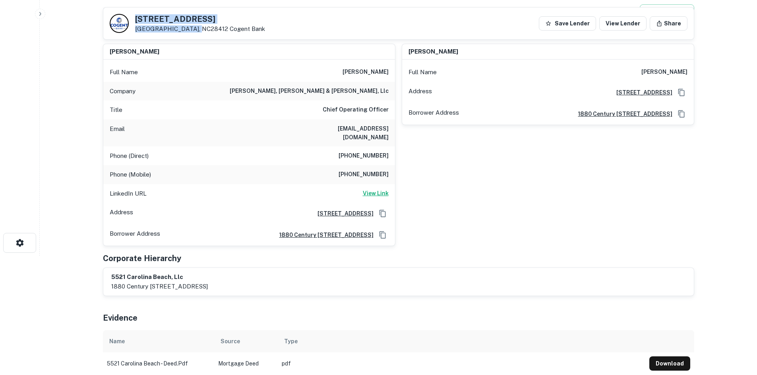
click at [375, 189] on h6 "View Link" at bounding box center [376, 193] width 26 height 9
drag, startPoint x: 324, startPoint y: 128, endPoint x: 388, endPoint y: 129, distance: 64.0
click at [388, 129] on h6 "[EMAIL_ADDRESS][DOMAIN_NAME]" at bounding box center [340, 132] width 95 height 17
copy h6 "[EMAIL_ADDRESS][DOMAIN_NAME]"
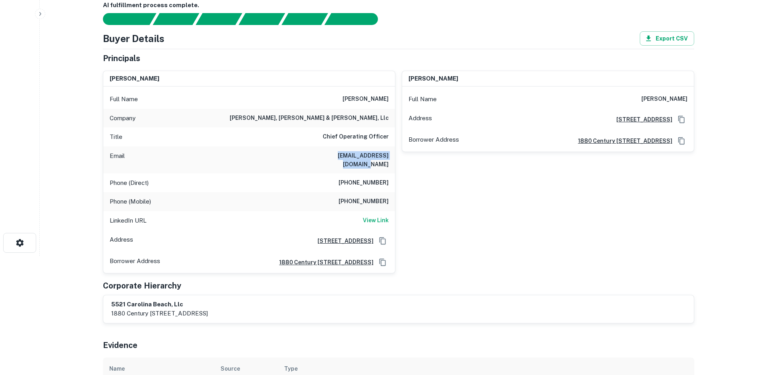
scroll to position [0, 0]
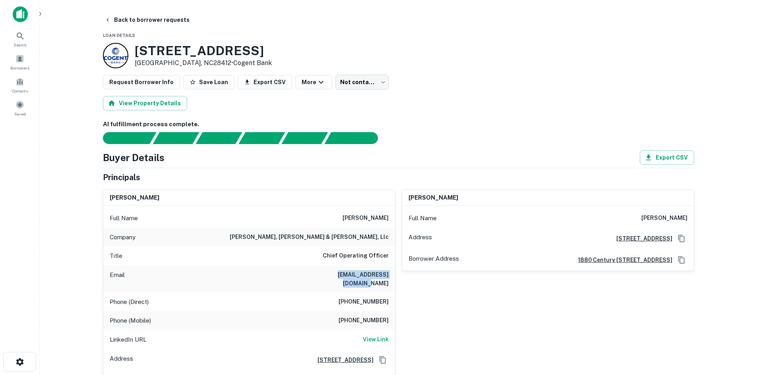
drag, startPoint x: 137, startPoint y: 49, endPoint x: 203, endPoint y: 64, distance: 68.3
click at [203, 64] on div "[STREET_ADDRESS] • Cogent Bank" at bounding box center [203, 55] width 137 height 25
click at [348, 86] on body "Search Borrowers Contacts Saved Back to borrower requests Loan Details [STREET_…" at bounding box center [378, 187] width 757 height 375
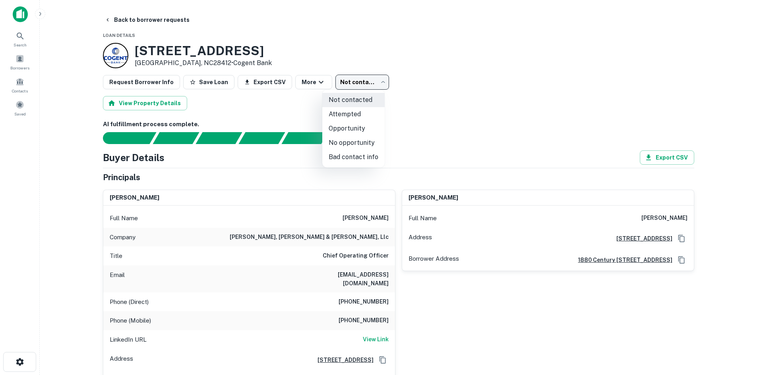
click at [347, 111] on li "Attempted" at bounding box center [353, 114] width 62 height 14
type input "*********"
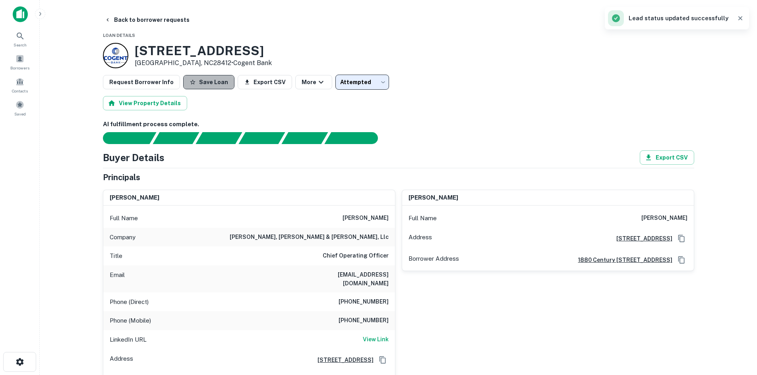
click at [208, 78] on button "Save Loan" at bounding box center [208, 82] width 51 height 14
click at [147, 21] on button "Back to borrower requests" at bounding box center [146, 20] width 91 height 14
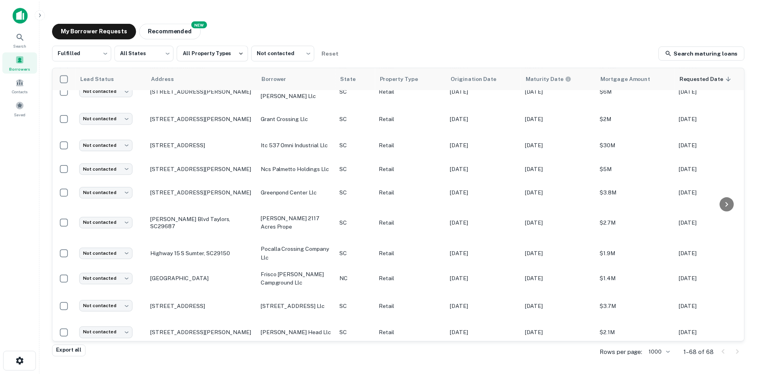
scroll to position [547, 0]
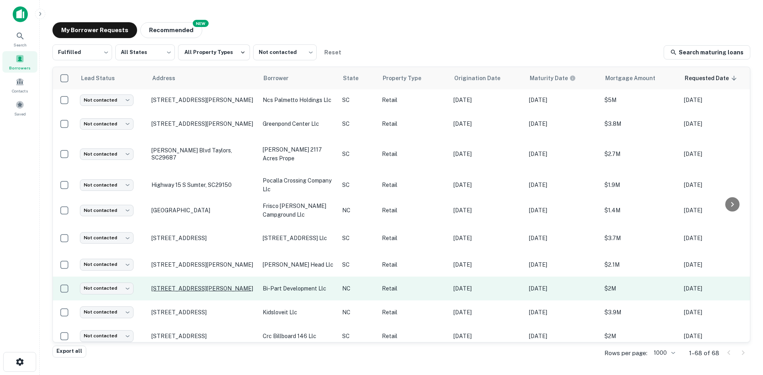
click at [186, 285] on p "[STREET_ADDRESS][PERSON_NAME]" at bounding box center [202, 288] width 103 height 7
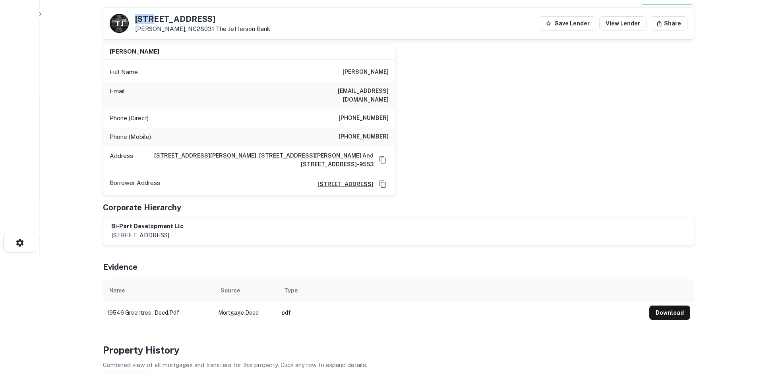
scroll to position [118, 0]
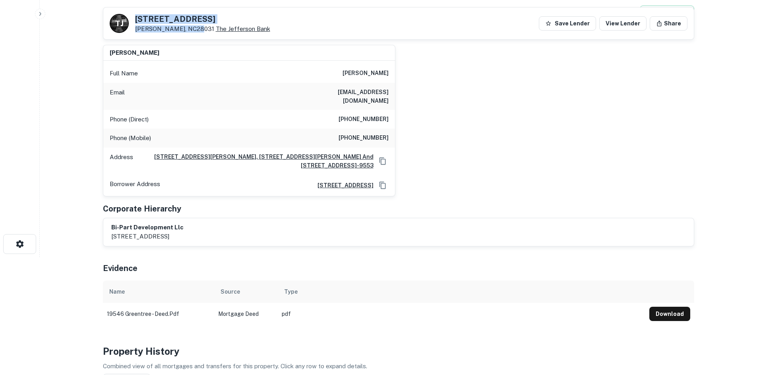
drag, startPoint x: 132, startPoint y: 13, endPoint x: 191, endPoint y: 27, distance: 60.8
click at [191, 27] on div "T J [STREET_ADDRESS][PERSON_NAME] The Jefferson Bank Save Lender View Lender Sh…" at bounding box center [398, 24] width 590 height 32
copy div "[STREET_ADDRESS][PERSON_NAME]"
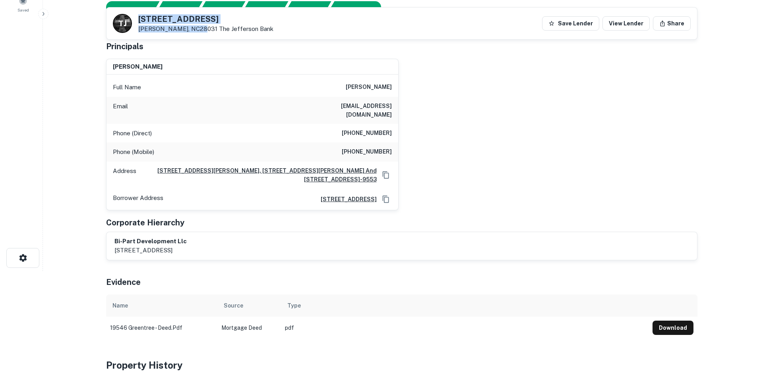
scroll to position [0, 0]
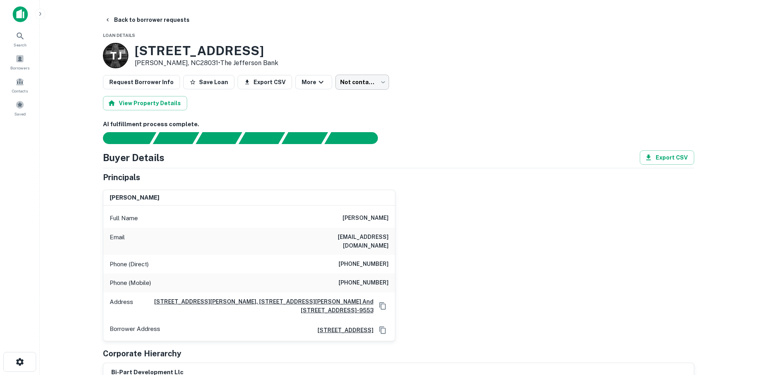
click at [352, 87] on body "Search Borrowers Contacts Saved Back to borrower requests Loan Details T J [STR…" at bounding box center [378, 187] width 757 height 375
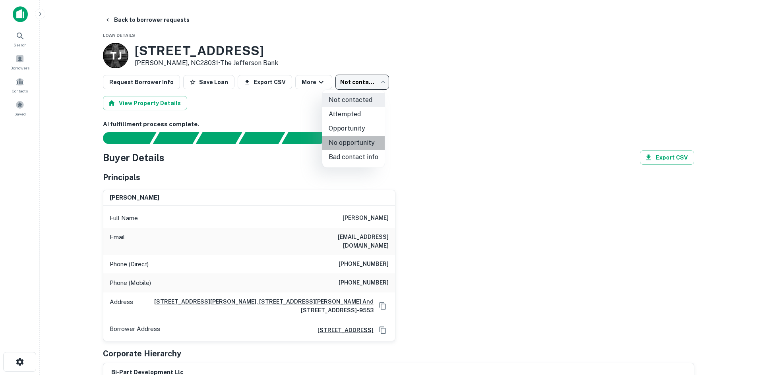
click at [353, 139] on li "No opportunity" at bounding box center [353, 143] width 62 height 14
type input "**********"
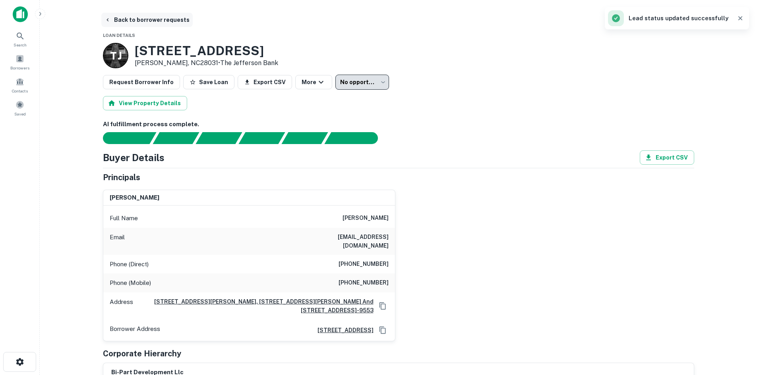
click at [129, 19] on button "Back to borrower requests" at bounding box center [146, 20] width 91 height 14
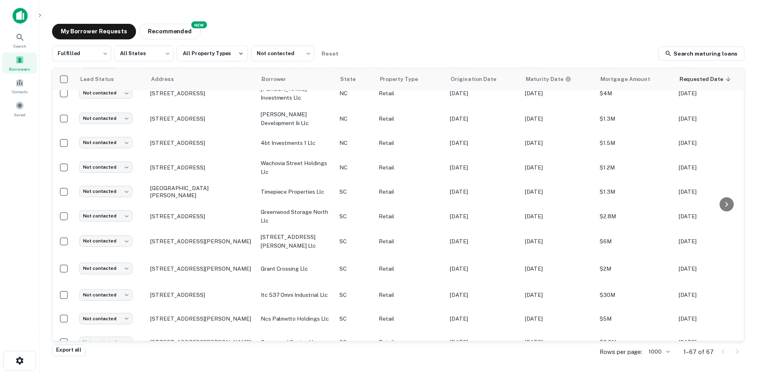
scroll to position [349, 0]
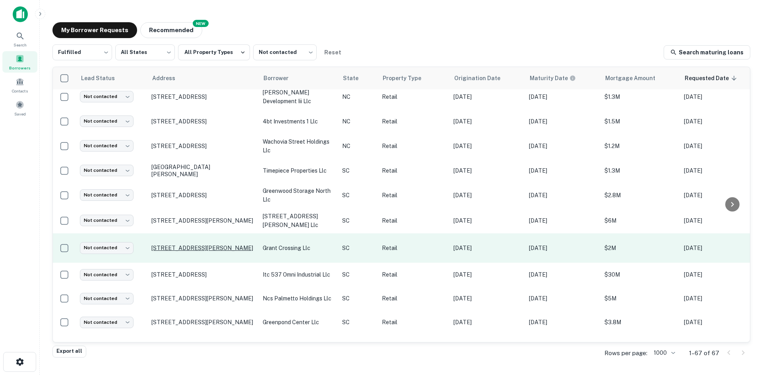
click at [178, 246] on p "[STREET_ADDRESS][PERSON_NAME]" at bounding box center [202, 248] width 103 height 7
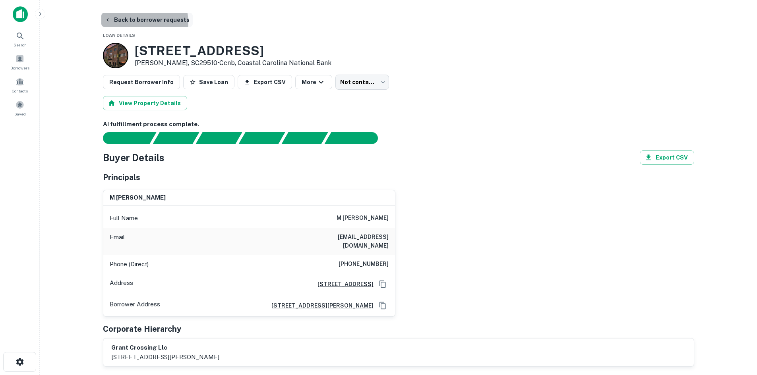
click at [137, 23] on button "Back to borrower requests" at bounding box center [146, 20] width 91 height 14
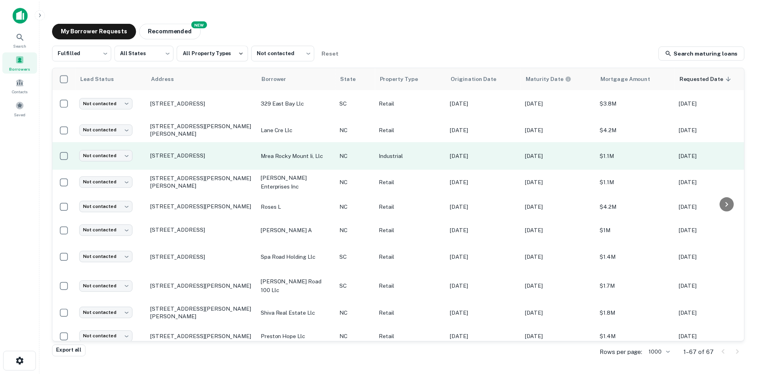
scroll to position [786, 0]
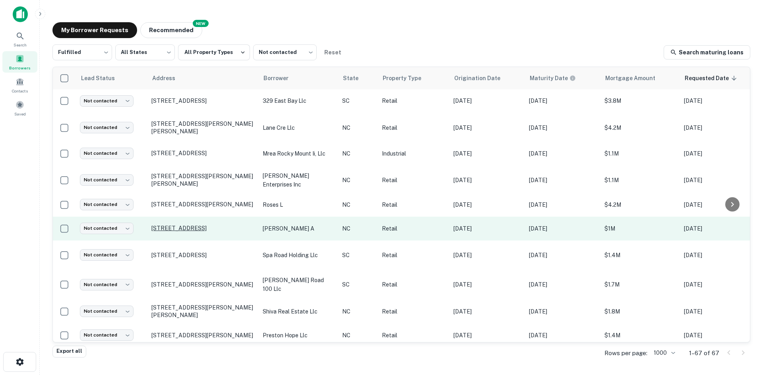
click at [161, 225] on p "[STREET_ADDRESS]" at bounding box center [202, 228] width 103 height 7
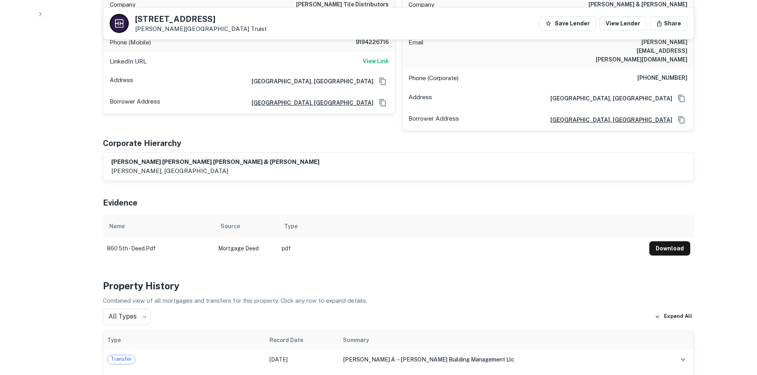
scroll to position [795, 0]
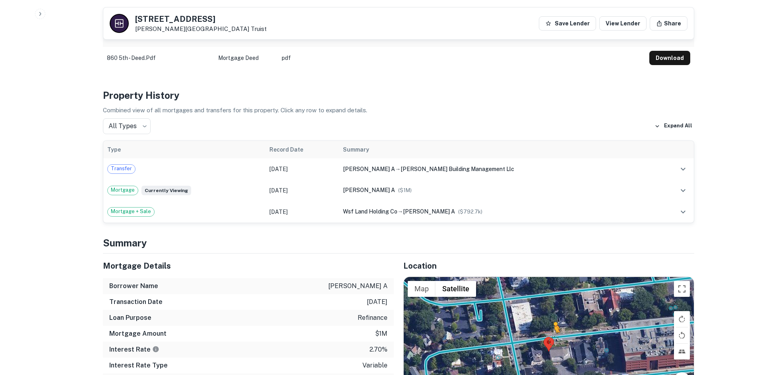
drag, startPoint x: 681, startPoint y: 356, endPoint x: 551, endPoint y: 286, distance: 147.0
click at [551, 286] on div "To activate drag with keyboard, press Alt + Enter. Once in keyboard drag state,…" at bounding box center [549, 351] width 290 height 149
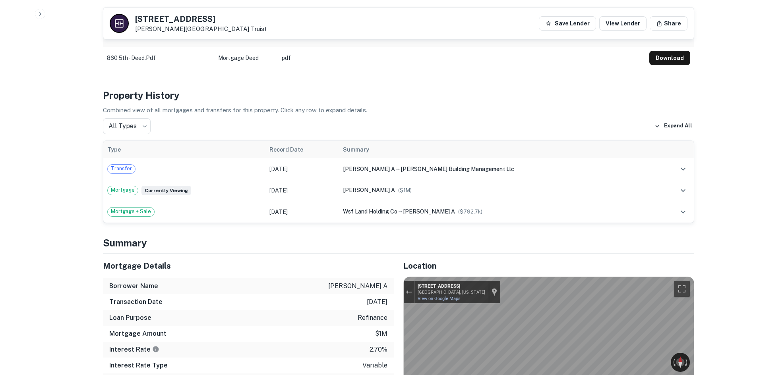
scroll to position [795, 0]
click at [394, 279] on div "Location ← Move left → Move right ↑ Move up ↓ Move down + Zoom in - Zoom out Ho…" at bounding box center [544, 381] width 300 height 256
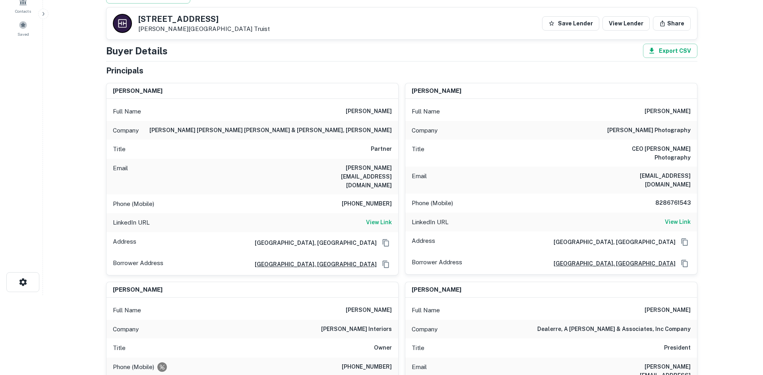
scroll to position [0, 0]
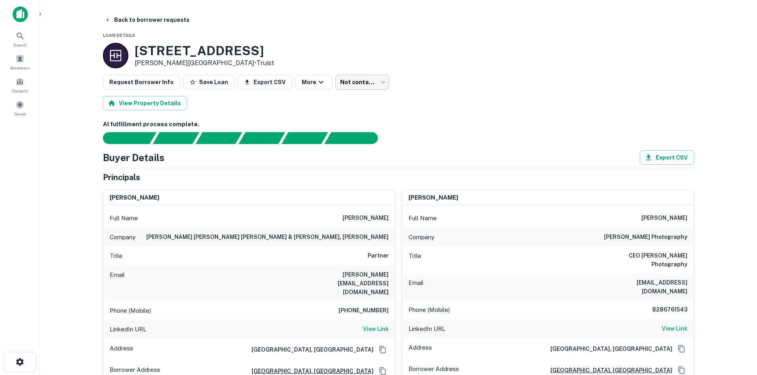
click at [366, 80] on body "Search Borrowers Contacts Saved Back to borrower requests Loan Details [STREET_…" at bounding box center [378, 187] width 757 height 375
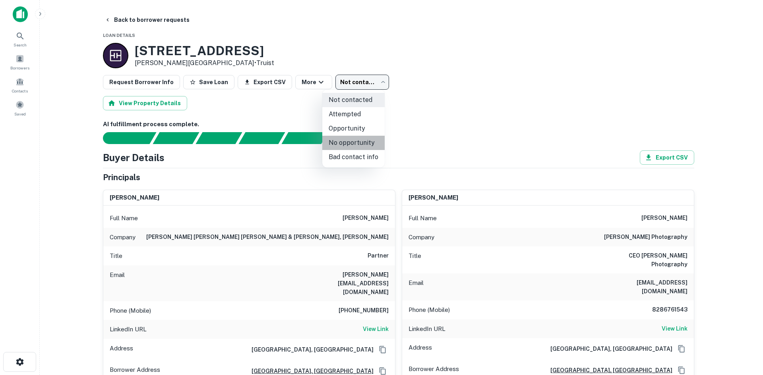
click at [363, 148] on li "No opportunity" at bounding box center [353, 143] width 62 height 14
type input "**********"
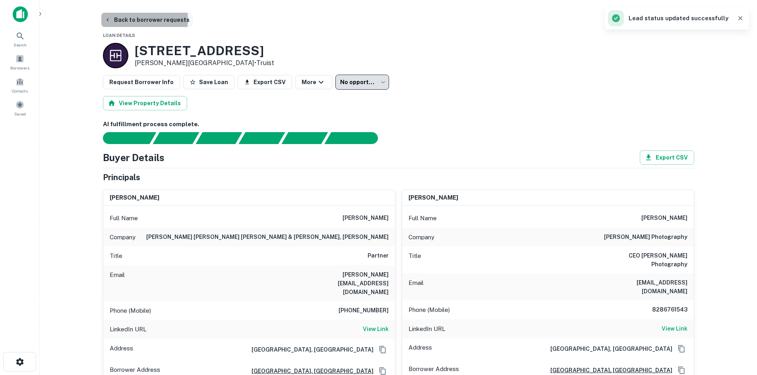
click at [140, 19] on button "Back to borrower requests" at bounding box center [146, 20] width 91 height 14
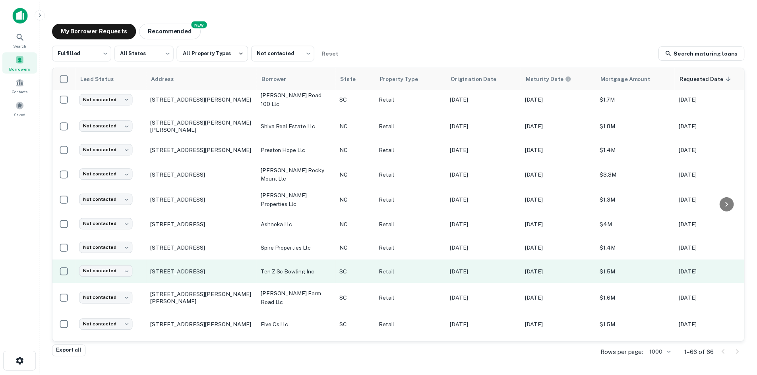
scroll to position [1024, 0]
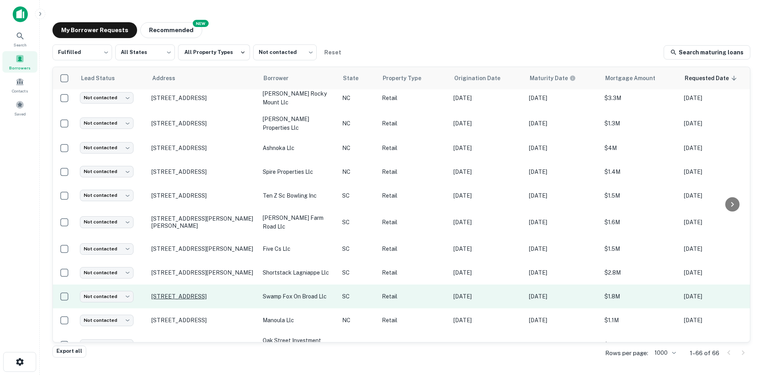
click at [187, 293] on p "[STREET_ADDRESS]" at bounding box center [202, 296] width 103 height 7
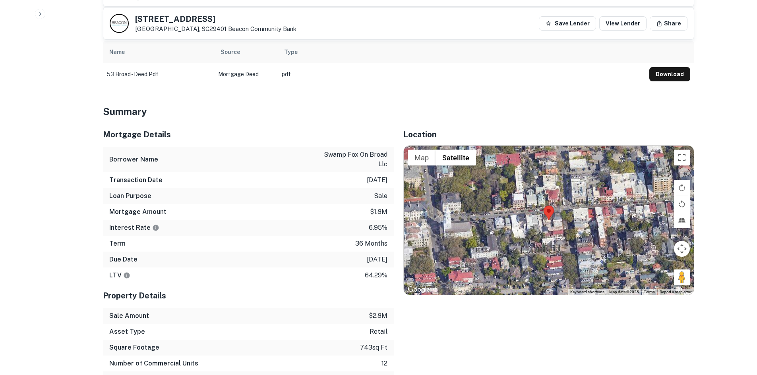
scroll to position [477, 0]
drag, startPoint x: 679, startPoint y: 253, endPoint x: 587, endPoint y: 207, distance: 102.9
click at [579, 205] on div "Map Terrain Satellite Labels Keyboard shortcuts Map Data Map data ©2025 Map dat…" at bounding box center [549, 219] width 290 height 149
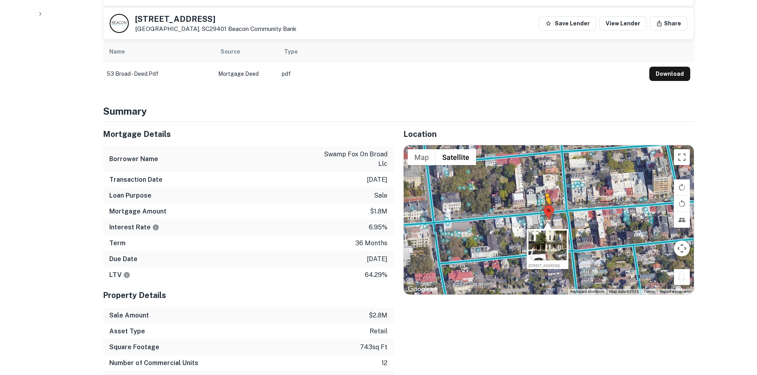
drag, startPoint x: 679, startPoint y: 252, endPoint x: 542, endPoint y: 186, distance: 152.6
click at [542, 186] on div "To activate drag with keyboard, press Alt + Enter. Once in keyboard drag state,…" at bounding box center [549, 219] width 290 height 149
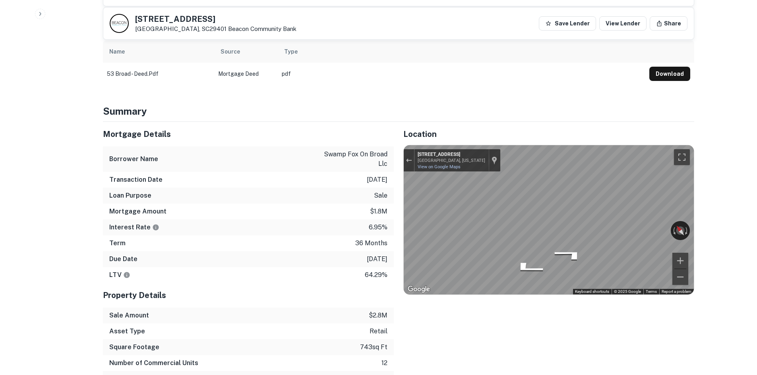
click at [354, 186] on div "Mortgage Details Borrower Name swamp fox on broad llc Transaction Date [DATE] L…" at bounding box center [393, 254] width 601 height 265
click at [360, 184] on div "Mortgage Details Borrower Name swamp fox on broad llc Transaction Date [DATE] L…" at bounding box center [393, 254] width 601 height 265
drag, startPoint x: 134, startPoint y: 17, endPoint x: 194, endPoint y: 32, distance: 61.9
click at [194, 32] on div "[STREET_ADDRESS][GEOGRAPHIC_DATA]" at bounding box center [203, 23] width 187 height 19
copy div "[STREET_ADDRESS]"
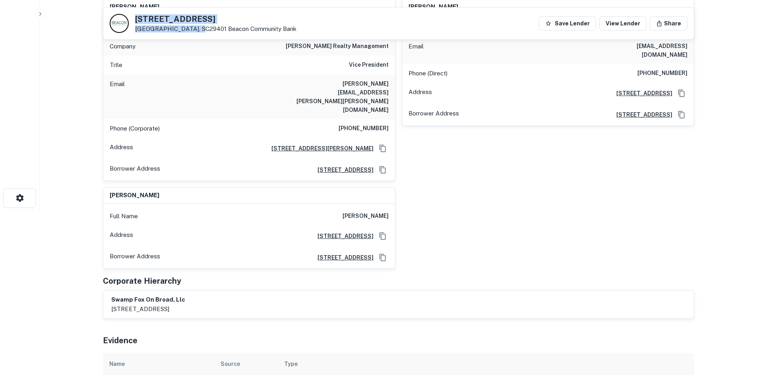
scroll to position [119, 0]
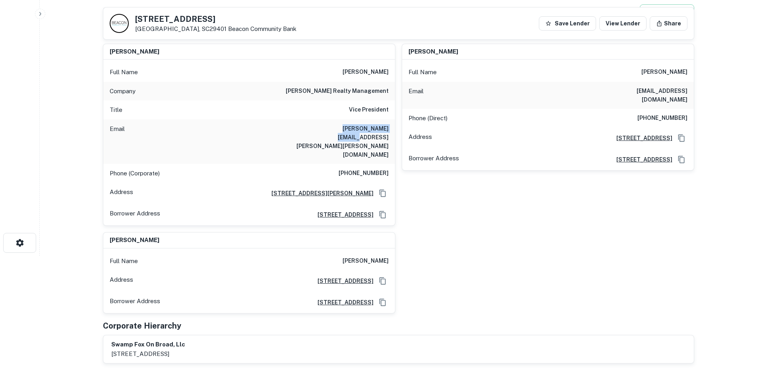
drag, startPoint x: 323, startPoint y: 132, endPoint x: 390, endPoint y: 132, distance: 67.5
click at [390, 132] on div "Email [PERSON_NAME][EMAIL_ADDRESS][PERSON_NAME][PERSON_NAME][DOMAIN_NAME]" at bounding box center [249, 142] width 292 height 44
copy h6 "[PERSON_NAME][EMAIL_ADDRESS][PERSON_NAME][PERSON_NAME][DOMAIN_NAME]"
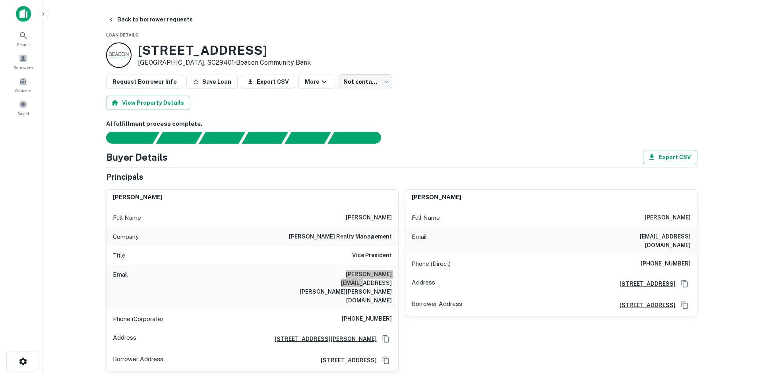
scroll to position [0, 0]
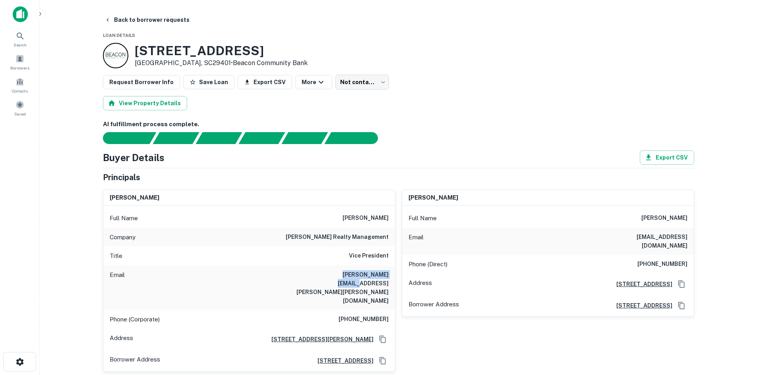
drag, startPoint x: 635, startPoint y: 216, endPoint x: 712, endPoint y: 215, distance: 77.1
click at [712, 215] on main "Back to borrower requests Loan Details [STREET_ADDRESS] • Beacon Community Bank…" at bounding box center [398, 187] width 717 height 375
copy h6 "[PERSON_NAME]"
drag, startPoint x: 607, startPoint y: 234, endPoint x: 696, endPoint y: 233, distance: 89.0
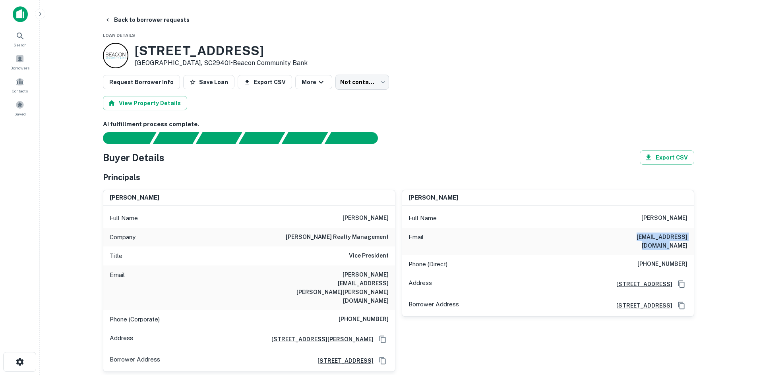
copy h6 "[EMAIL_ADDRESS][DOMAIN_NAME]"
click at [347, 83] on body "Search Borrowers Contacts Saved Back to borrower requests Loan Details [STREET_…" at bounding box center [378, 187] width 757 height 375
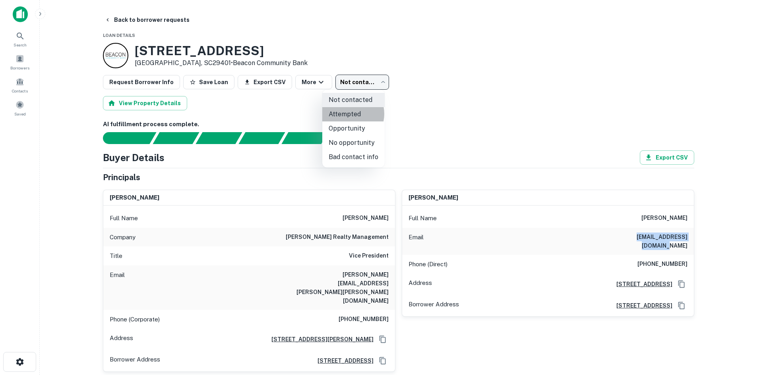
click at [347, 114] on li "Attempted" at bounding box center [353, 114] width 62 height 14
type input "*********"
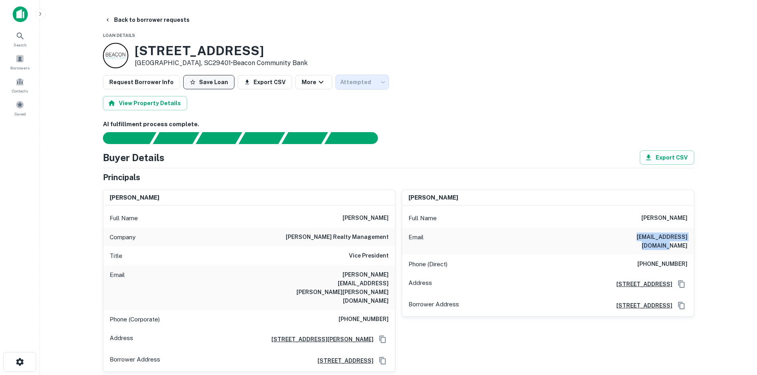
click at [191, 79] on button "Save Loan" at bounding box center [208, 82] width 51 height 14
click at [144, 25] on button "Back to borrower requests" at bounding box center [146, 20] width 91 height 14
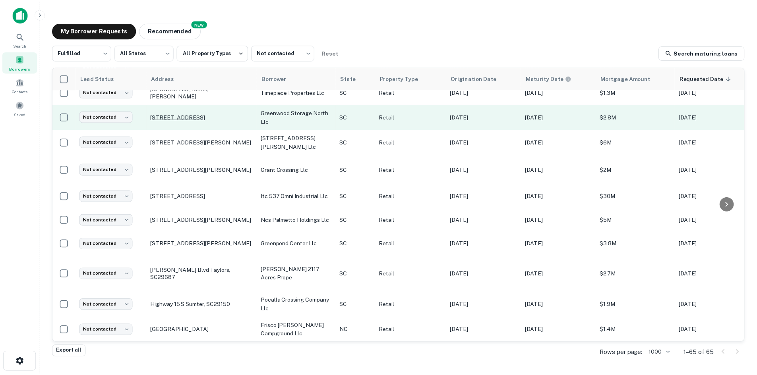
scroll to position [428, 0]
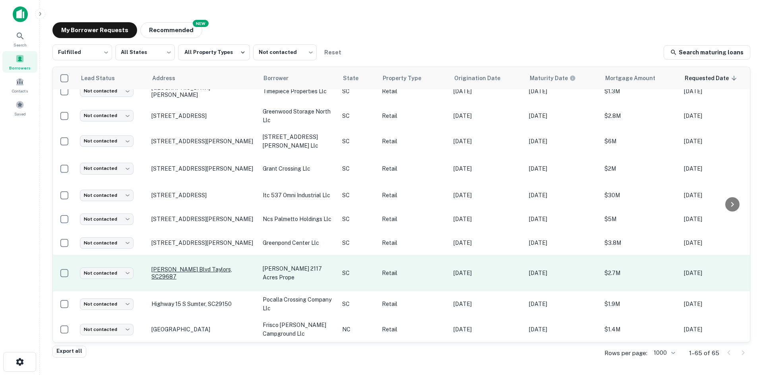
click at [155, 267] on p "[PERSON_NAME] Blvd Taylors, SC29687" at bounding box center [202, 273] width 103 height 14
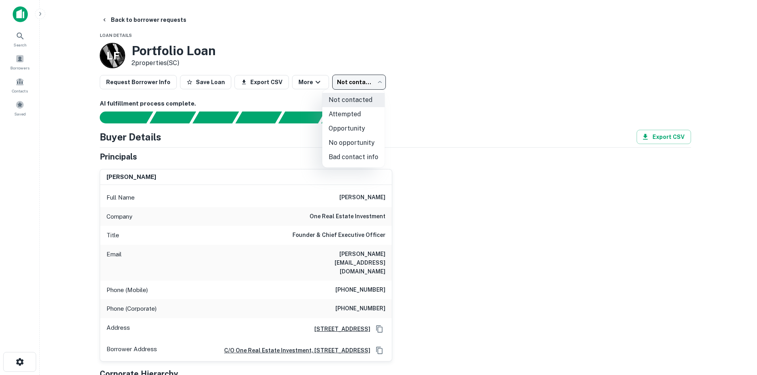
click at [364, 85] on body "Search Borrowers Contacts Saved Back to borrower requests Loan Details L F Port…" at bounding box center [378, 187] width 757 height 375
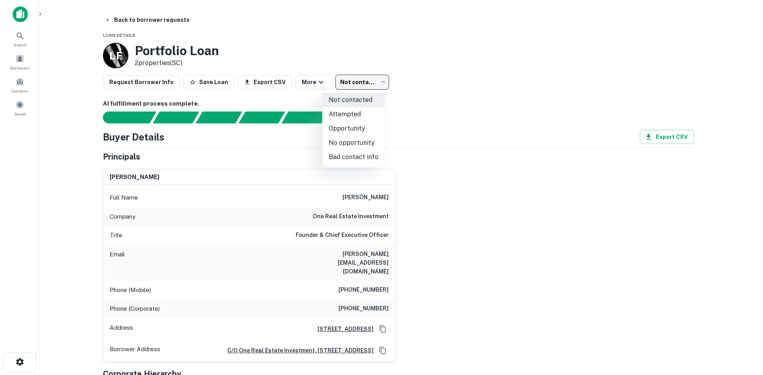
click at [363, 136] on li "No opportunity" at bounding box center [353, 143] width 62 height 14
type input "**********"
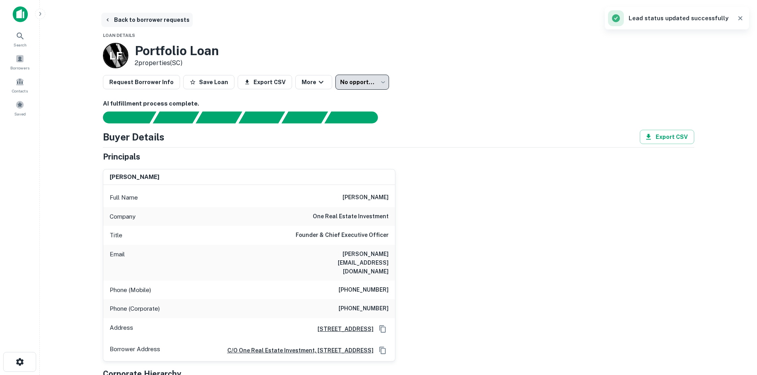
click at [134, 24] on button "Back to borrower requests" at bounding box center [146, 20] width 91 height 14
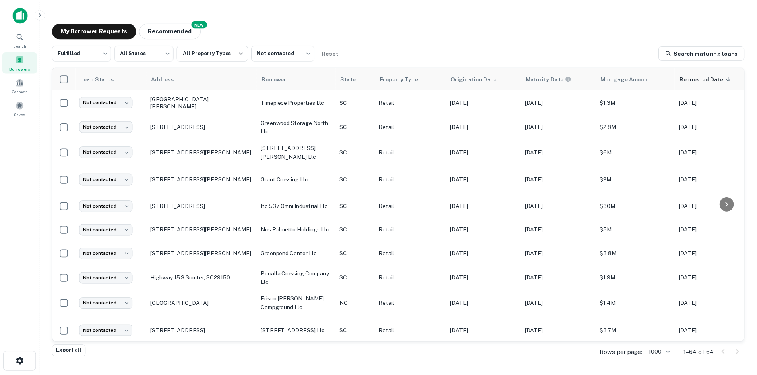
scroll to position [428, 0]
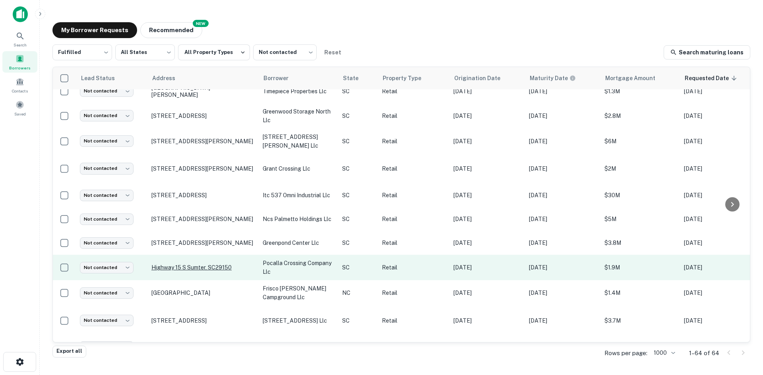
click at [188, 264] on p "Highway 15 S Sumter, SC29150" at bounding box center [202, 267] width 103 height 7
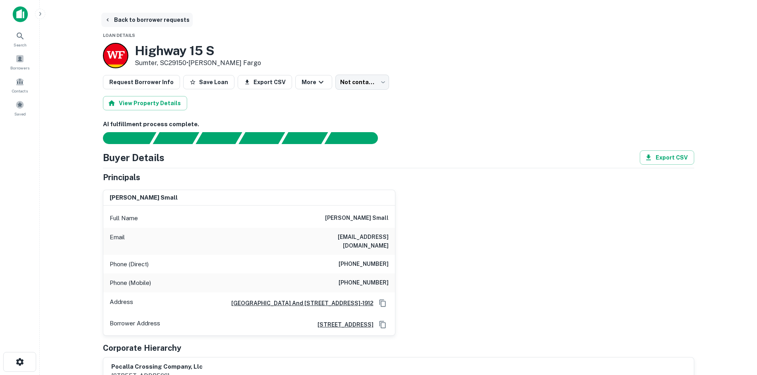
click at [120, 15] on button "Back to borrower requests" at bounding box center [146, 20] width 91 height 14
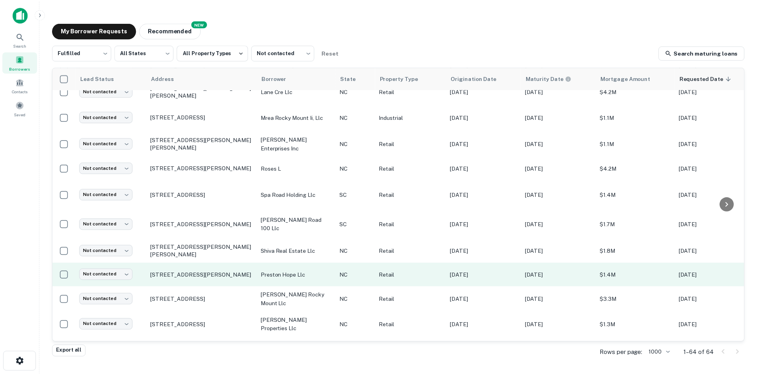
scroll to position [945, 0]
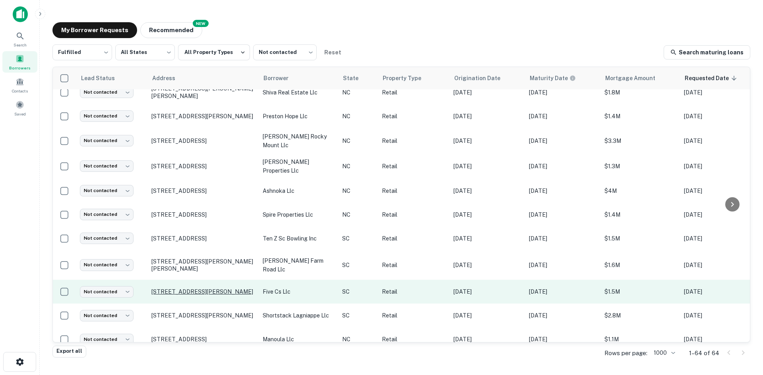
click at [178, 288] on p "[STREET_ADDRESS][PERSON_NAME]" at bounding box center [202, 291] width 103 height 7
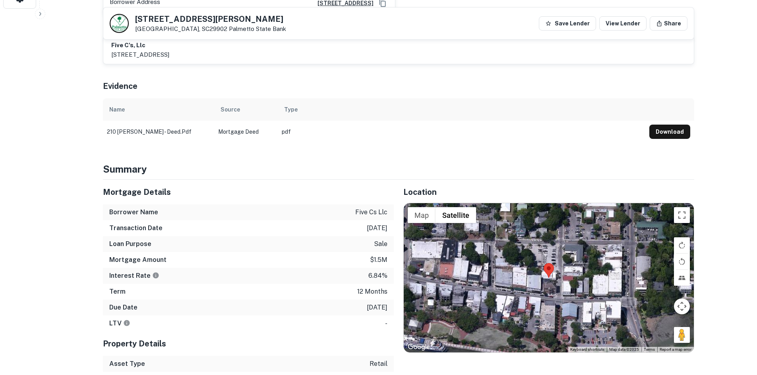
scroll to position [437, 0]
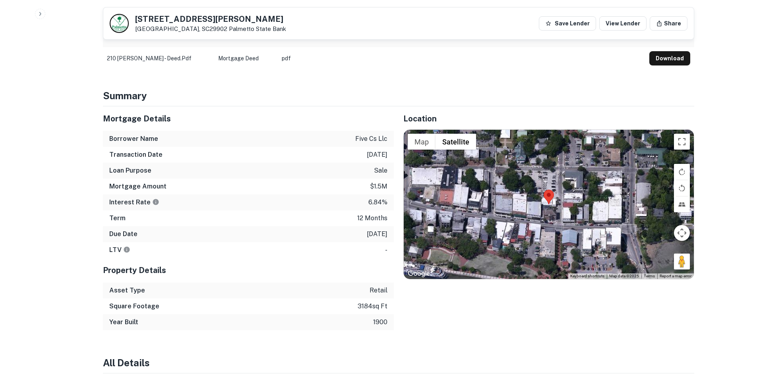
drag, startPoint x: 682, startPoint y: 261, endPoint x: 551, endPoint y: 212, distance: 139.2
click at [551, 212] on div "Map Terrain Satellite Labels Keyboard shortcuts Map Data Map data ©2025 Map dat…" at bounding box center [549, 204] width 290 height 149
drag, startPoint x: 673, startPoint y: 254, endPoint x: 578, endPoint y: 217, distance: 102.9
click at [575, 217] on div "Map Terrain Satellite Labels Keyboard shortcuts Map Data Map data ©2025 Map dat…" at bounding box center [549, 204] width 290 height 149
drag, startPoint x: 679, startPoint y: 251, endPoint x: 576, endPoint y: 219, distance: 107.4
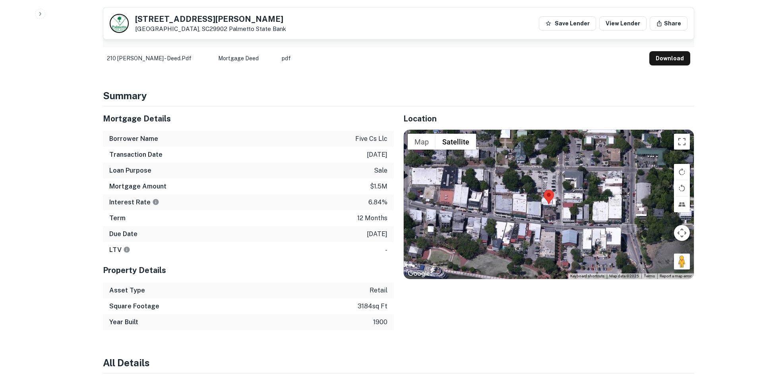
click at [536, 213] on div "Map Terrain Satellite Labels Keyboard shortcuts Map Data Map data ©2025 Map dat…" at bounding box center [549, 204] width 290 height 149
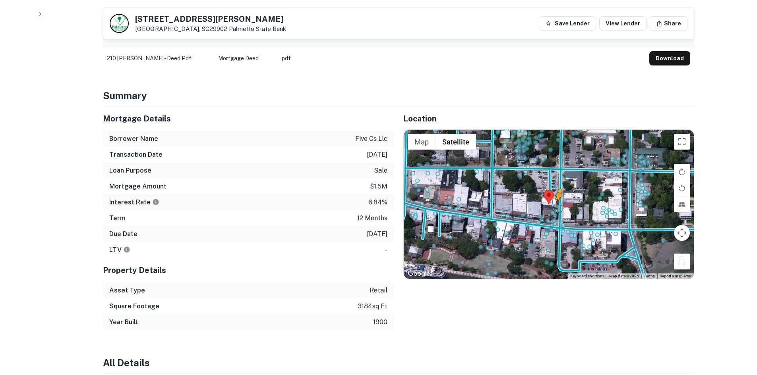
drag, startPoint x: 679, startPoint y: 250, endPoint x: 557, endPoint y: 201, distance: 131.5
click at [557, 201] on div "To activate drag with keyboard, press Alt + Enter. Once in keyboard drag state,…" at bounding box center [549, 204] width 290 height 149
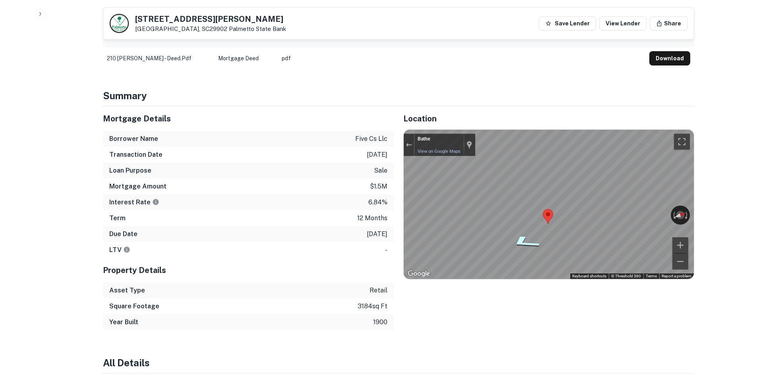
click at [529, 226] on div "Map" at bounding box center [549, 204] width 290 height 149
click at [346, 230] on div "Mortgage Details Borrower Name five cs llc Transaction Date [DATE] Loan Purpose…" at bounding box center [393, 218] width 601 height 224
click at [419, 147] on div "← Move left → Move right ↑ Move up ↓ Move down + Zoom in - Zoom out Blackstone'…" at bounding box center [549, 204] width 290 height 149
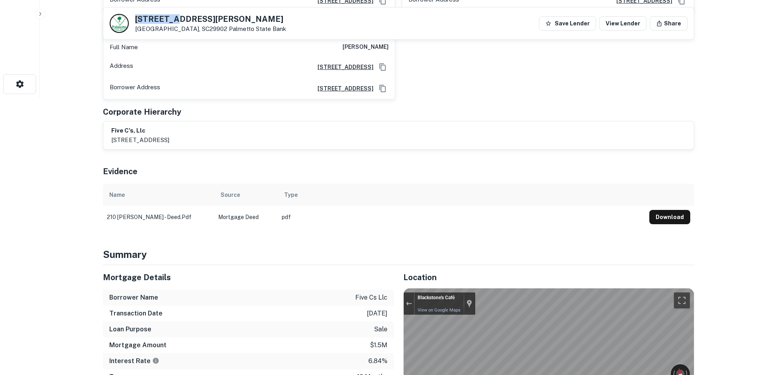
scroll to position [276, 0]
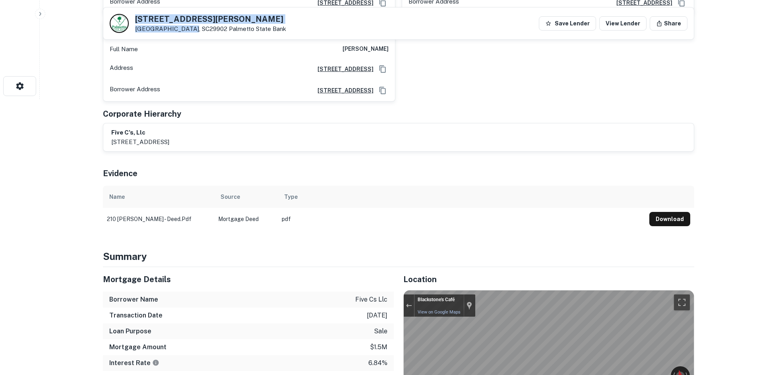
drag, startPoint x: 135, startPoint y: 16, endPoint x: 188, endPoint y: 26, distance: 53.5
click at [188, 26] on div "[STREET_ADDRESS][GEOGRAPHIC_DATA][PERSON_NAME]" at bounding box center [210, 23] width 151 height 17
copy div "[STREET_ADDRESS][PERSON_NAME]"
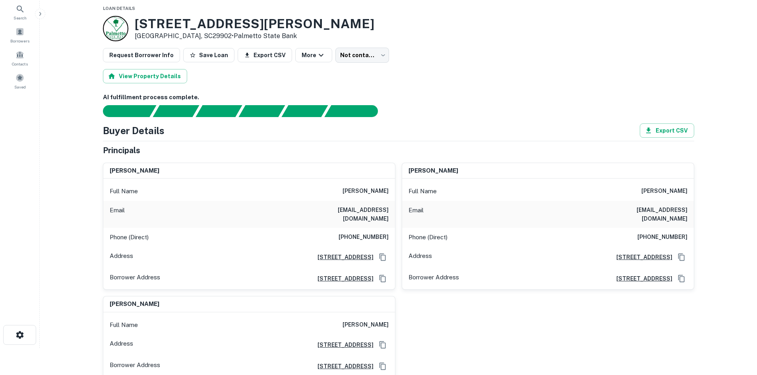
scroll to position [40, 0]
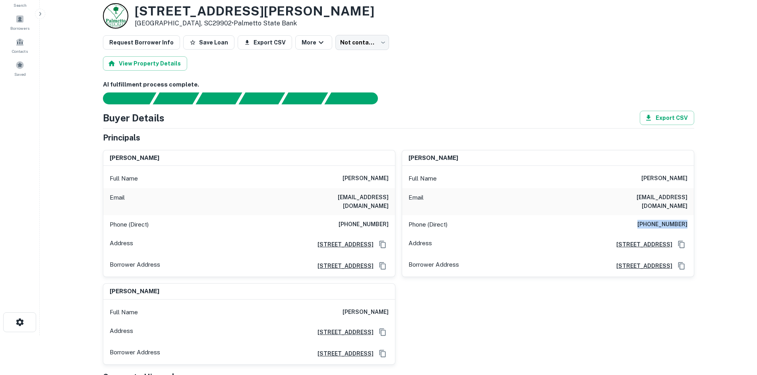
drag, startPoint x: 645, startPoint y: 215, endPoint x: 753, endPoint y: 215, distance: 108.1
click at [753, 215] on main "Back to borrower requests Loan Details [STREET_ADDRESS][PERSON_NAME] • Palmetto…" at bounding box center [398, 147] width 717 height 375
copy h6 "[PHONE_NUMBER]"
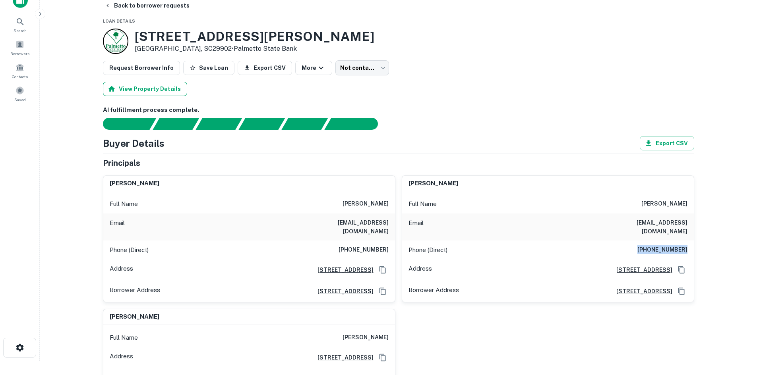
scroll to position [0, 0]
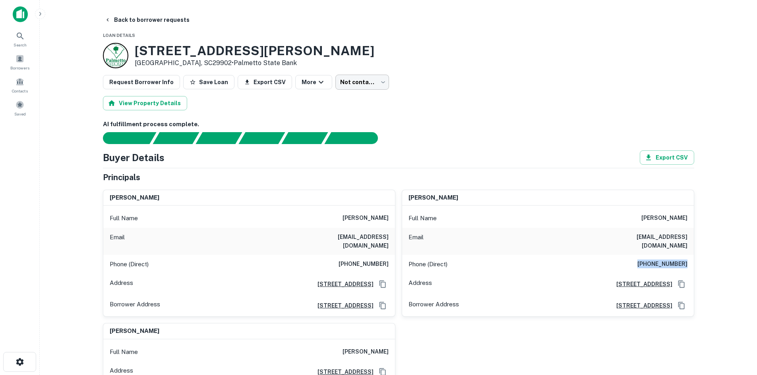
click at [345, 77] on body "Search Borrowers Contacts Saved Back to borrower requests Loan Details [STREET_…" at bounding box center [378, 187] width 757 height 375
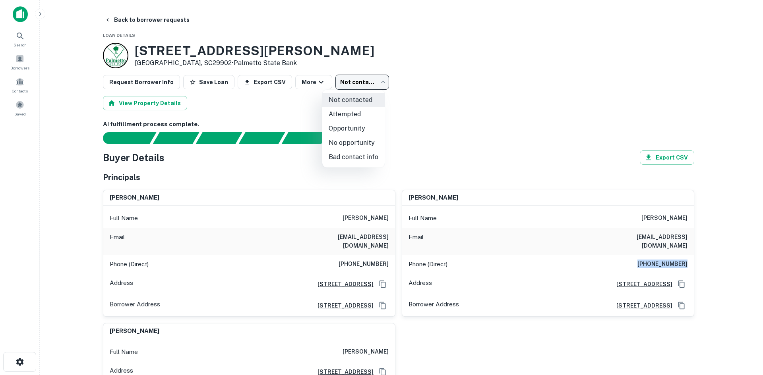
click at [346, 114] on li "Attempted" at bounding box center [353, 114] width 62 height 14
type input "*********"
